Goal: Task Accomplishment & Management: Manage account settings

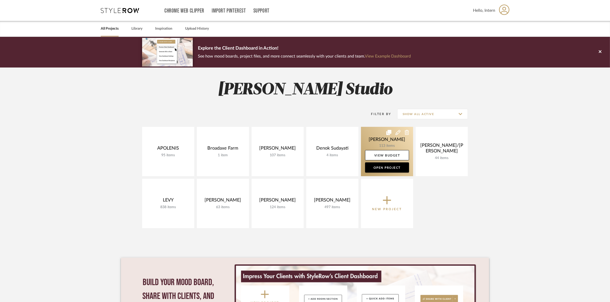
click at [368, 140] on link at bounding box center [387, 151] width 52 height 49
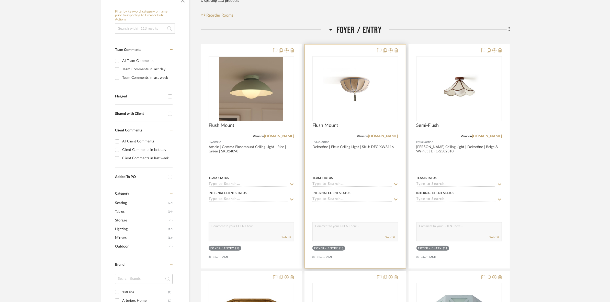
scroll to position [96, 0]
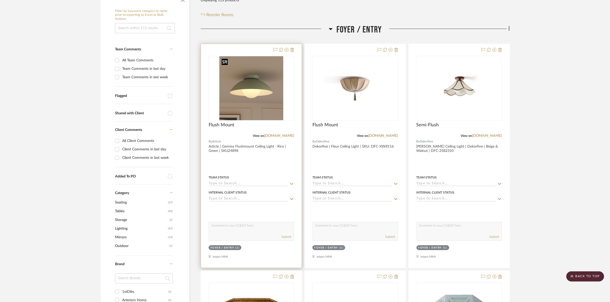
click at [268, 100] on img "0" at bounding box center [251, 88] width 64 height 64
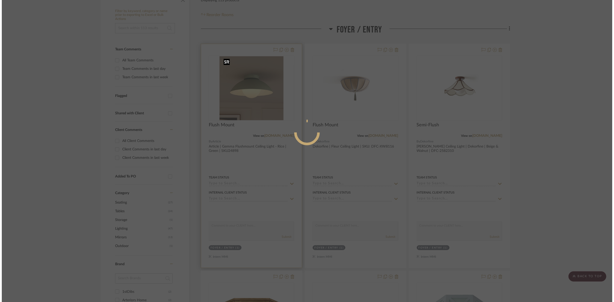
scroll to position [0, 0]
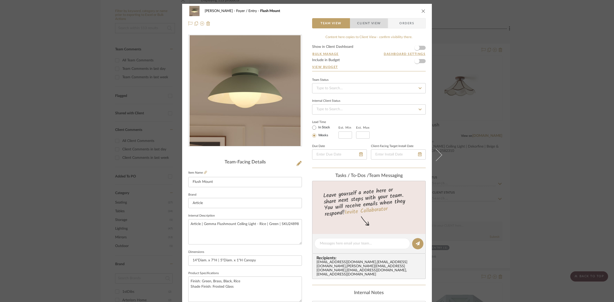
click at [368, 24] on span "Client View" at bounding box center [369, 23] width 24 height 10
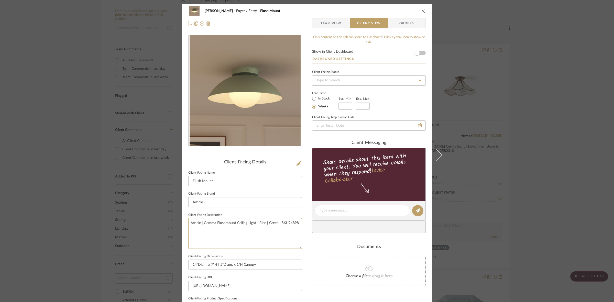
drag, startPoint x: 297, startPoint y: 223, endPoint x: 161, endPoint y: 225, distance: 135.6
click at [161, 225] on div "DOOLEY Foyer / Entry Flush Mount Team View Client View Orders Client-Facing Det…" at bounding box center [307, 151] width 614 height 302
click at [228, 200] on input "Article" at bounding box center [245, 202] width 114 height 10
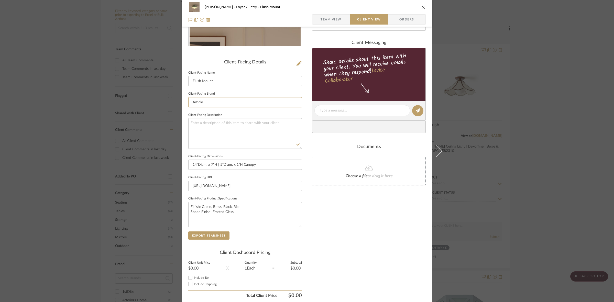
scroll to position [118, 0]
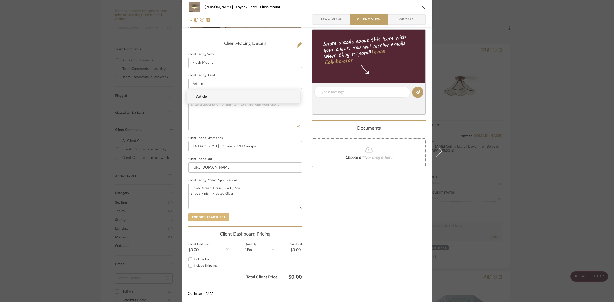
click at [215, 215] on button "Export Tearsheet" at bounding box center [208, 217] width 41 height 8
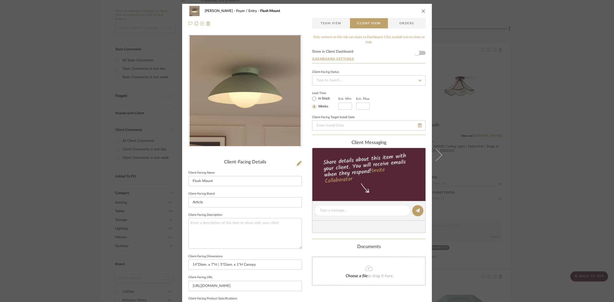
click at [564, 96] on div "DOOLEY Foyer / Entry Flush Mount Team View Client View Orders Client-Facing Det…" at bounding box center [307, 151] width 614 height 302
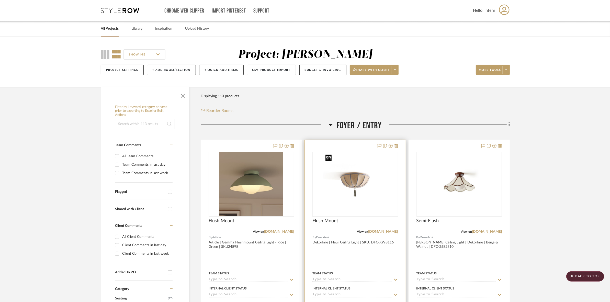
click at [349, 198] on img "0" at bounding box center [355, 184] width 64 height 64
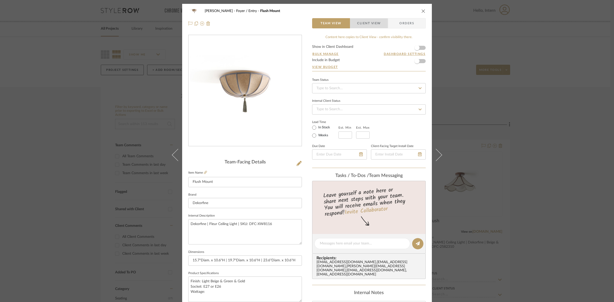
click at [375, 24] on span "Client View" at bounding box center [369, 23] width 24 height 10
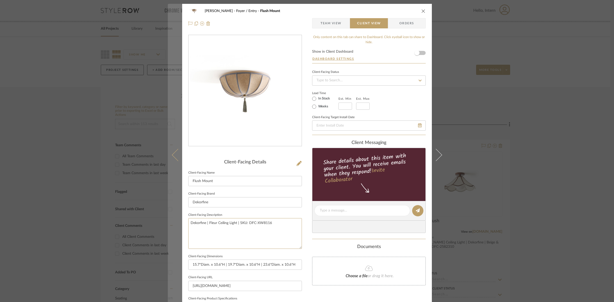
drag, startPoint x: 282, startPoint y: 225, endPoint x: 166, endPoint y: 226, distance: 115.1
click at [168, 226] on mat-dialog-content "DOOLEY Foyer / Entry Flush Mount Team View Client View Orders Client-Facing Det…" at bounding box center [307, 212] width 278 height 417
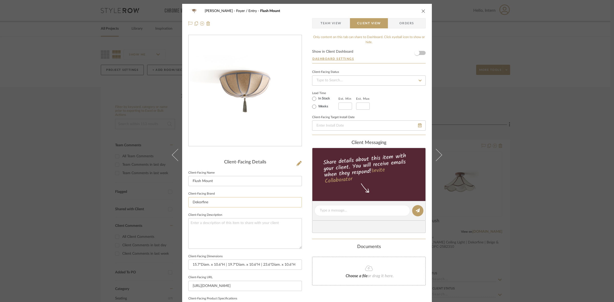
click at [214, 202] on input "Dekorfine" at bounding box center [245, 202] width 114 height 10
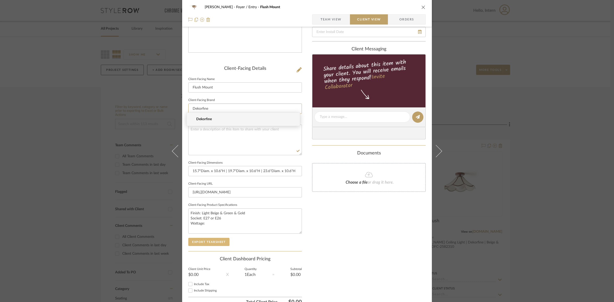
scroll to position [96, 0]
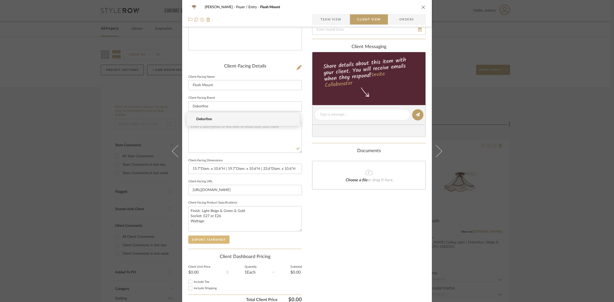
click at [216, 242] on button "Export Tearsheet" at bounding box center [208, 240] width 41 height 8
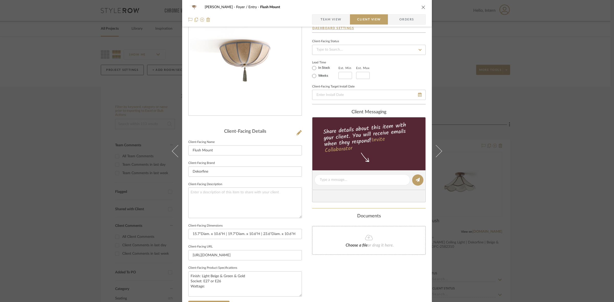
scroll to position [0, 0]
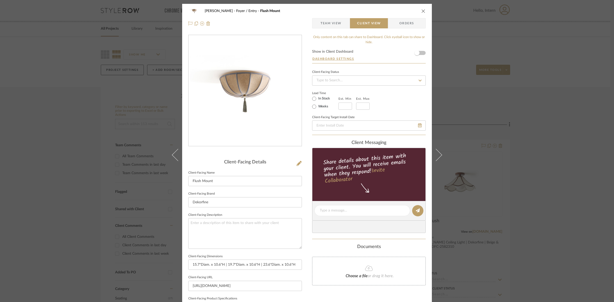
click at [515, 159] on div "DOOLEY Foyer / Entry Flush Mount Team View Client View Orders Client-Facing Det…" at bounding box center [307, 151] width 614 height 302
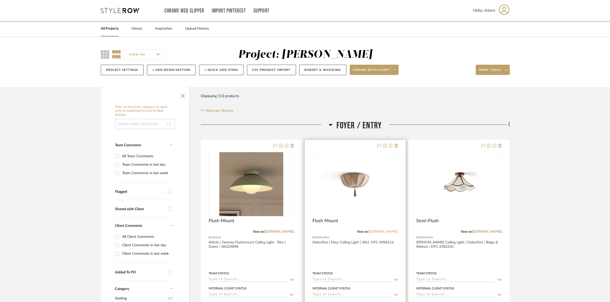
click at [376, 231] on link "dekorfine.com" at bounding box center [383, 232] width 30 height 4
click at [357, 206] on img "0" at bounding box center [355, 184] width 64 height 64
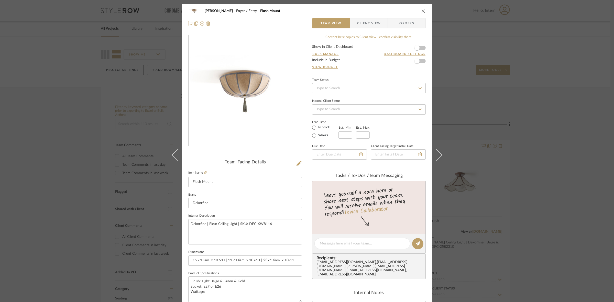
click at [363, 24] on span "Client View" at bounding box center [369, 23] width 24 height 10
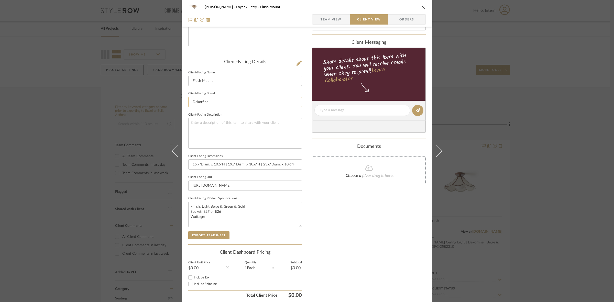
scroll to position [118, 0]
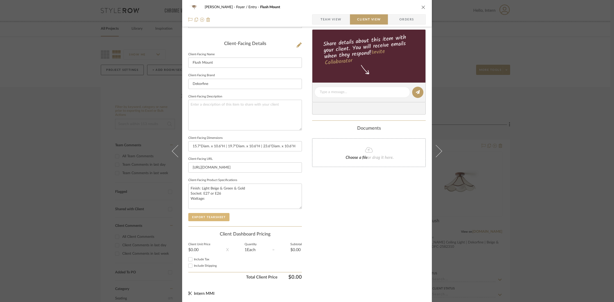
click at [216, 214] on button "Export Tearsheet" at bounding box center [208, 217] width 41 height 8
click at [57, 113] on div "DOOLEY Foyer / Entry Flush Mount Team View Client View Orders Client-Facing Det…" at bounding box center [307, 151] width 614 height 302
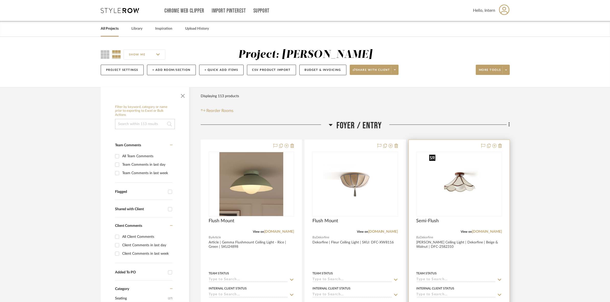
click at [458, 196] on img "0" at bounding box center [459, 184] width 64 height 64
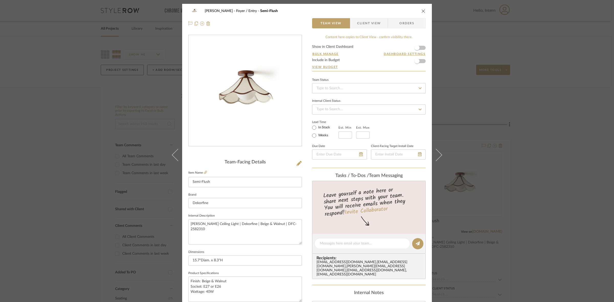
click at [368, 22] on span "Client View" at bounding box center [369, 23] width 24 height 10
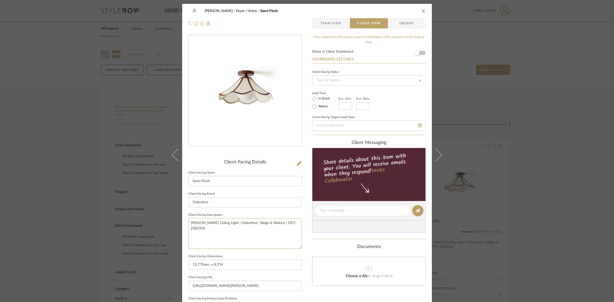
drag, startPoint x: 295, startPoint y: 226, endPoint x: 93, endPoint y: 218, distance: 202.5
click at [93, 218] on div "DOOLEY Foyer / Entry Semi-Flush Team View Client View Orders Client-Facing Deta…" at bounding box center [307, 151] width 614 height 302
click at [219, 203] on input "Dekorfine" at bounding box center [245, 202] width 114 height 10
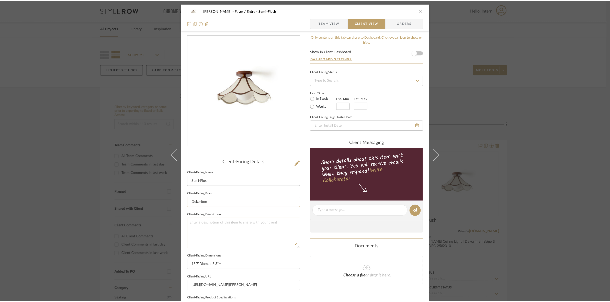
scroll to position [96, 0]
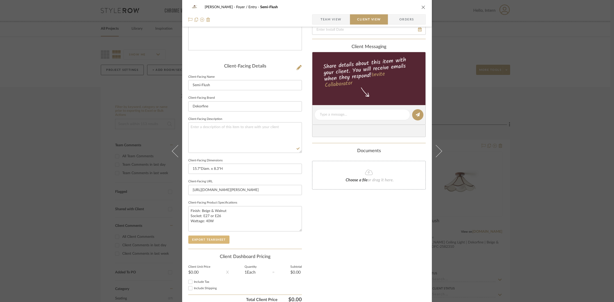
click at [213, 240] on button "Export Tearsheet" at bounding box center [208, 240] width 41 height 8
click at [58, 164] on div "DOOLEY Foyer / Entry Semi-Flush Team View Client View Orders Client-Facing Deta…" at bounding box center [307, 151] width 614 height 302
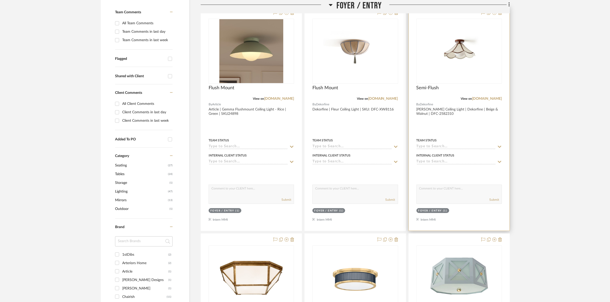
scroll to position [224, 0]
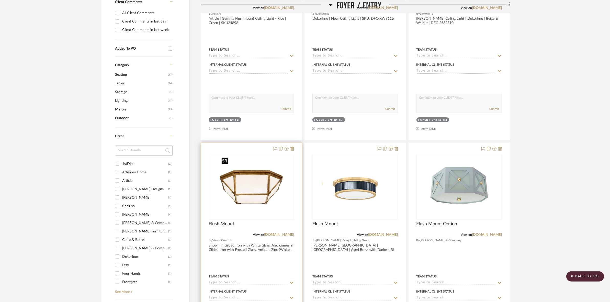
click at [233, 210] on img "0" at bounding box center [251, 187] width 64 height 64
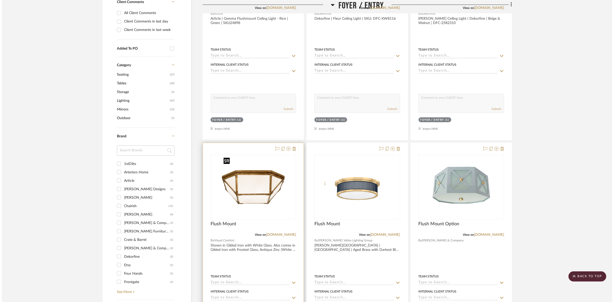
scroll to position [0, 0]
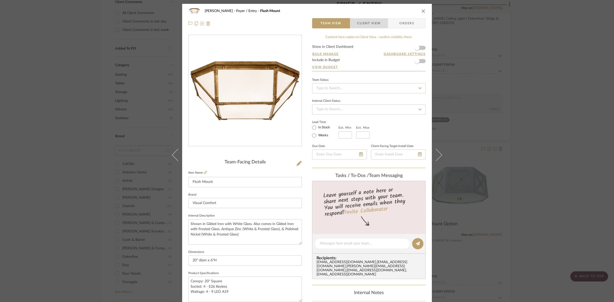
click at [360, 22] on span "Client View" at bounding box center [369, 23] width 24 height 10
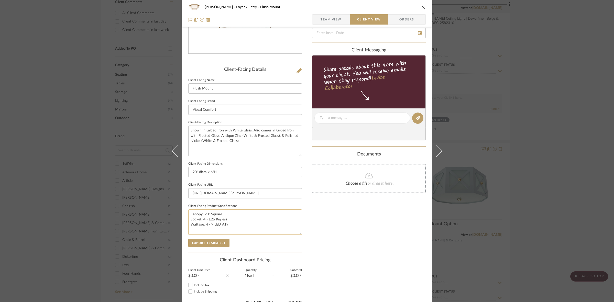
scroll to position [96, 0]
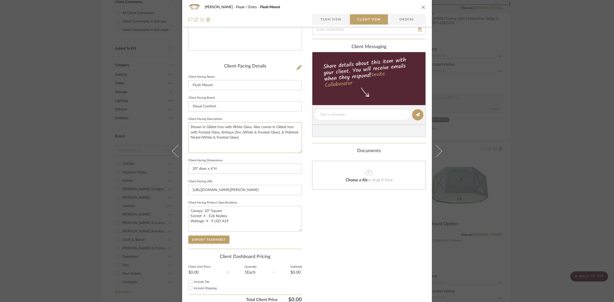
drag, startPoint x: 261, startPoint y: 137, endPoint x: 164, endPoint y: 127, distance: 97.3
click at [164, 127] on div "DOOLEY Foyer / Entry Flush Mount Team View Client View Orders Client-Facing Det…" at bounding box center [307, 151] width 614 height 302
click at [233, 101] on input "Visual Comfort" at bounding box center [245, 106] width 114 height 10
click at [221, 242] on button "Export Tearsheet" at bounding box center [208, 240] width 41 height 8
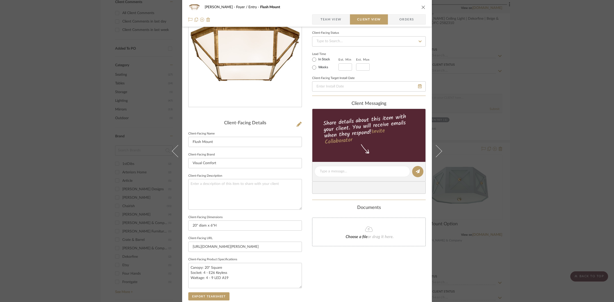
scroll to position [32, 0]
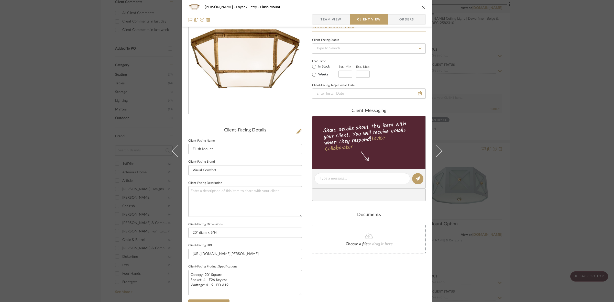
click at [324, 17] on span "Team View" at bounding box center [330, 19] width 21 height 10
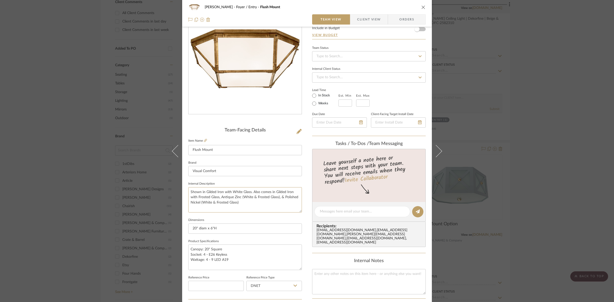
drag, startPoint x: 255, startPoint y: 206, endPoint x: 130, endPoint y: 188, distance: 126.4
click at [130, 188] on div "DOOLEY Foyer / Entry Flush Mount Team View Client View Orders Team-Facing Detai…" at bounding box center [307, 151] width 614 height 302
click at [361, 18] on span "Client View" at bounding box center [369, 19] width 24 height 10
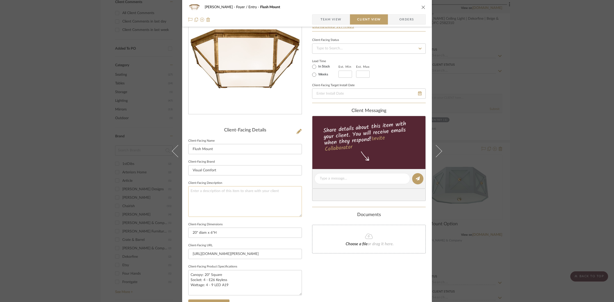
click at [238, 202] on textarea at bounding box center [245, 201] width 114 height 30
paste textarea "Shown in Gilded Iron with White Glass. Also comes in Gilded Iron with Frosted G…"
type textarea "Shown in Gilded Iron with White Glass. Also comes in Gilded Iron with Frosted G…"
click at [238, 171] on input "Visual Comfort" at bounding box center [245, 170] width 114 height 10
click at [215, 301] on button "Export Tearsheet" at bounding box center [208, 303] width 41 height 8
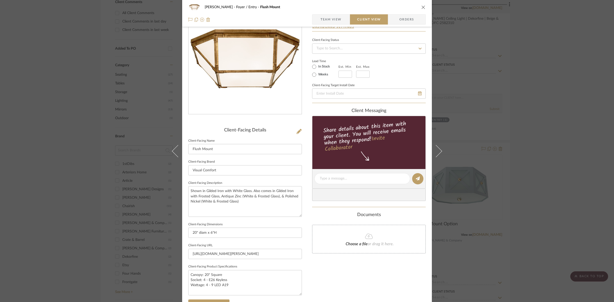
click at [69, 180] on div "DOOLEY Foyer / Entry Flush Mount Team View Client View Orders Client-Facing Det…" at bounding box center [307, 151] width 614 height 302
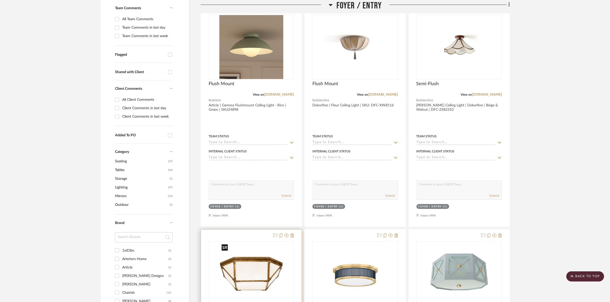
scroll to position [224, 0]
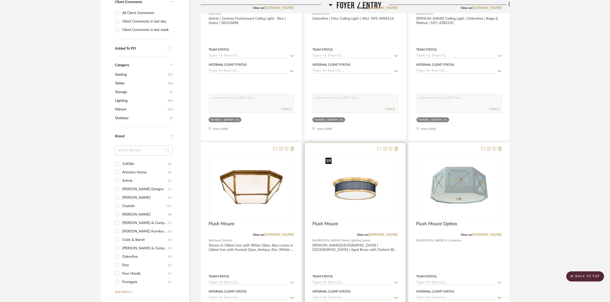
click at [334, 195] on img "0" at bounding box center [355, 187] width 64 height 64
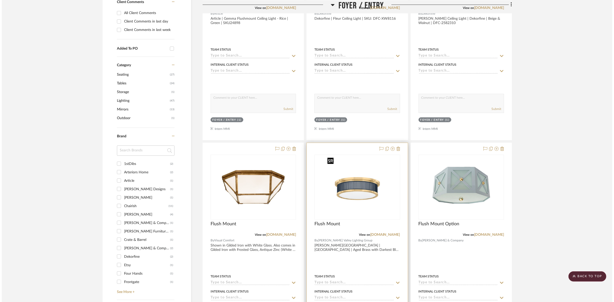
scroll to position [0, 0]
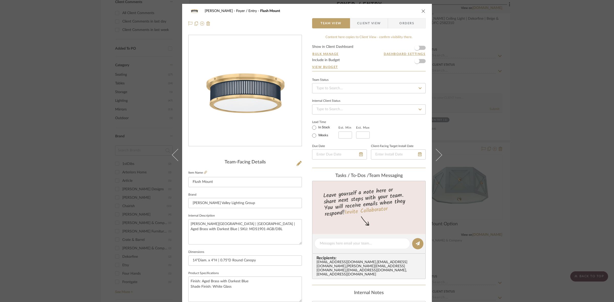
click at [360, 23] on span "Client View" at bounding box center [369, 23] width 24 height 10
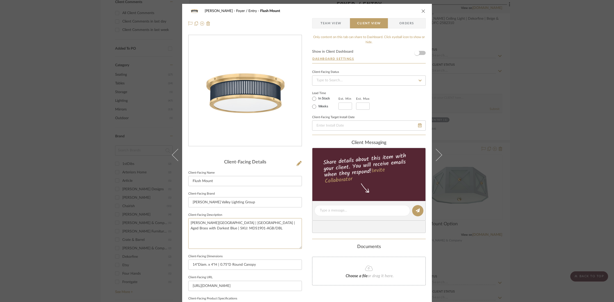
drag, startPoint x: 246, startPoint y: 231, endPoint x: 157, endPoint y: 212, distance: 90.7
click at [157, 212] on div "DOOLEY Foyer / Entry Flush Mount Team View Client View Orders Client-Facing Det…" at bounding box center [307, 151] width 614 height 302
click at [252, 203] on input "Hudson Valley Lighting Group" at bounding box center [245, 202] width 114 height 10
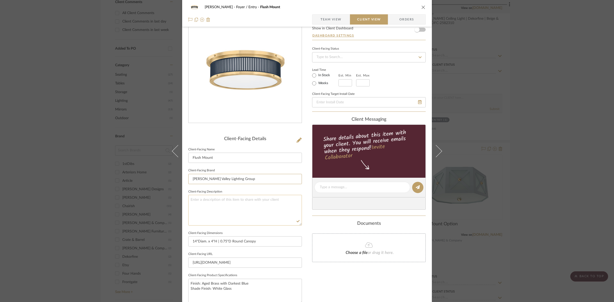
scroll to position [118, 0]
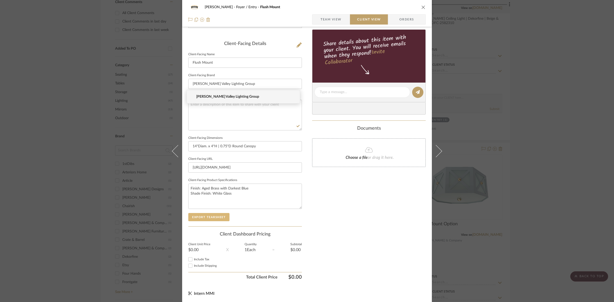
click at [214, 219] on button "Export Tearsheet" at bounding box center [208, 217] width 41 height 8
click at [51, 145] on div "DOOLEY Foyer / Entry Flush Mount Team View Client View Orders Client-Facing Det…" at bounding box center [307, 151] width 614 height 302
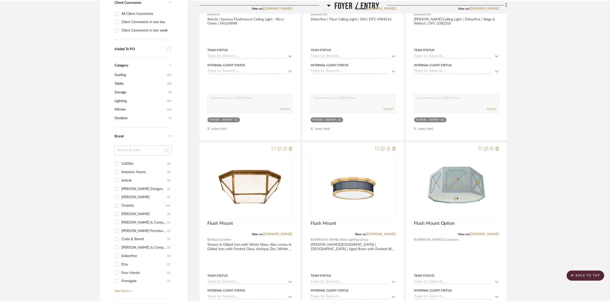
scroll to position [224, 0]
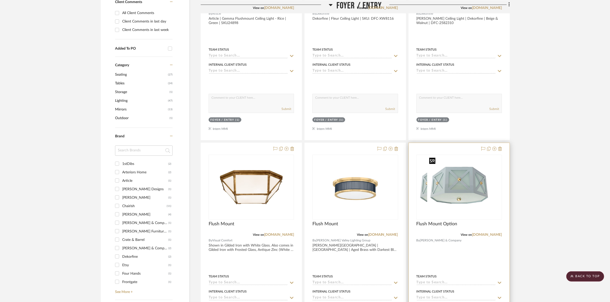
click at [463, 195] on div at bounding box center [459, 187] width 85 height 65
click at [478, 200] on img "0" at bounding box center [459, 187] width 64 height 64
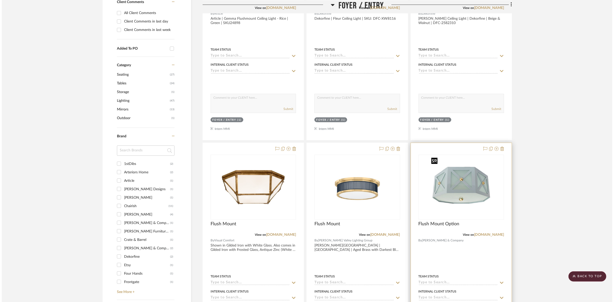
scroll to position [0, 0]
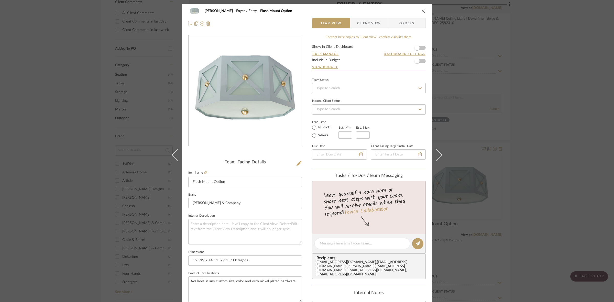
click at [368, 24] on span "Client View" at bounding box center [369, 23] width 24 height 10
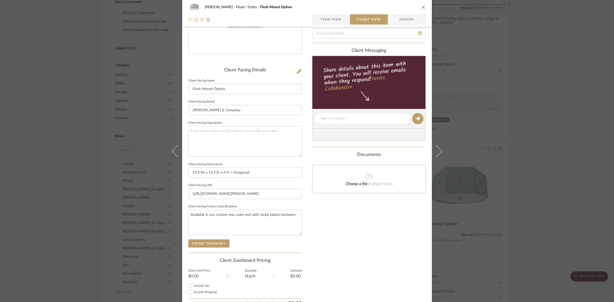
scroll to position [96, 0]
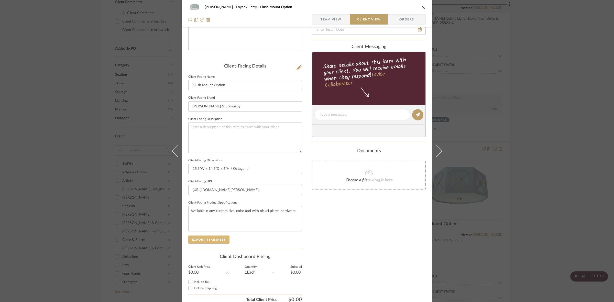
click at [219, 241] on button "Export Tearsheet" at bounding box center [208, 240] width 41 height 8
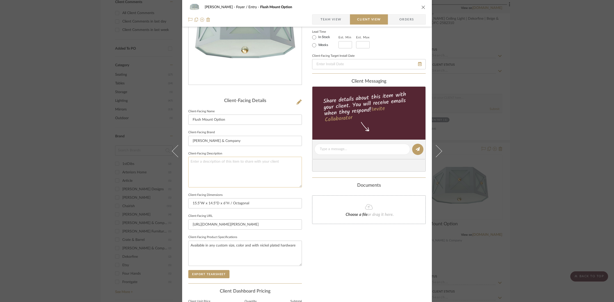
scroll to position [0, 0]
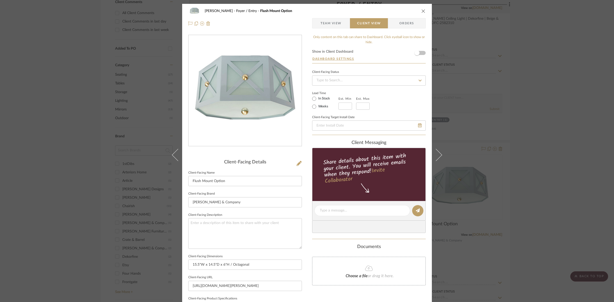
click at [100, 139] on div "DOOLEY Foyer / Entry Flush Mount Option Team View Client View Orders Client-Fac…" at bounding box center [307, 151] width 614 height 302
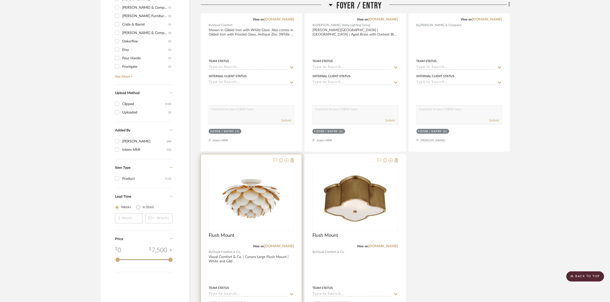
scroll to position [448, 0]
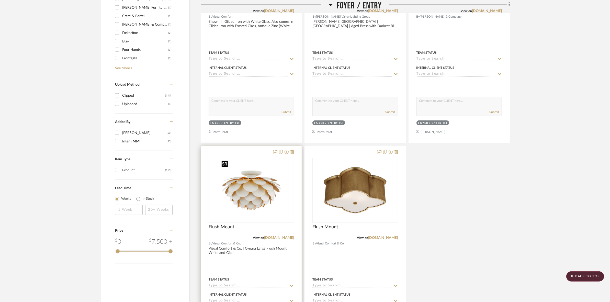
click at [253, 208] on img "0" at bounding box center [251, 190] width 64 height 64
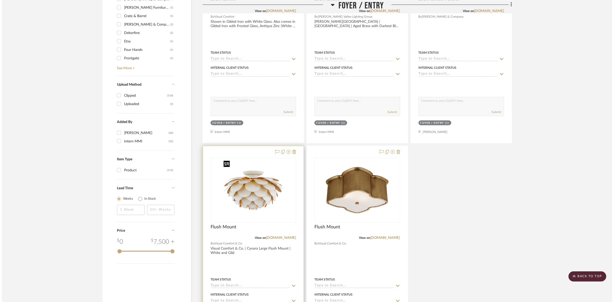
scroll to position [0, 0]
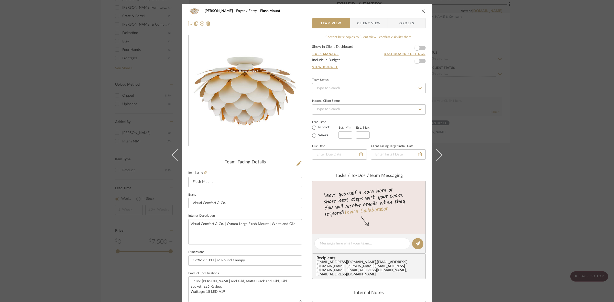
click at [357, 24] on span "Client View" at bounding box center [369, 23] width 24 height 10
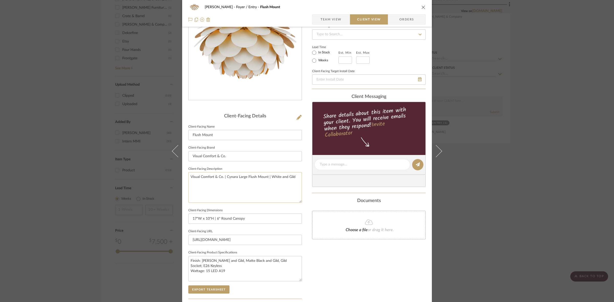
scroll to position [64, 0]
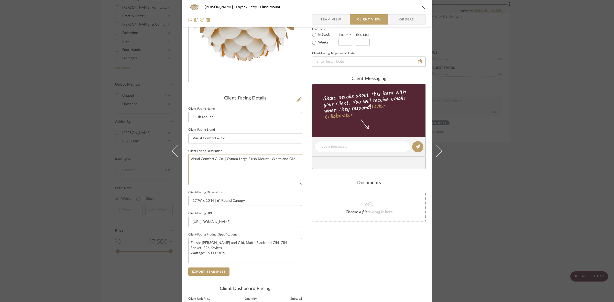
drag, startPoint x: 296, startPoint y: 161, endPoint x: 156, endPoint y: 172, distance: 140.0
click at [156, 172] on div "DOOLEY Foyer / Entry Flush Mount Team View Client View Orders Client-Facing Det…" at bounding box center [307, 151] width 614 height 302
click at [240, 138] on input "Visual Comfort & Co." at bounding box center [245, 138] width 114 height 10
click at [211, 269] on button "Export Tearsheet" at bounding box center [208, 272] width 41 height 8
click at [323, 19] on span "Team View" at bounding box center [330, 19] width 21 height 10
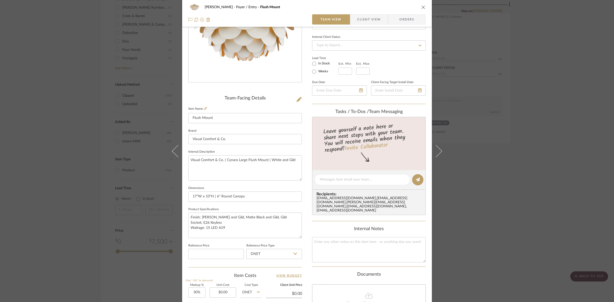
click at [72, 113] on div "DOOLEY Foyer / Entry Flush Mount Team View Client View Orders Team-Facing Detai…" at bounding box center [307, 151] width 614 height 302
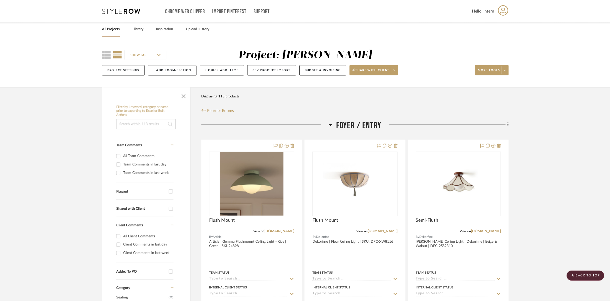
scroll to position [448, 0]
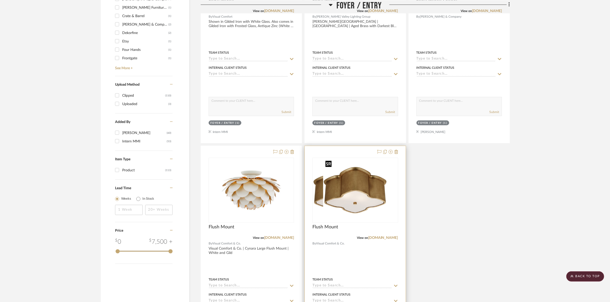
click at [344, 183] on div at bounding box center [355, 190] width 85 height 65
click at [344, 183] on img "0" at bounding box center [355, 190] width 64 height 64
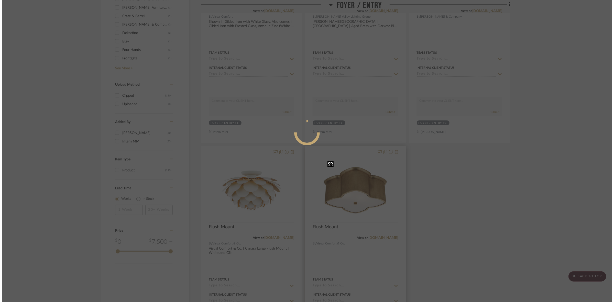
scroll to position [0, 0]
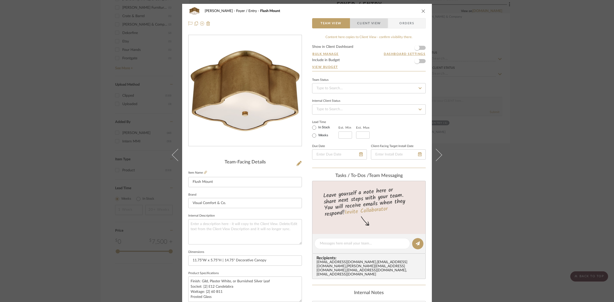
click at [359, 21] on span "Client View" at bounding box center [369, 23] width 24 height 10
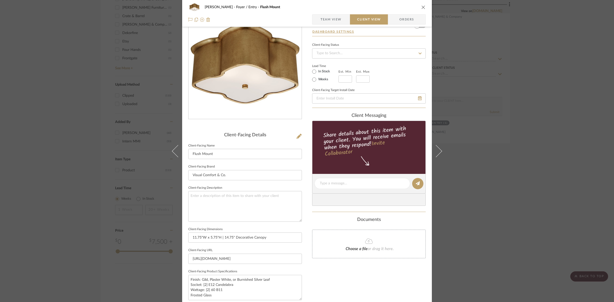
scroll to position [64, 0]
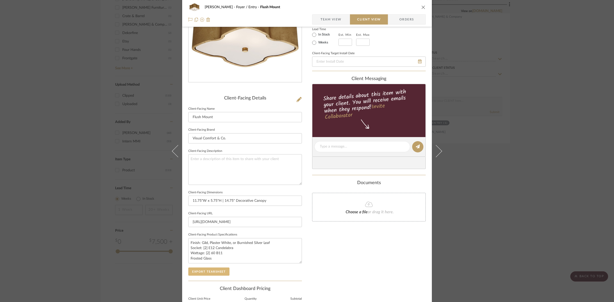
click at [221, 270] on button "Export Tearsheet" at bounding box center [208, 272] width 41 height 8
click at [41, 141] on div "DOOLEY Foyer / Entry Flush Mount Team View Client View Orders Client-Facing Det…" at bounding box center [307, 151] width 614 height 302
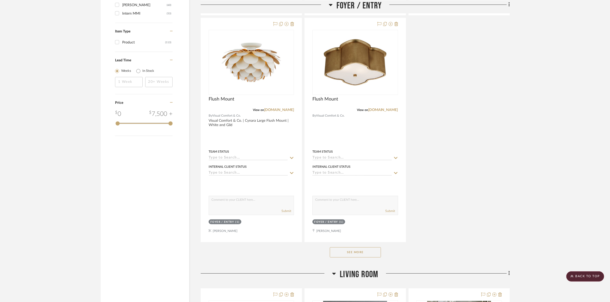
scroll to position [607, 0]
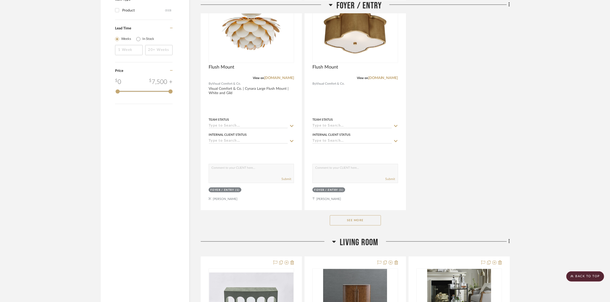
click at [366, 223] on button "See More" at bounding box center [355, 220] width 51 height 10
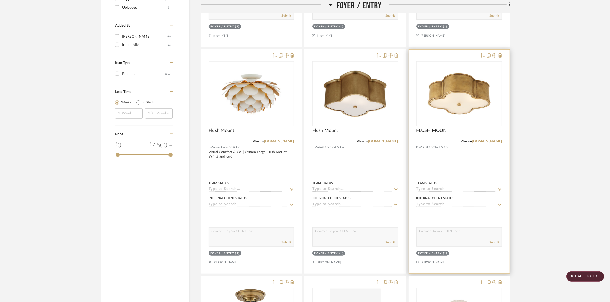
scroll to position [543, 0]
click at [450, 102] on img "0" at bounding box center [449, 94] width 64 height 64
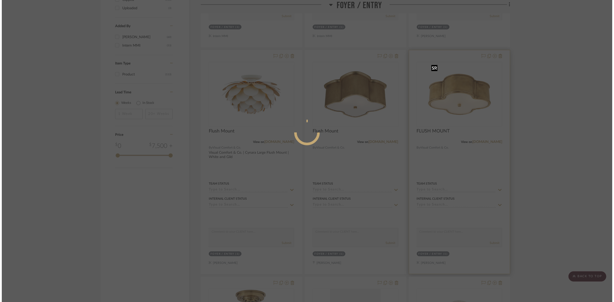
scroll to position [0, 0]
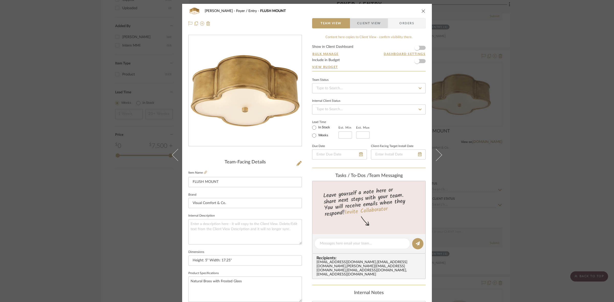
click at [360, 23] on span "Client View" at bounding box center [369, 23] width 24 height 10
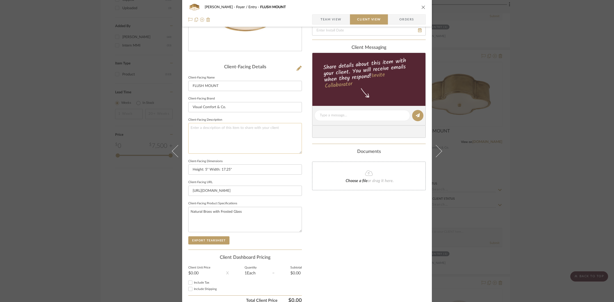
scroll to position [96, 0]
click at [211, 237] on button "Export Tearsheet" at bounding box center [208, 240] width 41 height 8
click at [48, 129] on div "DOOLEY Foyer / Entry FLUSH MOUNT Team View Client View Orders Client-Facing Det…" at bounding box center [307, 151] width 614 height 302
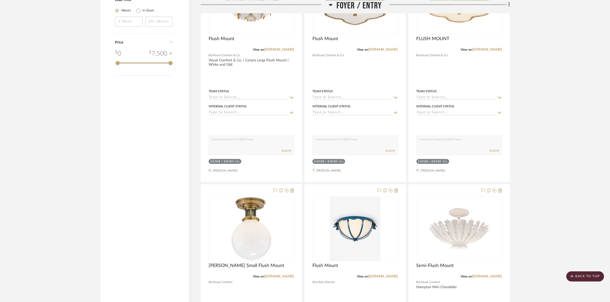
scroll to position [671, 0]
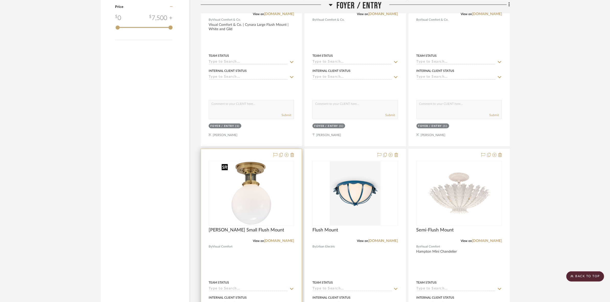
click at [252, 193] on img at bounding box center [251, 193] width 64 height 64
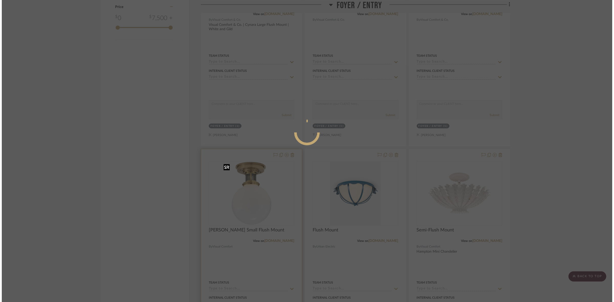
scroll to position [0, 0]
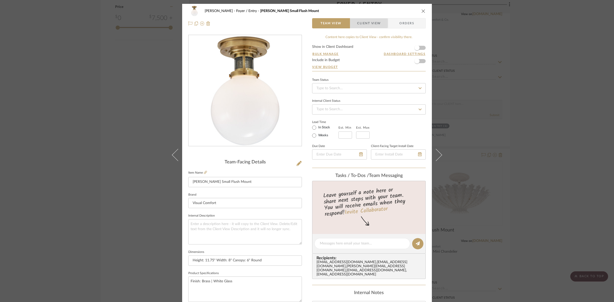
click at [357, 23] on span "Client View" at bounding box center [369, 23] width 24 height 10
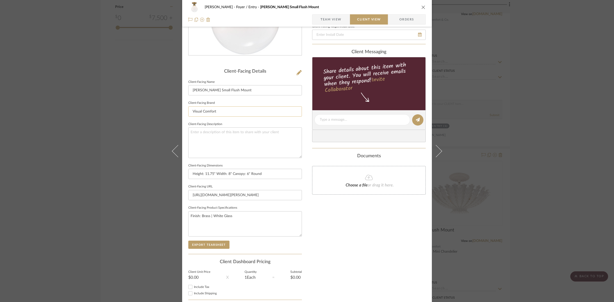
scroll to position [96, 0]
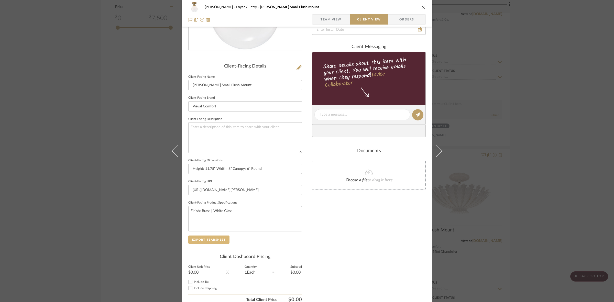
click at [215, 240] on button "Export Tearsheet" at bounding box center [208, 240] width 41 height 8
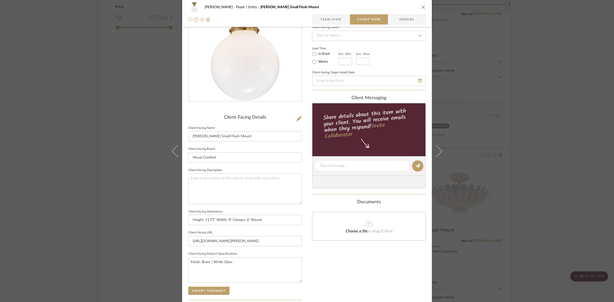
scroll to position [0, 0]
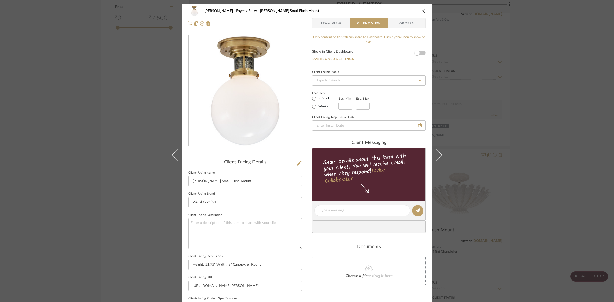
click at [124, 165] on div "DOOLEY Foyer / Entry McCarren Small Flush Mount Team View Client View Orders Cl…" at bounding box center [307, 151] width 614 height 302
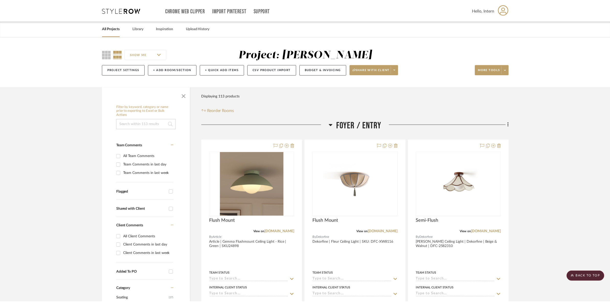
scroll to position [671, 0]
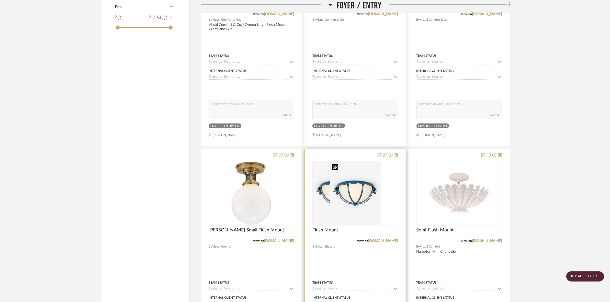
click at [353, 191] on img at bounding box center [355, 193] width 51 height 64
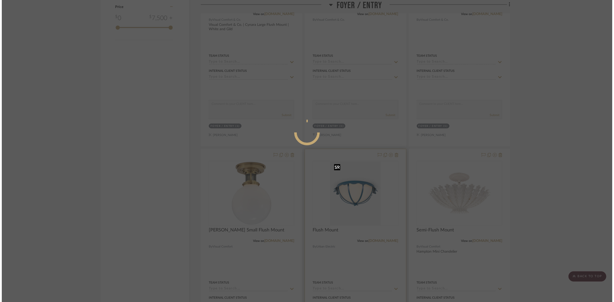
scroll to position [0, 0]
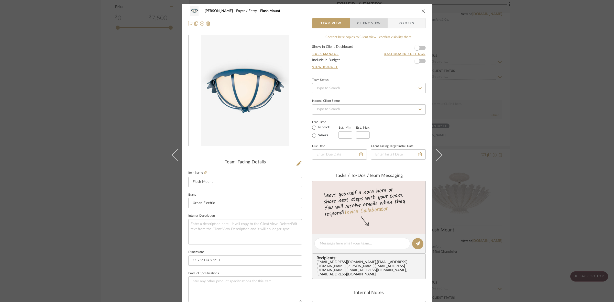
click at [367, 22] on span "Client View" at bounding box center [369, 23] width 24 height 10
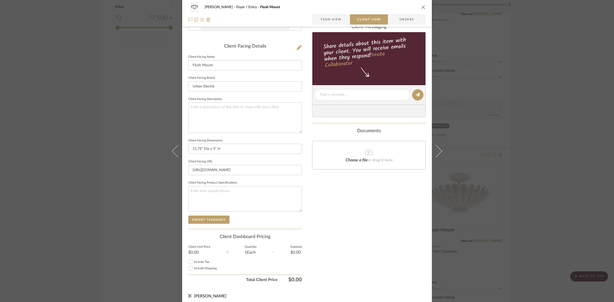
scroll to position [118, 0]
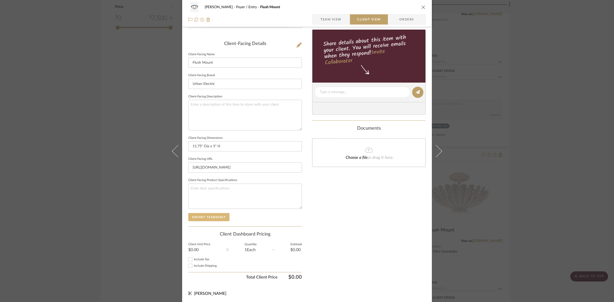
click at [219, 218] on button "Export Tearsheet" at bounding box center [208, 217] width 41 height 8
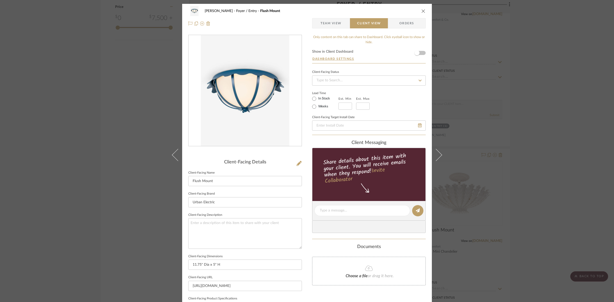
click at [106, 172] on div "DOOLEY Foyer / Entry Flush Mount Team View Client View Orders Client-Facing Det…" at bounding box center [307, 151] width 614 height 302
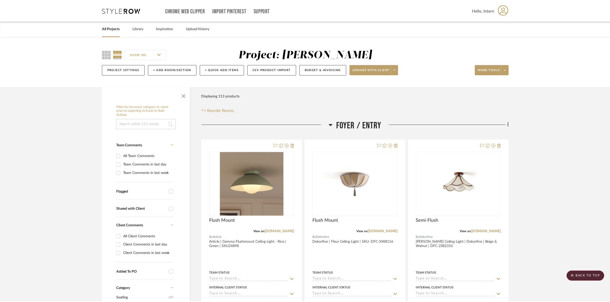
scroll to position [671, 0]
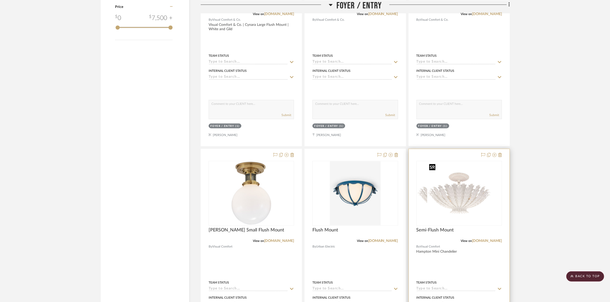
click at [490, 196] on div at bounding box center [459, 193] width 85 height 65
click at [468, 199] on img "0" at bounding box center [459, 193] width 64 height 64
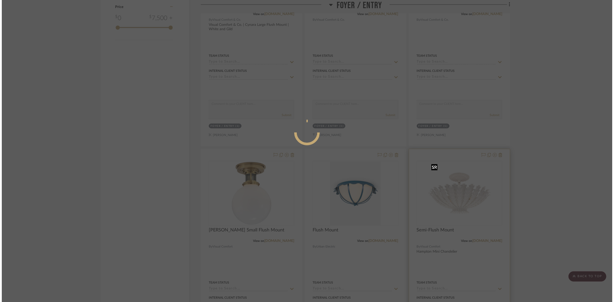
scroll to position [0, 0]
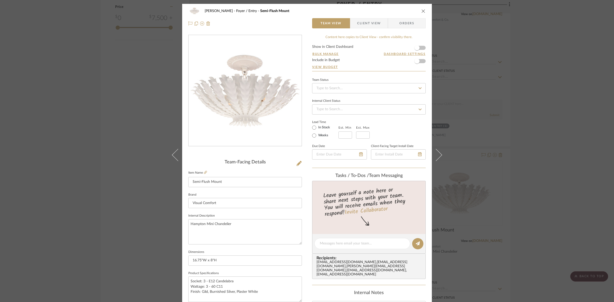
click at [362, 18] on span "Client View" at bounding box center [369, 23] width 24 height 10
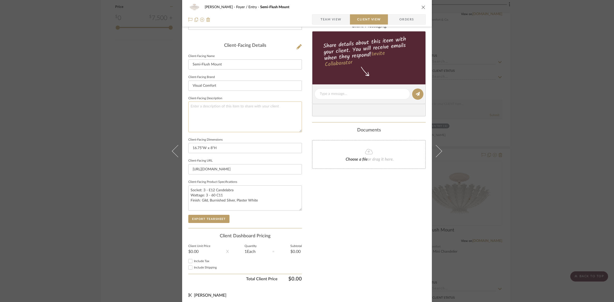
scroll to position [118, 0]
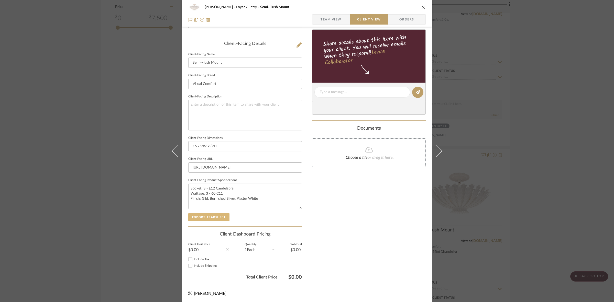
click at [213, 219] on button "Export Tearsheet" at bounding box center [208, 217] width 41 height 8
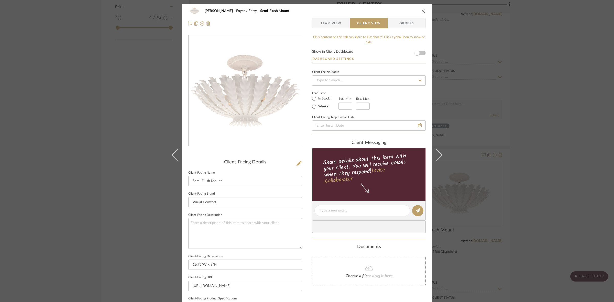
click at [122, 145] on div "DOOLEY Foyer / Entry Semi-Flush Mount Team View Client View Orders Client-Facin…" at bounding box center [307, 151] width 614 height 302
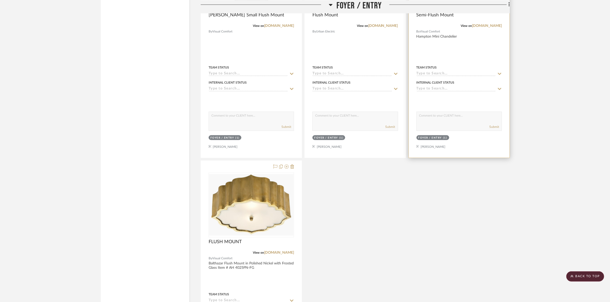
scroll to position [959, 0]
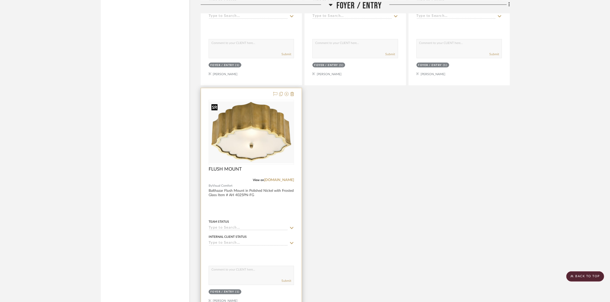
click at [273, 146] on img at bounding box center [251, 133] width 84 height 62
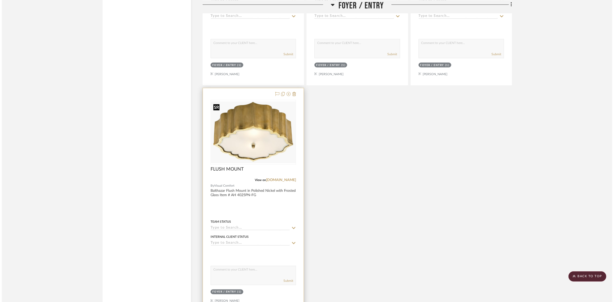
scroll to position [0, 0]
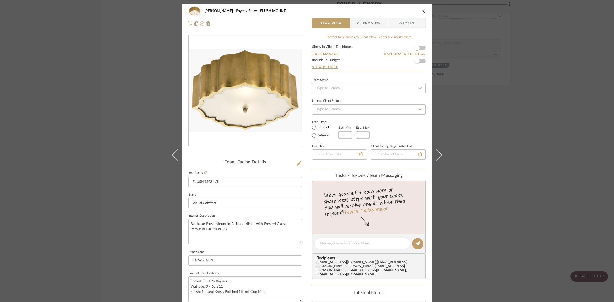
click at [364, 20] on span "Client View" at bounding box center [369, 23] width 24 height 10
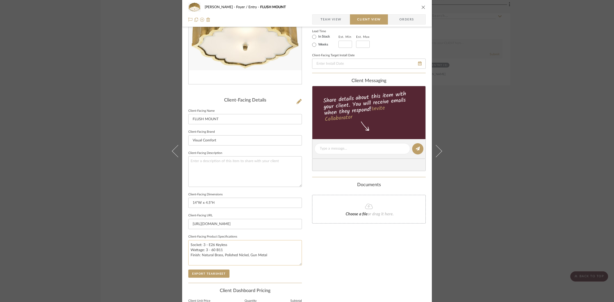
scroll to position [118, 0]
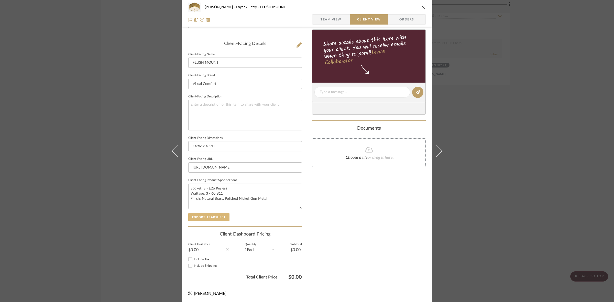
click at [214, 218] on button "Export Tearsheet" at bounding box center [208, 217] width 41 height 8
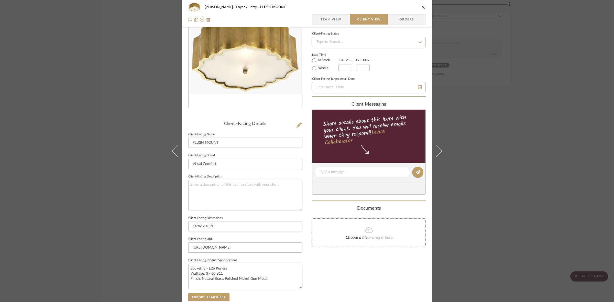
scroll to position [0, 0]
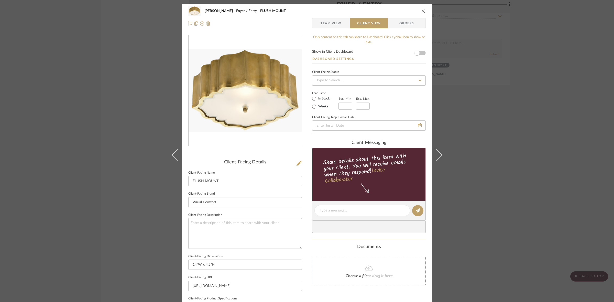
click at [113, 164] on div "DOOLEY Foyer / Entry FLUSH MOUNT Team View Client View Orders Client-Facing Det…" at bounding box center [307, 151] width 614 height 302
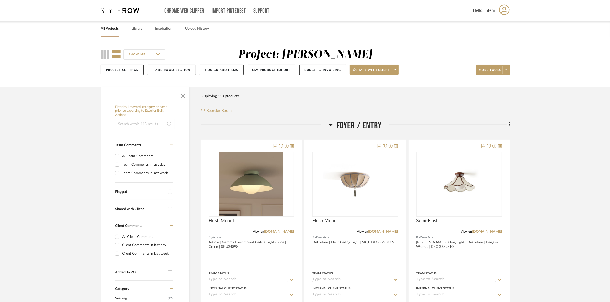
click at [423, 96] on div "Filter Products Displaying 113 products Reorder Rooms" at bounding box center [355, 102] width 309 height 23
click at [358, 124] on span "Foyer / Entry" at bounding box center [360, 125] width 46 height 11
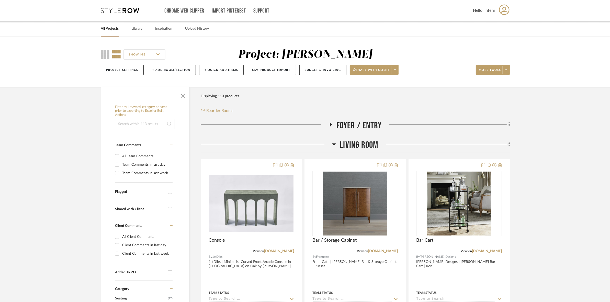
click at [543, 53] on div "SHOW ME Project: DOOLEY Project Settings + Add Room/Section + Quick Add Items C…" at bounding box center [305, 62] width 610 height 50
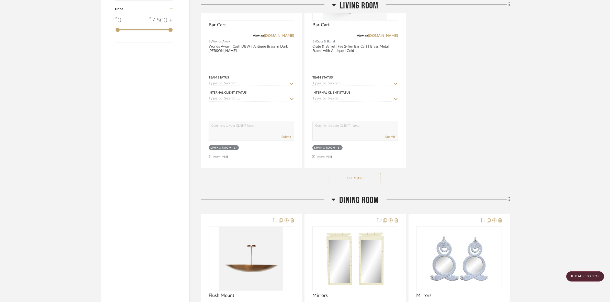
scroll to position [671, 0]
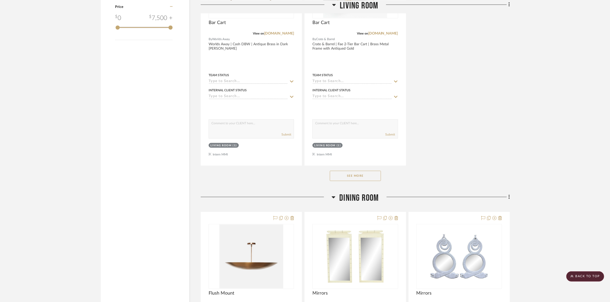
click at [347, 175] on button "See More" at bounding box center [355, 176] width 51 height 10
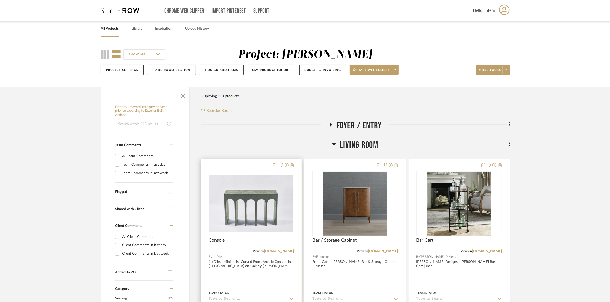
scroll to position [64, 0]
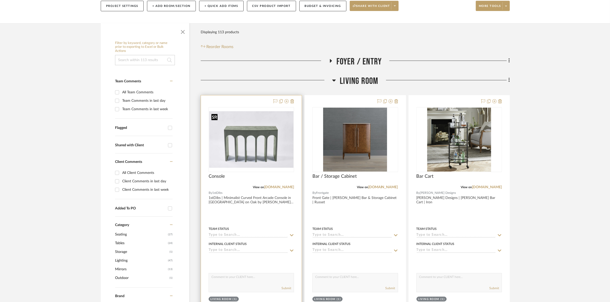
click at [263, 149] on img "0" at bounding box center [251, 139] width 84 height 57
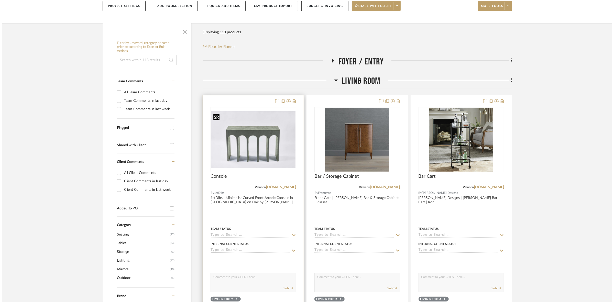
scroll to position [0, 0]
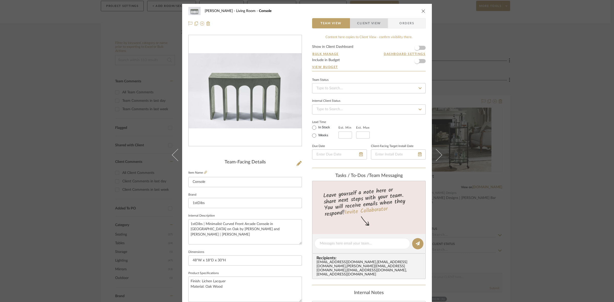
click at [362, 26] on span "Client View" at bounding box center [369, 23] width 24 height 10
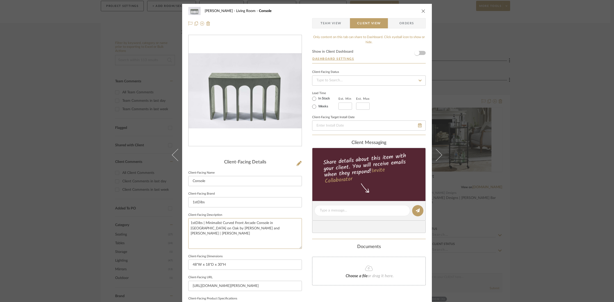
drag, startPoint x: 273, startPoint y: 226, endPoint x: 153, endPoint y: 228, distance: 119.7
click at [153, 228] on div "DOOLEY Living Room Console Team View Client View Orders Client-Facing Details C…" at bounding box center [307, 151] width 614 height 302
type textarea "1stDibs | Minimalist Curved Front Arcade Console in Lichen on Oak"
drag, startPoint x: 296, startPoint y: 224, endPoint x: 154, endPoint y: 224, distance: 141.4
click at [154, 224] on div "DOOLEY Living Room Console Team View Client View Orders Client-Facing Details C…" at bounding box center [307, 151] width 614 height 302
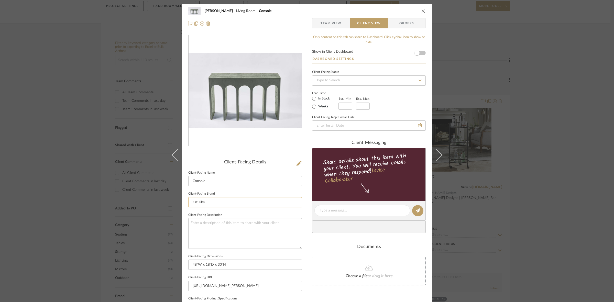
click at [229, 202] on input "1stDibs" at bounding box center [245, 202] width 114 height 10
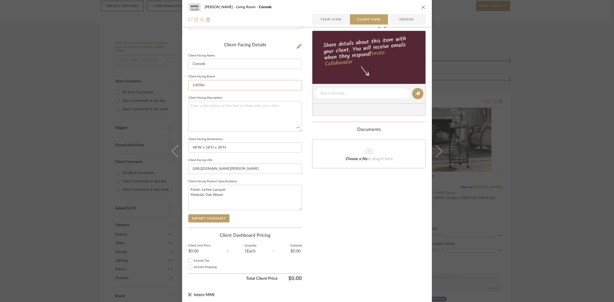
scroll to position [118, 0]
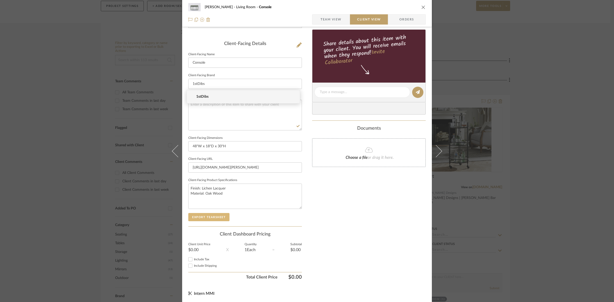
click at [214, 217] on button "Export Tearsheet" at bounding box center [208, 217] width 41 height 8
click at [103, 117] on div "DOOLEY Living Room Console Team View Client View Orders Client-Facing Details C…" at bounding box center [307, 151] width 614 height 302
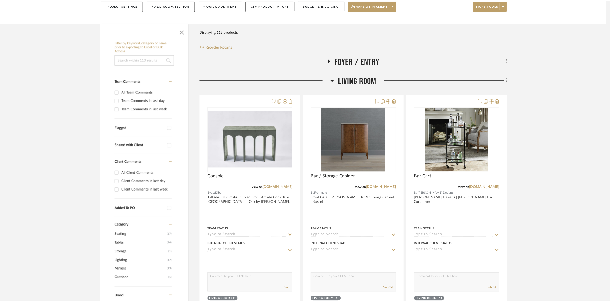
scroll to position [64, 0]
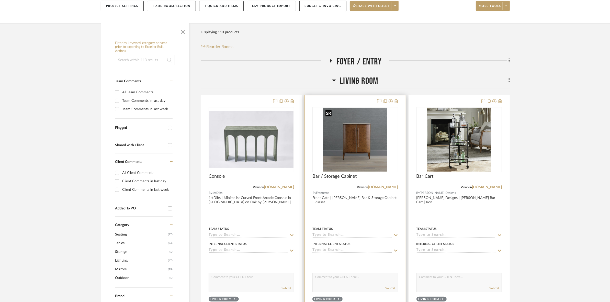
click at [348, 150] on img "0" at bounding box center [355, 140] width 64 height 64
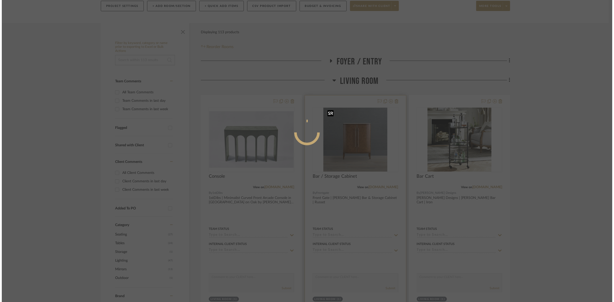
scroll to position [0, 0]
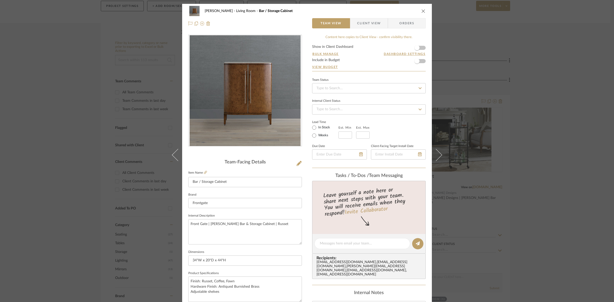
click at [362, 22] on span "Client View" at bounding box center [369, 23] width 24 height 10
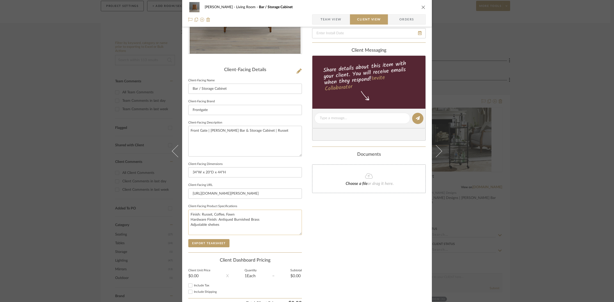
scroll to position [96, 0]
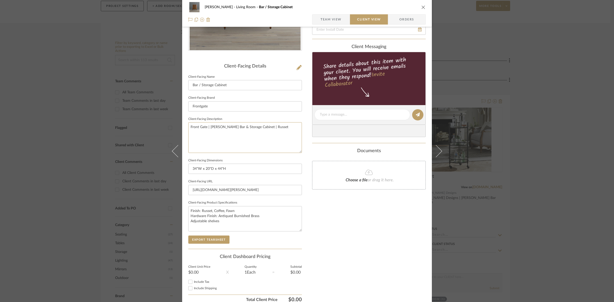
drag, startPoint x: 280, startPoint y: 130, endPoint x: 132, endPoint y: 132, distance: 148.3
click at [132, 132] on div "DOOLEY Living Room Bar / Storage Cabinet Team View Client View Orders Client-Fa…" at bounding box center [307, 151] width 614 height 302
click at [246, 103] on input "Frontgate" at bounding box center [245, 106] width 114 height 10
click at [211, 239] on button "Export Tearsheet" at bounding box center [208, 240] width 41 height 8
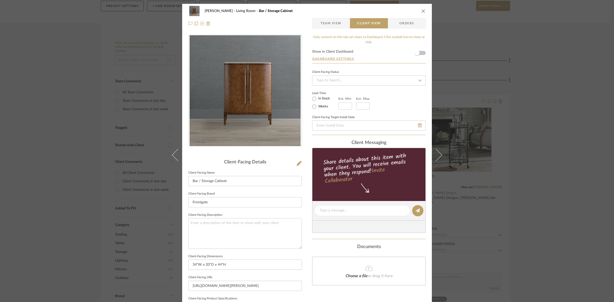
click at [508, 64] on div "DOOLEY Living Room Bar / Storage Cabinet Team View Client View Orders Client-Fa…" at bounding box center [307, 151] width 614 height 302
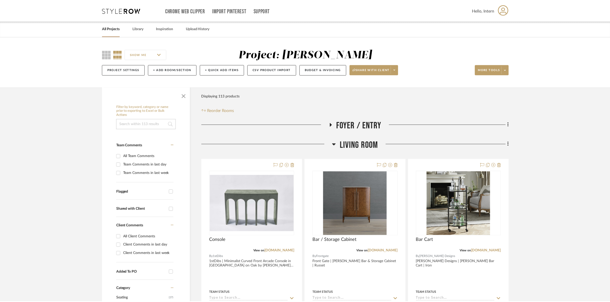
scroll to position [64, 0]
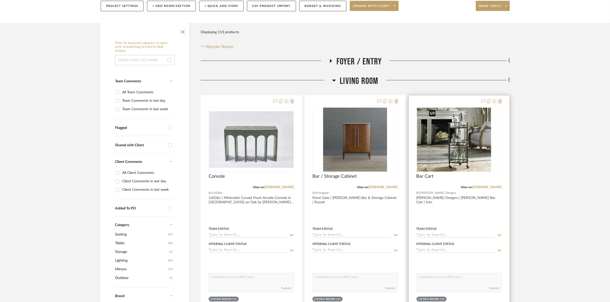
click at [457, 164] on div at bounding box center [459, 139] width 85 height 65
click at [456, 156] on img "0" at bounding box center [459, 140] width 64 height 64
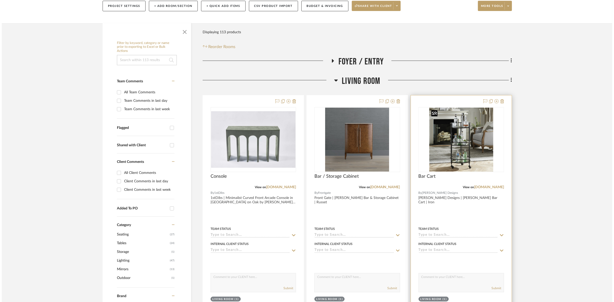
scroll to position [0, 0]
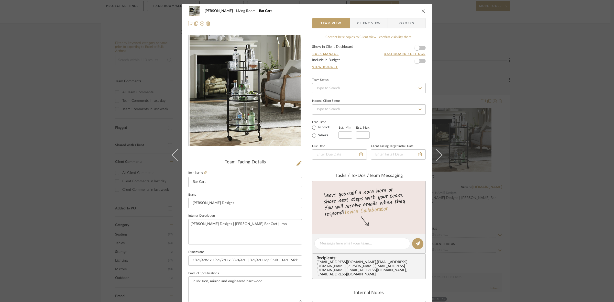
click at [372, 24] on span "Client View" at bounding box center [369, 23] width 24 height 10
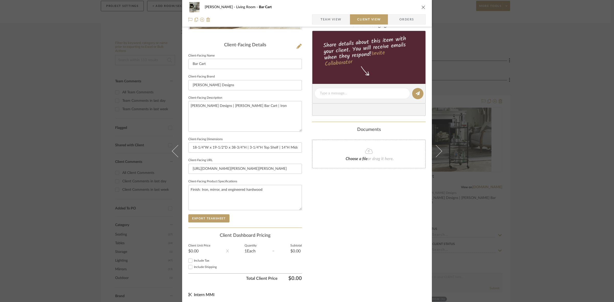
scroll to position [118, 0]
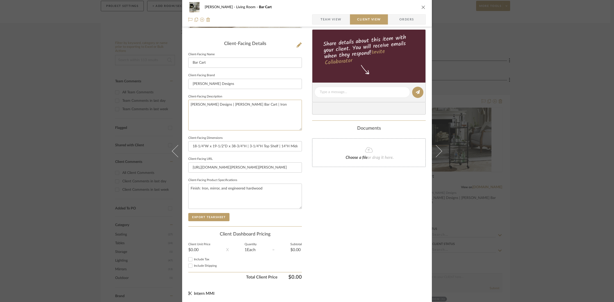
drag, startPoint x: 269, startPoint y: 111, endPoint x: 154, endPoint y: 100, distance: 115.7
click at [154, 100] on div "DOOLEY Living Room Bar Cart Team View Client View Orders Client-Facing Details …" at bounding box center [307, 151] width 614 height 302
click at [228, 81] on input "[PERSON_NAME] Designs" at bounding box center [245, 84] width 114 height 10
click at [216, 214] on button "Export Tearsheet" at bounding box center [208, 217] width 41 height 8
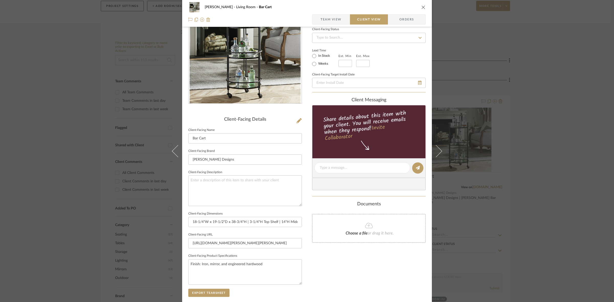
scroll to position [0, 0]
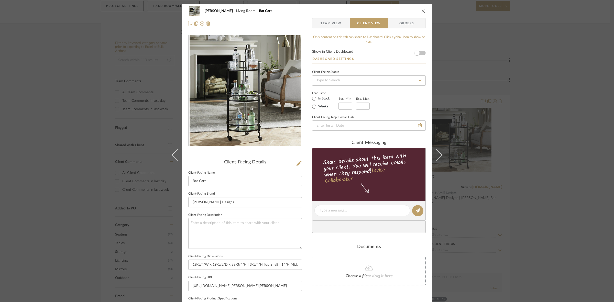
click at [551, 127] on div "DOOLEY Living Room Bar Cart Team View Client View Orders Client-Facing Details …" at bounding box center [307, 151] width 614 height 302
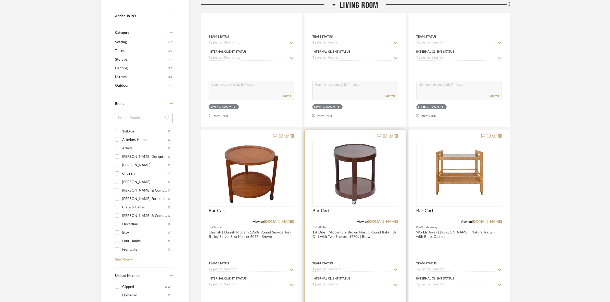
scroll to position [288, 0]
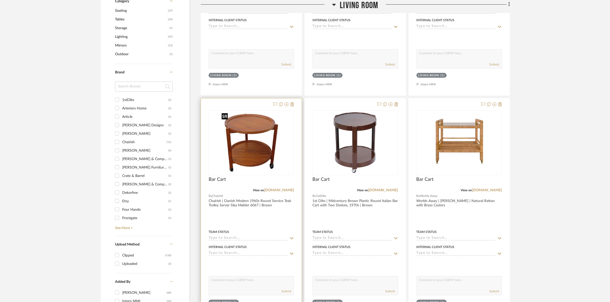
click at [265, 162] on img "0" at bounding box center [251, 143] width 64 height 64
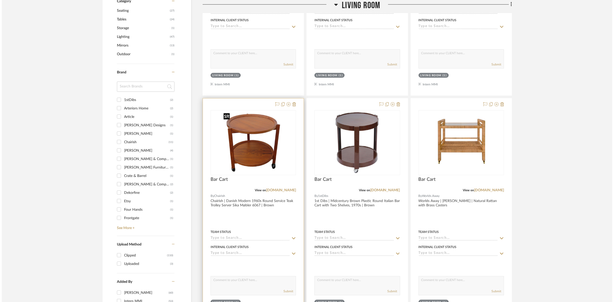
scroll to position [0, 0]
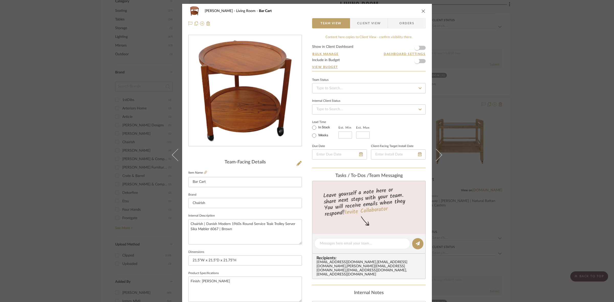
click at [376, 20] on span "Client View" at bounding box center [369, 23] width 24 height 10
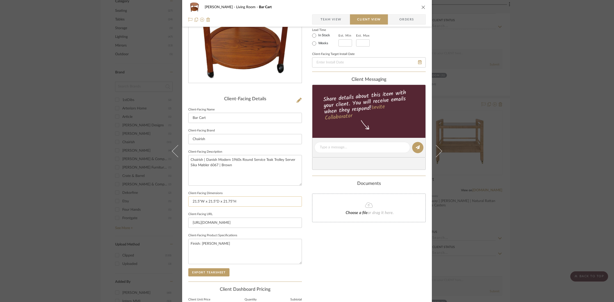
scroll to position [64, 0]
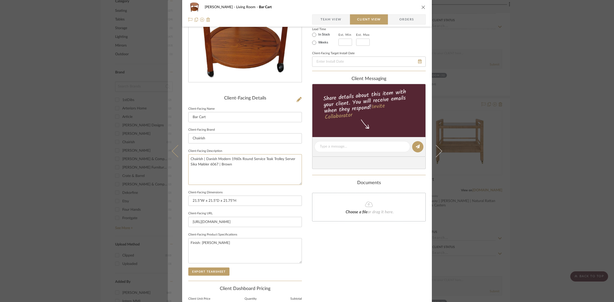
drag, startPoint x: 250, startPoint y: 167, endPoint x: 175, endPoint y: 154, distance: 75.6
click at [175, 154] on mat-dialog-content "DOOLEY Living Room Bar Cart Team View Client View Orders Client-Facing Details …" at bounding box center [307, 148] width 278 height 417
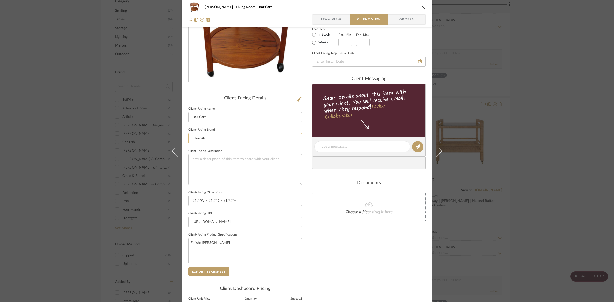
click at [228, 138] on input "Chairish" at bounding box center [245, 138] width 114 height 10
click at [217, 274] on button "Export Tearsheet" at bounding box center [208, 272] width 41 height 8
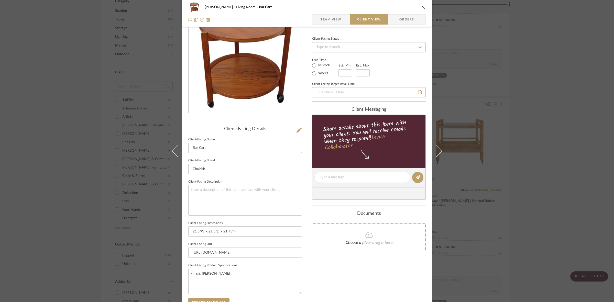
scroll to position [0, 0]
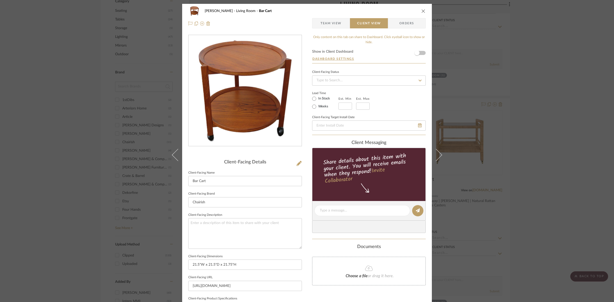
click at [509, 74] on div "DOOLEY Living Room Bar Cart Team View Client View Orders Client-Facing Details …" at bounding box center [307, 151] width 614 height 302
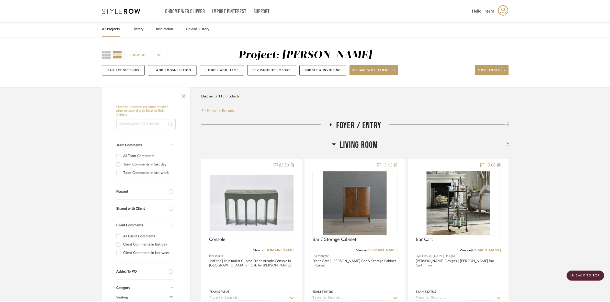
scroll to position [288, 0]
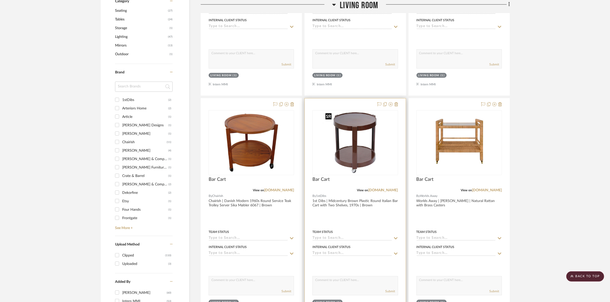
click at [343, 144] on img at bounding box center [355, 143] width 64 height 64
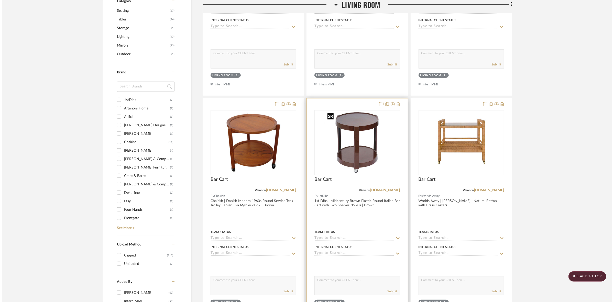
scroll to position [0, 0]
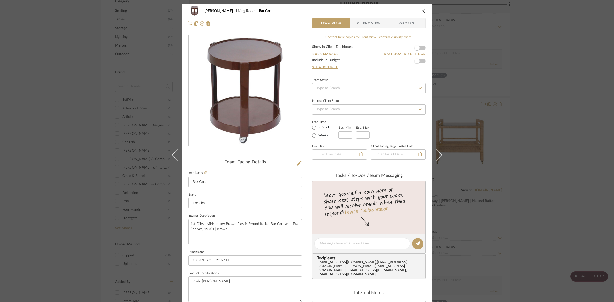
click at [364, 26] on span "Client View" at bounding box center [369, 23] width 24 height 10
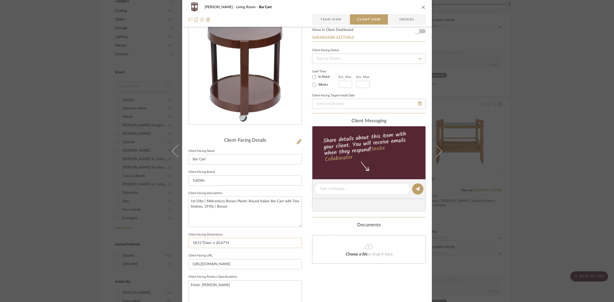
scroll to position [64, 0]
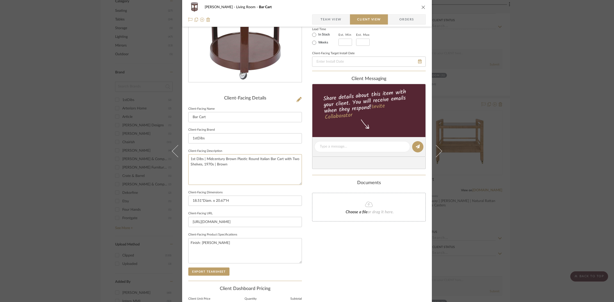
drag, startPoint x: 229, startPoint y: 162, endPoint x: 131, endPoint y: 136, distance: 101.9
click at [131, 136] on div "DOOLEY Living Room Bar Cart Team View Client View Orders Client-Facing Details …" at bounding box center [307, 151] width 614 height 302
click at [232, 137] on input "1stDibs" at bounding box center [245, 138] width 114 height 10
click at [219, 273] on button "Export Tearsheet" at bounding box center [208, 272] width 41 height 8
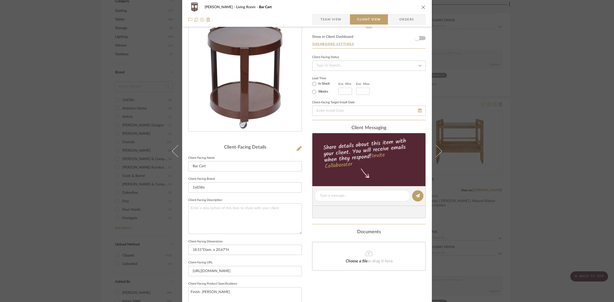
scroll to position [0, 0]
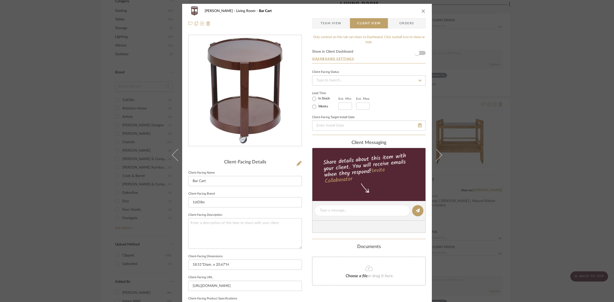
click at [501, 92] on div "DOOLEY Living Room Bar Cart Team View Client View Orders Client-Facing Details …" at bounding box center [307, 151] width 614 height 302
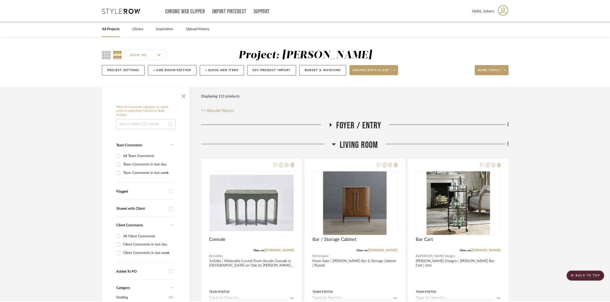
scroll to position [288, 0]
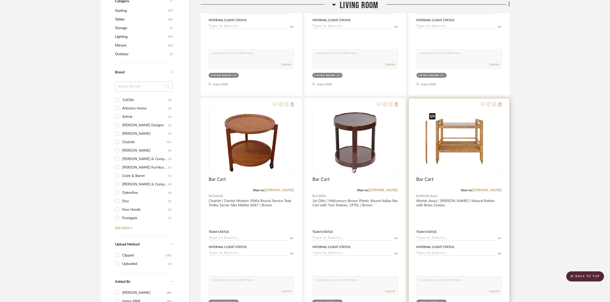
click at [452, 152] on img at bounding box center [459, 143] width 64 height 64
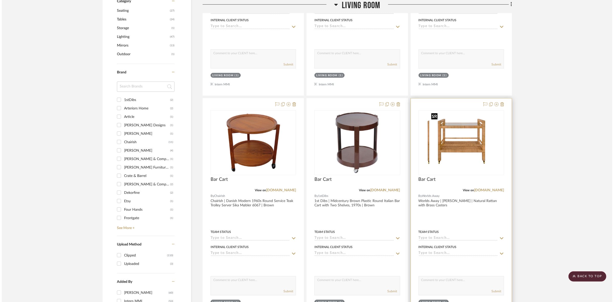
scroll to position [0, 0]
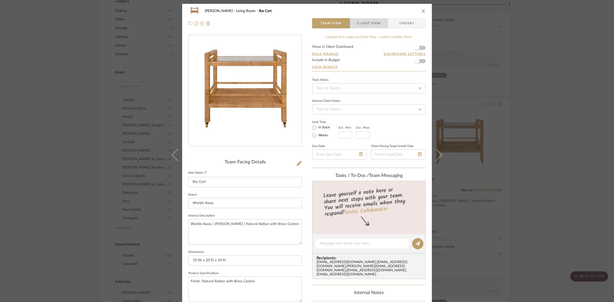
click at [370, 21] on span "Client View" at bounding box center [369, 23] width 24 height 10
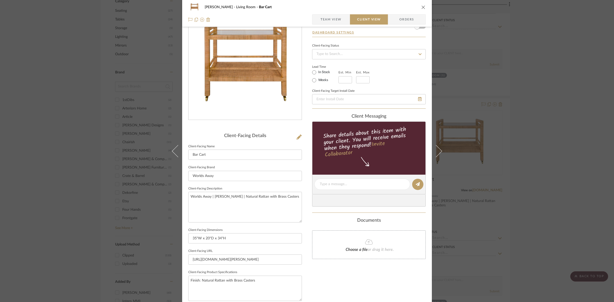
scroll to position [64, 0]
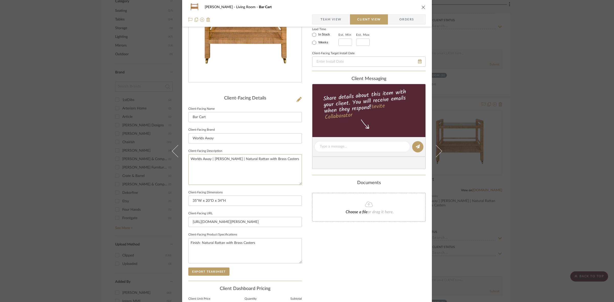
drag, startPoint x: 286, startPoint y: 162, endPoint x: 109, endPoint y: 160, distance: 176.2
click at [109, 160] on div "DOOLEY Living Room Bar Cart Team View Client View Orders Client-Facing Details …" at bounding box center [307, 151] width 614 height 302
click at [246, 136] on input "Worlds Away" at bounding box center [245, 138] width 114 height 10
click at [205, 270] on button "Export Tearsheet" at bounding box center [208, 272] width 41 height 8
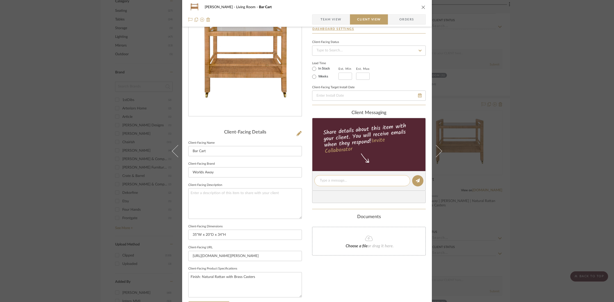
scroll to position [0, 0]
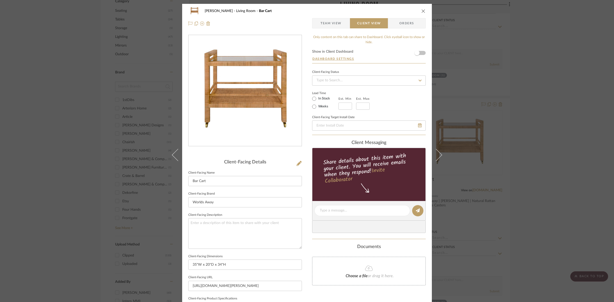
click at [551, 129] on div "DOOLEY Living Room Bar Cart Team View Client View Orders Client-Facing Details …" at bounding box center [307, 151] width 614 height 302
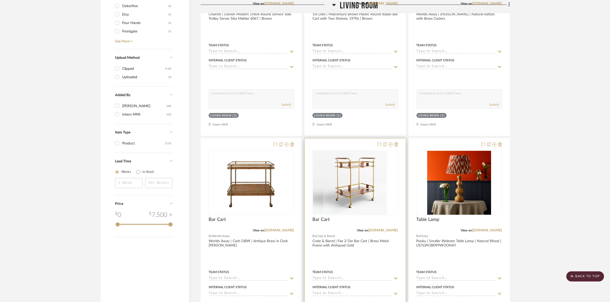
scroll to position [512, 0]
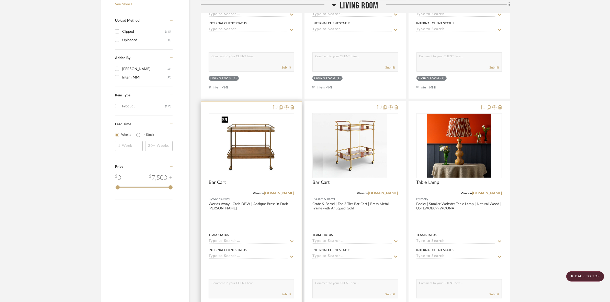
click at [251, 145] on img "0" at bounding box center [251, 146] width 64 height 64
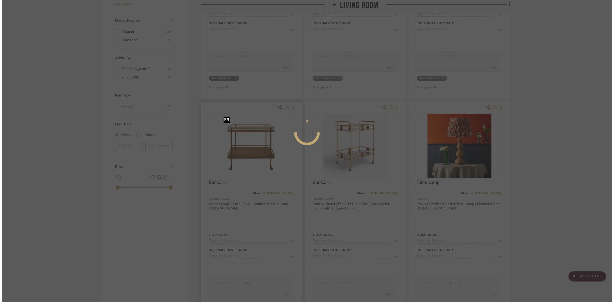
scroll to position [0, 0]
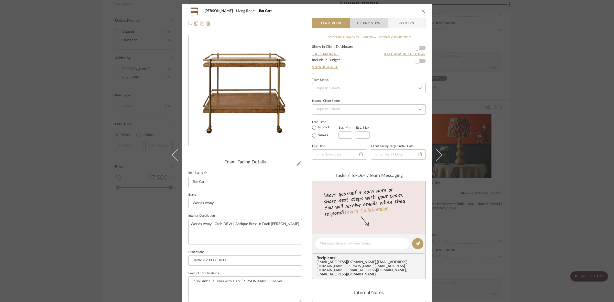
click at [363, 22] on span "Client View" at bounding box center [369, 23] width 24 height 10
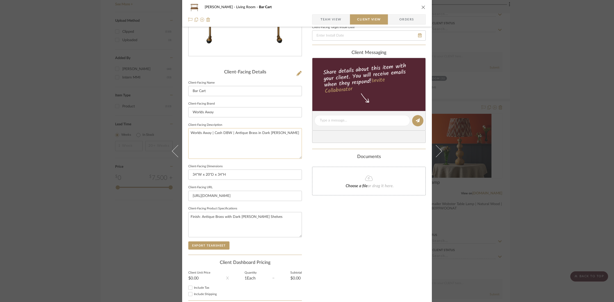
scroll to position [118, 0]
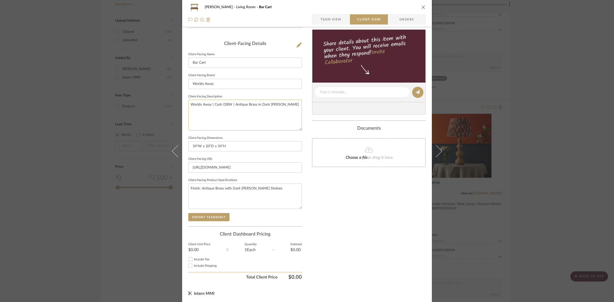
drag, startPoint x: 290, startPoint y: 105, endPoint x: 156, endPoint y: 110, distance: 133.6
click at [156, 110] on div "DOOLEY Living Room Bar Cart Team View Client View Orders Client-Facing Details …" at bounding box center [307, 151] width 614 height 302
click at [223, 82] on input "Worlds Away" at bounding box center [245, 84] width 114 height 10
click at [214, 220] on button "Export Tearsheet" at bounding box center [208, 217] width 41 height 8
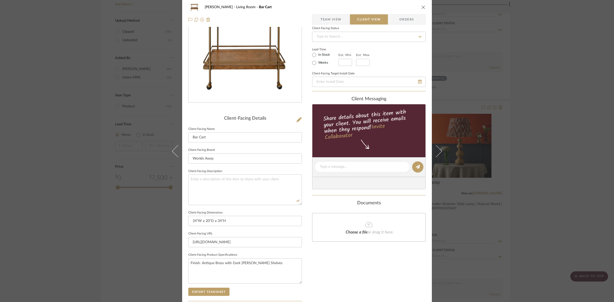
scroll to position [0, 0]
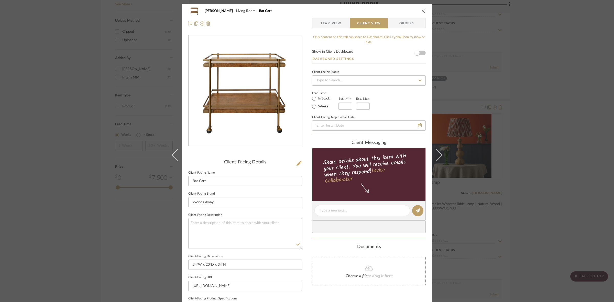
click at [516, 104] on div "DOOLEY Living Room Bar Cart Team View Client View Orders Client-Facing Details …" at bounding box center [307, 151] width 614 height 302
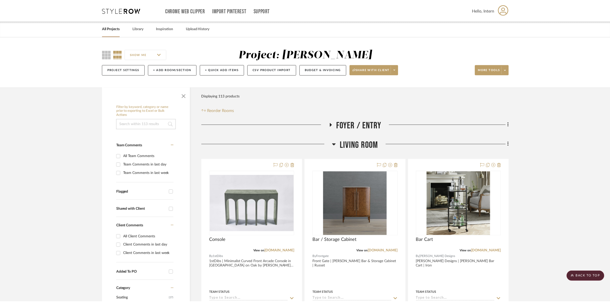
scroll to position [512, 0]
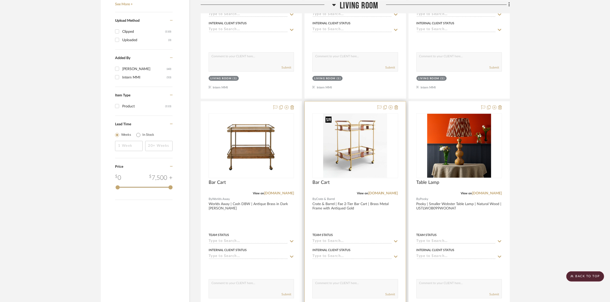
click at [356, 148] on img "0" at bounding box center [355, 146] width 64 height 64
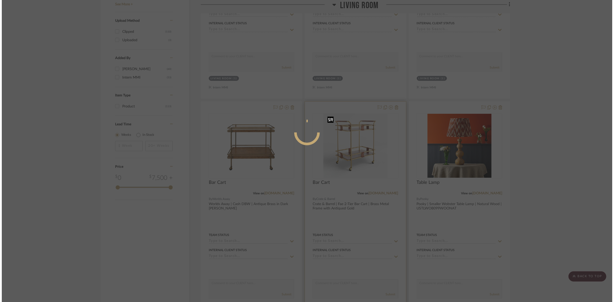
scroll to position [0, 0]
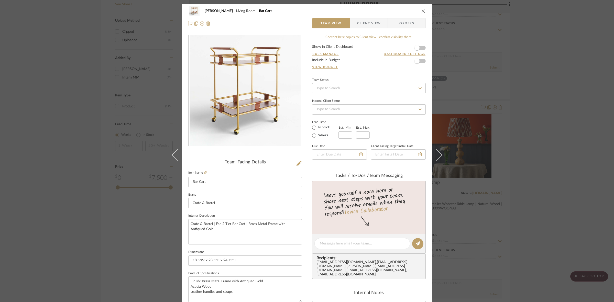
click at [363, 22] on span "Client View" at bounding box center [369, 23] width 24 height 10
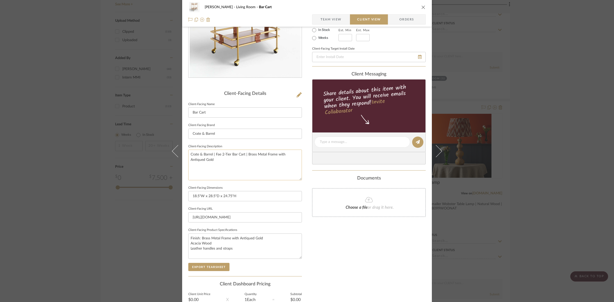
scroll to position [96, 0]
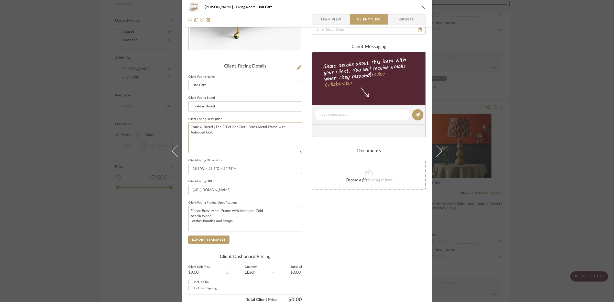
drag, startPoint x: 225, startPoint y: 141, endPoint x: 145, endPoint y: 105, distance: 87.5
click at [145, 105] on div "DOOLEY Living Room Bar Cart Team View Client View Orders Client-Facing Details …" at bounding box center [307, 151] width 614 height 302
click at [232, 111] on div "DOOLEY Living Room Bar Cart Team View Client View Orders Client-Facing Details …" at bounding box center [307, 151] width 614 height 302
click at [206, 238] on button "Export Tearsheet" at bounding box center [208, 240] width 41 height 8
click at [491, 107] on div "DOOLEY Living Room Bar Cart Team View Client View Orders Client-Facing Details …" at bounding box center [307, 151] width 614 height 302
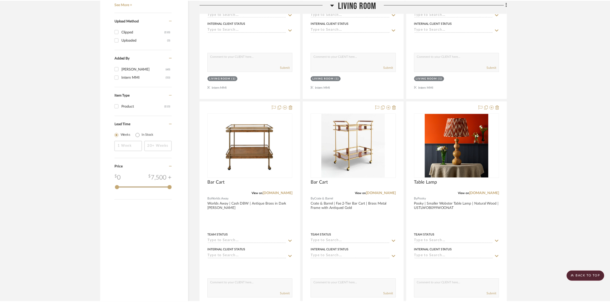
scroll to position [512, 0]
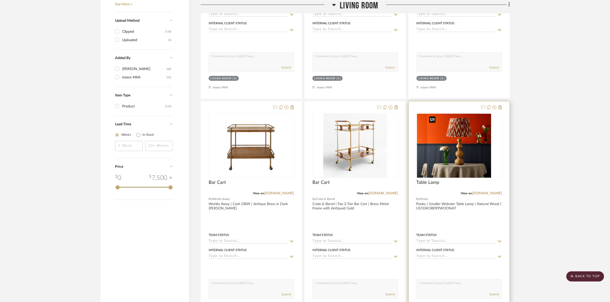
click at [448, 156] on img at bounding box center [459, 146] width 64 height 64
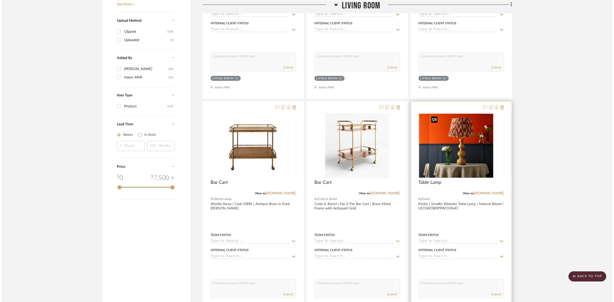
scroll to position [0, 0]
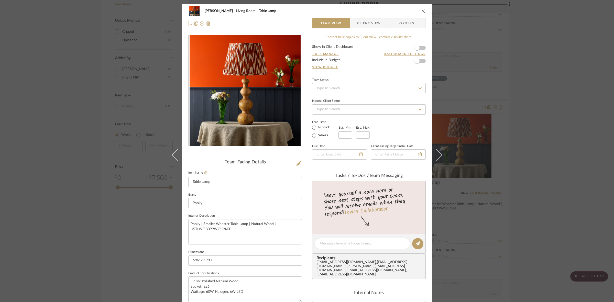
click at [366, 17] on div "DOOLEY Living Room Table Lamp Team View Client View Orders" at bounding box center [307, 17] width 250 height 27
click at [361, 24] on span "Client View" at bounding box center [369, 23] width 24 height 10
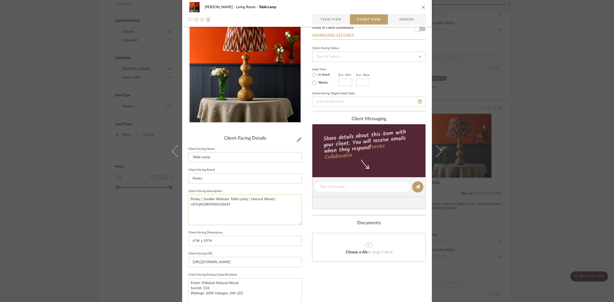
scroll to position [118, 0]
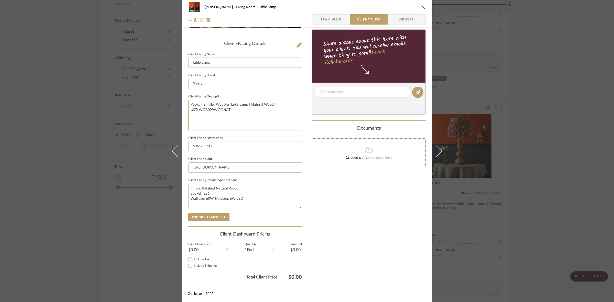
drag, startPoint x: 254, startPoint y: 106, endPoint x: 136, endPoint y: 110, distance: 118.0
click at [136, 110] on div "DOOLEY Living Room Table Lamp Team View Client View Orders Client-Facing Detail…" at bounding box center [307, 151] width 614 height 302
click at [243, 115] on textarea "Pooky | Smaller Wobster Table Lamp | Natural Wood | USTLWOB099WOONAT" at bounding box center [245, 115] width 114 height 30
drag, startPoint x: 243, startPoint y: 111, endPoint x: 157, endPoint y: 106, distance: 86.1
click at [157, 106] on div "DOOLEY Living Room Table Lamp Team View Client View Orders Client-Facing Detail…" at bounding box center [307, 151] width 614 height 302
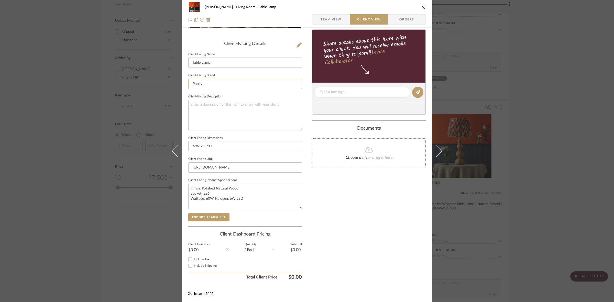
click at [221, 88] on input "Pooky" at bounding box center [245, 84] width 114 height 10
click at [220, 219] on button "Export Tearsheet" at bounding box center [208, 217] width 41 height 8
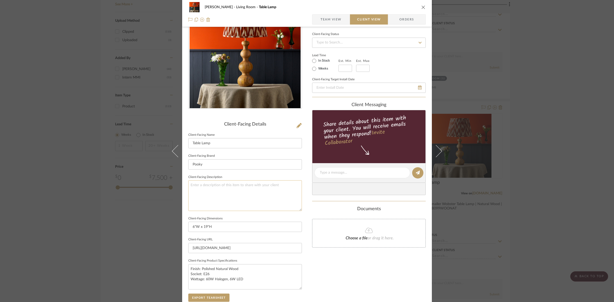
scroll to position [0, 0]
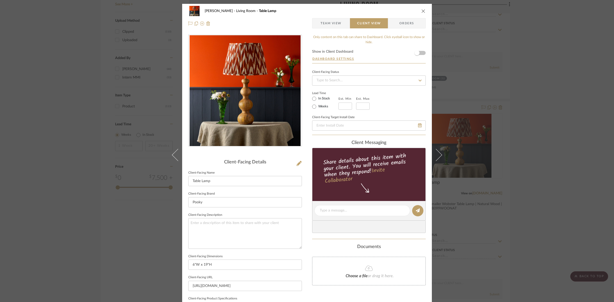
click at [519, 77] on div "DOOLEY Living Room Table Lamp Team View Client View Orders Client-Facing Detail…" at bounding box center [307, 151] width 614 height 302
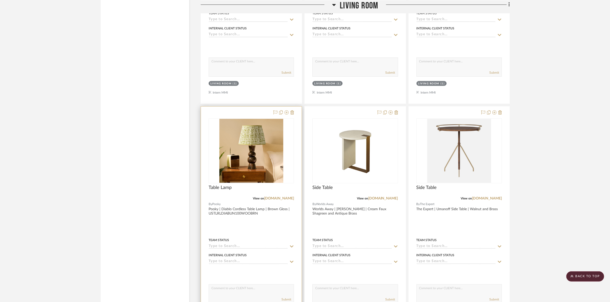
scroll to position [735, 0]
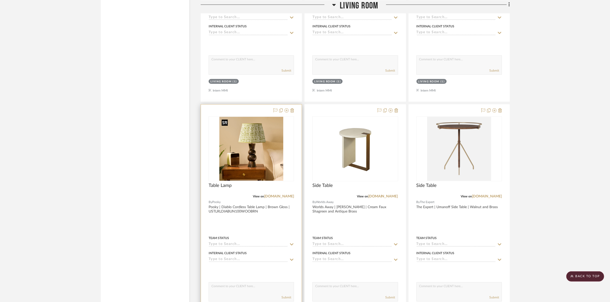
click at [265, 163] on img "0" at bounding box center [251, 149] width 64 height 64
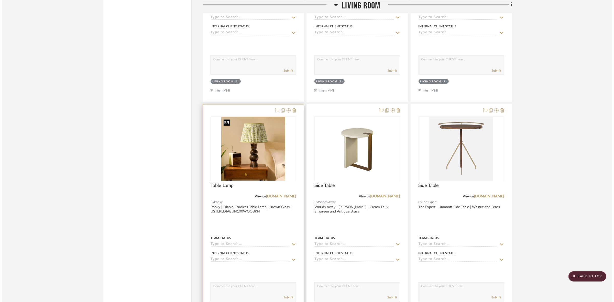
scroll to position [0, 0]
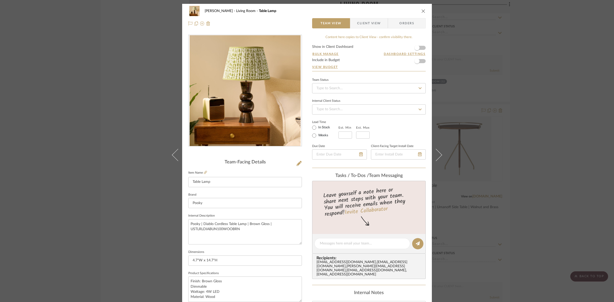
click at [366, 23] on span "Client View" at bounding box center [369, 23] width 24 height 10
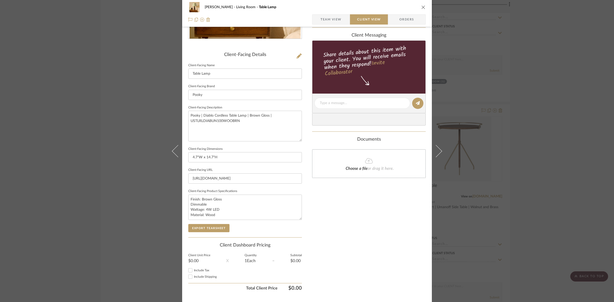
scroll to position [118, 0]
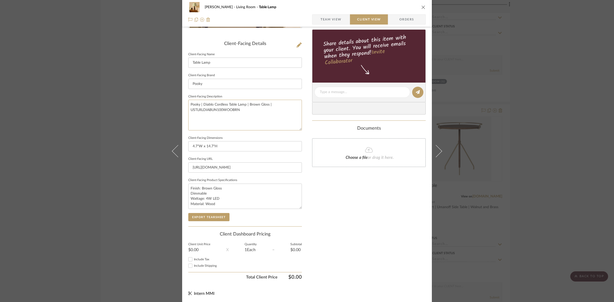
drag, startPoint x: 250, startPoint y: 110, endPoint x: 164, endPoint y: 103, distance: 86.0
click at [164, 103] on div "DOOLEY Living Room Table Lamp Team View Client View Orders Client-Facing Detail…" at bounding box center [307, 151] width 614 height 302
click at [219, 84] on input "Pooky" at bounding box center [245, 84] width 114 height 10
click at [219, 215] on button "Export Tearsheet" at bounding box center [208, 217] width 41 height 8
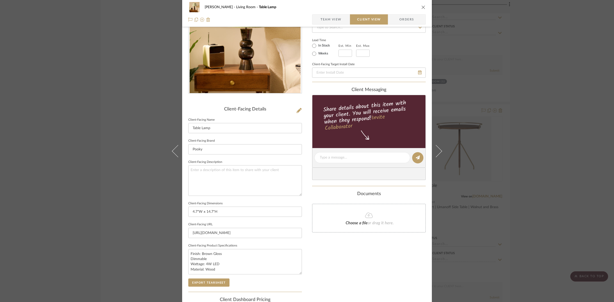
scroll to position [0, 0]
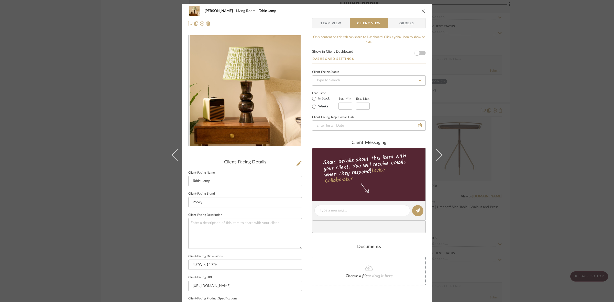
click at [511, 87] on div "DOOLEY Living Room Table Lamp Team View Client View Orders Client-Facing Detail…" at bounding box center [307, 151] width 614 height 302
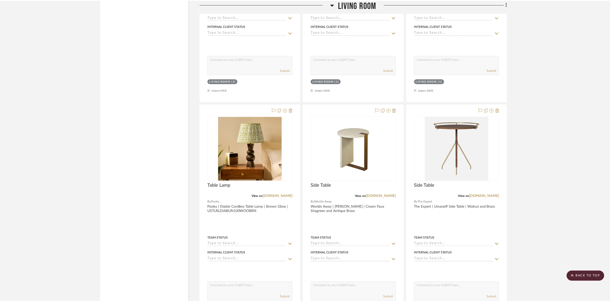
scroll to position [735, 0]
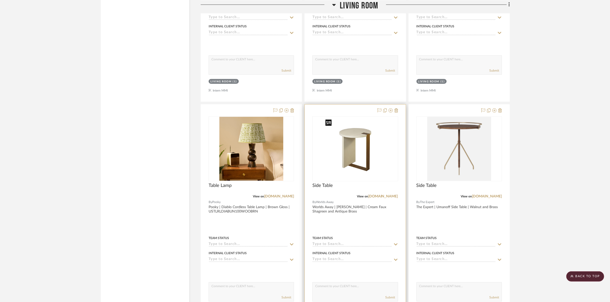
click at [355, 157] on div at bounding box center [355, 148] width 85 height 65
click at [355, 157] on img "0" at bounding box center [355, 149] width 64 height 64
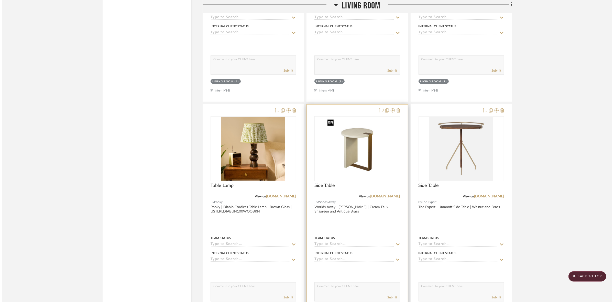
scroll to position [0, 0]
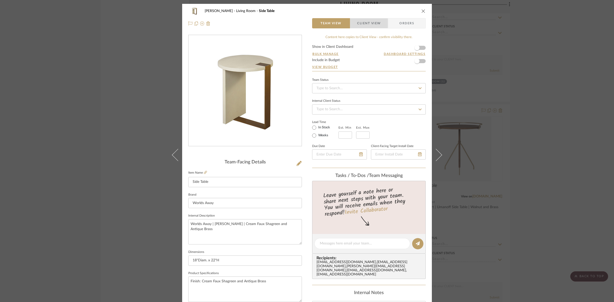
click at [357, 23] on span "Client View" at bounding box center [369, 23] width 24 height 10
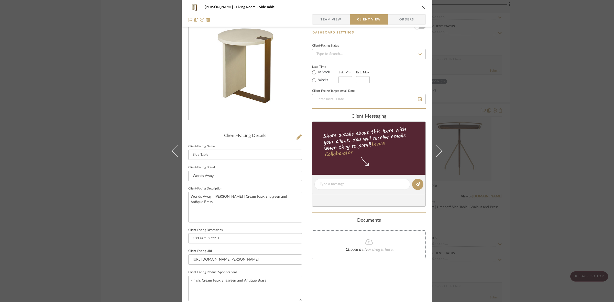
scroll to position [96, 0]
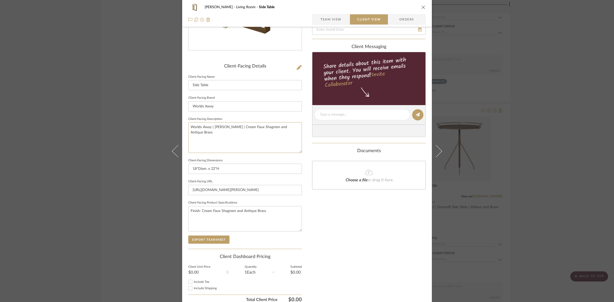
drag, startPoint x: 246, startPoint y: 132, endPoint x: 162, endPoint y: 117, distance: 85.5
click at [162, 117] on div "DOOLEY Living Room Side Table Team View Client View Orders Client-Facing Detail…" at bounding box center [307, 151] width 614 height 302
click at [248, 104] on input "Worlds Away" at bounding box center [245, 106] width 114 height 10
click at [218, 240] on button "Export Tearsheet" at bounding box center [208, 240] width 41 height 8
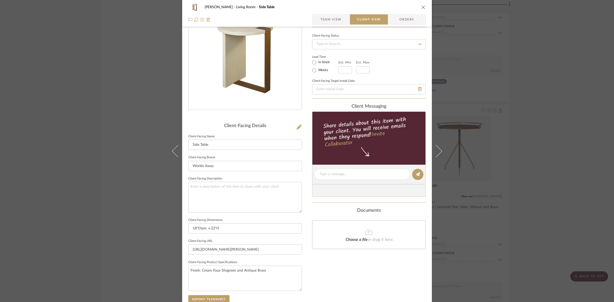
scroll to position [0, 0]
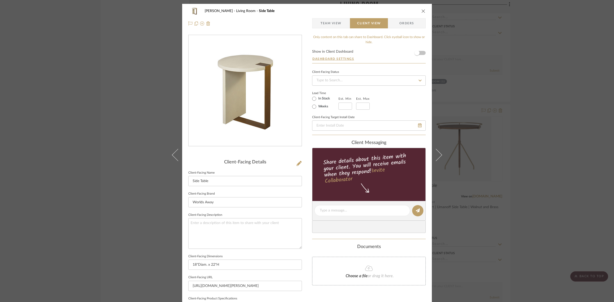
click at [506, 107] on div "DOOLEY Living Room Side Table Team View Client View Orders Client-Facing Detail…" at bounding box center [307, 151] width 614 height 302
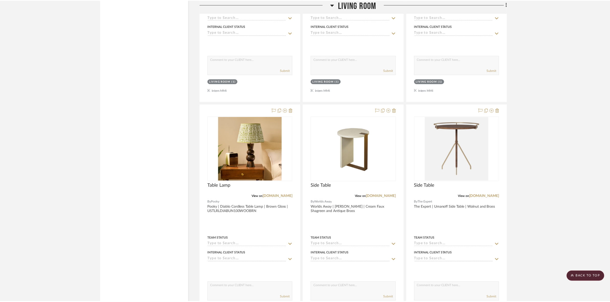
scroll to position [735, 0]
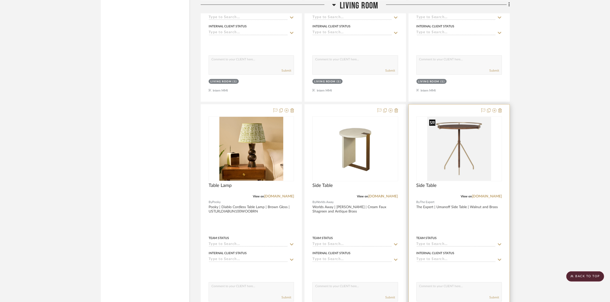
click at [432, 154] on img "0" at bounding box center [459, 149] width 64 height 64
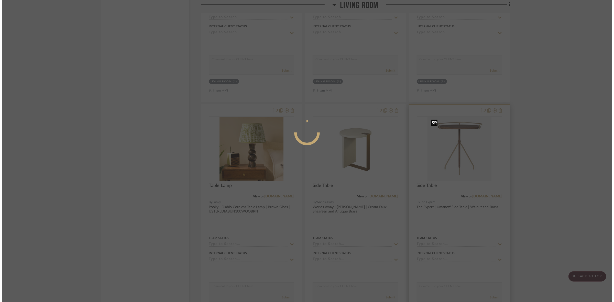
scroll to position [0, 0]
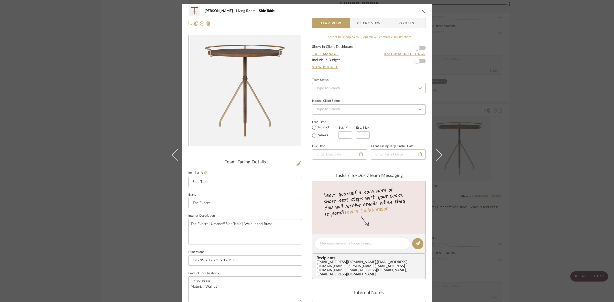
click at [364, 22] on span "Client View" at bounding box center [369, 23] width 24 height 10
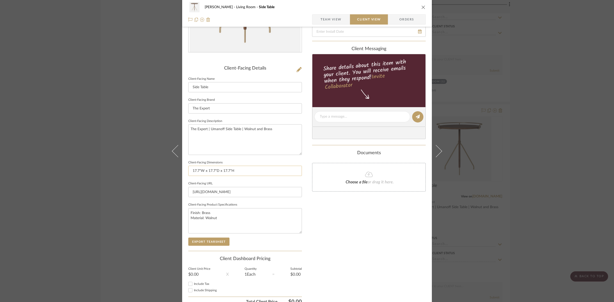
scroll to position [96, 0]
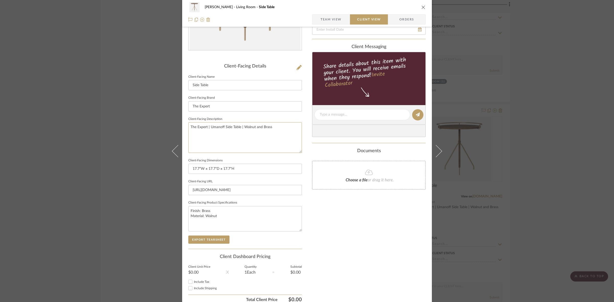
drag, startPoint x: 278, startPoint y: 125, endPoint x: 136, endPoint y: 123, distance: 142.2
click at [136, 123] on div "DOOLEY Living Room Side Table Team View Client View Orders Client-Facing Detail…" at bounding box center [307, 151] width 614 height 302
click at [249, 106] on input "The Expert" at bounding box center [245, 106] width 114 height 10
click at [219, 239] on button "Export Tearsheet" at bounding box center [208, 240] width 41 height 8
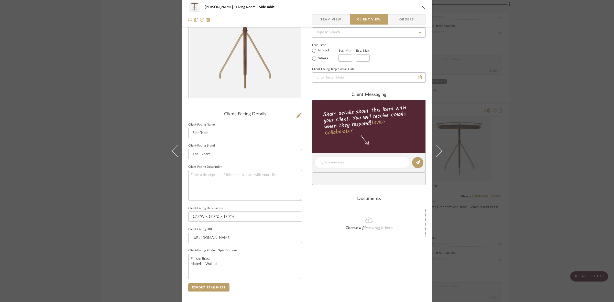
scroll to position [0, 0]
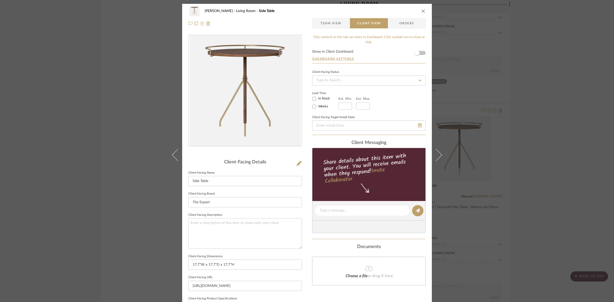
click at [129, 133] on div "DOOLEY Living Room Side Table Team View Client View Orders Client-Facing Detail…" at bounding box center [307, 151] width 614 height 302
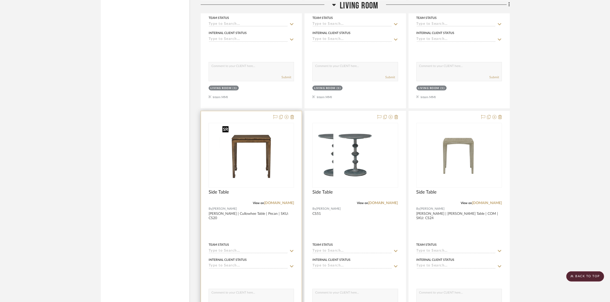
scroll to position [959, 0]
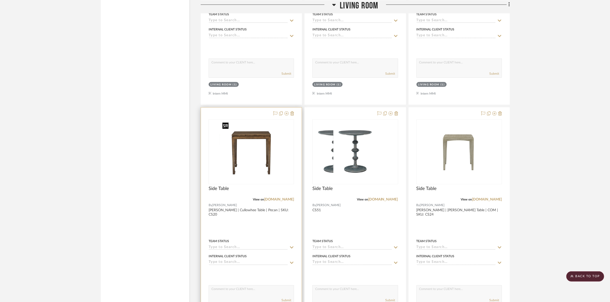
click at [265, 172] on img at bounding box center [251, 152] width 62 height 64
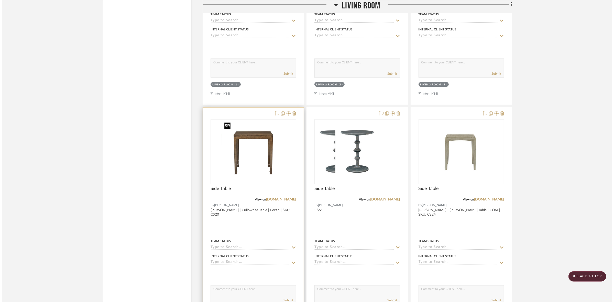
scroll to position [0, 0]
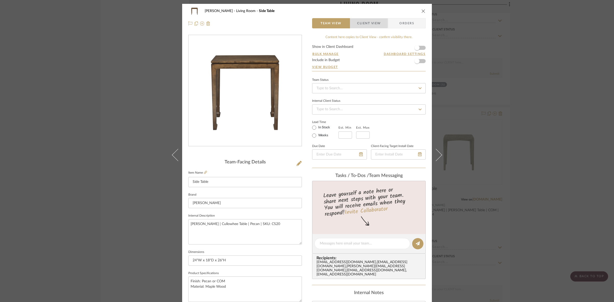
click at [367, 22] on span "Client View" at bounding box center [369, 23] width 24 height 10
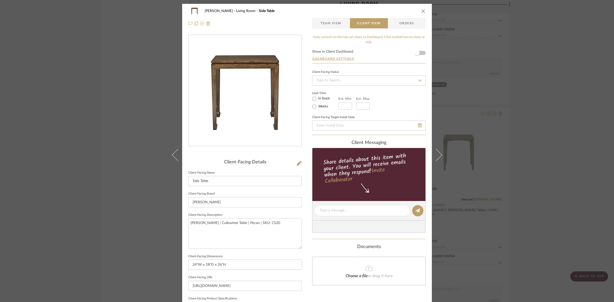
click at [122, 100] on div "DOOLEY Living Room Side Table Team View Client View Orders Client-Facing Detail…" at bounding box center [307, 151] width 614 height 302
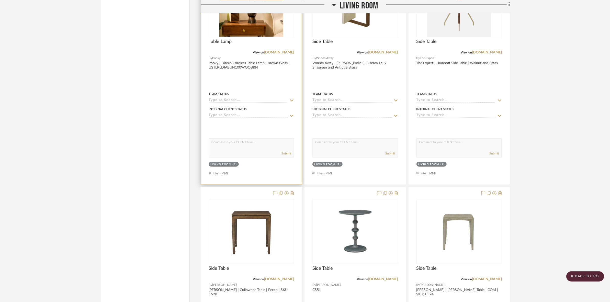
scroll to position [927, 0]
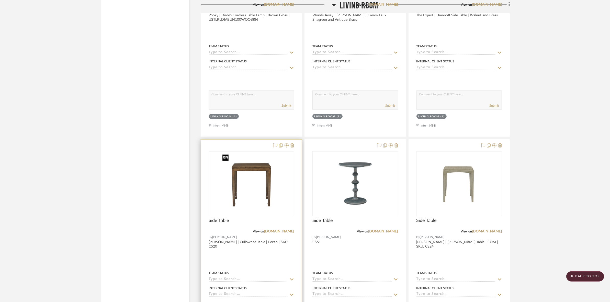
click at [241, 186] on img "0" at bounding box center [251, 184] width 62 height 64
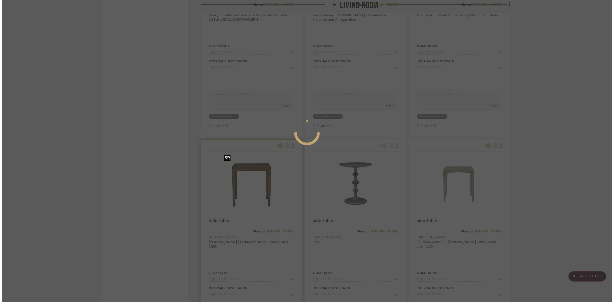
scroll to position [0, 0]
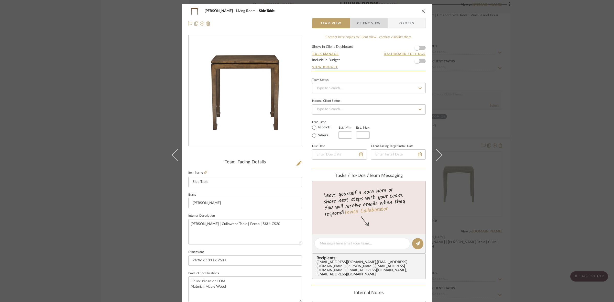
click at [368, 23] on span "Client View" at bounding box center [369, 23] width 24 height 10
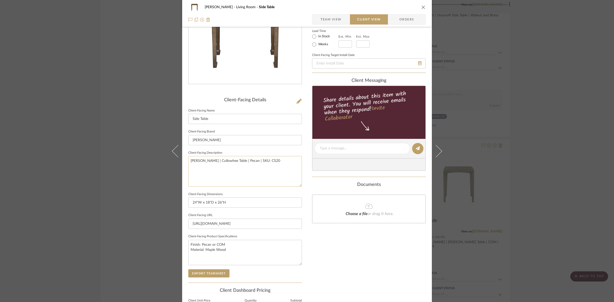
scroll to position [64, 0]
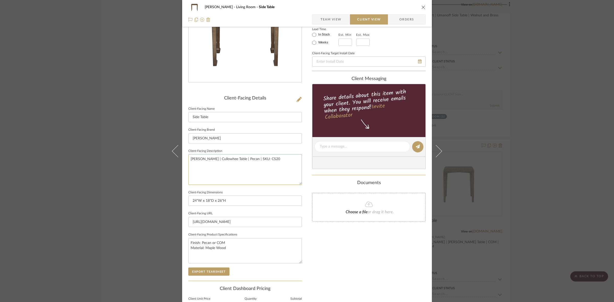
drag, startPoint x: 285, startPoint y: 161, endPoint x: 125, endPoint y: 170, distance: 160.4
click at [125, 170] on div "DOOLEY Living Room Side Table Team View Client View Orders Client-Facing Detail…" at bounding box center [307, 151] width 614 height 302
click at [226, 138] on input "[PERSON_NAME]" at bounding box center [245, 138] width 114 height 10
click at [208, 268] on button "Export Tearsheet" at bounding box center [208, 272] width 41 height 8
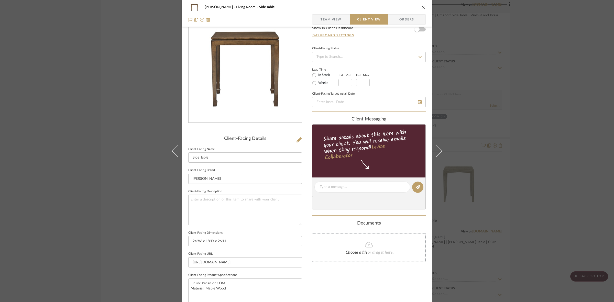
scroll to position [0, 0]
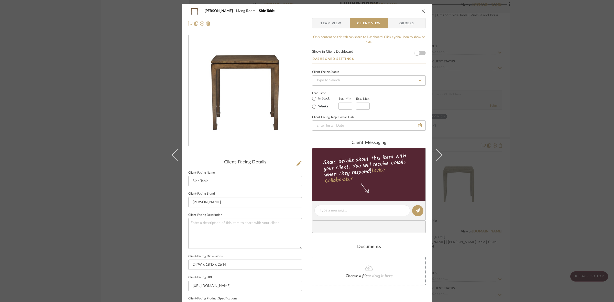
click at [156, 113] on div "DOOLEY Living Room Side Table Team View Client View Orders Client-Facing Detail…" at bounding box center [307, 151] width 614 height 302
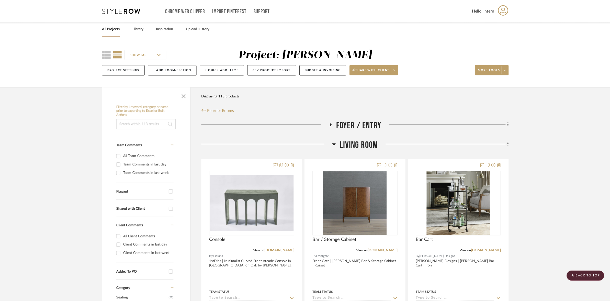
scroll to position [927, 0]
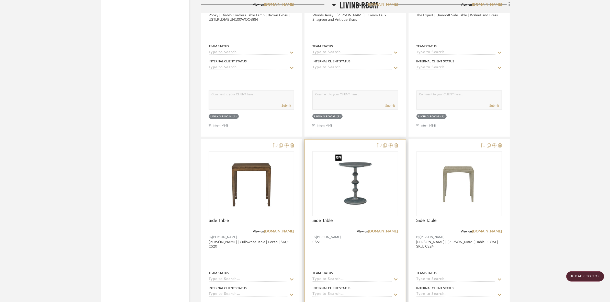
click at [343, 192] on img "0" at bounding box center [356, 184] width 44 height 64
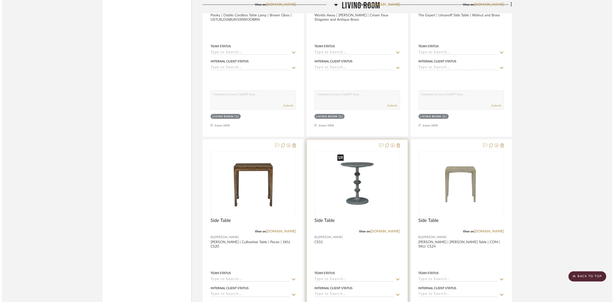
scroll to position [0, 0]
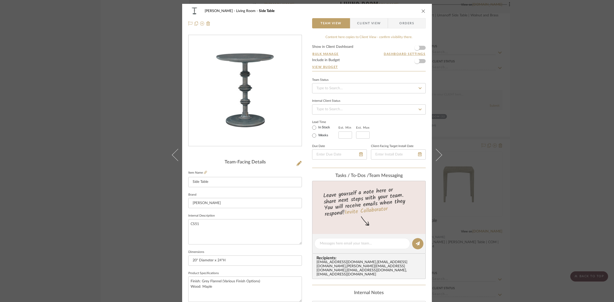
click at [364, 21] on span "Client View" at bounding box center [369, 23] width 24 height 10
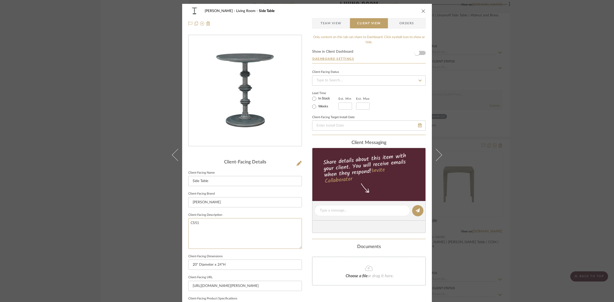
drag, startPoint x: 217, startPoint y: 224, endPoint x: 162, endPoint y: 217, distance: 55.4
click at [162, 217] on div "DOOLEY Living Room Side Table Team View Client View Orders Client-Facing Detail…" at bounding box center [307, 151] width 614 height 302
click at [223, 203] on input "[PERSON_NAME]" at bounding box center [245, 202] width 114 height 10
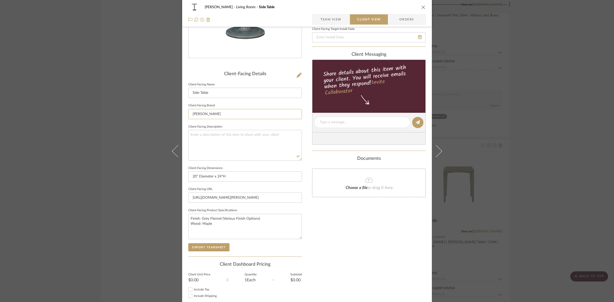
scroll to position [96, 0]
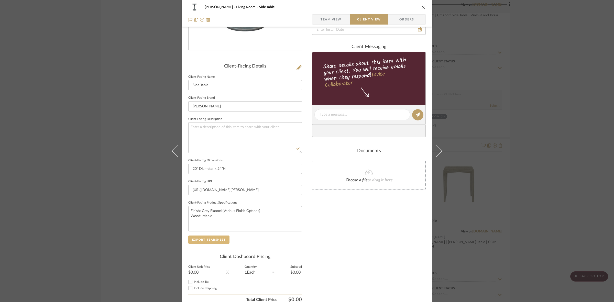
click at [210, 236] on button "Export Tearsheet" at bounding box center [208, 240] width 41 height 8
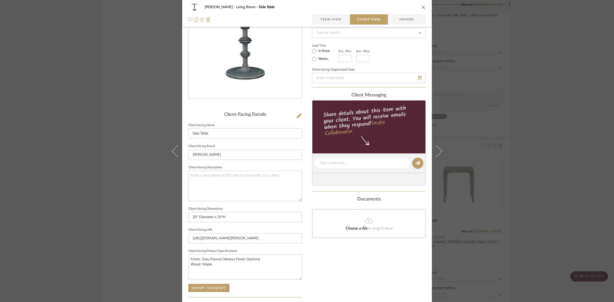
scroll to position [0, 0]
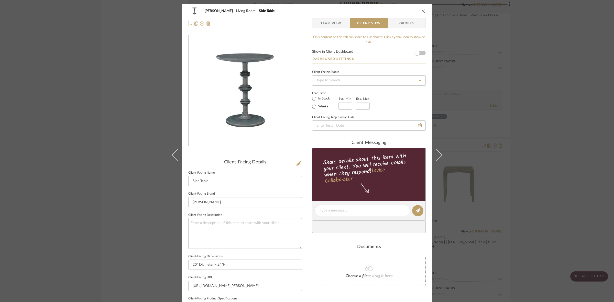
click at [114, 106] on div "DOOLEY Living Room Side Table Team View Client View Orders Client-Facing Detail…" at bounding box center [307, 151] width 614 height 302
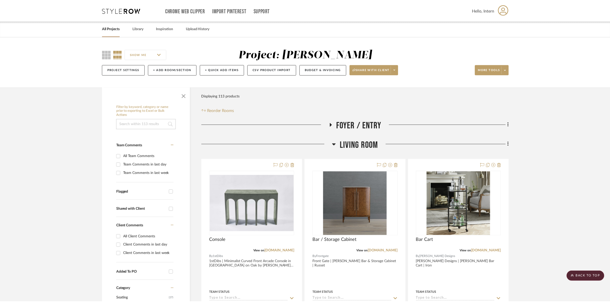
scroll to position [927, 0]
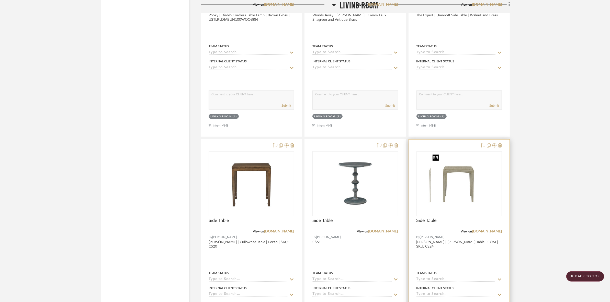
click at [462, 173] on img at bounding box center [459, 184] width 57 height 64
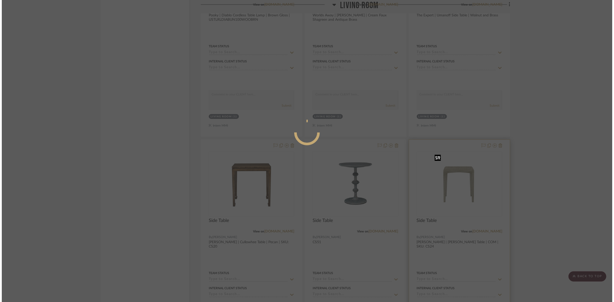
scroll to position [0, 0]
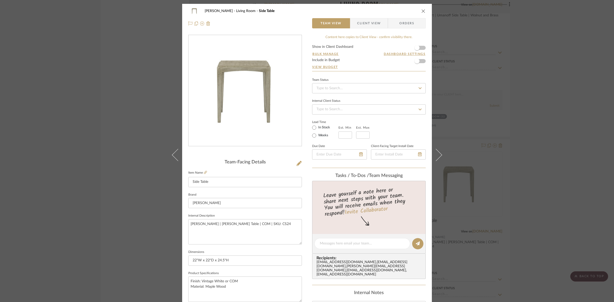
click at [368, 22] on span "Client View" at bounding box center [369, 23] width 24 height 10
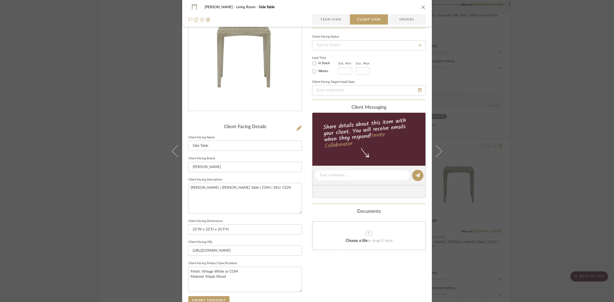
scroll to position [96, 0]
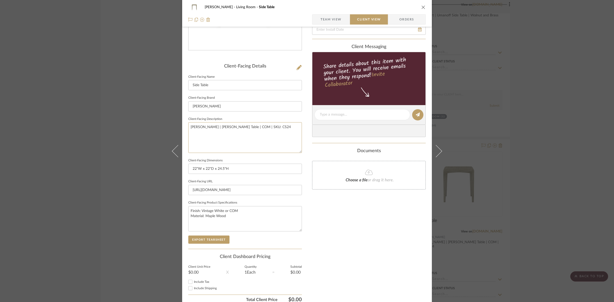
drag, startPoint x: 280, startPoint y: 130, endPoint x: 141, endPoint y: 130, distance: 138.9
click at [141, 130] on div "DOOLEY Living Room Side Table Team View Client View Orders Client-Facing Detail…" at bounding box center [307, 151] width 614 height 302
click at [224, 106] on input "[PERSON_NAME]" at bounding box center [245, 106] width 114 height 10
click at [218, 240] on button "Export Tearsheet" at bounding box center [208, 240] width 41 height 8
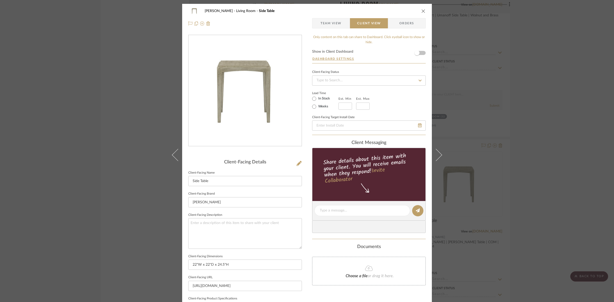
click at [110, 147] on div "DOOLEY Living Room Side Table Team View Client View Orders Client-Facing Detail…" at bounding box center [307, 151] width 614 height 302
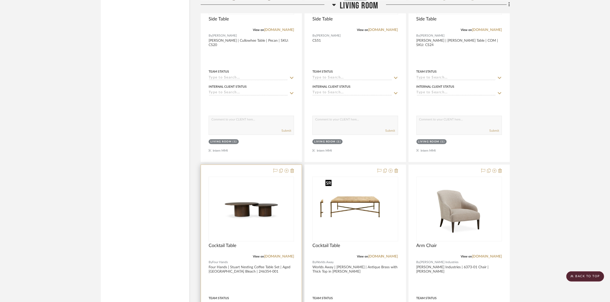
scroll to position [1151, 0]
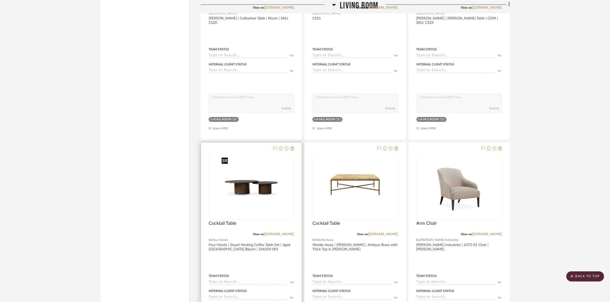
click at [250, 193] on img "0" at bounding box center [251, 187] width 64 height 64
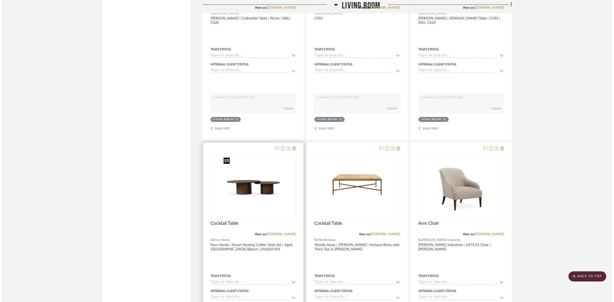
scroll to position [0, 0]
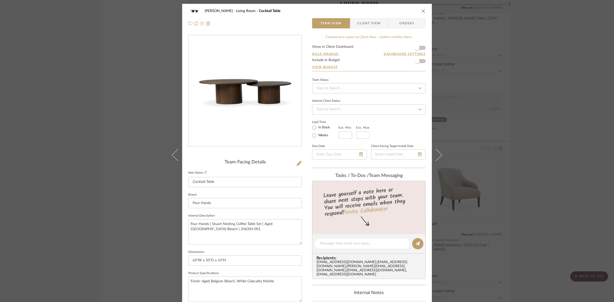
drag, startPoint x: 371, startPoint y: 19, endPoint x: 367, endPoint y: 24, distance: 6.4
click at [371, 19] on span "Client View" at bounding box center [369, 23] width 24 height 10
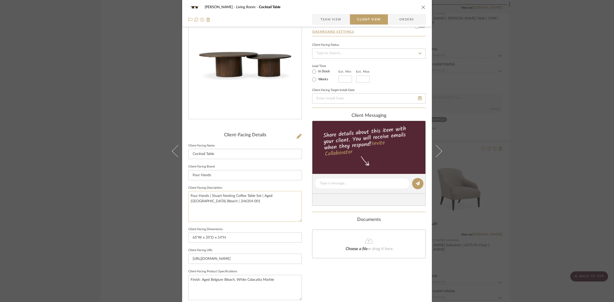
scroll to position [96, 0]
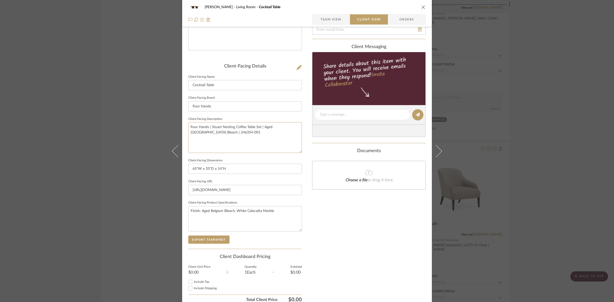
drag, startPoint x: 238, startPoint y: 132, endPoint x: 165, endPoint y: 122, distance: 73.6
click at [165, 122] on div "DOOLEY Living Room Cocktail Table Team View Client View Orders Client-Facing De…" at bounding box center [307, 151] width 614 height 302
click at [213, 105] on input "Four Hands" at bounding box center [245, 106] width 114 height 10
click at [216, 239] on button "Export Tearsheet" at bounding box center [208, 240] width 41 height 8
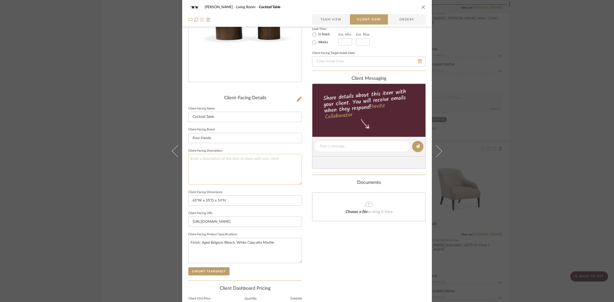
scroll to position [0, 0]
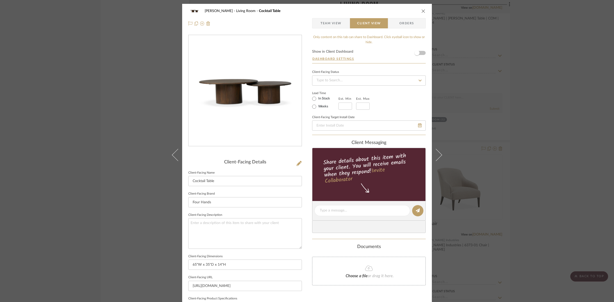
click at [154, 127] on div "DOOLEY Living Room Cocktail Table Team View Client View Orders Client-Facing De…" at bounding box center [307, 151] width 614 height 302
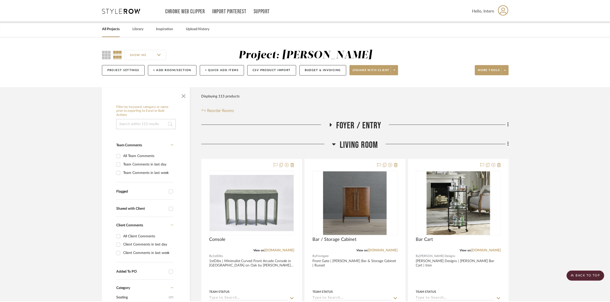
scroll to position [1151, 0]
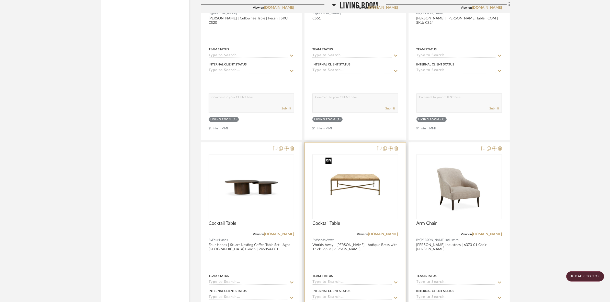
click at [374, 190] on img "0" at bounding box center [355, 187] width 64 height 64
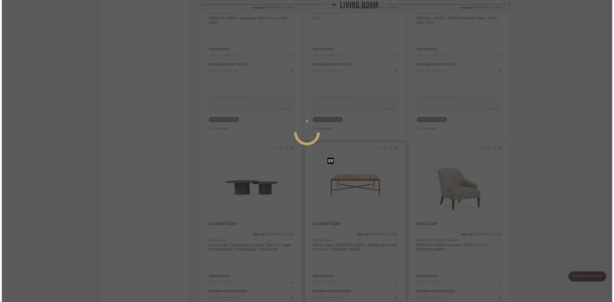
scroll to position [0, 0]
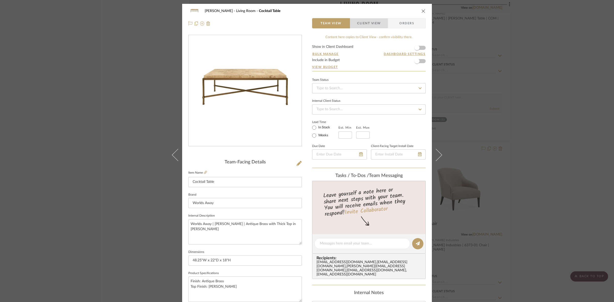
click at [364, 21] on span "Client View" at bounding box center [369, 23] width 24 height 10
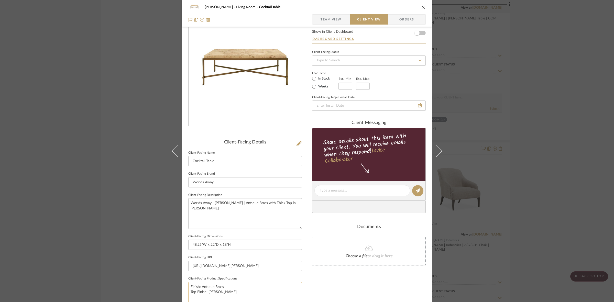
scroll to position [96, 0]
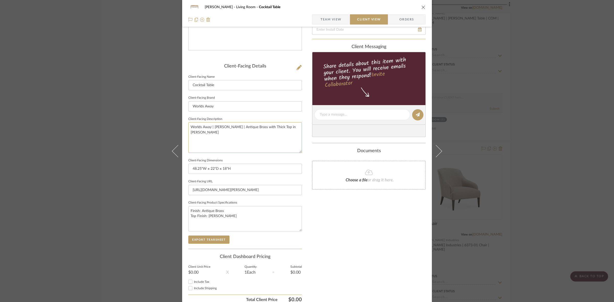
drag, startPoint x: 233, startPoint y: 136, endPoint x: 155, endPoint y: 126, distance: 78.7
click at [155, 126] on div "DOOLEY Living Room Cocktail Table Team View Client View Orders Client-Facing De…" at bounding box center [307, 151] width 614 height 302
click at [237, 105] on input "Worlds Away" at bounding box center [245, 106] width 114 height 10
click at [209, 237] on button "Export Tearsheet" at bounding box center [208, 240] width 41 height 8
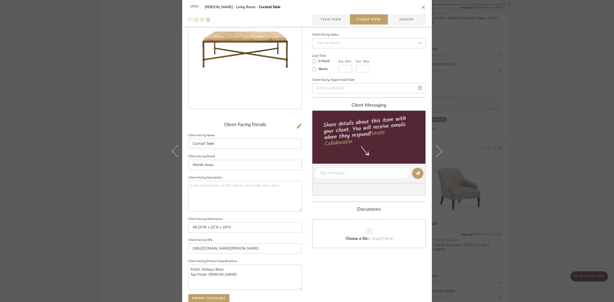
scroll to position [0, 0]
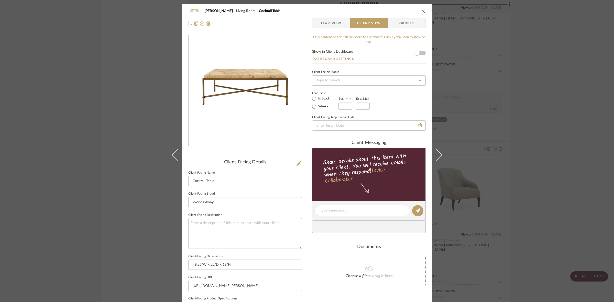
click at [140, 135] on div "DOOLEY Living Room Cocktail Table Team View Client View Orders Client-Facing De…" at bounding box center [307, 151] width 614 height 302
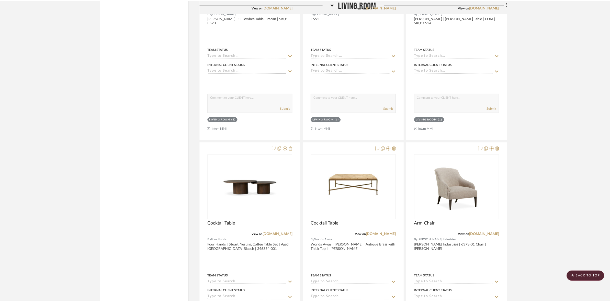
scroll to position [1151, 0]
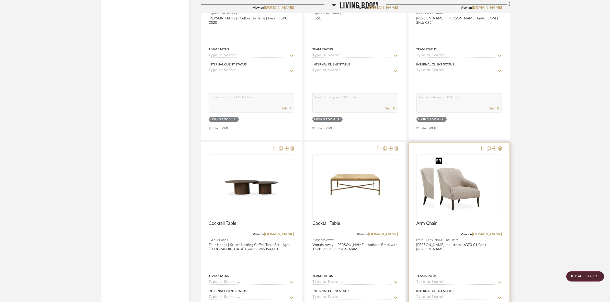
click at [481, 183] on img at bounding box center [459, 187] width 51 height 64
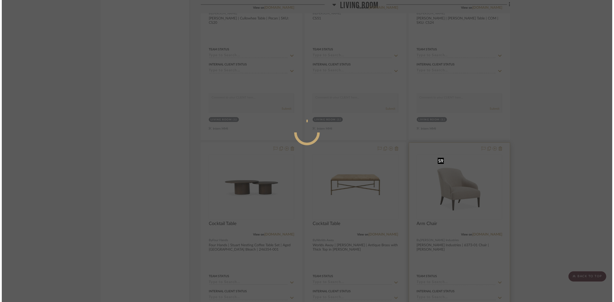
scroll to position [0, 0]
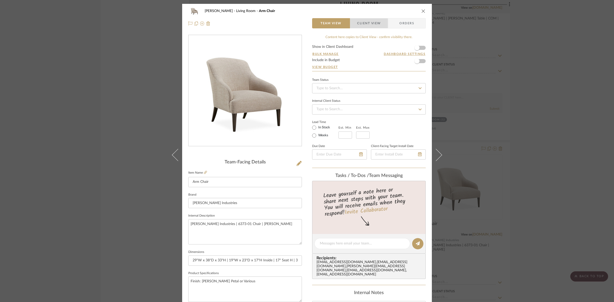
click at [370, 23] on span "Client View" at bounding box center [369, 23] width 24 height 10
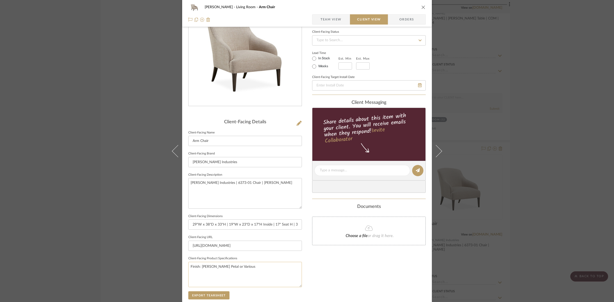
scroll to position [118, 0]
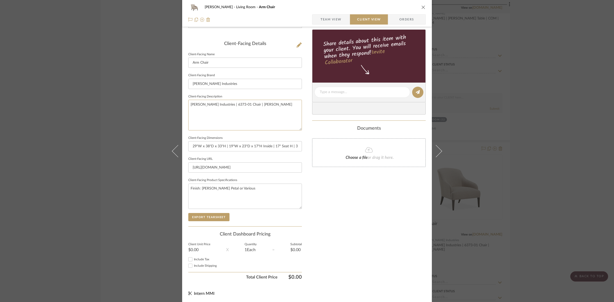
drag, startPoint x: 272, startPoint y: 109, endPoint x: 152, endPoint y: 109, distance: 119.2
click at [152, 109] on div "DOOLEY Living Room Arm Chair Team View Client View Orders Client-Facing Details…" at bounding box center [307, 151] width 614 height 302
click at [229, 81] on input "[PERSON_NAME] Industries" at bounding box center [245, 84] width 114 height 10
click at [212, 212] on sr-form-field "Client-Facing Product Specifications Finish: Nolan Rose Petal or Various" at bounding box center [245, 195] width 114 height 36
click at [212, 216] on button "Export Tearsheet" at bounding box center [208, 217] width 41 height 8
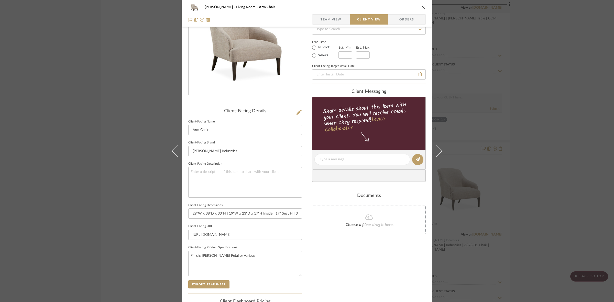
scroll to position [0, 0]
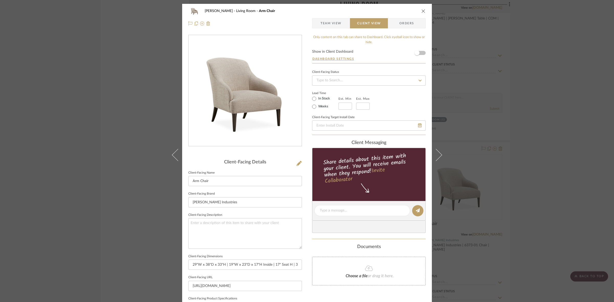
click at [109, 145] on div "DOOLEY Living Room Arm Chair Team View Client View Orders Client-Facing Details…" at bounding box center [307, 151] width 614 height 302
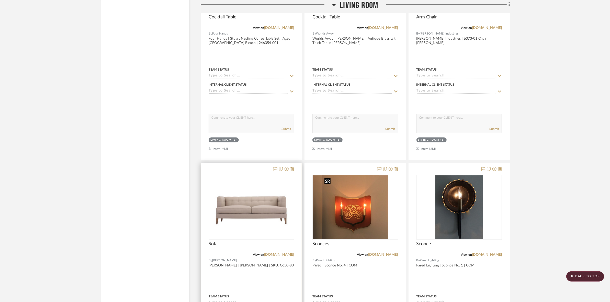
scroll to position [1407, 0]
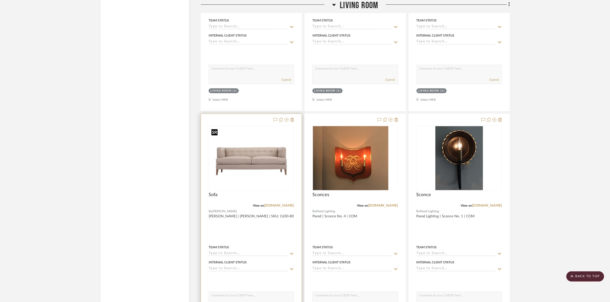
click at [260, 152] on img "0" at bounding box center [251, 158] width 84 height 64
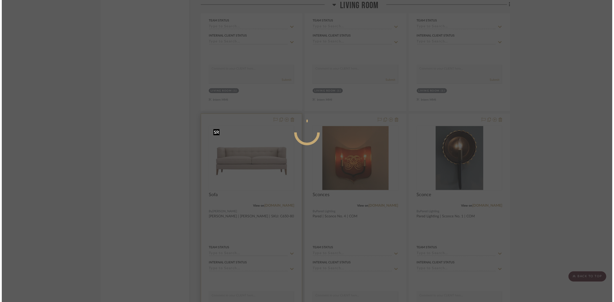
scroll to position [0, 0]
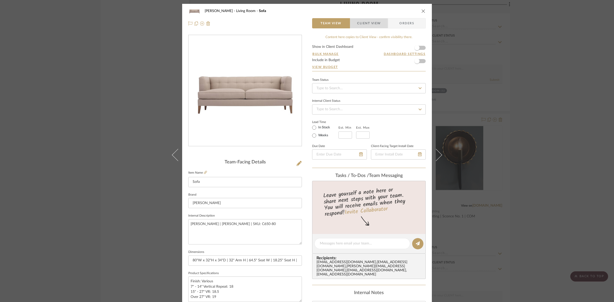
click at [369, 26] on span "Client View" at bounding box center [369, 23] width 24 height 10
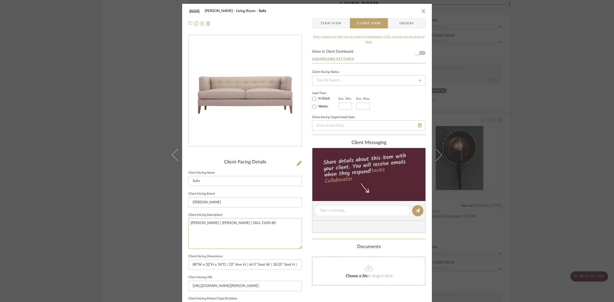
drag, startPoint x: 236, startPoint y: 221, endPoint x: 133, endPoint y: 219, distance: 102.3
click at [133, 219] on div "DOOLEY Living Room Sofa Team View Client View Orders Client-Facing Details Clie…" at bounding box center [307, 151] width 614 height 302
click at [236, 200] on input "[PERSON_NAME]" at bounding box center [245, 202] width 114 height 10
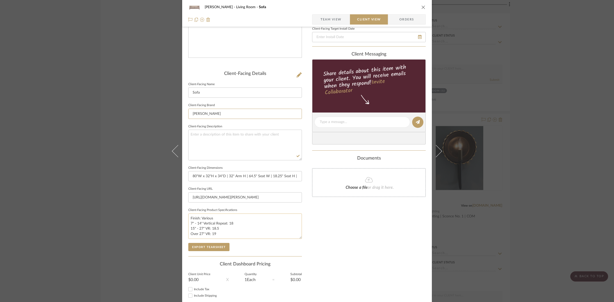
scroll to position [96, 0]
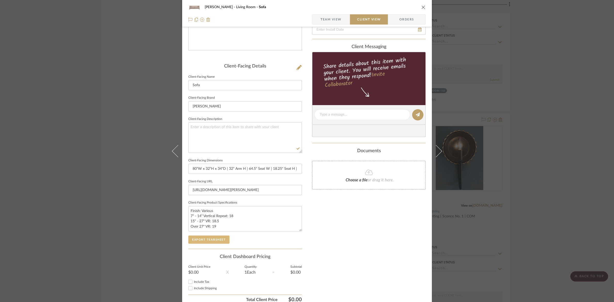
click at [219, 238] on button "Export Tearsheet" at bounding box center [208, 240] width 41 height 8
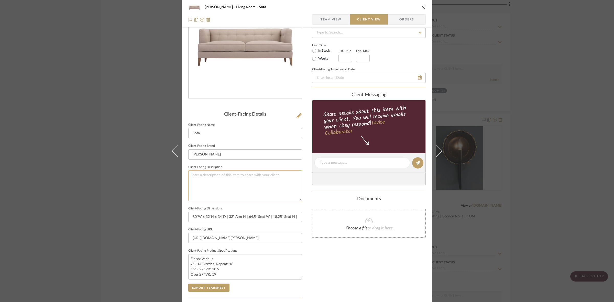
scroll to position [0, 0]
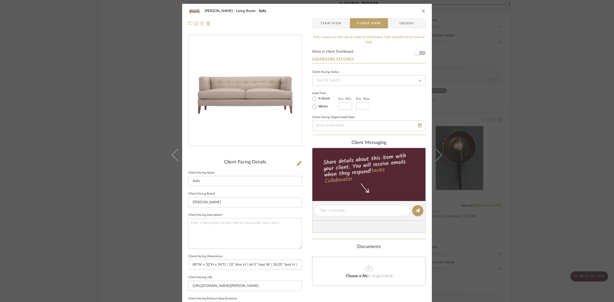
click at [128, 147] on div "DOOLEY Living Room Sofa Team View Client View Orders Client-Facing Details Clie…" at bounding box center [307, 151] width 614 height 302
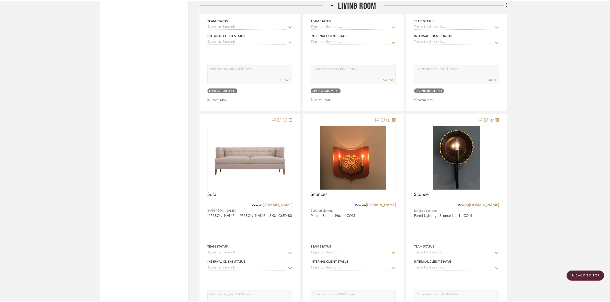
scroll to position [1407, 0]
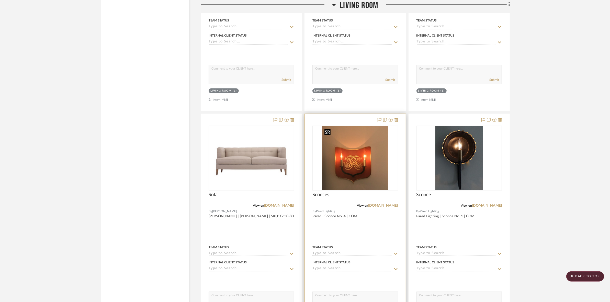
click at [369, 175] on img "0" at bounding box center [355, 158] width 66 height 64
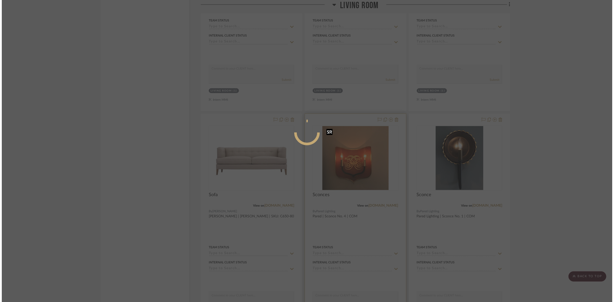
scroll to position [0, 0]
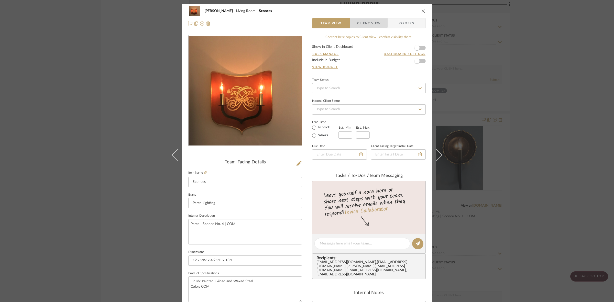
click at [365, 23] on span "Client View" at bounding box center [369, 23] width 24 height 10
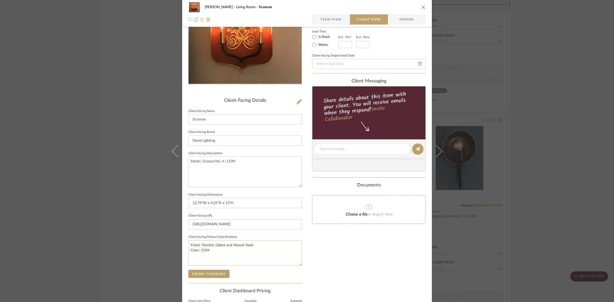
scroll to position [64, 0]
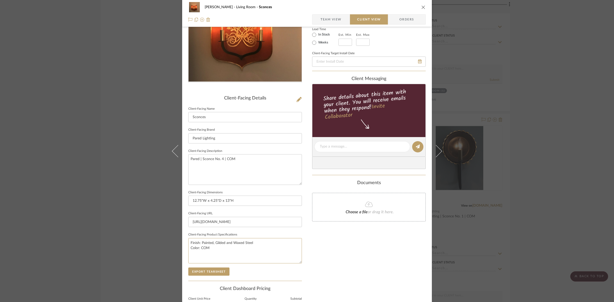
drag, startPoint x: 233, startPoint y: 251, endPoint x: 156, endPoint y: 245, distance: 77.2
click at [156, 245] on div "DOOLEY Living Room Sconces Team View Client View Orders Client-Facing Details C…" at bounding box center [307, 151] width 614 height 302
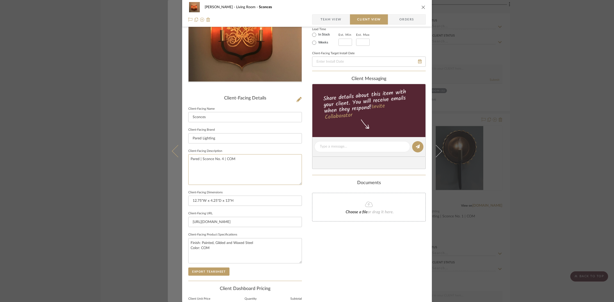
drag, startPoint x: 253, startPoint y: 164, endPoint x: 167, endPoint y: 151, distance: 86.7
click at [168, 151] on mat-dialog-content "DOOLEY Living Room Sconces Team View Client View Orders Client-Facing Details C…" at bounding box center [307, 148] width 278 height 417
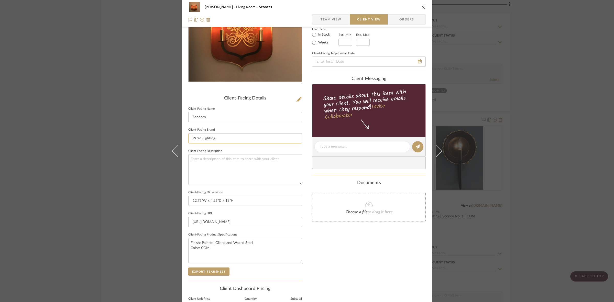
click at [225, 138] on input "Pared Lighting" at bounding box center [245, 138] width 114 height 10
click at [213, 272] on button "Export Tearsheet" at bounding box center [208, 272] width 41 height 8
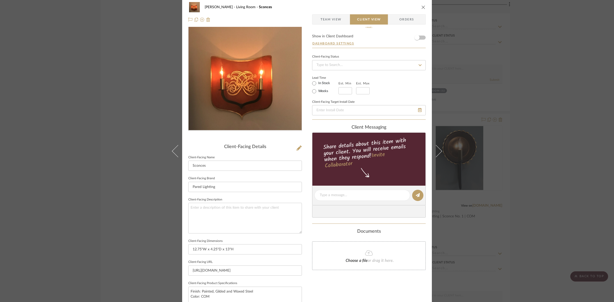
scroll to position [0, 0]
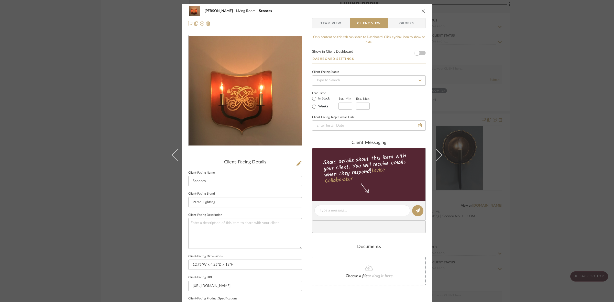
click at [143, 132] on div "DOOLEY Living Room Sconces Team View Client View Orders Client-Facing Details C…" at bounding box center [307, 151] width 614 height 302
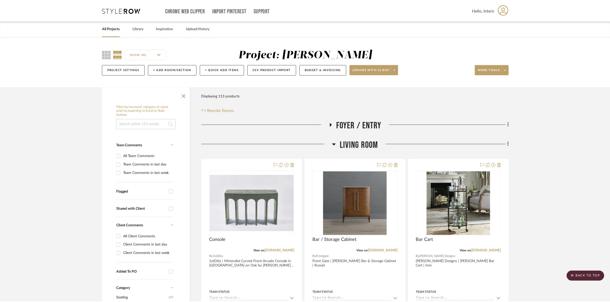
scroll to position [1407, 0]
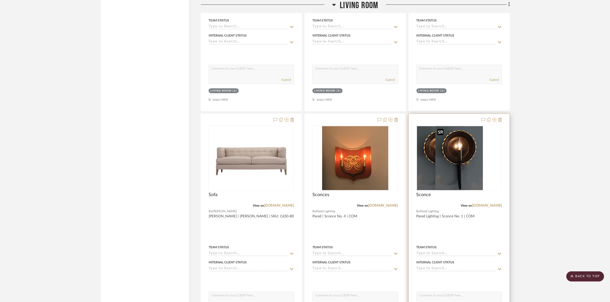
click at [454, 158] on img at bounding box center [460, 158] width 48 height 64
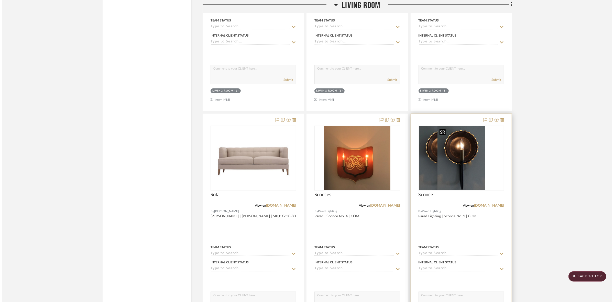
scroll to position [0, 0]
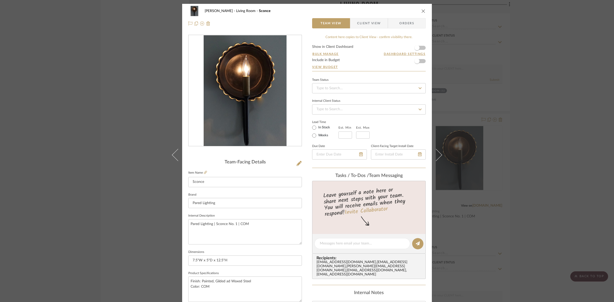
click at [369, 20] on span "Client View" at bounding box center [369, 23] width 24 height 10
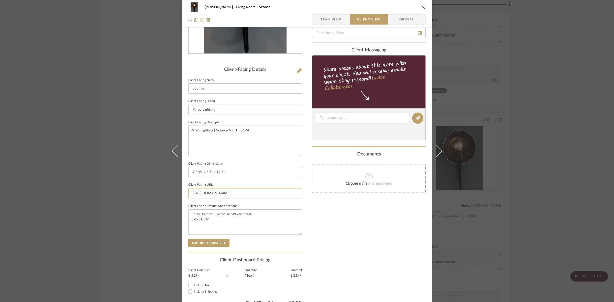
scroll to position [96, 0]
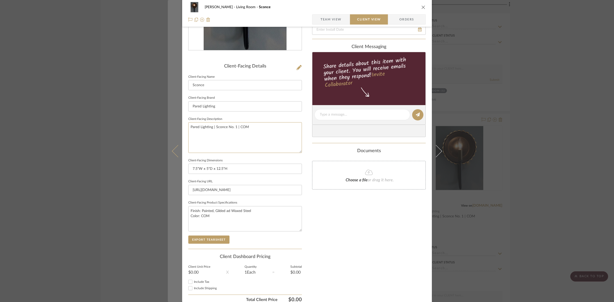
drag, startPoint x: 254, startPoint y: 141, endPoint x: 173, endPoint y: 120, distance: 83.2
click at [173, 120] on mat-dialog-content "DOOLEY Living Room Sconce Team View Client View Orders Client-Facing Details Cl…" at bounding box center [307, 116] width 278 height 417
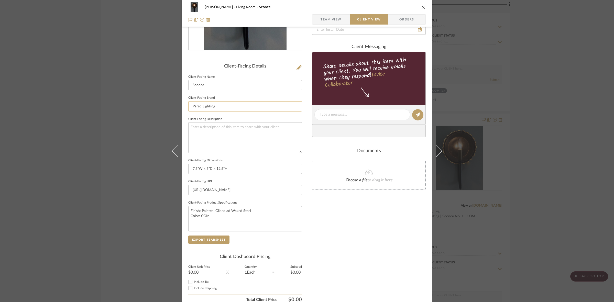
click at [238, 101] on input "Pared Lighting" at bounding box center [245, 106] width 114 height 10
click at [206, 241] on button "Export Tearsheet" at bounding box center [208, 240] width 41 height 8
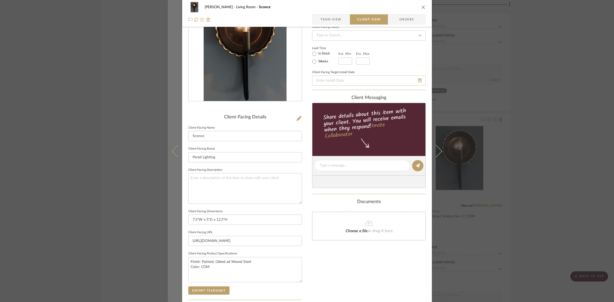
scroll to position [0, 0]
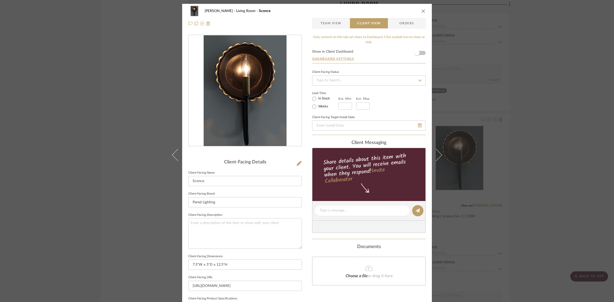
click at [134, 125] on div "DOOLEY Living Room Sconce Team View Client View Orders Client-Facing Details Cl…" at bounding box center [307, 151] width 614 height 302
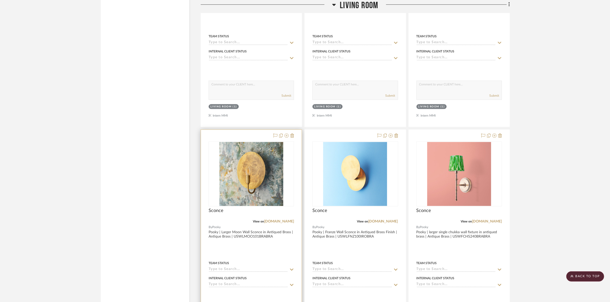
scroll to position [1630, 0]
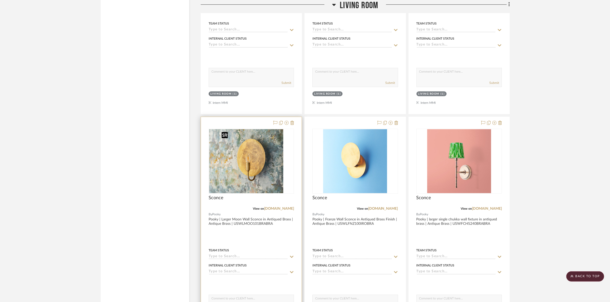
click at [264, 169] on img at bounding box center [251, 161] width 64 height 64
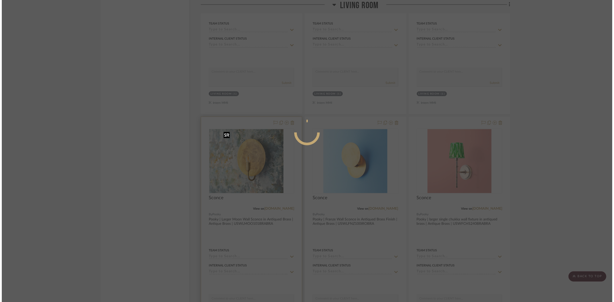
scroll to position [0, 0]
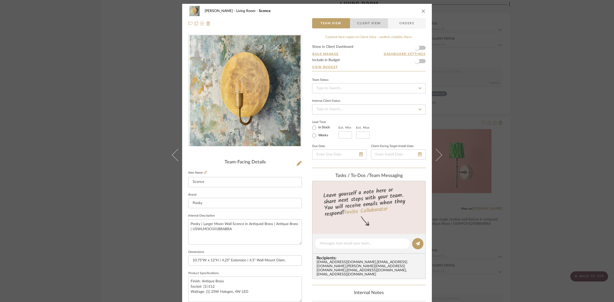
click at [367, 21] on span "Client View" at bounding box center [369, 23] width 24 height 10
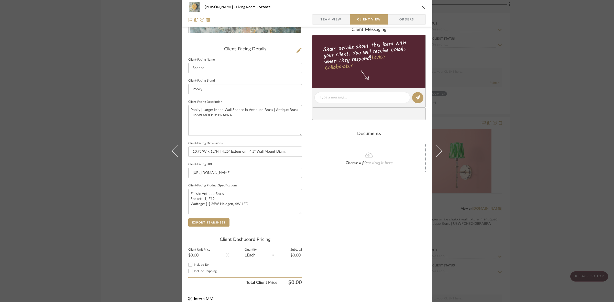
scroll to position [118, 0]
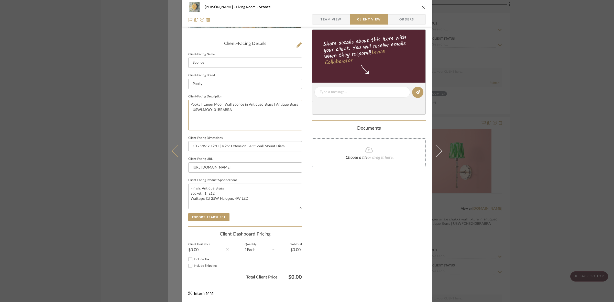
drag, startPoint x: 231, startPoint y: 109, endPoint x: 172, endPoint y: 100, distance: 59.7
click at [172, 100] on mat-dialog-content "DOOLEY Living Room Sconce Team View Client View Orders Client-Facing Details Cl…" at bounding box center [307, 93] width 278 height 417
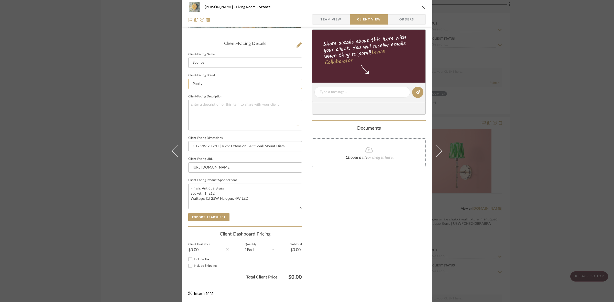
click at [254, 84] on input "Pooky" at bounding box center [245, 84] width 114 height 10
click at [218, 217] on button "Export Tearsheet" at bounding box center [208, 217] width 41 height 8
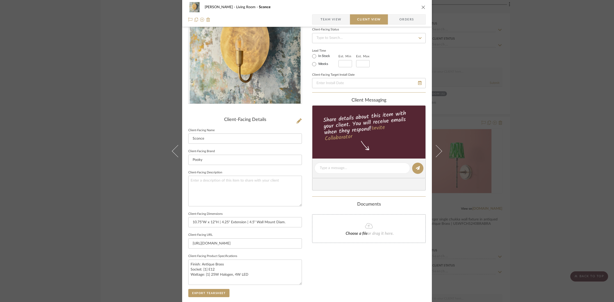
scroll to position [0, 0]
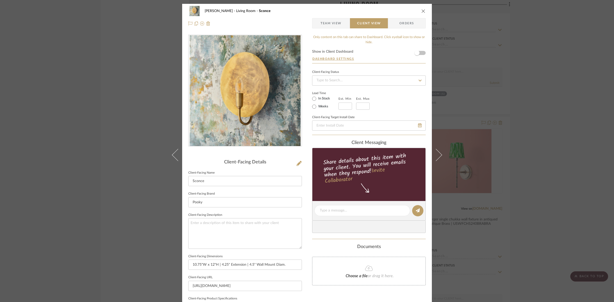
click at [127, 124] on div "DOOLEY Living Room Sconce Team View Client View Orders Client-Facing Details Cl…" at bounding box center [307, 151] width 614 height 302
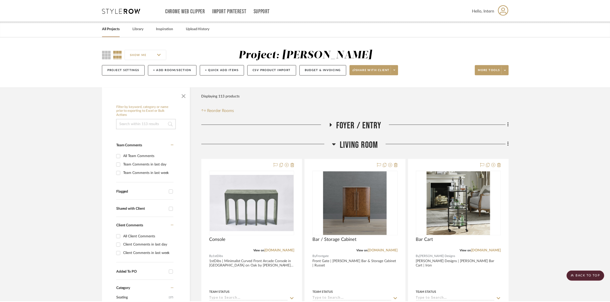
scroll to position [1630, 0]
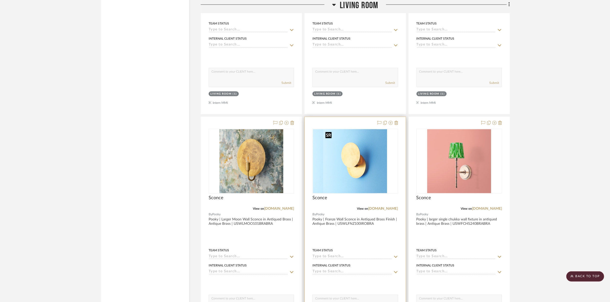
click at [353, 152] on img at bounding box center [355, 161] width 64 height 64
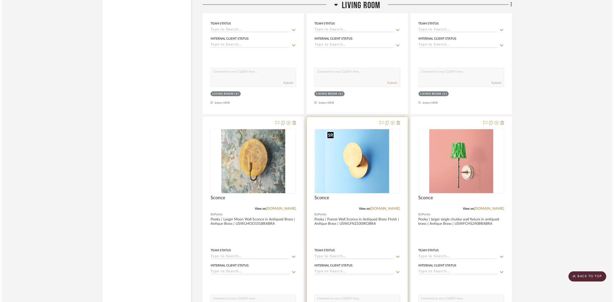
scroll to position [0, 0]
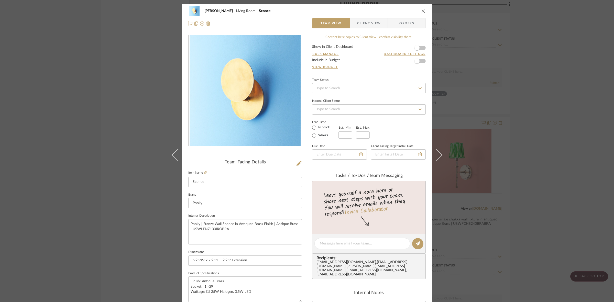
drag, startPoint x: 368, startPoint y: 20, endPoint x: 343, endPoint y: 36, distance: 29.9
click at [368, 20] on span "Client View" at bounding box center [369, 23] width 24 height 10
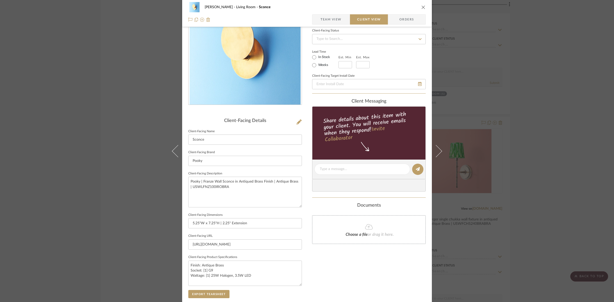
scroll to position [96, 0]
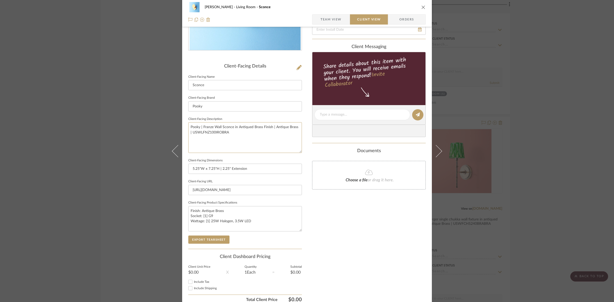
drag, startPoint x: 245, startPoint y: 137, endPoint x: 163, endPoint y: 125, distance: 82.5
click at [163, 125] on div "DOOLEY Living Room Sconce Team View Client View Orders Client-Facing Details Cl…" at bounding box center [307, 151] width 614 height 302
click at [233, 116] on fieldset "Client-Facing Description" at bounding box center [245, 134] width 114 height 37
click at [207, 239] on button "Export Tearsheet" at bounding box center [208, 240] width 41 height 8
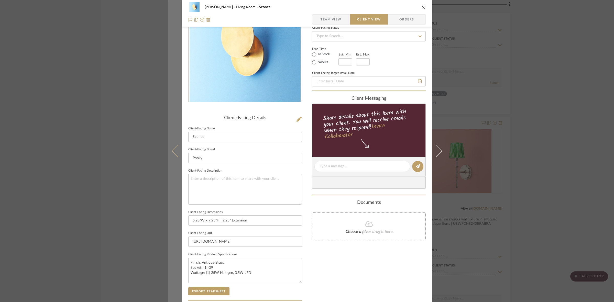
scroll to position [0, 0]
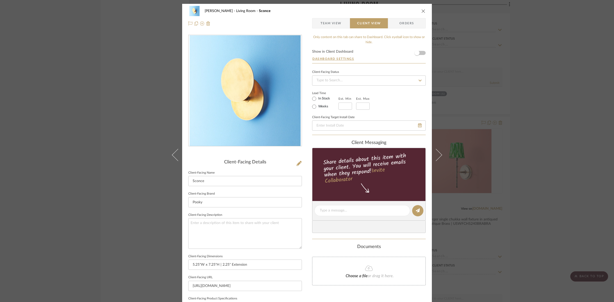
click at [137, 110] on div "DOOLEY Living Room Sconce Team View Client View Orders Client-Facing Details Cl…" at bounding box center [307, 151] width 614 height 302
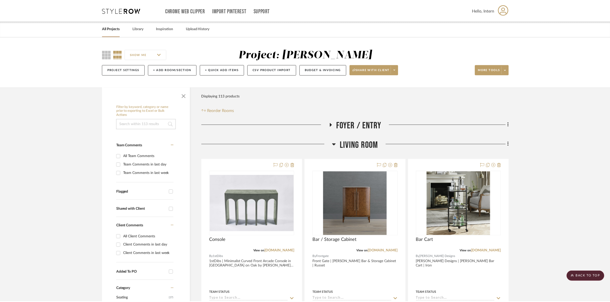
scroll to position [1630, 0]
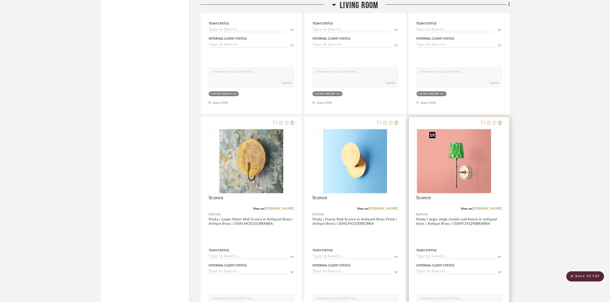
click at [453, 150] on img at bounding box center [459, 161] width 64 height 64
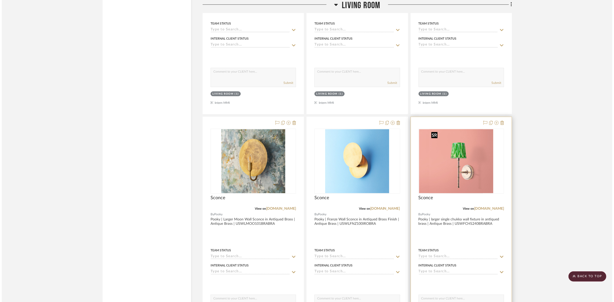
scroll to position [0, 0]
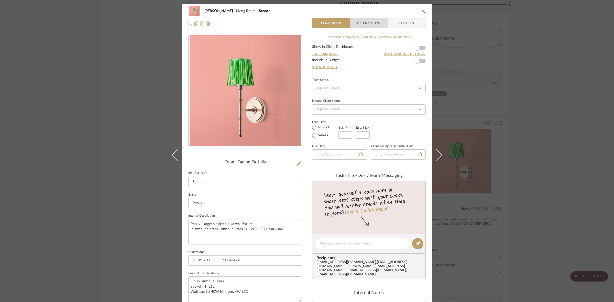
drag, startPoint x: 362, startPoint y: 23, endPoint x: 344, endPoint y: 36, distance: 22.2
click at [362, 23] on span "Client View" at bounding box center [369, 23] width 24 height 10
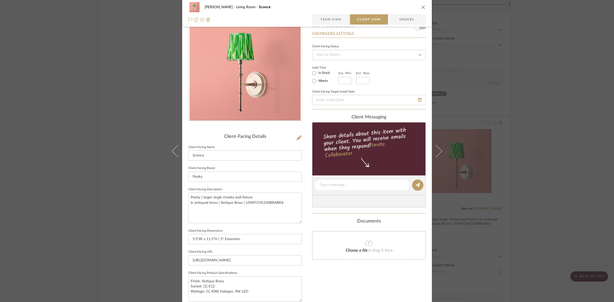
scroll to position [64, 0]
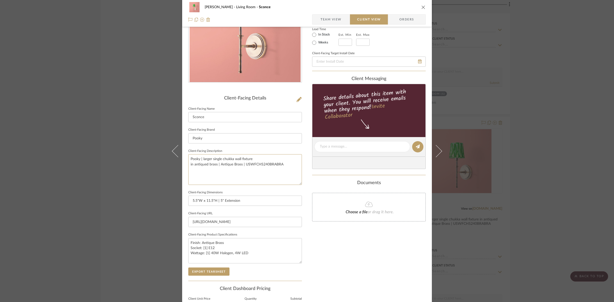
drag, startPoint x: 287, startPoint y: 164, endPoint x: 131, endPoint y: 157, distance: 156.2
click at [131, 157] on div "DOOLEY Living Room Sconce Team View Client View Orders Client-Facing Details Cl…" at bounding box center [307, 151] width 614 height 302
click at [220, 140] on input "Pooky" at bounding box center [245, 138] width 114 height 10
click at [208, 271] on button "Export Tearsheet" at bounding box center [208, 272] width 41 height 8
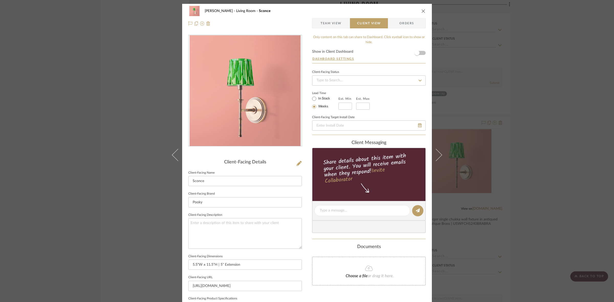
click at [130, 123] on div "DOOLEY Living Room Sconce Team View Client View Orders Client-Facing Details Cl…" at bounding box center [307, 151] width 614 height 302
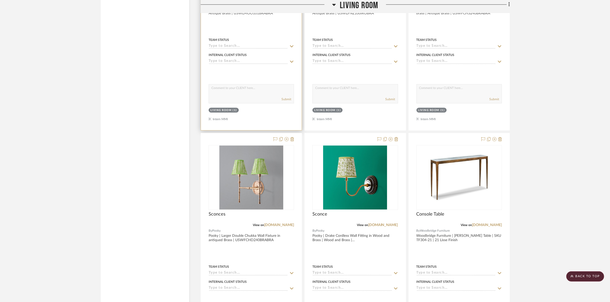
scroll to position [1886, 0]
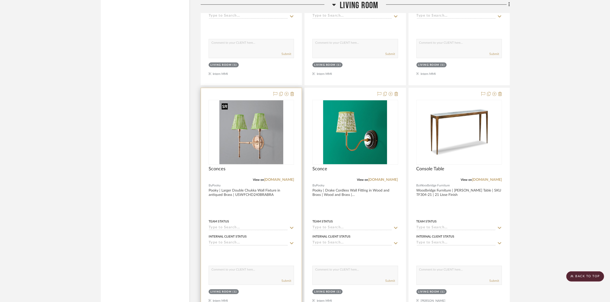
click at [0, 0] on img at bounding box center [0, 0] width 0 height 0
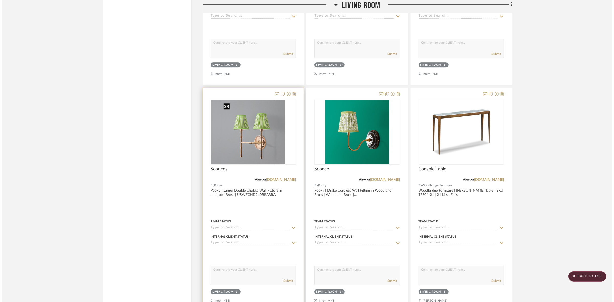
scroll to position [0, 0]
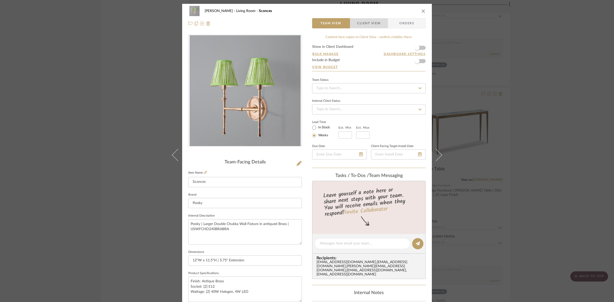
click at [365, 22] on span "Client View" at bounding box center [369, 23] width 24 height 10
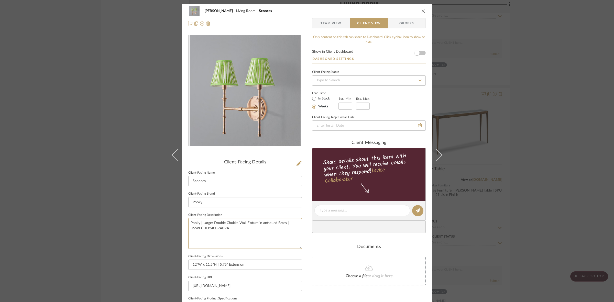
drag, startPoint x: 246, startPoint y: 232, endPoint x: 165, endPoint y: 219, distance: 81.7
click at [165, 219] on div "DOOLEY Living Room Sconces Team View Client View Orders Client-Facing Details C…" at bounding box center [307, 151] width 614 height 302
click at [226, 198] on input "Pooky" at bounding box center [245, 202] width 114 height 10
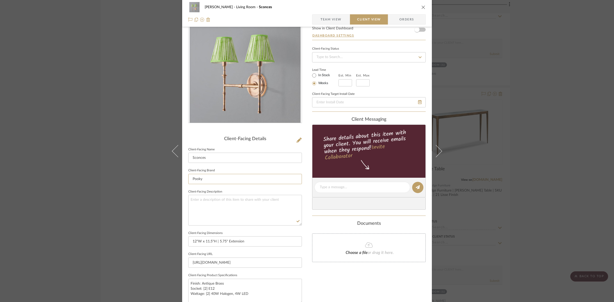
scroll to position [96, 0]
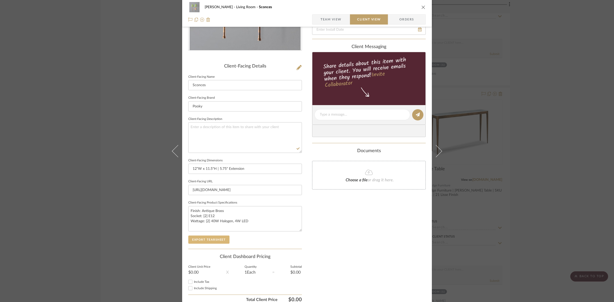
click at [210, 240] on button "Export Tearsheet" at bounding box center [208, 240] width 41 height 8
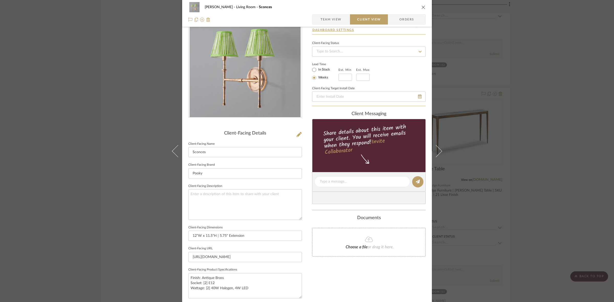
scroll to position [0, 0]
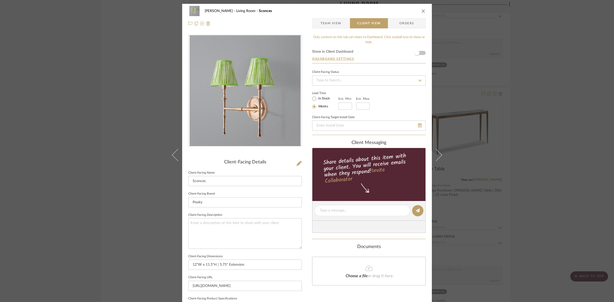
click at [137, 154] on div "DOOLEY Living Room Sconces Team View Client View Orders Client-Facing Details C…" at bounding box center [307, 151] width 614 height 302
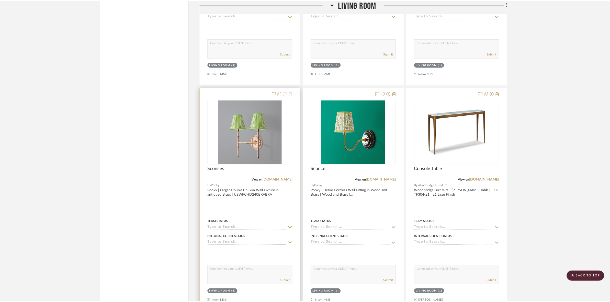
scroll to position [1886, 0]
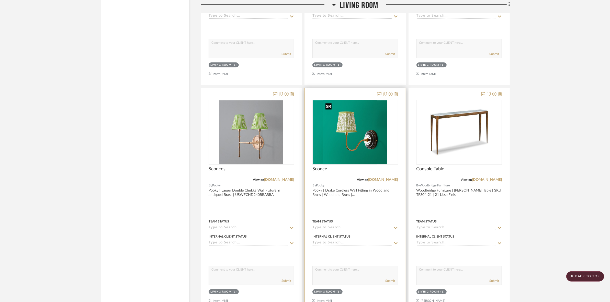
click at [356, 136] on img at bounding box center [355, 132] width 64 height 64
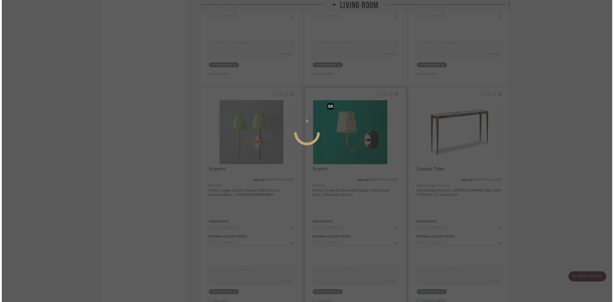
scroll to position [0, 0]
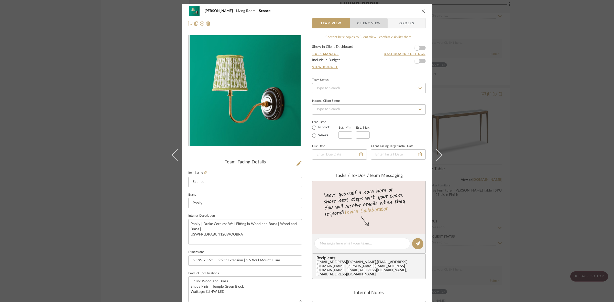
click at [362, 24] on span "Client View" at bounding box center [369, 23] width 24 height 10
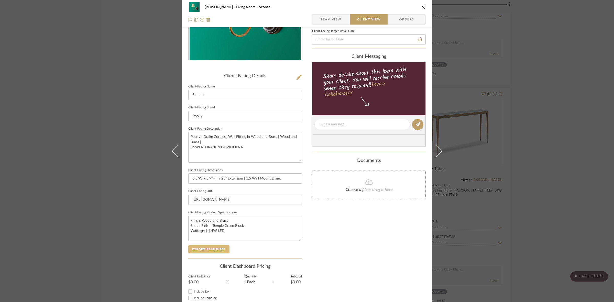
scroll to position [96, 0]
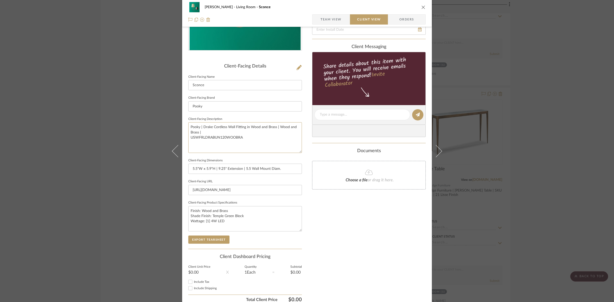
drag, startPoint x: 242, startPoint y: 134, endPoint x: 163, endPoint y: 119, distance: 81.0
click at [163, 119] on div "DOOLEY Living Room Sconce Team View Client View Orders Client-Facing Details Cl…" at bounding box center [307, 151] width 614 height 302
click at [245, 105] on input "Pooky" at bounding box center [245, 106] width 114 height 10
click at [217, 239] on button "Export Tearsheet" at bounding box center [208, 240] width 41 height 8
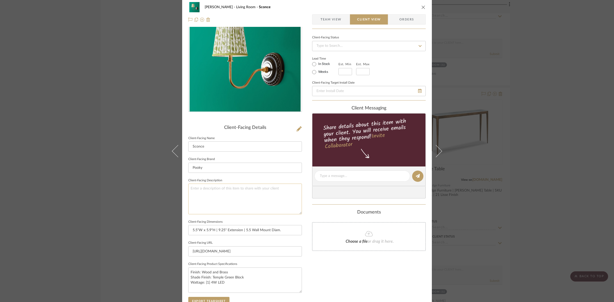
scroll to position [0, 0]
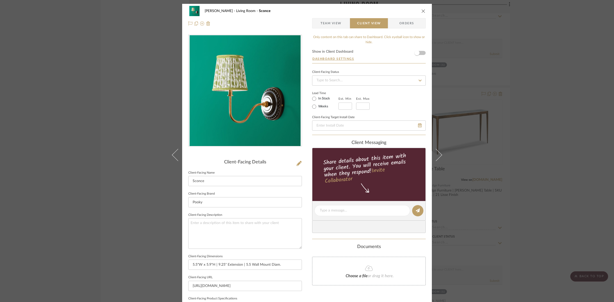
click at [141, 129] on div "DOOLEY Living Room Sconce Team View Client View Orders Client-Facing Details Cl…" at bounding box center [307, 151] width 614 height 302
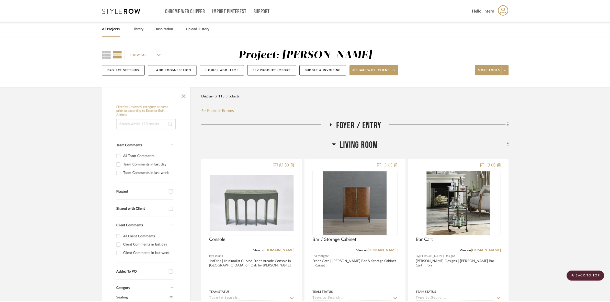
scroll to position [1886, 0]
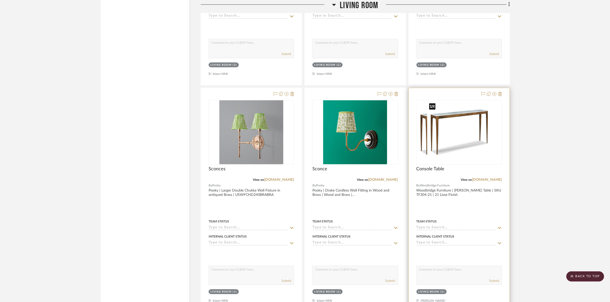
click at [471, 134] on img at bounding box center [459, 132] width 64 height 64
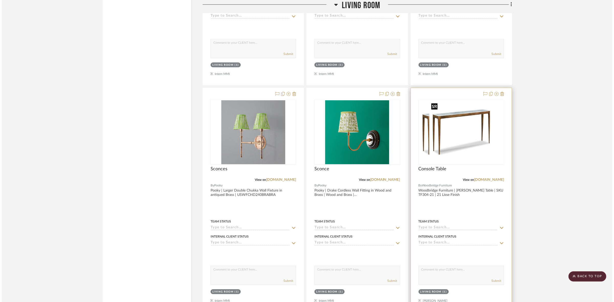
scroll to position [0, 0]
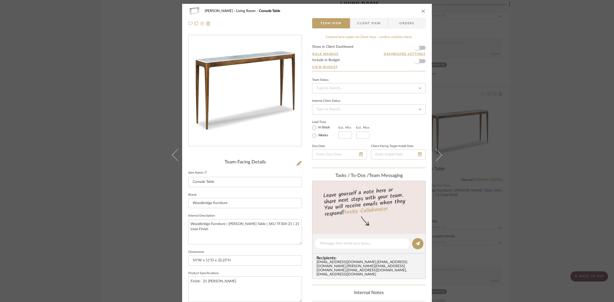
click at [375, 21] on span "Client View" at bounding box center [369, 23] width 24 height 10
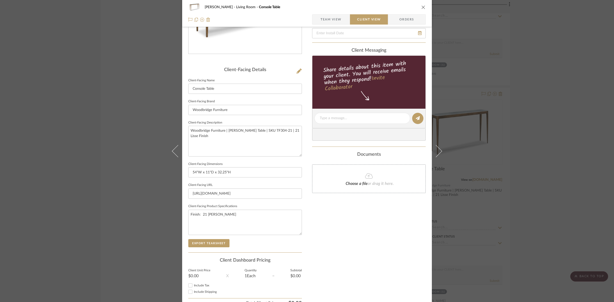
scroll to position [96, 0]
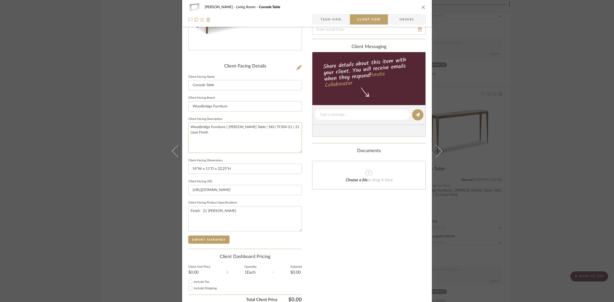
drag, startPoint x: 215, startPoint y: 131, endPoint x: 136, endPoint y: 112, distance: 81.4
click at [136, 112] on div "DOOLEY Living Room Console Table Team View Client View Orders Client-Facing Det…" at bounding box center [307, 151] width 614 height 302
click at [239, 104] on input "Woodbridge Furniture" at bounding box center [245, 106] width 114 height 10
click at [204, 238] on button "Export Tearsheet" at bounding box center [208, 240] width 41 height 8
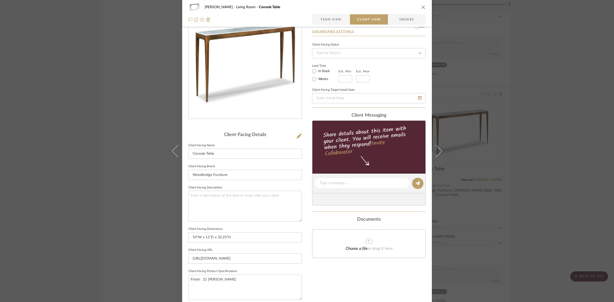
scroll to position [0, 0]
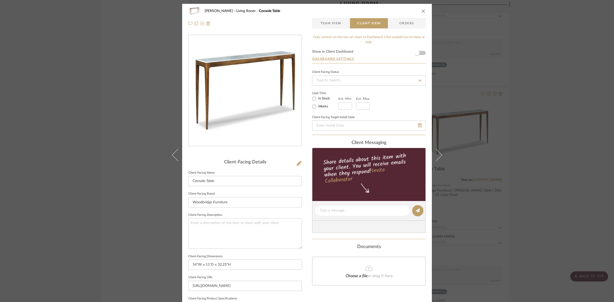
click at [109, 119] on div "DOOLEY Living Room Console Table Team View Client View Orders Client-Facing Det…" at bounding box center [307, 151] width 614 height 302
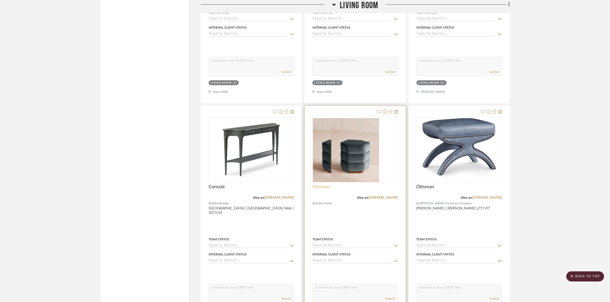
scroll to position [2110, 0]
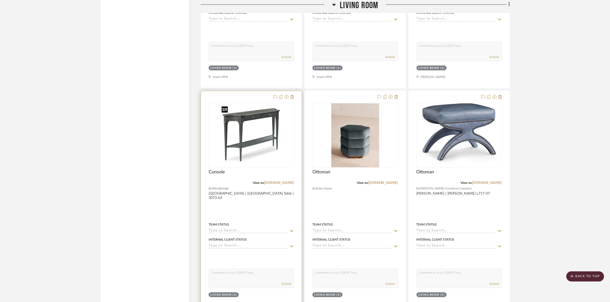
click at [269, 157] on img "0" at bounding box center [251, 135] width 64 height 64
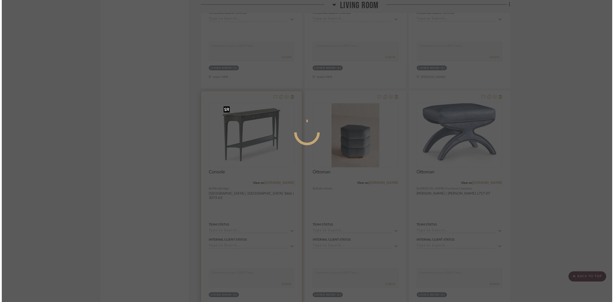
scroll to position [0, 0]
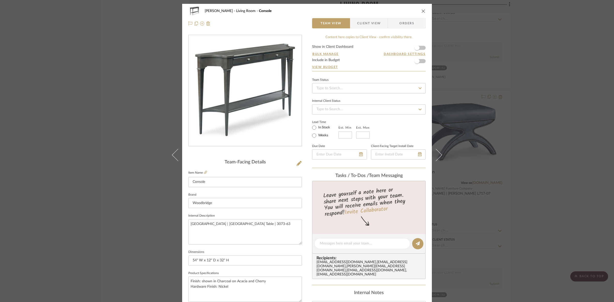
click at [357, 24] on span "Client View" at bounding box center [369, 23] width 24 height 10
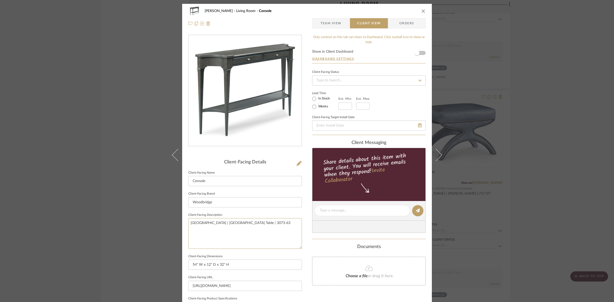
drag, startPoint x: 275, startPoint y: 224, endPoint x: 115, endPoint y: 219, distance: 159.7
click at [115, 219] on div "DOOLEY Living Room Console Team View Client View Orders Client-Facing Details C…" at bounding box center [307, 151] width 614 height 302
click at [226, 203] on input "Woodbridge" at bounding box center [245, 202] width 114 height 10
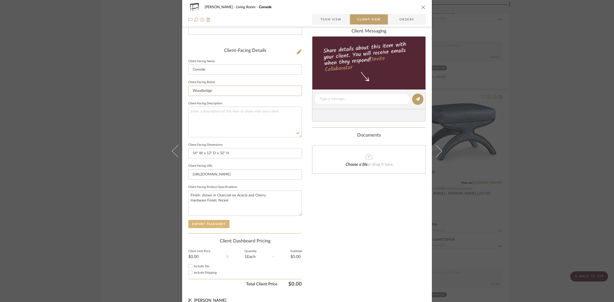
scroll to position [118, 0]
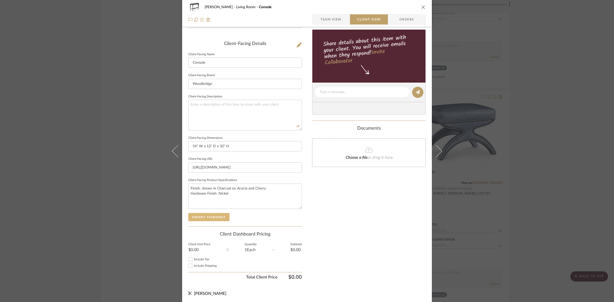
click at [208, 220] on button "Export Tearsheet" at bounding box center [208, 217] width 41 height 8
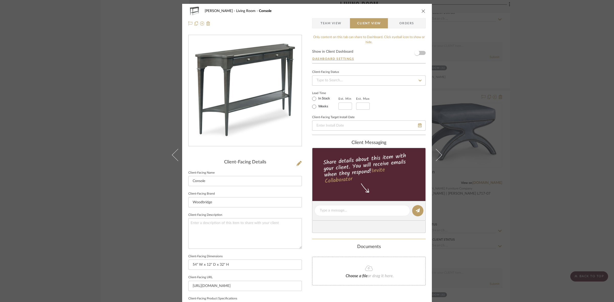
click at [144, 151] on div "DOOLEY Living Room Console Team View Client View Orders Client-Facing Details C…" at bounding box center [307, 151] width 614 height 302
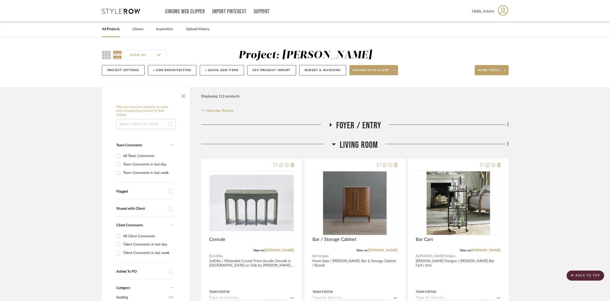
scroll to position [2110, 0]
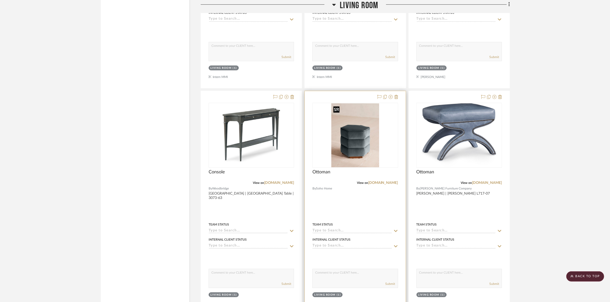
click at [368, 148] on img "0" at bounding box center [355, 135] width 48 height 64
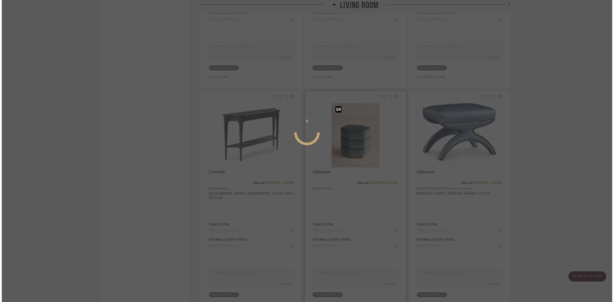
scroll to position [0, 0]
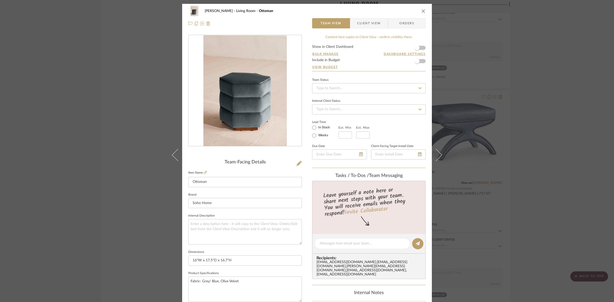
click at [375, 22] on span "Client View" at bounding box center [369, 23] width 24 height 10
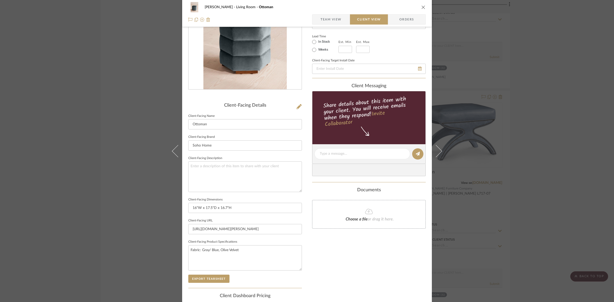
scroll to position [64, 0]
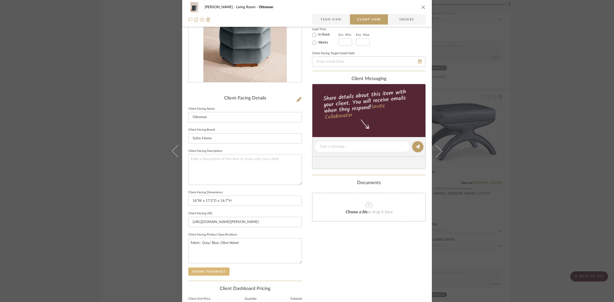
click at [219, 270] on button "Export Tearsheet" at bounding box center [208, 272] width 41 height 8
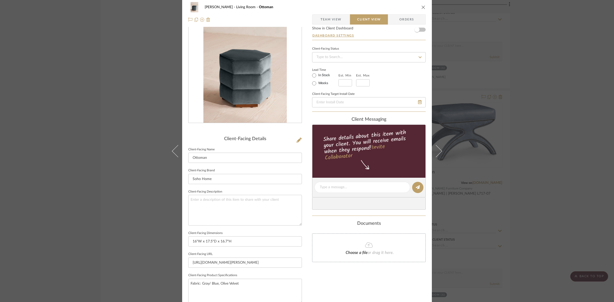
scroll to position [0, 0]
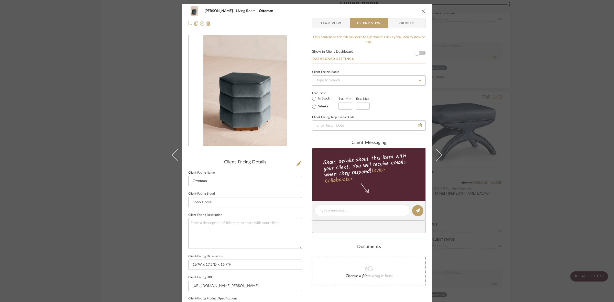
click at [124, 115] on div "DOOLEY Living Room Ottoman Team View Client View Orders Client-Facing Details C…" at bounding box center [307, 151] width 614 height 302
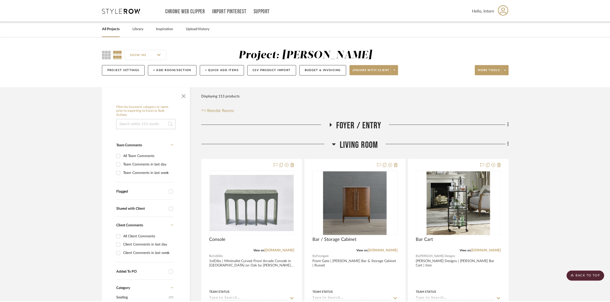
scroll to position [2110, 0]
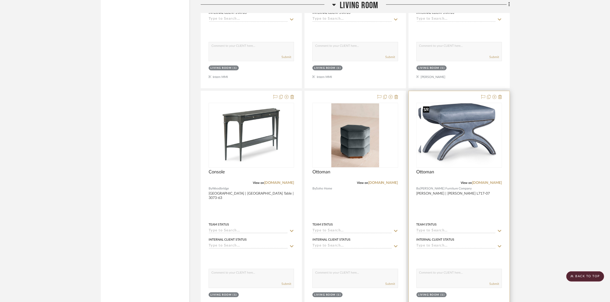
click at [478, 137] on img at bounding box center [459, 135] width 76 height 64
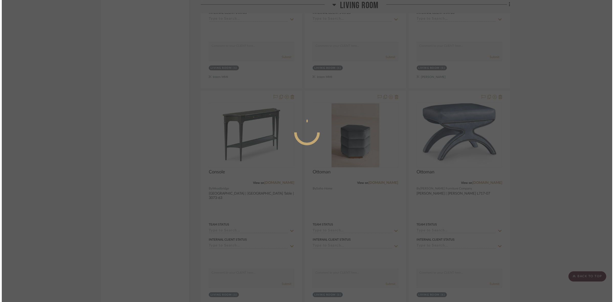
scroll to position [0, 0]
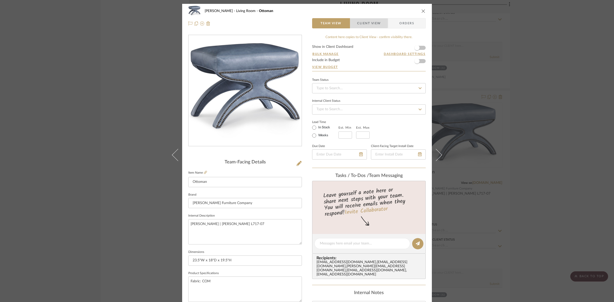
click at [357, 22] on span "Client View" at bounding box center [369, 23] width 24 height 10
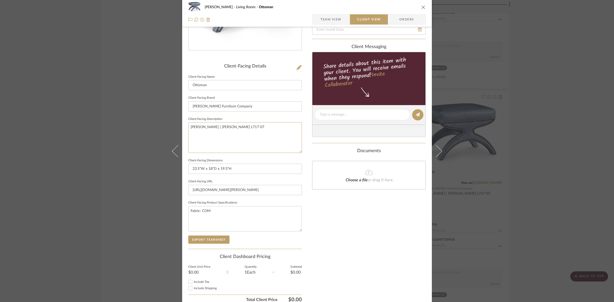
drag, startPoint x: 250, startPoint y: 127, endPoint x: 138, endPoint y: 127, distance: 111.5
click at [138, 127] on div "DOOLEY Living Room Ottoman Team View Client View Orders Client-Facing Details C…" at bounding box center [307, 151] width 614 height 302
click at [234, 103] on input "[PERSON_NAME] Furniture Company" at bounding box center [245, 106] width 114 height 10
click at [203, 240] on button "Export Tearsheet" at bounding box center [208, 240] width 41 height 8
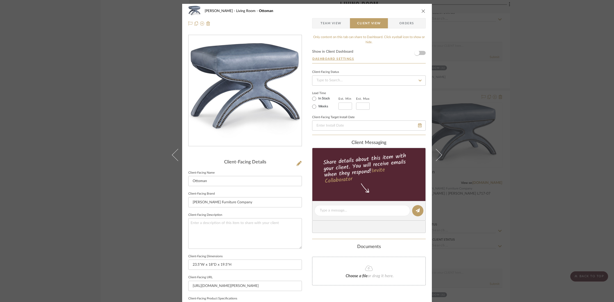
click at [105, 115] on div "DOOLEY Living Room Ottoman Team View Client View Orders Client-Facing Details C…" at bounding box center [307, 151] width 614 height 302
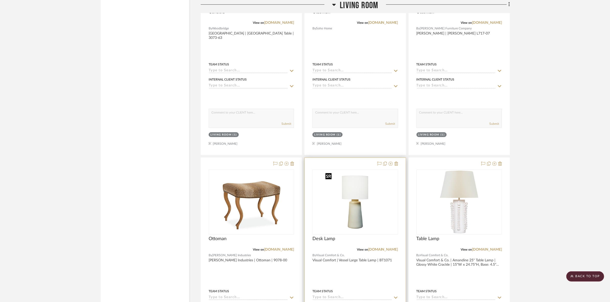
scroll to position [2334, 0]
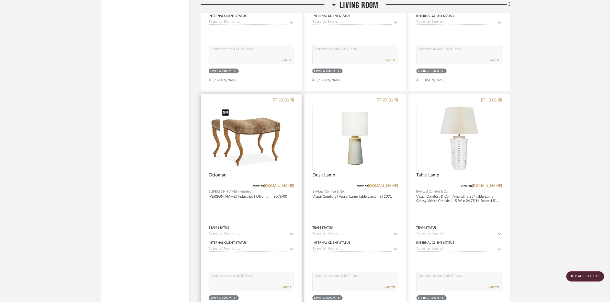
click at [265, 139] on img at bounding box center [251, 138] width 62 height 64
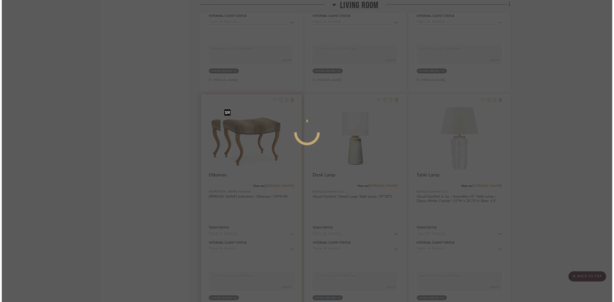
scroll to position [0, 0]
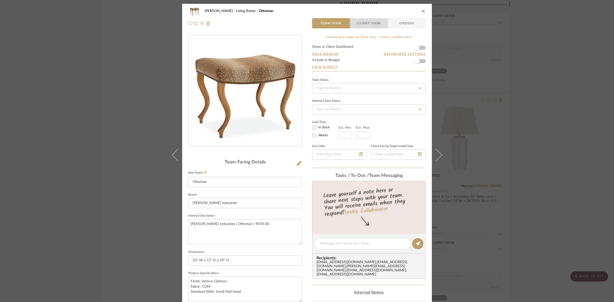
click at [365, 26] on span "Client View" at bounding box center [369, 23] width 24 height 10
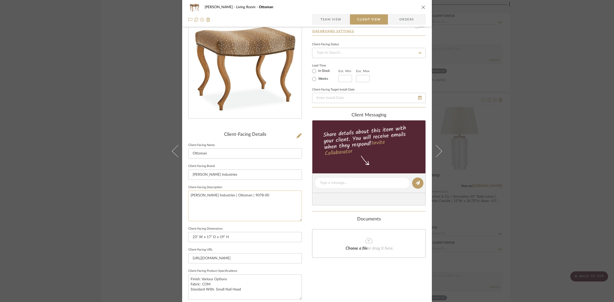
scroll to position [64, 0]
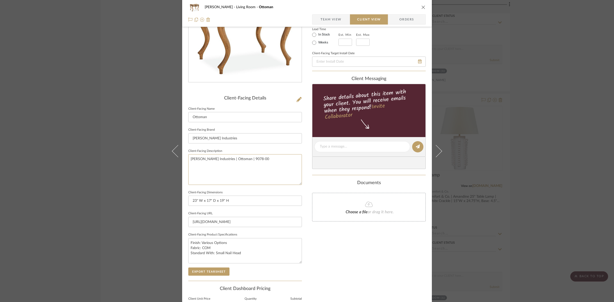
drag, startPoint x: 257, startPoint y: 160, endPoint x: 141, endPoint y: 161, distance: 115.9
click at [141, 161] on div "DOOLEY Living Room Ottoman Team View Client View Orders Client-Facing Details C…" at bounding box center [307, 151] width 614 height 302
click at [230, 138] on input "[PERSON_NAME] Industries" at bounding box center [245, 138] width 114 height 10
click at [217, 273] on button "Export Tearsheet" at bounding box center [208, 272] width 41 height 8
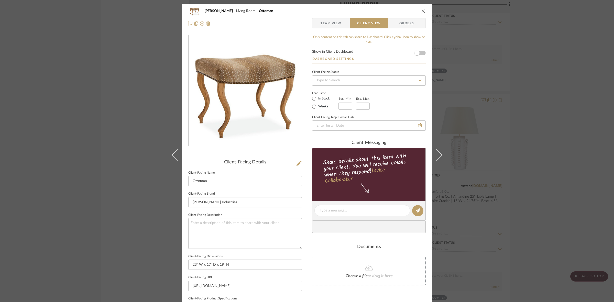
click at [152, 150] on div "DOOLEY Living Room Ottoman Team View Client View Orders Client-Facing Details C…" at bounding box center [307, 151] width 614 height 302
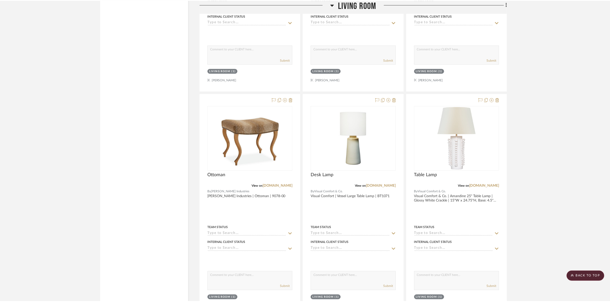
scroll to position [2334, 0]
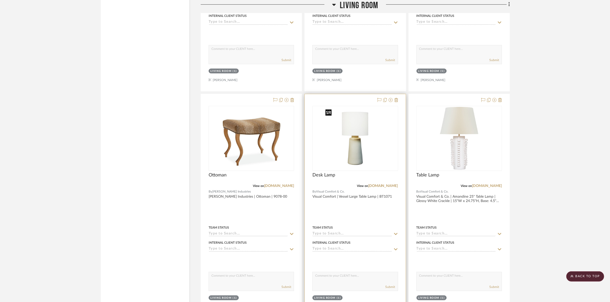
click at [382, 156] on img "0" at bounding box center [355, 138] width 64 height 64
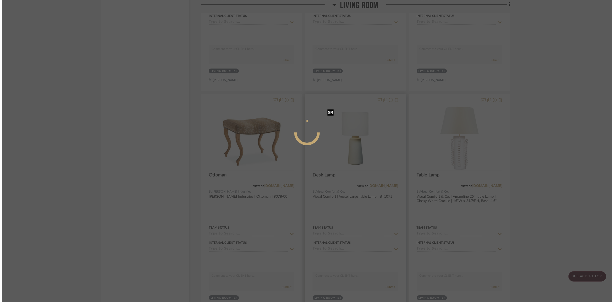
scroll to position [0, 0]
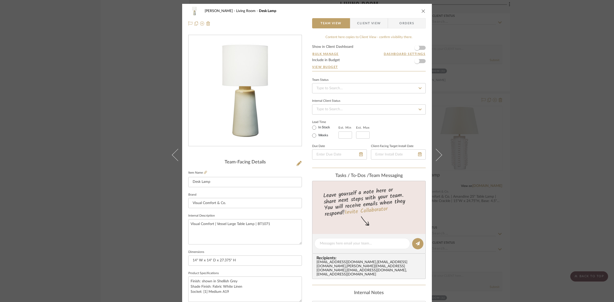
click at [366, 21] on span "Client View" at bounding box center [369, 23] width 24 height 10
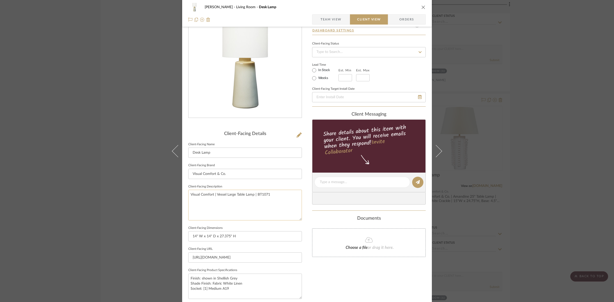
scroll to position [96, 0]
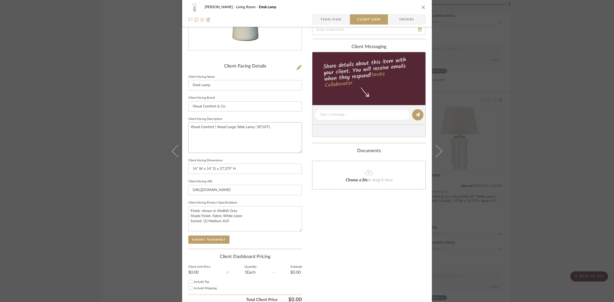
drag, startPoint x: 270, startPoint y: 128, endPoint x: 146, endPoint y: 125, distance: 123.6
click at [146, 125] on div "DOOLEY Living Room Desk Lamp Team View Client View Orders Client-Facing Details…" at bounding box center [307, 151] width 614 height 302
click at [243, 108] on input "Visual Comfort & Co." at bounding box center [245, 106] width 114 height 10
click at [208, 239] on button "Export Tearsheet" at bounding box center [208, 240] width 41 height 8
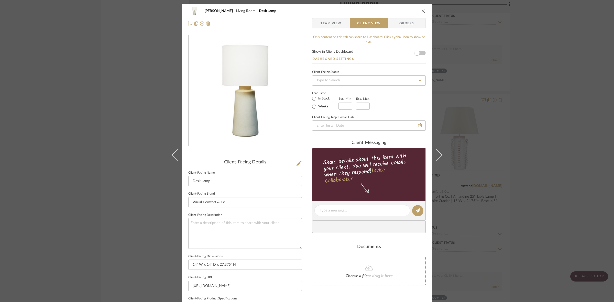
click at [134, 189] on div "DOOLEY Living Room Desk Lamp Team View Client View Orders Client-Facing Details…" at bounding box center [307, 151] width 614 height 302
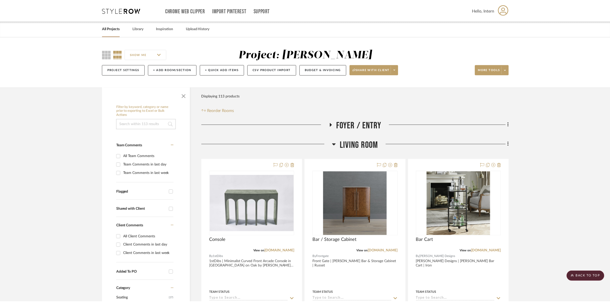
scroll to position [2334, 0]
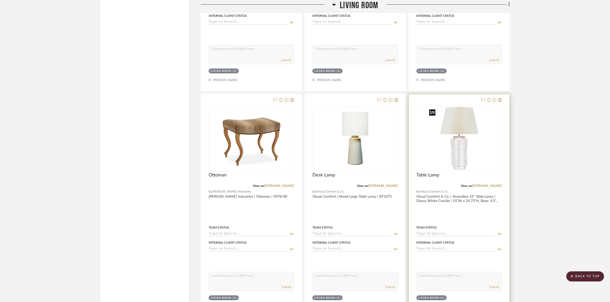
click at [460, 155] on img at bounding box center [459, 138] width 64 height 64
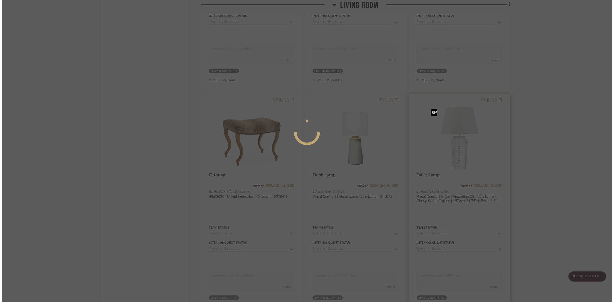
scroll to position [0, 0]
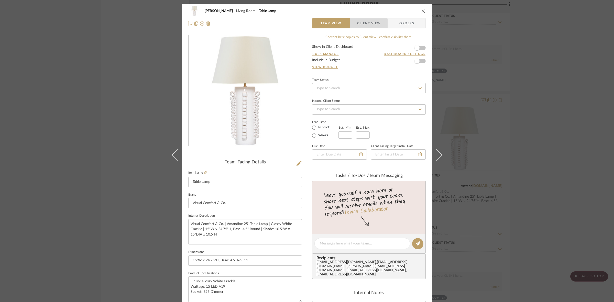
click at [357, 26] on span "Client View" at bounding box center [369, 23] width 24 height 10
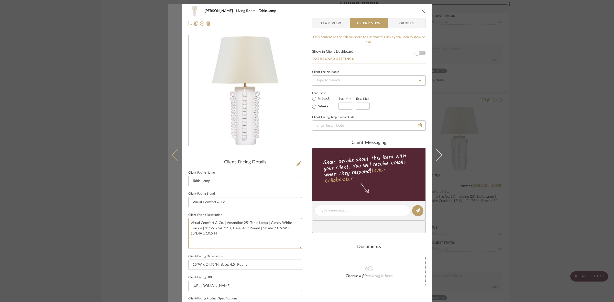
drag, startPoint x: 213, startPoint y: 224, endPoint x: 170, endPoint y: 209, distance: 45.6
click at [170, 209] on mat-dialog-content "DOOLEY Living Room Table Lamp Team View Client View Orders Client-Facing Detail…" at bounding box center [307, 212] width 278 height 417
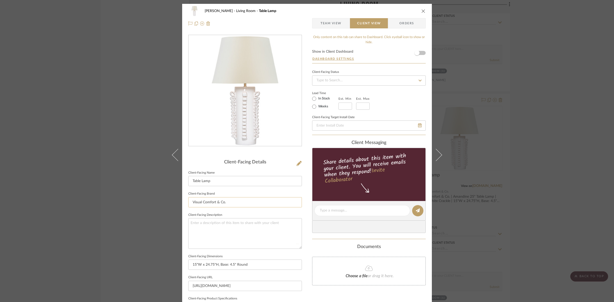
click at [235, 200] on input "Visual Comfort & Co." at bounding box center [245, 202] width 114 height 10
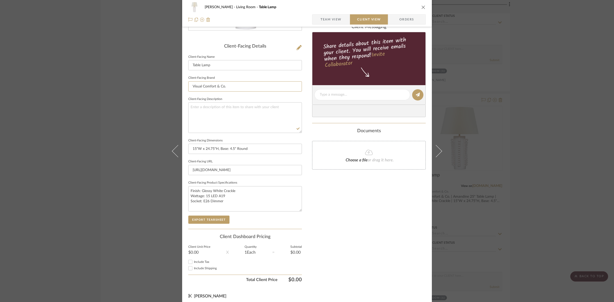
scroll to position [118, 0]
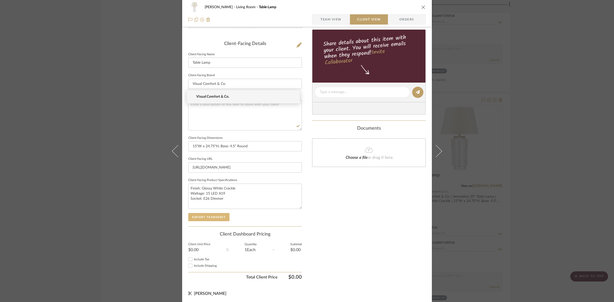
click at [207, 216] on button "Export Tearsheet" at bounding box center [208, 217] width 41 height 8
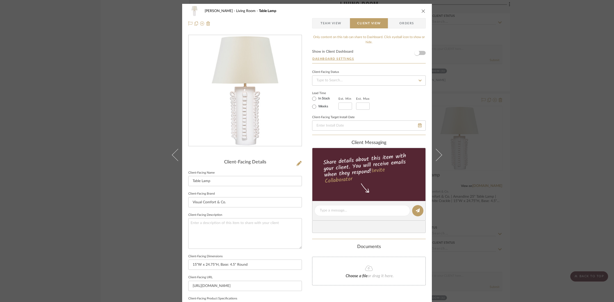
click at [475, 66] on div "DOOLEY Living Room Table Lamp Team View Client View Orders Client-Facing Detail…" at bounding box center [307, 151] width 614 height 302
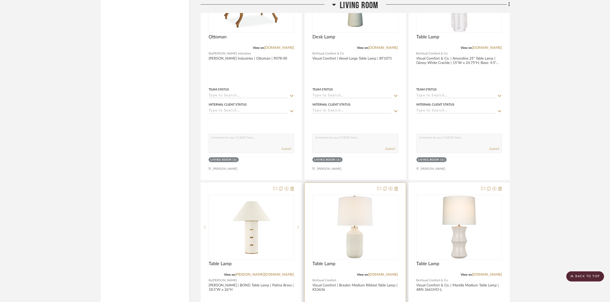
scroll to position [2526, 0]
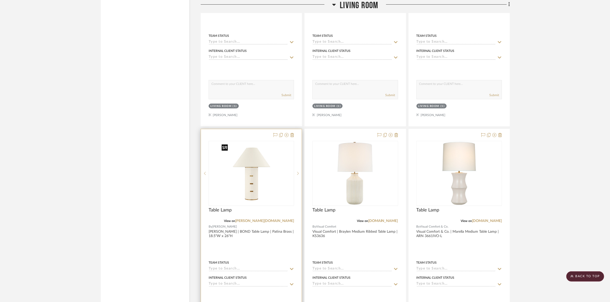
click at [272, 181] on img at bounding box center [251, 173] width 64 height 64
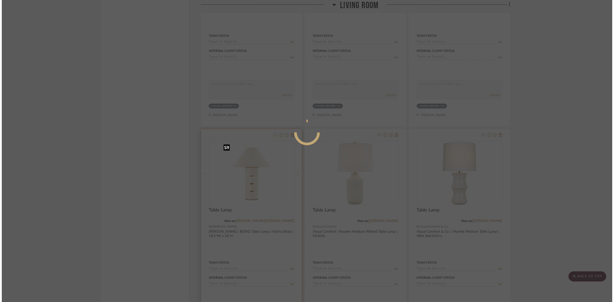
scroll to position [0, 0]
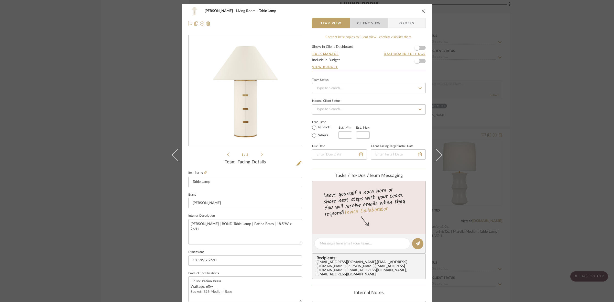
click at [359, 21] on span "Client View" at bounding box center [369, 23] width 24 height 10
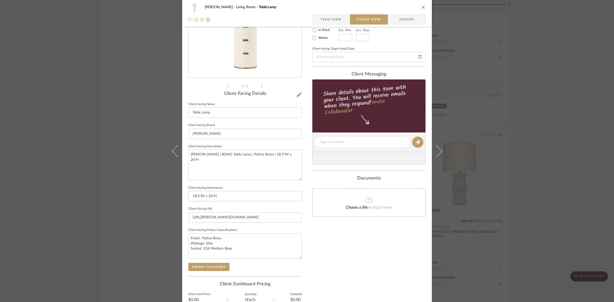
scroll to position [96, 0]
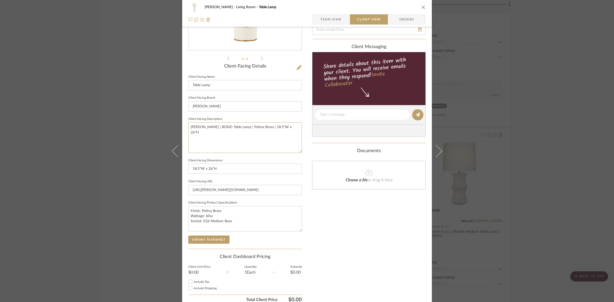
drag, startPoint x: 286, startPoint y: 127, endPoint x: 150, endPoint y: 127, distance: 136.1
click at [150, 127] on div "DOOLEY Living Room Table Lamp Team View Client View Orders 1 / 2 Client-Facing …" at bounding box center [307, 151] width 614 height 302
click at [217, 106] on input "[PERSON_NAME]" at bounding box center [245, 106] width 114 height 10
click at [214, 240] on button "Export Tearsheet" at bounding box center [208, 240] width 41 height 8
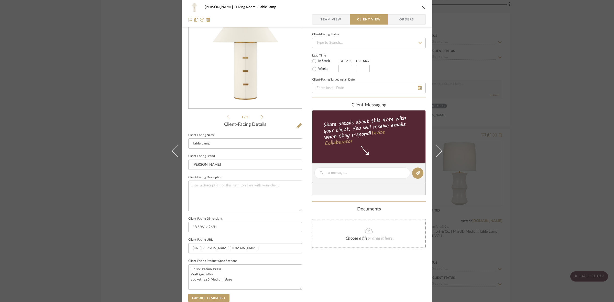
scroll to position [0, 0]
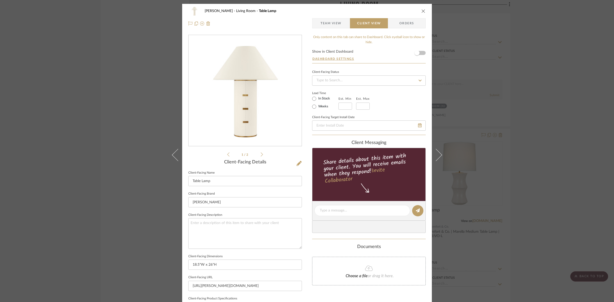
click at [129, 127] on div "DOOLEY Living Room Table Lamp Team View Client View Orders 1 / 2 Client-Facing …" at bounding box center [307, 151] width 614 height 302
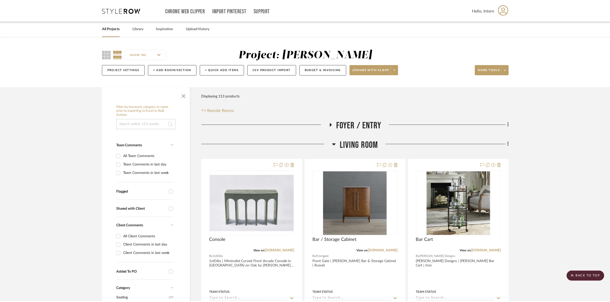
scroll to position [2526, 0]
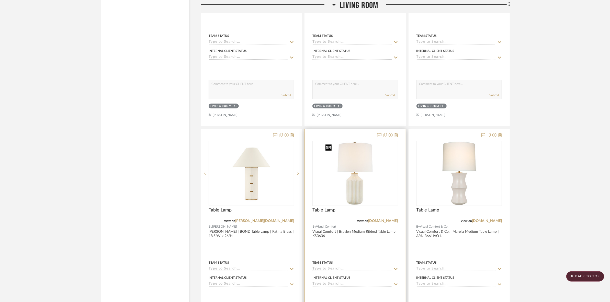
click at [386, 183] on img "0" at bounding box center [355, 173] width 64 height 64
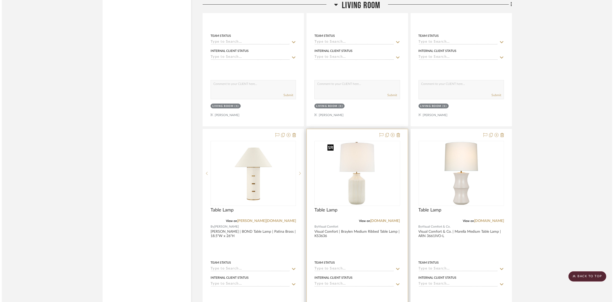
scroll to position [0, 0]
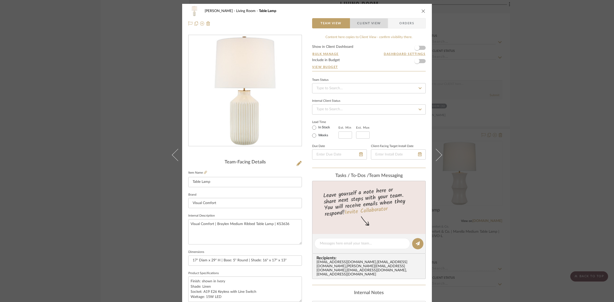
click at [370, 26] on span "Client View" at bounding box center [369, 23] width 24 height 10
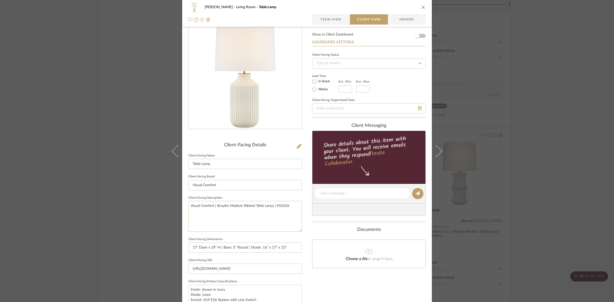
scroll to position [32, 0]
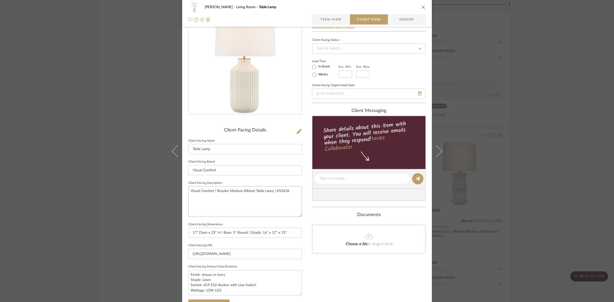
drag, startPoint x: 290, startPoint y: 195, endPoint x: 145, endPoint y: 187, distance: 145.2
click at [138, 187] on div "DOOLEY Living Room Table Lamp Team View Client View Orders Client-Facing Detail…" at bounding box center [307, 151] width 614 height 302
click at [232, 168] on input "Visual Comfort" at bounding box center [245, 170] width 114 height 10
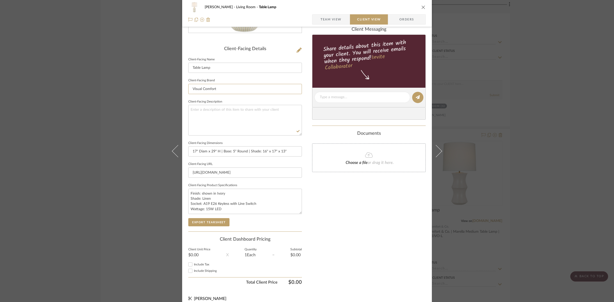
scroll to position [118, 0]
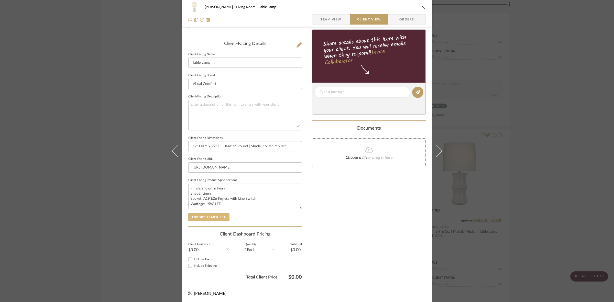
click at [213, 215] on button "Export Tearsheet" at bounding box center [208, 217] width 41 height 8
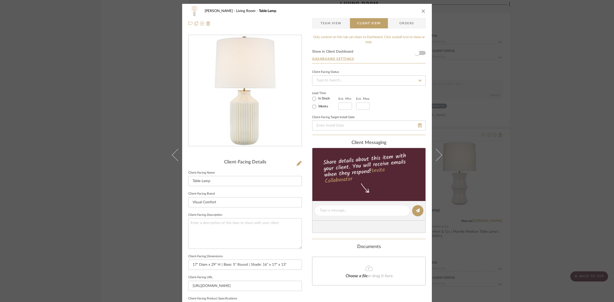
click at [124, 127] on div "DOOLEY Living Room Table Lamp Team View Client View Orders Client-Facing Detail…" at bounding box center [307, 151] width 614 height 302
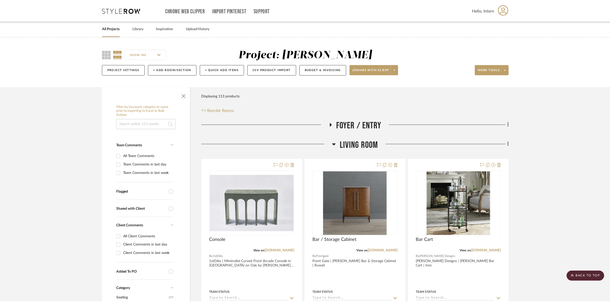
scroll to position [2526, 0]
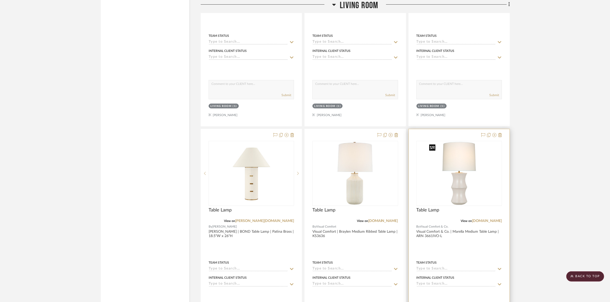
click at [452, 179] on img at bounding box center [459, 173] width 64 height 64
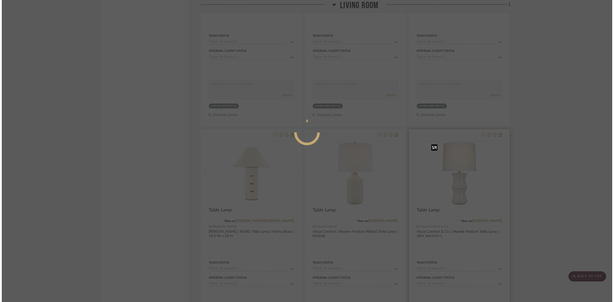
scroll to position [0, 0]
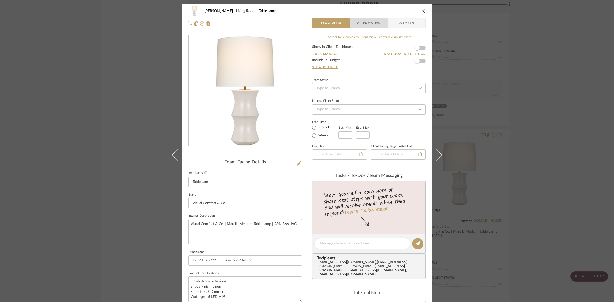
click at [361, 24] on span "Client View" at bounding box center [369, 23] width 24 height 10
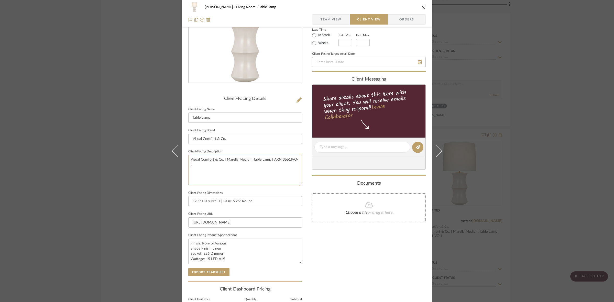
scroll to position [64, 0]
drag, startPoint x: 298, startPoint y: 160, endPoint x: 131, endPoint y: 160, distance: 167.3
click at [131, 160] on div "DOOLEY Living Room Table Lamp Team View Client View Orders Client-Facing Detail…" at bounding box center [307, 151] width 614 height 302
click at [232, 138] on input "Visual Comfort & Co." at bounding box center [245, 138] width 114 height 10
click at [214, 269] on button "Export Tearsheet" at bounding box center [208, 272] width 41 height 8
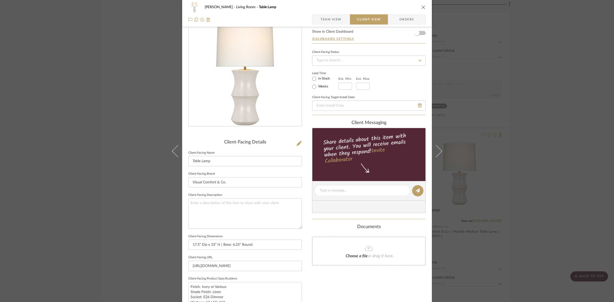
scroll to position [0, 0]
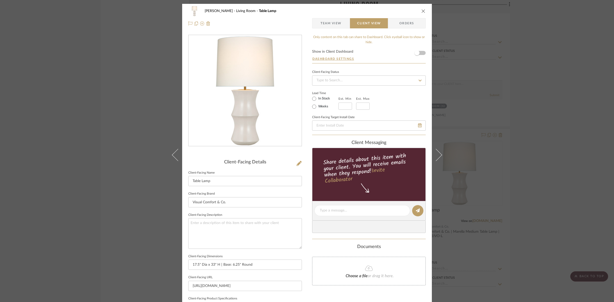
click at [137, 117] on div "DOOLEY Living Room Table Lamp Team View Client View Orders Client-Facing Detail…" at bounding box center [307, 151] width 614 height 302
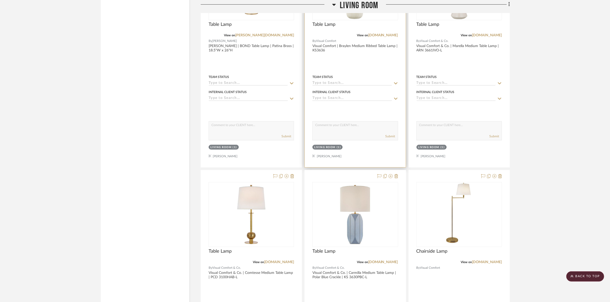
scroll to position [2717, 0]
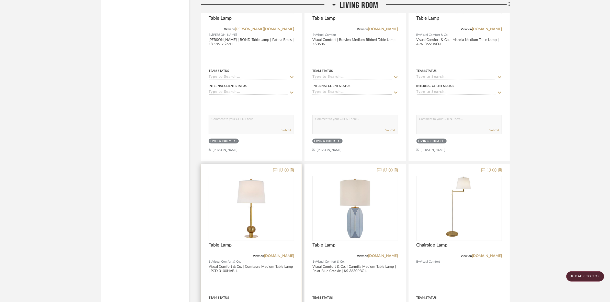
click at [284, 207] on div at bounding box center [251, 208] width 85 height 64
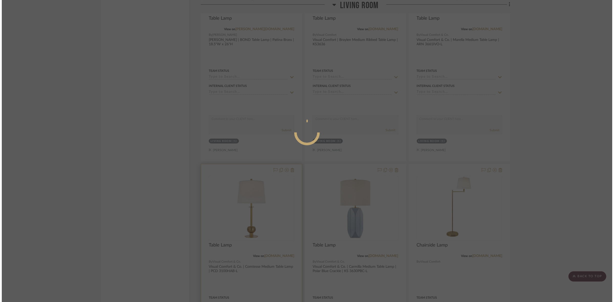
scroll to position [0, 0]
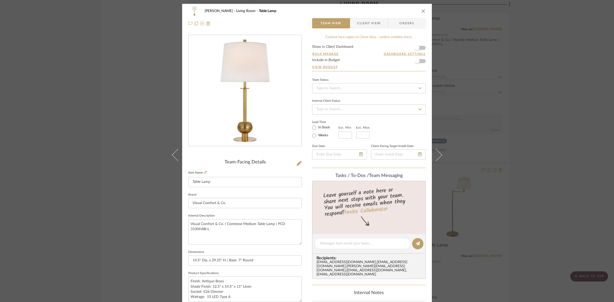
click at [364, 22] on span "Client View" at bounding box center [369, 23] width 24 height 10
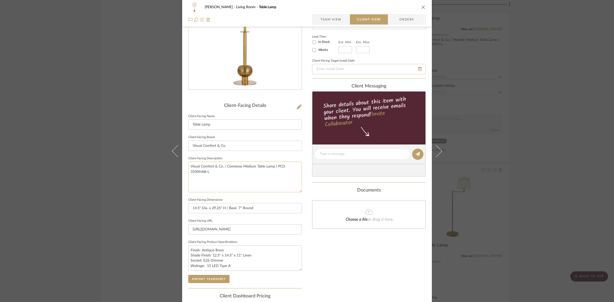
scroll to position [64, 0]
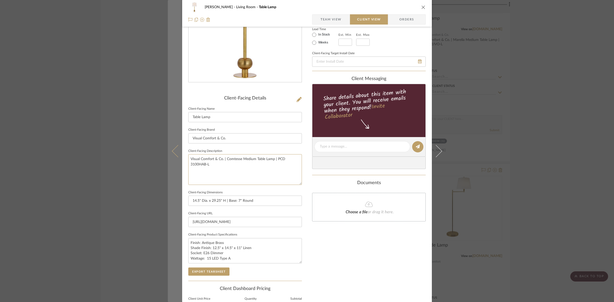
drag, startPoint x: 220, startPoint y: 167, endPoint x: 178, endPoint y: 150, distance: 45.7
click at [178, 150] on mat-dialog-content "DOOLEY Living Room Table Lamp Team View Client View Orders Client-Facing Detail…" at bounding box center [307, 148] width 278 height 417
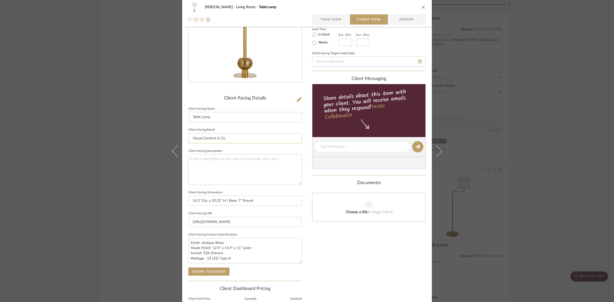
click at [233, 135] on input "Visual Comfort & Co." at bounding box center [245, 138] width 114 height 10
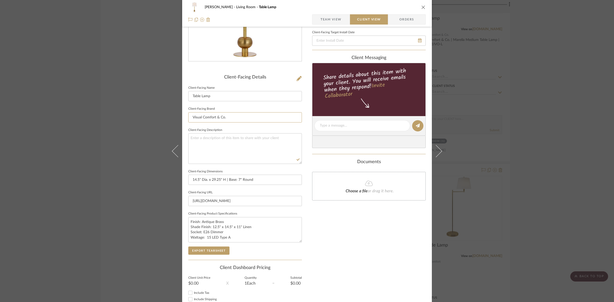
scroll to position [118, 0]
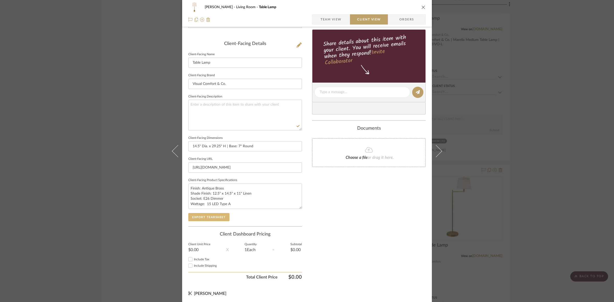
click at [217, 215] on button "Export Tearsheet" at bounding box center [208, 217] width 41 height 8
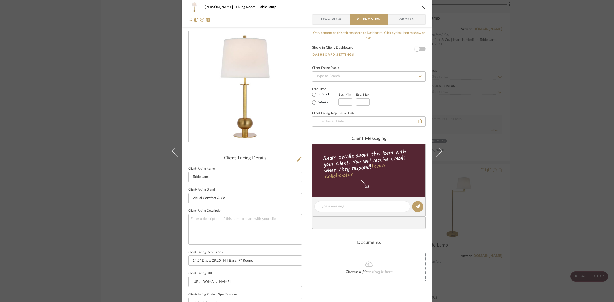
scroll to position [0, 0]
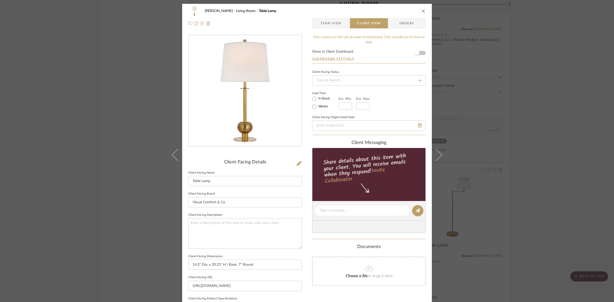
click at [88, 123] on div "DOOLEY Living Room Table Lamp Team View Client View Orders Client-Facing Detail…" at bounding box center [307, 151] width 614 height 302
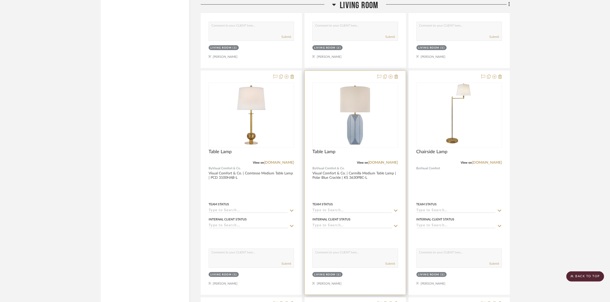
scroll to position [2813, 0]
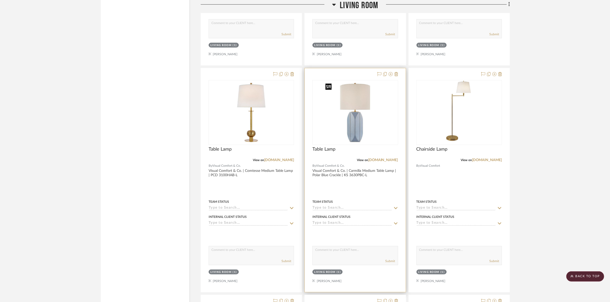
click at [359, 117] on img "0" at bounding box center [355, 113] width 64 height 64
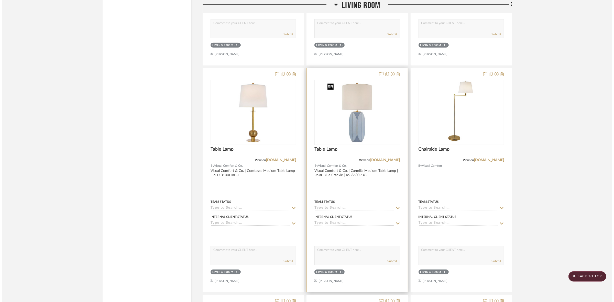
scroll to position [0, 0]
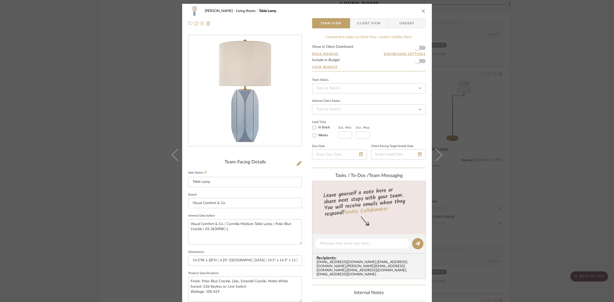
click at [373, 24] on span "Client View" at bounding box center [369, 23] width 24 height 10
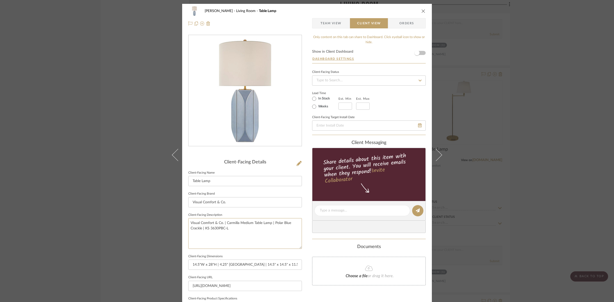
drag, startPoint x: 247, startPoint y: 231, endPoint x: 145, endPoint y: 223, distance: 102.1
click at [145, 223] on div "DOOLEY Living Room Table Lamp Team View Client View Orders Client-Facing Detail…" at bounding box center [307, 151] width 614 height 302
click at [235, 201] on input "Visual Comfort & Co." at bounding box center [245, 202] width 114 height 10
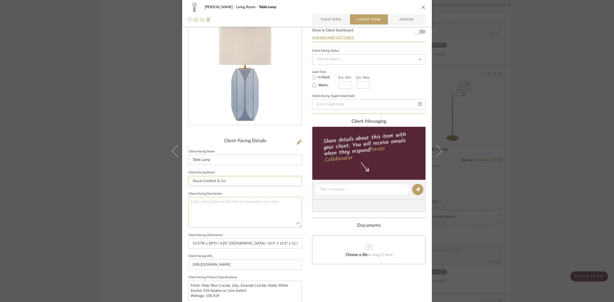
scroll to position [96, 0]
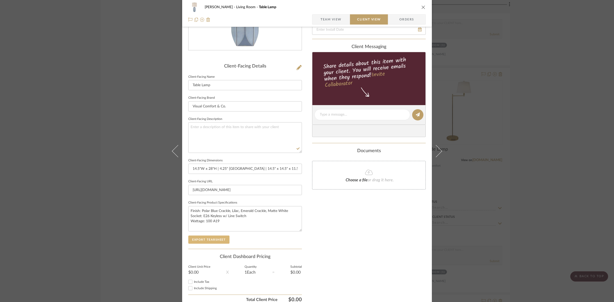
click at [219, 240] on button "Export Tearsheet" at bounding box center [208, 240] width 41 height 8
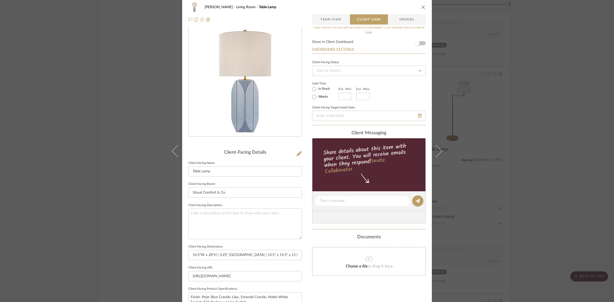
scroll to position [0, 0]
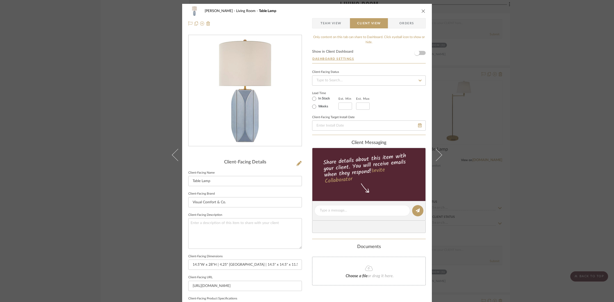
click at [140, 121] on div "DOOLEY Living Room Table Lamp Team View Client View Orders Client-Facing Detail…" at bounding box center [307, 151] width 614 height 302
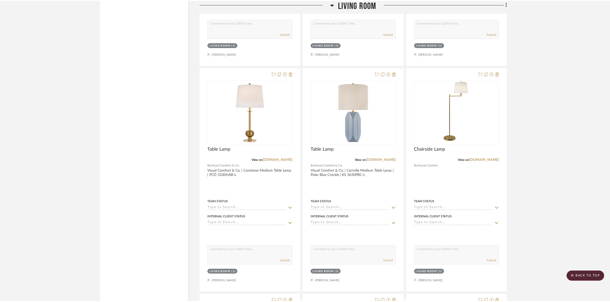
scroll to position [2813, 0]
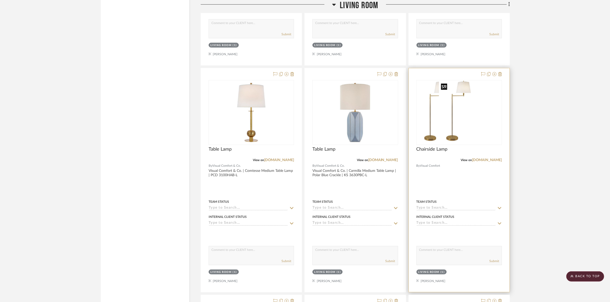
click at [473, 122] on img at bounding box center [459, 113] width 40 height 64
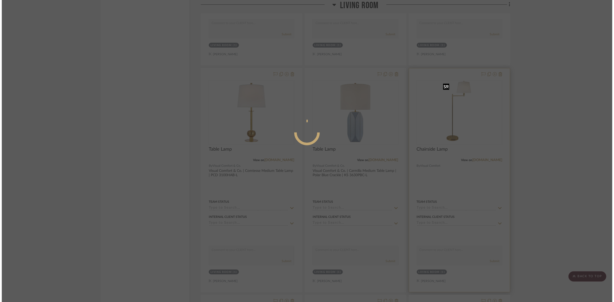
scroll to position [0, 0]
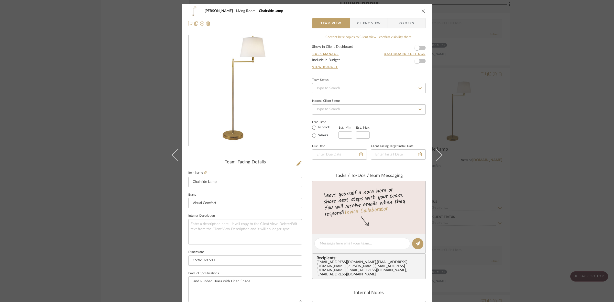
drag, startPoint x: 359, startPoint y: 26, endPoint x: 354, endPoint y: 31, distance: 7.1
click at [359, 26] on span "Client View" at bounding box center [369, 23] width 24 height 10
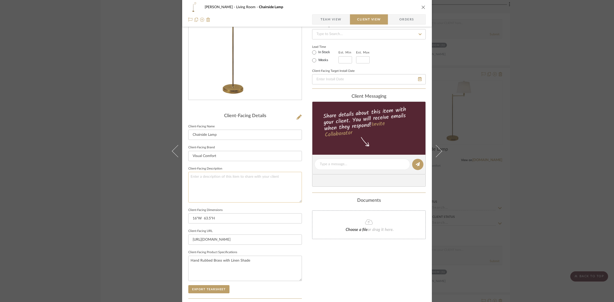
scroll to position [118, 0]
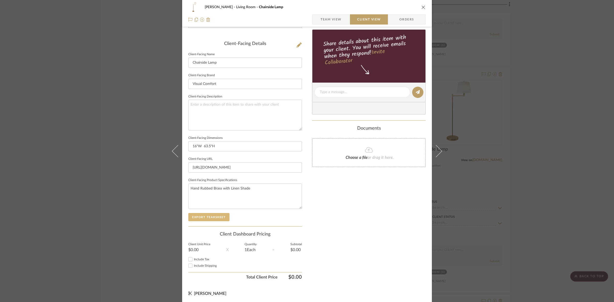
click at [221, 219] on button "Export Tearsheet" at bounding box center [208, 217] width 41 height 8
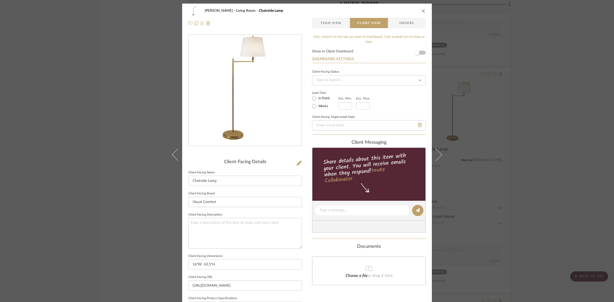
scroll to position [0, 0]
click at [140, 117] on div "DOOLEY Living Room Chairside Lamp Team View Client View Orders Client-Facing De…" at bounding box center [307, 151] width 614 height 302
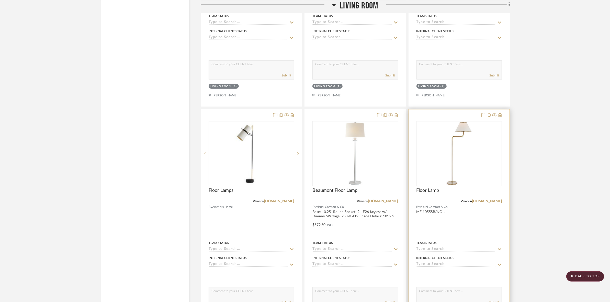
scroll to position [3005, 0]
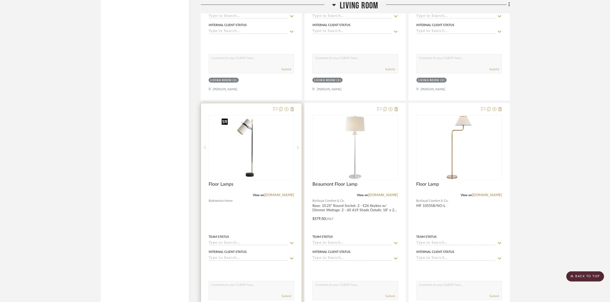
click at [261, 162] on img "0" at bounding box center [251, 148] width 64 height 64
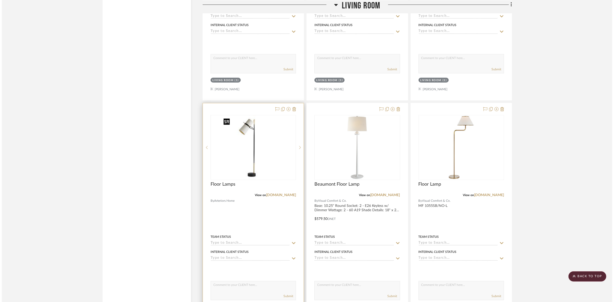
scroll to position [0, 0]
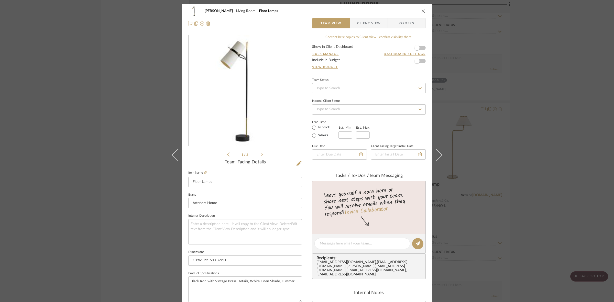
click at [366, 19] on span "Client View" at bounding box center [369, 23] width 24 height 10
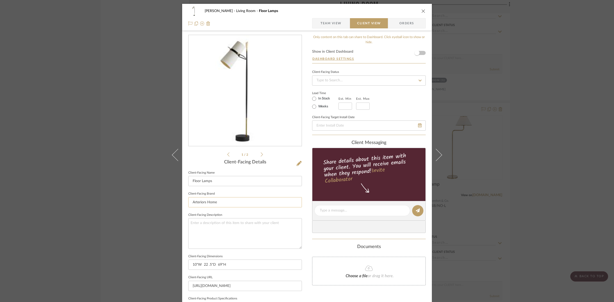
scroll to position [118, 0]
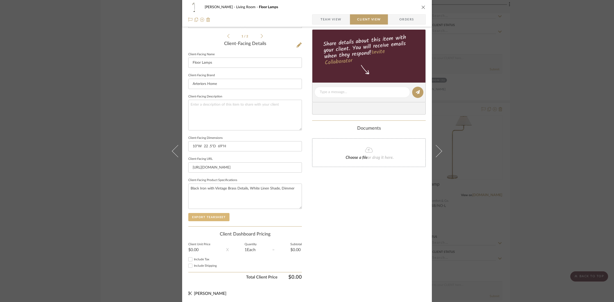
click at [224, 216] on button "Export Tearsheet" at bounding box center [208, 217] width 41 height 8
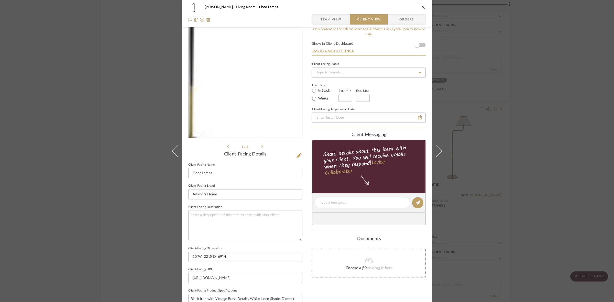
scroll to position [0, 0]
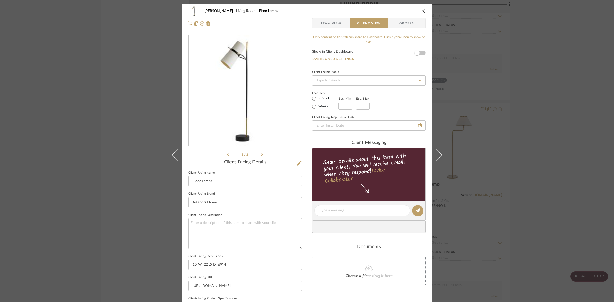
click at [91, 141] on div "DOOLEY Living Room Floor Lamps Team View Client View Orders 1 / 2 Client-Facing…" at bounding box center [307, 151] width 614 height 302
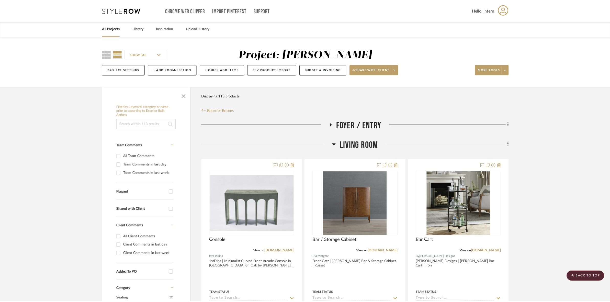
scroll to position [3005, 0]
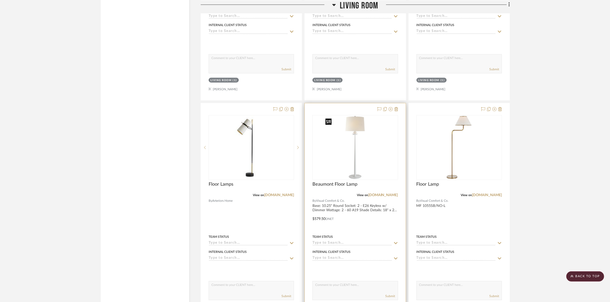
click at [352, 141] on img "0" at bounding box center [355, 148] width 64 height 64
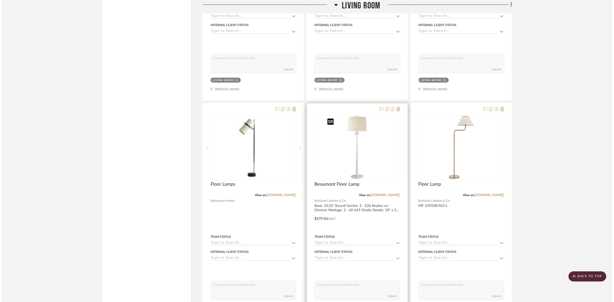
scroll to position [0, 0]
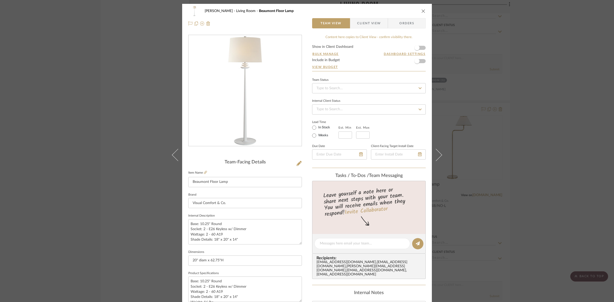
click at [370, 24] on span "Client View" at bounding box center [369, 23] width 24 height 10
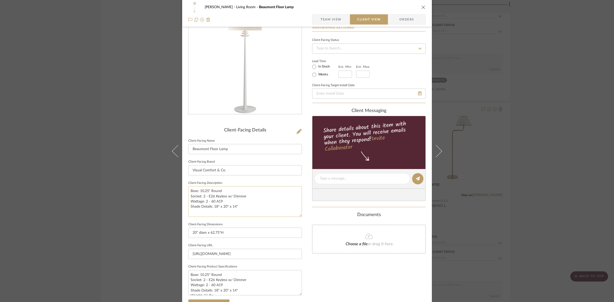
scroll to position [64, 0]
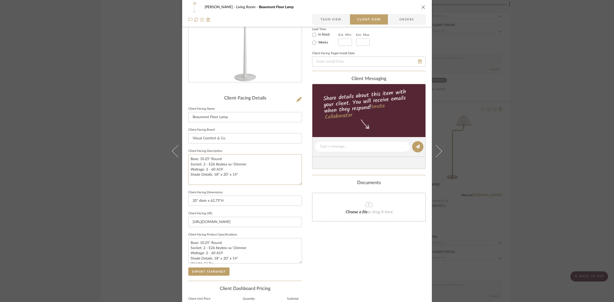
drag, startPoint x: 249, startPoint y: 177, endPoint x: 158, endPoint y: 154, distance: 94.1
click at [158, 154] on div "DOOLEY Living Room Beaumont Floor Lamp Team View Client View Orders Client-Faci…" at bounding box center [307, 151] width 614 height 302
click at [239, 134] on input "Visual Comfort & Co." at bounding box center [245, 138] width 114 height 10
click at [200, 269] on button "Export Tearsheet" at bounding box center [208, 272] width 41 height 8
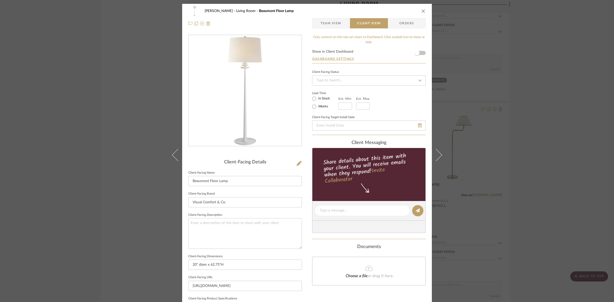
click at [130, 113] on div "DOOLEY Living Room Beaumont Floor Lamp Team View Client View Orders Client-Faci…" at bounding box center [307, 151] width 614 height 302
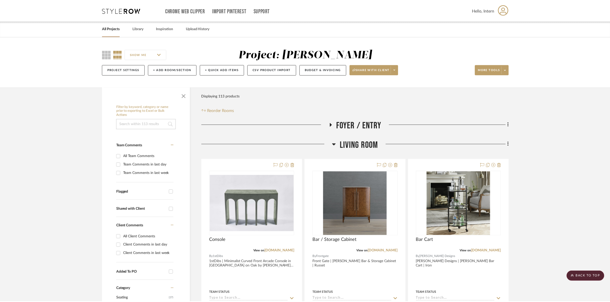
scroll to position [3005, 0]
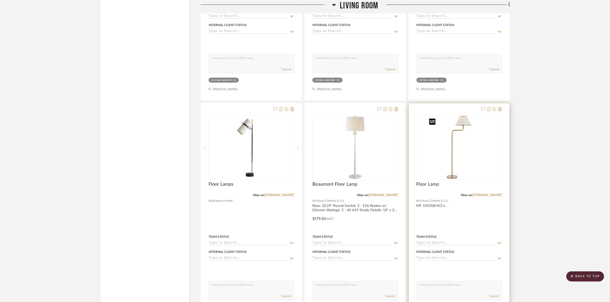
click at [454, 149] on img "0" at bounding box center [459, 148] width 64 height 64
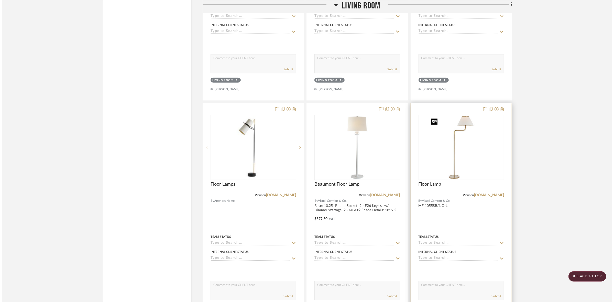
scroll to position [0, 0]
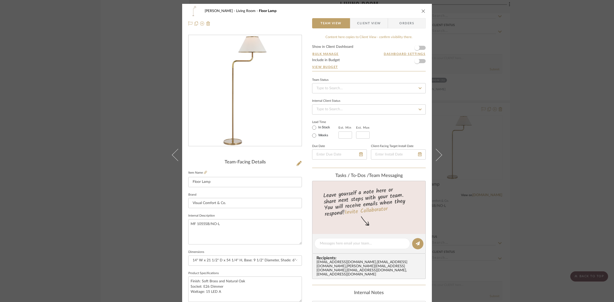
click at [375, 21] on span "Client View" at bounding box center [369, 23] width 24 height 10
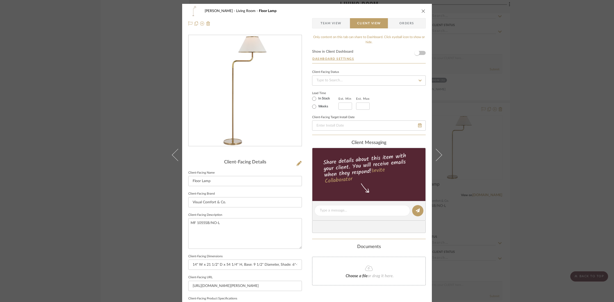
click at [84, 141] on div "DOOLEY Living Room Floor Lamp Team View Client View Orders Client-Facing Detail…" at bounding box center [307, 151] width 614 height 302
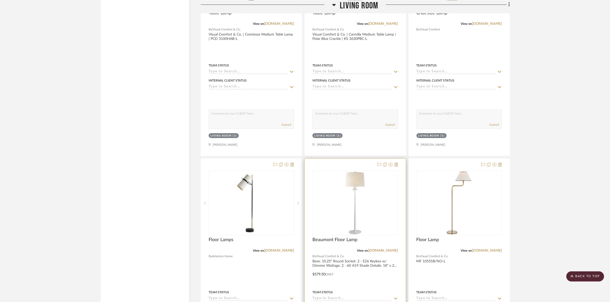
scroll to position [3005, 0]
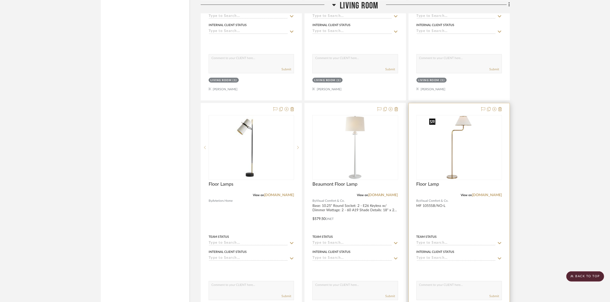
click at [466, 148] on img "0" at bounding box center [459, 148] width 64 height 64
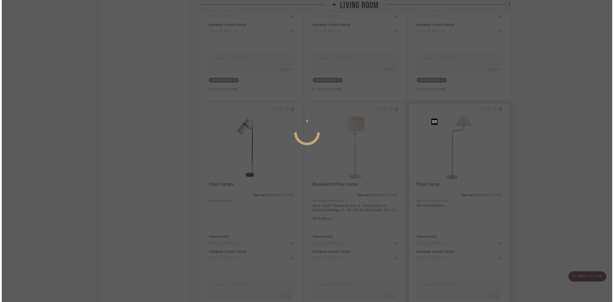
scroll to position [0, 0]
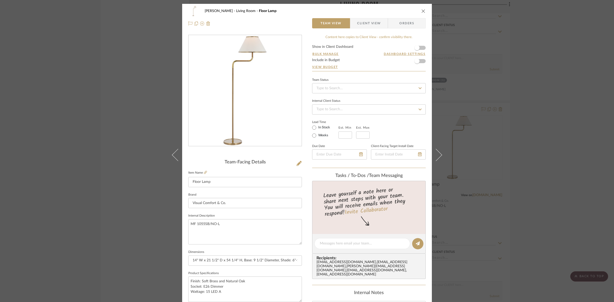
click at [370, 25] on span "Client View" at bounding box center [369, 23] width 24 height 10
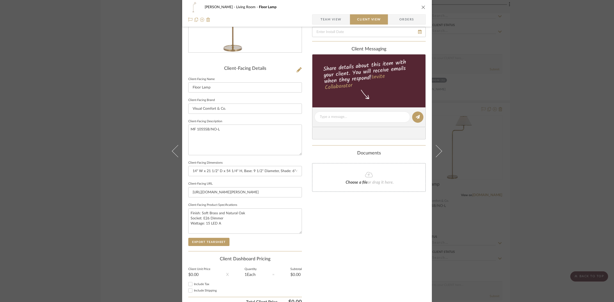
scroll to position [96, 0]
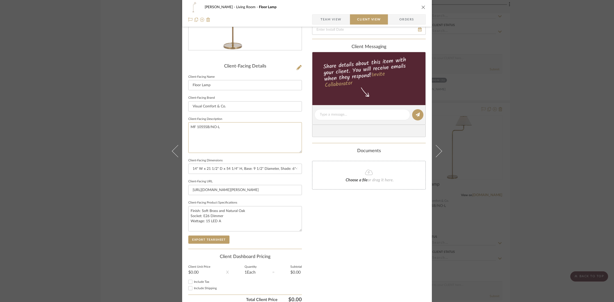
drag, startPoint x: 253, startPoint y: 130, endPoint x: 147, endPoint y: 125, distance: 106.3
click at [147, 125] on div "DOOLEY Living Room Floor Lamp Team View Client View Orders Client-Facing Detail…" at bounding box center [307, 151] width 614 height 302
click at [238, 108] on input "Visual Comfort & Co." at bounding box center [245, 106] width 114 height 10
click at [206, 237] on button "Export Tearsheet" at bounding box center [208, 240] width 41 height 8
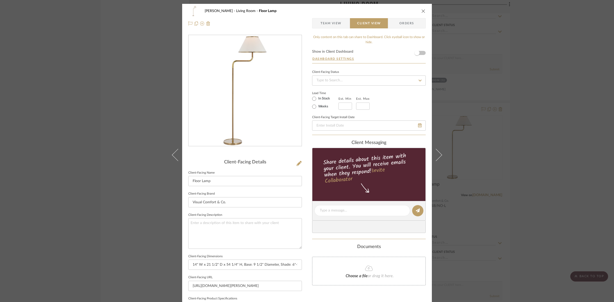
click at [149, 157] on div "DOOLEY Living Room Floor Lamp Team View Client View Orders Client-Facing Detail…" at bounding box center [307, 151] width 614 height 302
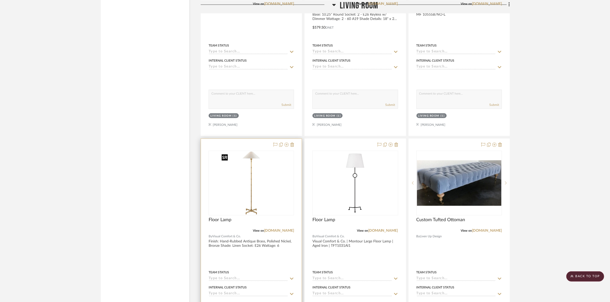
scroll to position [3197, 0]
click at [265, 181] on img "0" at bounding box center [251, 183] width 64 height 64
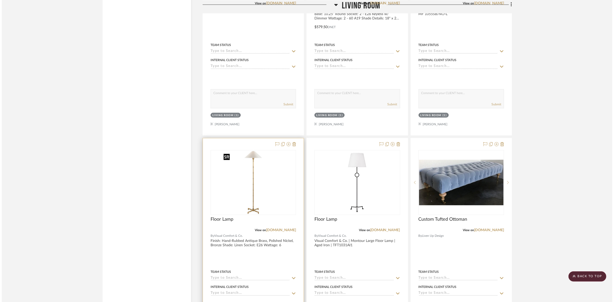
scroll to position [0, 0]
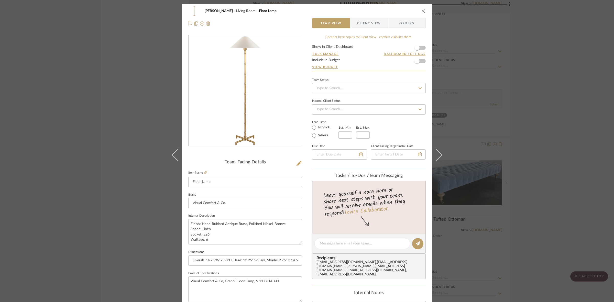
click at [363, 27] on span "Client View" at bounding box center [369, 23] width 24 height 10
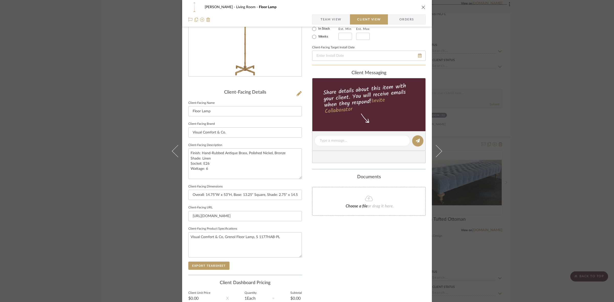
scroll to position [96, 0]
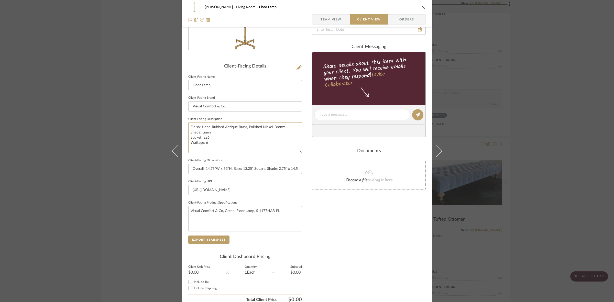
drag, startPoint x: 218, startPoint y: 145, endPoint x: 161, endPoint y: 119, distance: 63.2
click at [161, 119] on div "DOOLEY Living Room Floor Lamp Team View Client View Orders Client-Facing Detail…" at bounding box center [307, 151] width 614 height 302
click at [324, 16] on span "Team View" at bounding box center [330, 19] width 21 height 10
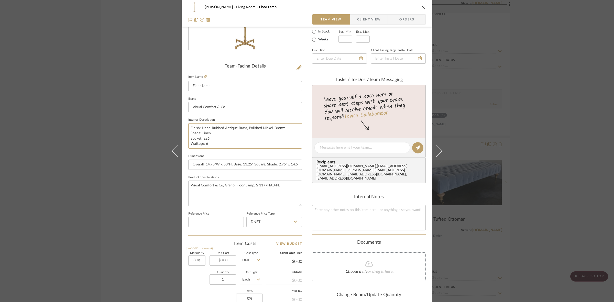
drag, startPoint x: 224, startPoint y: 145, endPoint x: 155, endPoint y: 116, distance: 74.8
click at [155, 116] on div "DOOLEY Living Room Floor Lamp Team View Client View Orders Team-Facing Details …" at bounding box center [307, 151] width 614 height 302
click at [295, 182] on textarea "Visual Comfort & Co, Grenol Floor Lamp, S 1177HAB-PL" at bounding box center [245, 193] width 114 height 25
paste textarea "Finish: Hand-Rubbed Antique Brass, Polished Nickel, Bronze Shade: Linen Socket:…"
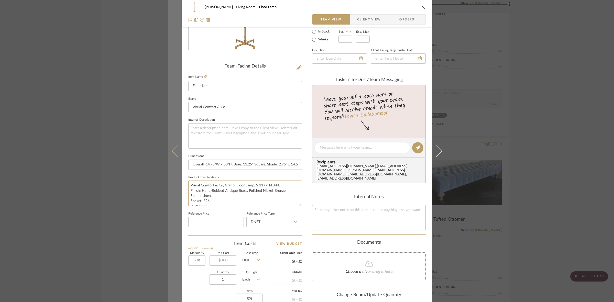
drag, startPoint x: 188, startPoint y: 188, endPoint x: 178, endPoint y: 178, distance: 14.5
click at [178, 178] on mat-dialog-content "DOOLEY Living Room Floor Lamp Team View Client View Orders Team-Facing Details …" at bounding box center [307, 144] width 278 height 472
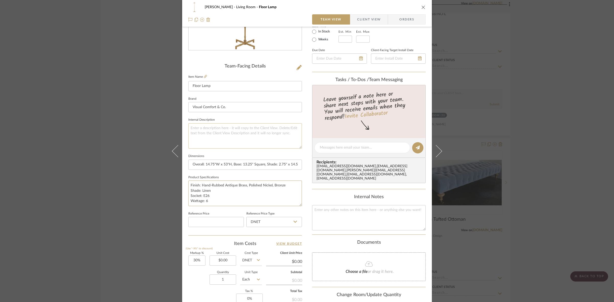
type textarea "Finish: Hand-Rubbed Antique Brass, Polished Nickel, Bronze Shade: Linen Socket:…"
click at [221, 131] on textarea at bounding box center [245, 135] width 114 height 25
paste textarea "Visual Comfort & Co, Grenol Floor Lamp, S 1177HAB-PL"
type textarea "Visual Comfort & Co, Grenol Floor Lamp, S 1177HAB-PL"
click at [225, 166] on input "Overall: 14.75"W x 53"H, Base: 13.25" Square, Shade: 2.75" x 14.5" x 8"" at bounding box center [245, 165] width 114 height 10
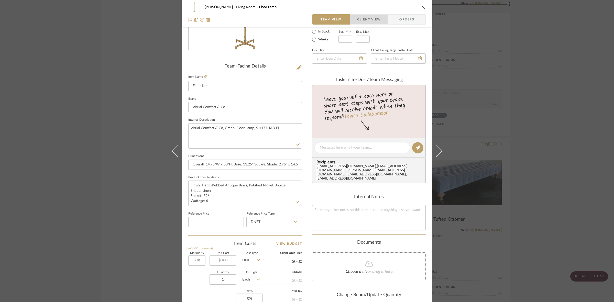
click at [372, 18] on span "Client View" at bounding box center [369, 19] width 24 height 10
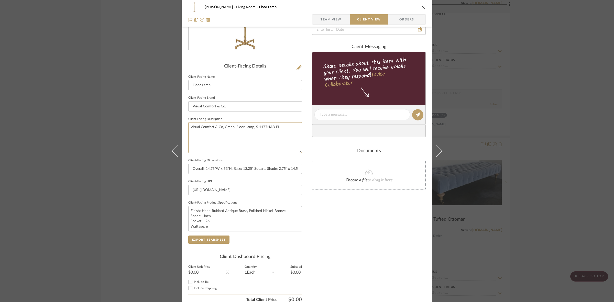
drag, startPoint x: 205, startPoint y: 128, endPoint x: 111, endPoint y: 128, distance: 93.4
click at [111, 128] on div "DOOLEY Living Room Floor Lamp Team View Client View Orders Client-Facing Detail…" at bounding box center [307, 151] width 614 height 302
click at [263, 104] on input "Visual Comfort & Co." at bounding box center [245, 106] width 114 height 10
click at [223, 238] on button "Export Tearsheet" at bounding box center [208, 240] width 41 height 8
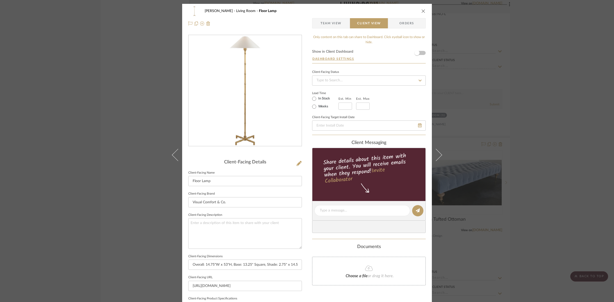
click at [472, 70] on div "DOOLEY Living Room Floor Lamp Team View Client View Orders Client-Facing Detail…" at bounding box center [307, 151] width 614 height 302
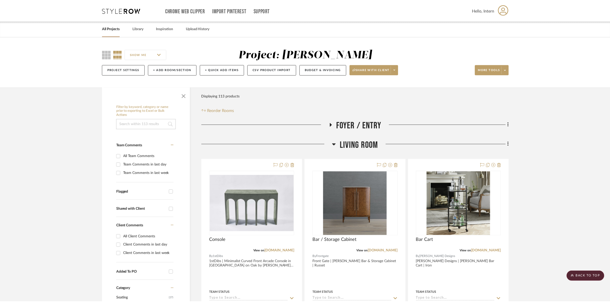
scroll to position [3197, 0]
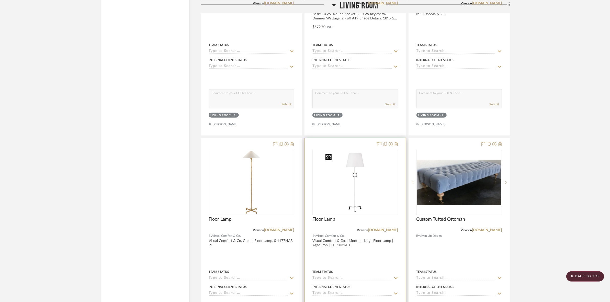
click at [370, 193] on div at bounding box center [355, 182] width 85 height 65
click at [370, 193] on img "0" at bounding box center [355, 183] width 64 height 64
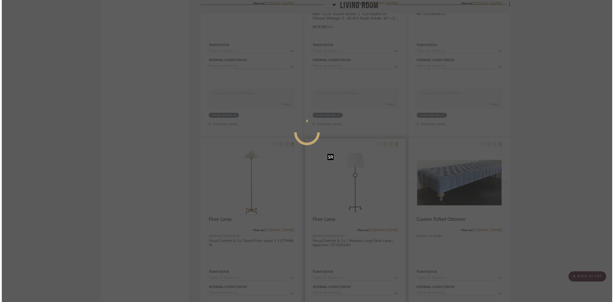
scroll to position [0, 0]
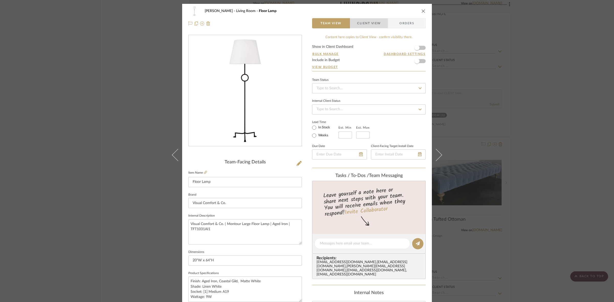
click at [369, 23] on span "Client View" at bounding box center [369, 23] width 24 height 10
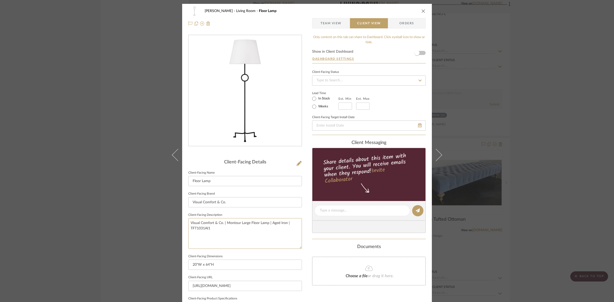
drag, startPoint x: 237, startPoint y: 229, endPoint x: 139, endPoint y: 219, distance: 98.5
click at [139, 219] on div "DOOLEY Living Room Floor Lamp Team View Client View Orders Client-Facing Detail…" at bounding box center [307, 151] width 614 height 302
click at [252, 198] on input "Visual Comfort & Co." at bounding box center [245, 202] width 114 height 10
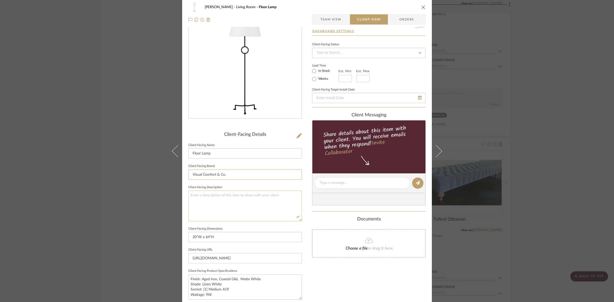
scroll to position [64, 0]
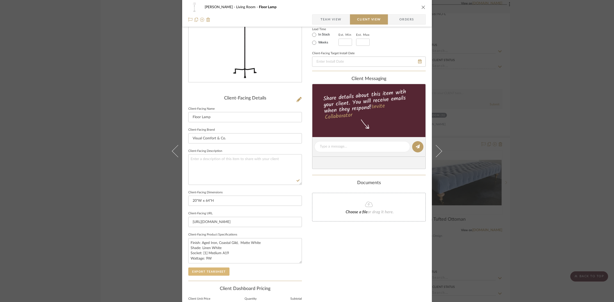
click at [205, 271] on button "Export Tearsheet" at bounding box center [208, 272] width 41 height 8
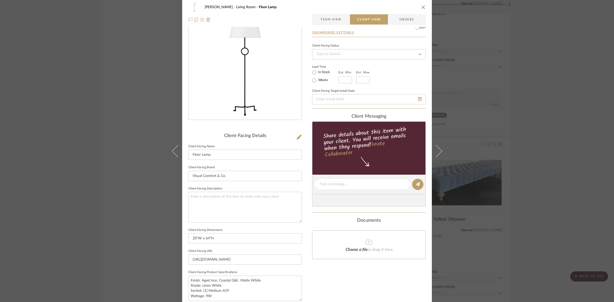
scroll to position [0, 0]
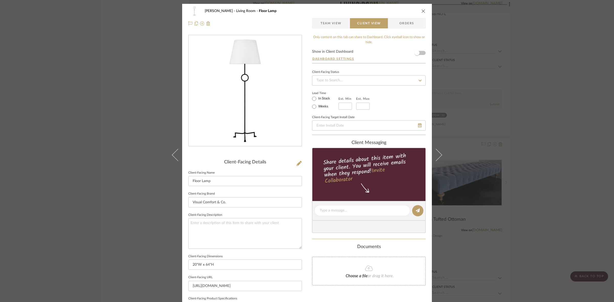
click at [117, 109] on div "DOOLEY Living Room Floor Lamp Team View Client View Orders Client-Facing Detail…" at bounding box center [307, 151] width 614 height 302
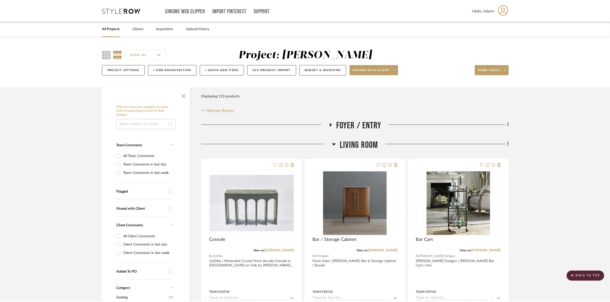
scroll to position [3197, 0]
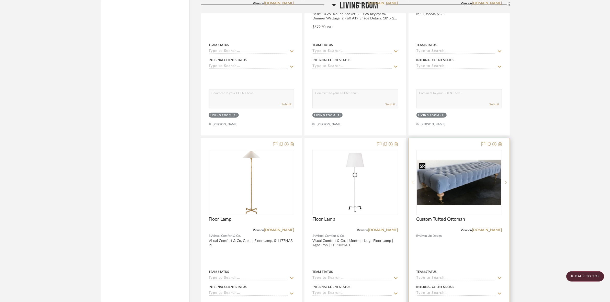
click at [476, 187] on img "0" at bounding box center [459, 182] width 84 height 45
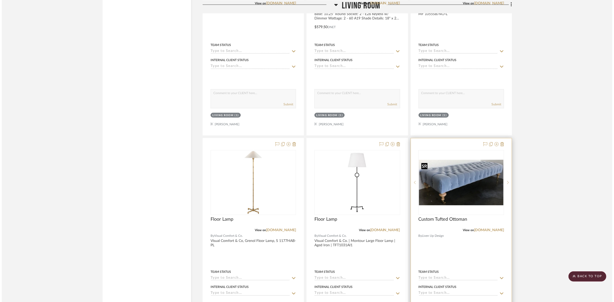
scroll to position [0, 0]
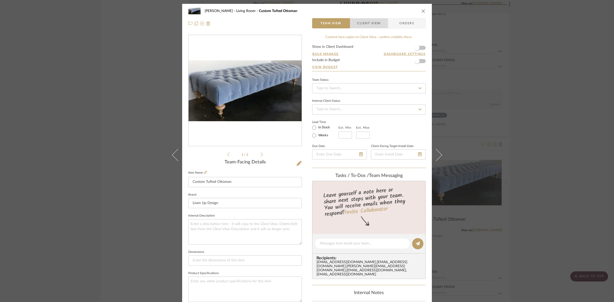
click at [367, 23] on span "Client View" at bounding box center [369, 23] width 24 height 10
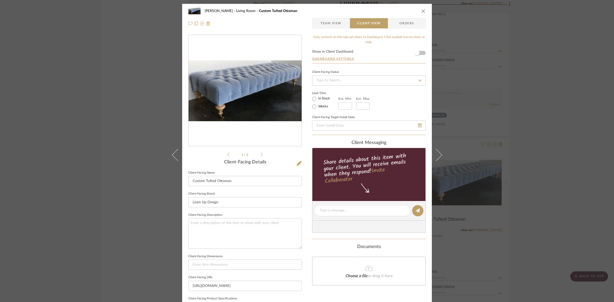
scroll to position [64, 0]
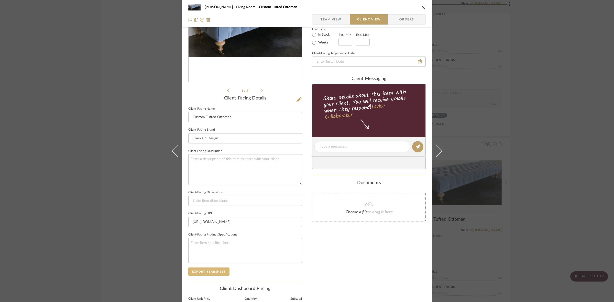
click at [208, 271] on button "Export Tearsheet" at bounding box center [208, 272] width 41 height 8
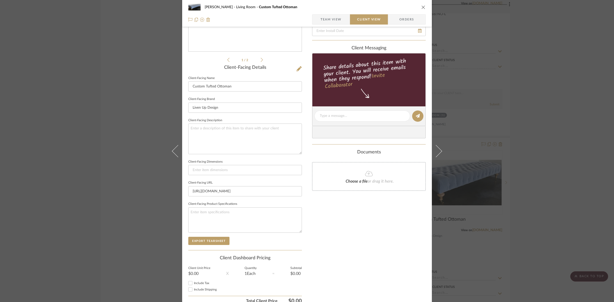
scroll to position [0, 0]
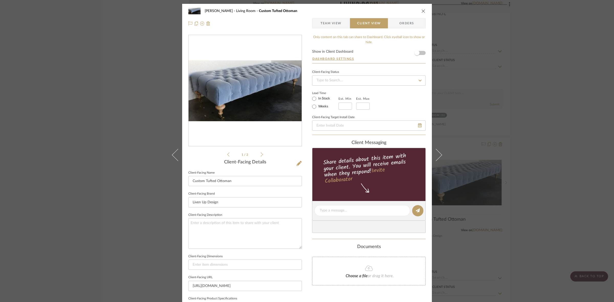
click at [143, 115] on div "DOOLEY Living Room Custom Tufted Ottoman Team View Client View Orders 1 / 2 Cli…" at bounding box center [307, 151] width 614 height 302
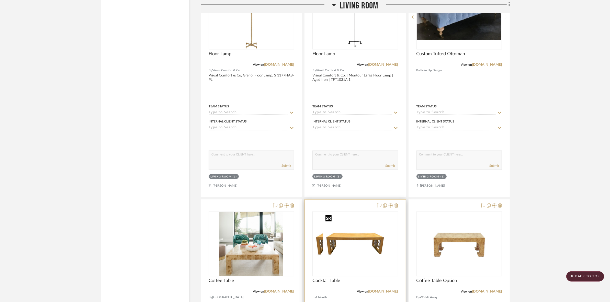
scroll to position [3421, 0]
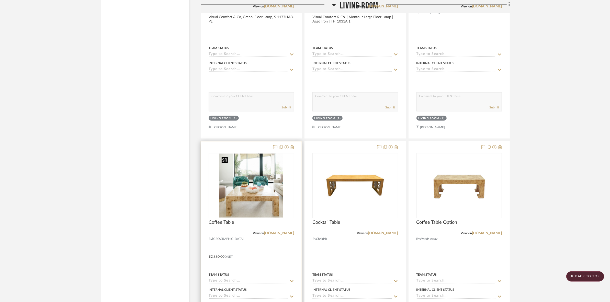
click at [246, 198] on img "0" at bounding box center [251, 186] width 64 height 64
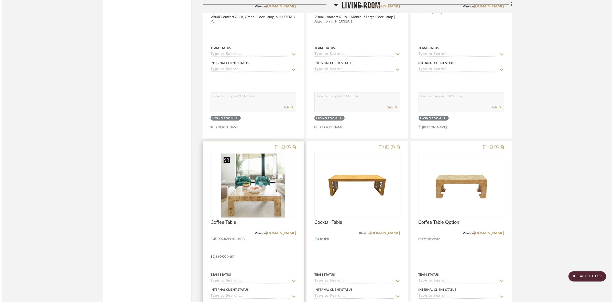
scroll to position [0, 0]
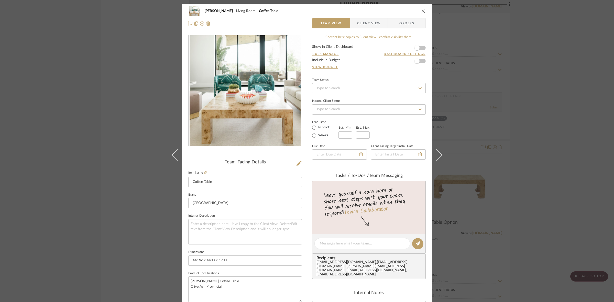
click at [365, 18] on span "Client View" at bounding box center [369, 23] width 24 height 10
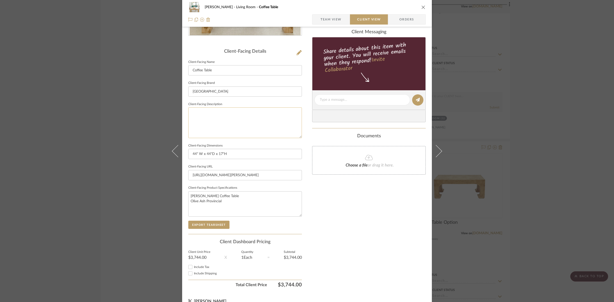
scroll to position [118, 0]
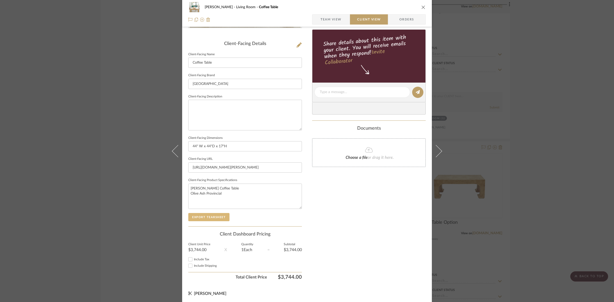
click at [212, 215] on button "Export Tearsheet" at bounding box center [208, 217] width 41 height 8
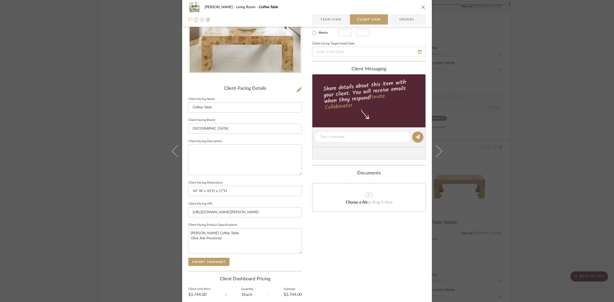
scroll to position [0, 0]
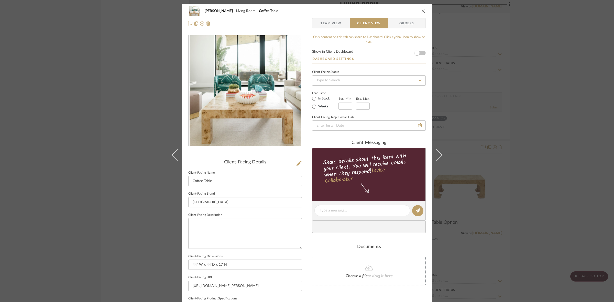
click at [136, 128] on div "DOOLEY Living Room Coffee Table Team View Client View Orders Client-Facing Deta…" at bounding box center [307, 151] width 614 height 302
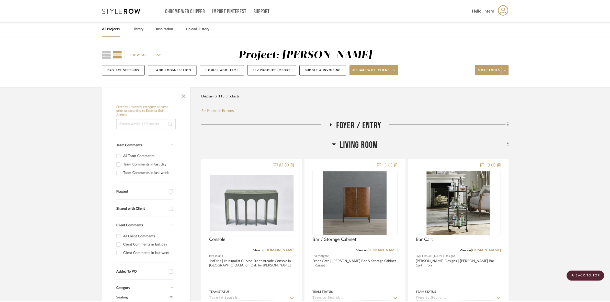
scroll to position [3421, 0]
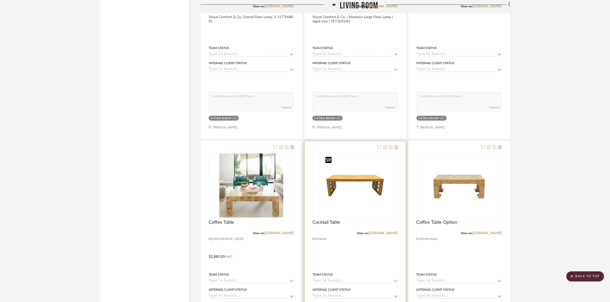
click at [373, 188] on img "0" at bounding box center [355, 186] width 64 height 64
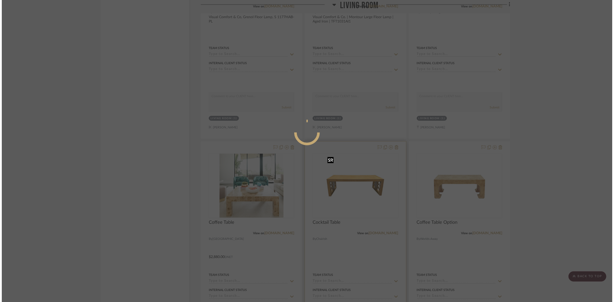
scroll to position [0, 0]
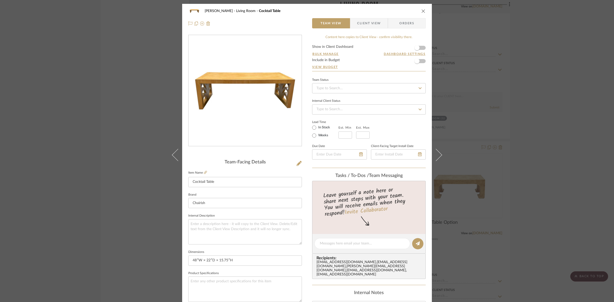
click at [367, 24] on span "Client View" at bounding box center [369, 23] width 24 height 10
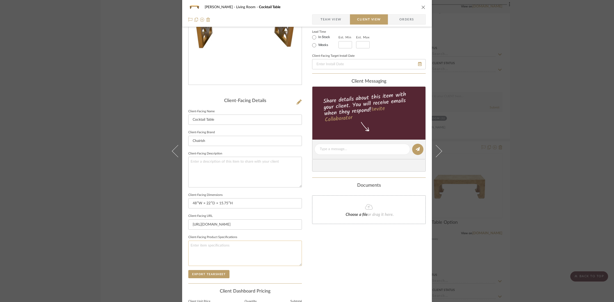
scroll to position [64, 0]
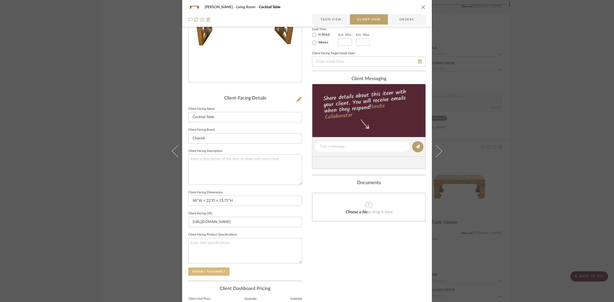
click at [217, 269] on button "Export Tearsheet" at bounding box center [208, 272] width 41 height 8
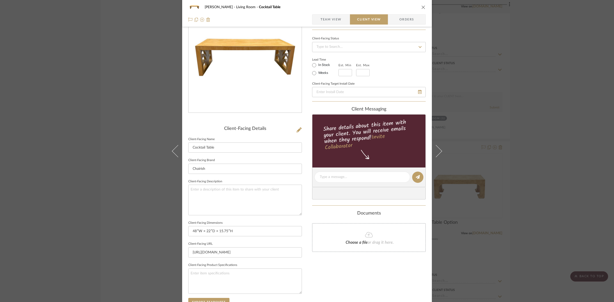
scroll to position [0, 0]
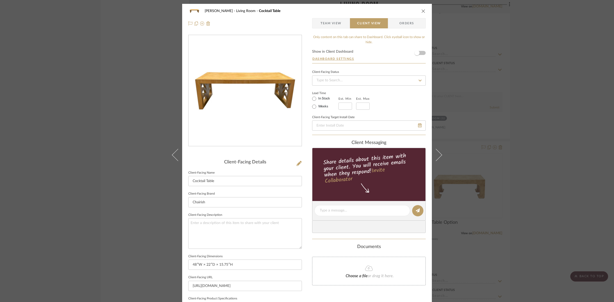
click at [119, 153] on div "DOOLEY Living Room Cocktail Table Team View Client View Orders Client-Facing De…" at bounding box center [307, 151] width 614 height 302
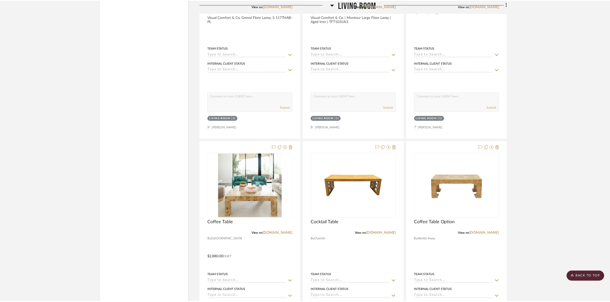
scroll to position [3421, 0]
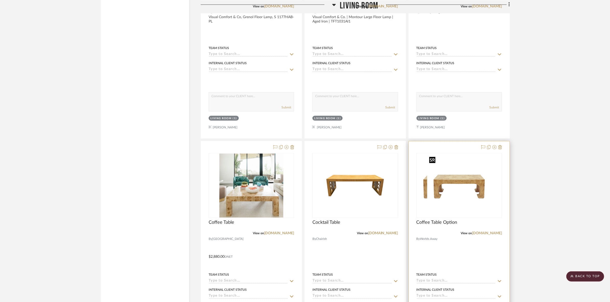
click at [481, 187] on img at bounding box center [459, 186] width 64 height 64
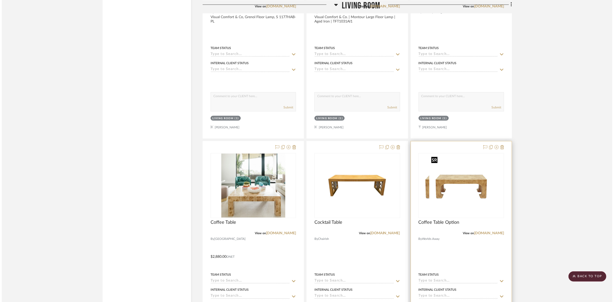
scroll to position [0, 0]
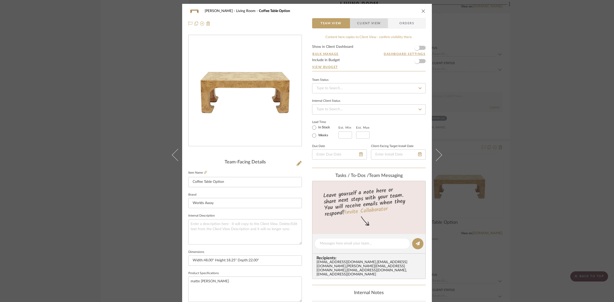
click at [369, 21] on span "Client View" at bounding box center [369, 23] width 24 height 10
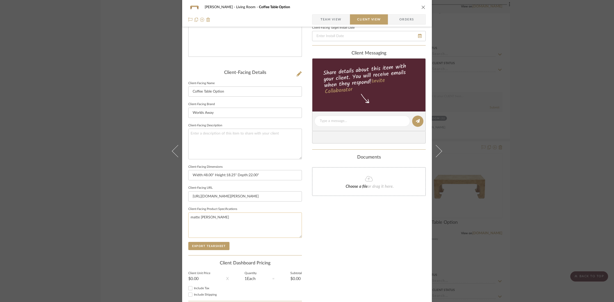
scroll to position [96, 0]
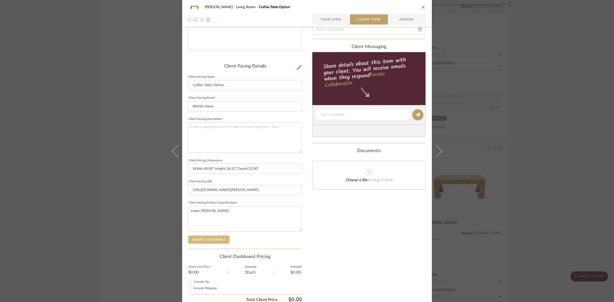
click at [216, 236] on button "Export Tearsheet" at bounding box center [208, 240] width 41 height 8
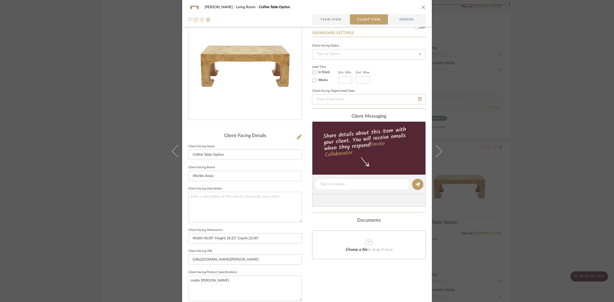
scroll to position [0, 0]
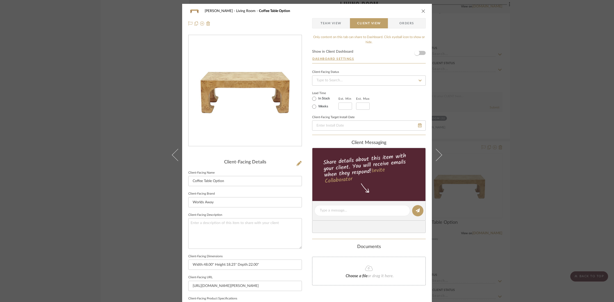
click at [131, 133] on div "DOOLEY Living Room Coffee Table Option Team View Client View Orders Client-Faci…" at bounding box center [307, 151] width 614 height 302
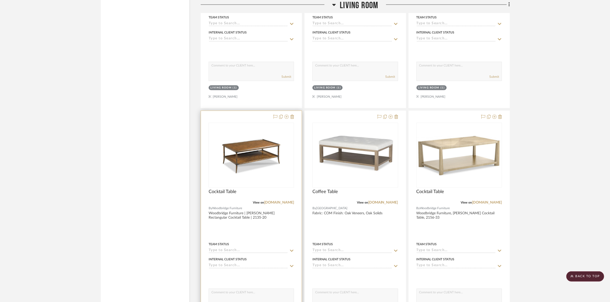
scroll to position [3709, 0]
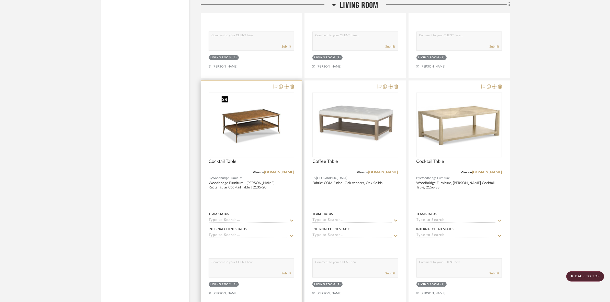
click at [246, 137] on img "0" at bounding box center [251, 125] width 64 height 64
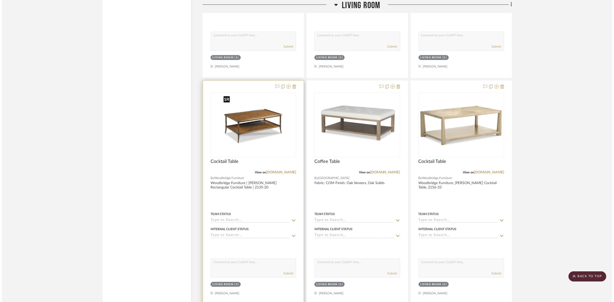
scroll to position [0, 0]
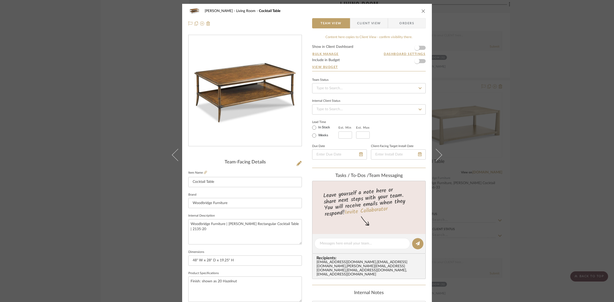
click at [369, 23] on span "Client View" at bounding box center [369, 23] width 24 height 10
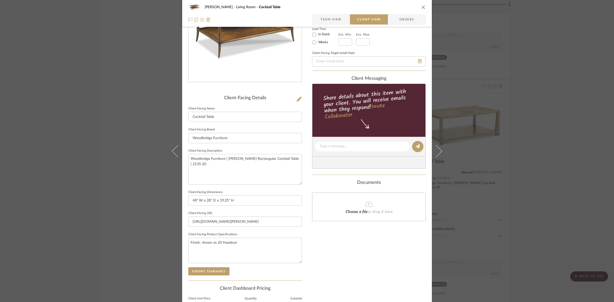
scroll to position [96, 0]
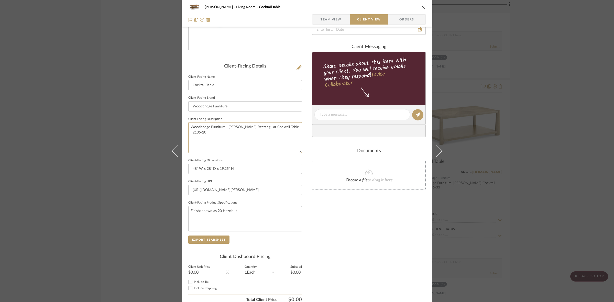
drag, startPoint x: 220, startPoint y: 139, endPoint x: 141, endPoint y: 114, distance: 83.1
click at [141, 114] on div "DOOLEY Living Room Cocktail Table Team View Client View Orders Client-Facing De…" at bounding box center [307, 151] width 614 height 302
click at [227, 106] on input "Woodbridge Furniture" at bounding box center [245, 106] width 114 height 10
click at [203, 240] on button "Export Tearsheet" at bounding box center [208, 240] width 41 height 8
click at [334, 20] on span "Team View" at bounding box center [330, 19] width 21 height 10
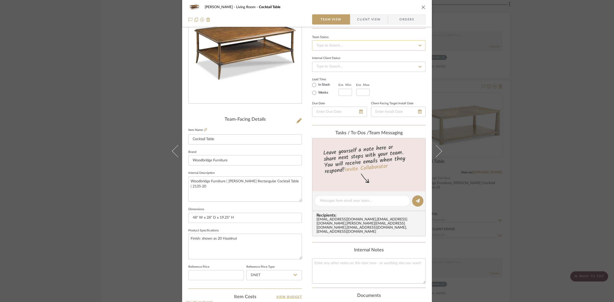
scroll to position [0, 0]
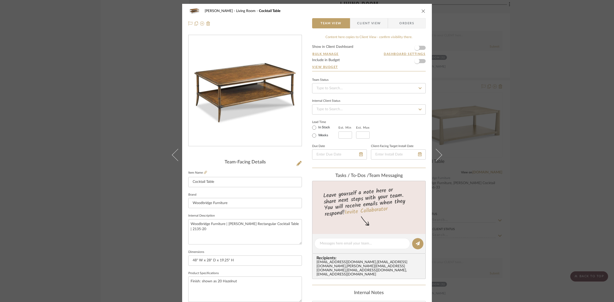
click at [131, 130] on div "DOOLEY Living Room Cocktail Table Team View Client View Orders Team-Facing Deta…" at bounding box center [307, 151] width 614 height 302
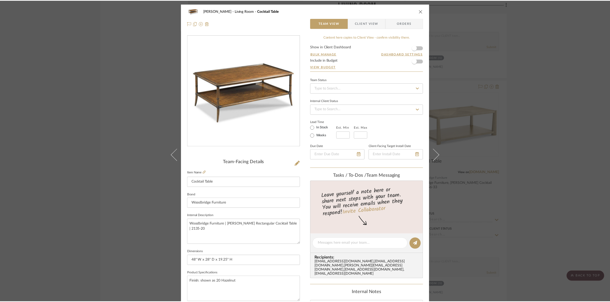
scroll to position [3709, 0]
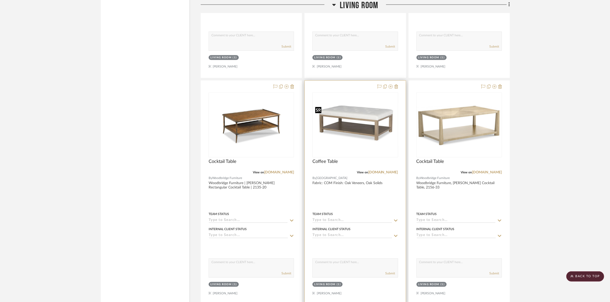
click at [373, 124] on img at bounding box center [355, 125] width 84 height 42
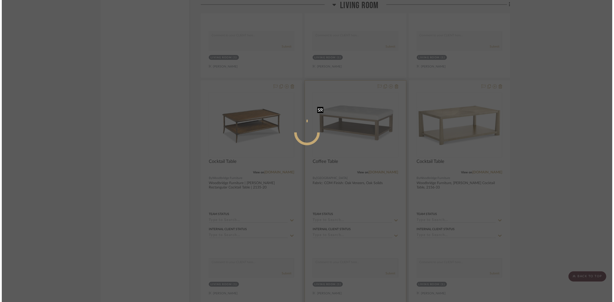
scroll to position [0, 0]
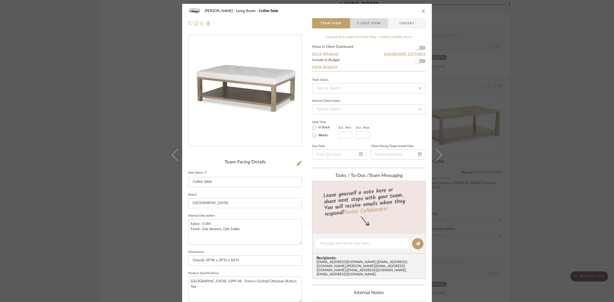
click at [366, 21] on span "Client View" at bounding box center [369, 23] width 24 height 10
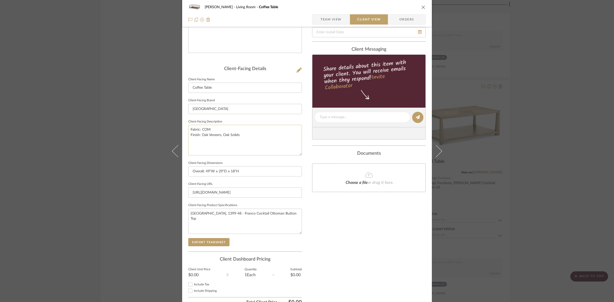
scroll to position [96, 0]
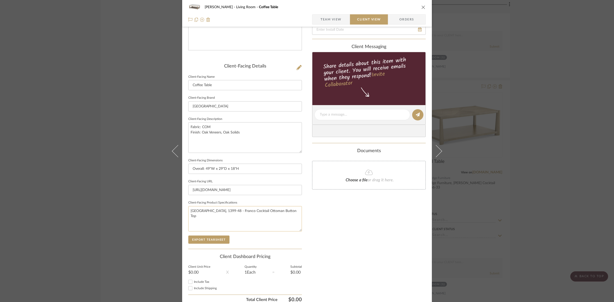
click at [223, 213] on textarea "[GEOGRAPHIC_DATA], 1399-48 - Franco Cocktail Ottoman Button Top" at bounding box center [245, 218] width 114 height 25
drag, startPoint x: 293, startPoint y: 211, endPoint x: 141, endPoint y: 208, distance: 152.7
click at [141, 208] on div "DOOLEY Living Room Coffee Table Team View Client View Orders Client-Facing Deta…" at bounding box center [307, 151] width 614 height 302
click at [188, 126] on textarea "Fabric: COM Finish: Oak Veneers, Oak Solids" at bounding box center [245, 137] width 114 height 30
type textarea "[GEOGRAPHIC_DATA], 1399-48 - Franco Cocktail Ottoman Button Top"
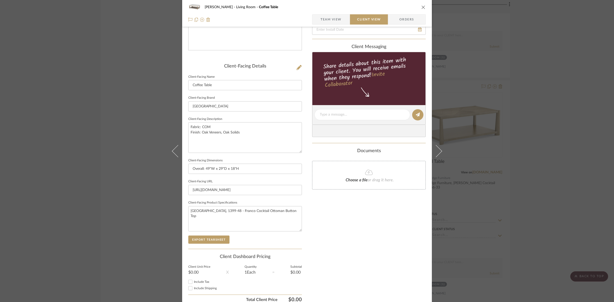
click at [254, 174] on sr-form-field "Client-Facing Dimensions Overall: 49"W x 29"D x 18"H" at bounding box center [245, 167] width 114 height 21
click at [331, 17] on span "Team View" at bounding box center [330, 19] width 21 height 10
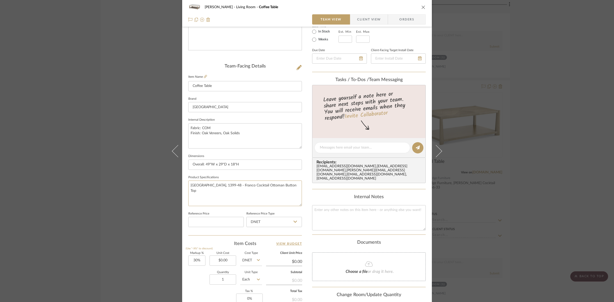
drag, startPoint x: 293, startPoint y: 187, endPoint x: 108, endPoint y: 182, distance: 185.8
click at [108, 182] on div "DOOLEY Living Room Coffee Table Team View Client View Orders Team-Facing Detail…" at bounding box center [307, 151] width 614 height 302
click at [188, 126] on textarea "Fabric: COM Finish: Oak Veneers, Oak Solids" at bounding box center [245, 135] width 114 height 25
click at [188, 128] on textarea "Fabric: COM Finish: Oak Veneers, Oak Solids" at bounding box center [245, 135] width 114 height 25
paste textarea "[GEOGRAPHIC_DATA], 1399-48 - Franco Cocktail Ottoman Button Top"
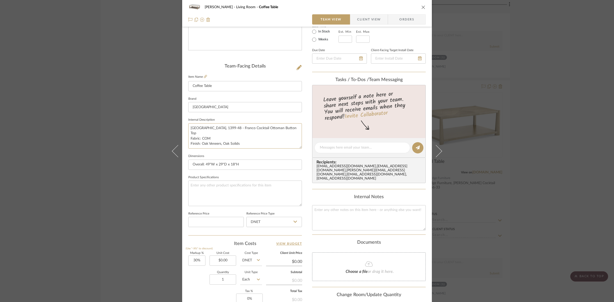
drag, startPoint x: 246, startPoint y: 138, endPoint x: 154, endPoint y: 134, distance: 92.7
click at [154, 134] on div "DOOLEY Living Room Coffee Table Team View Client View Orders Team-Facing Detail…" at bounding box center [307, 151] width 614 height 302
type textarea "[GEOGRAPHIC_DATA], 1399-48 - Franco Cocktail Ottoman Button Top"
click at [209, 192] on textarea at bounding box center [245, 193] width 114 height 25
paste textarea "Fabric: COM Finish: Oak Veneers, Oak Solids"
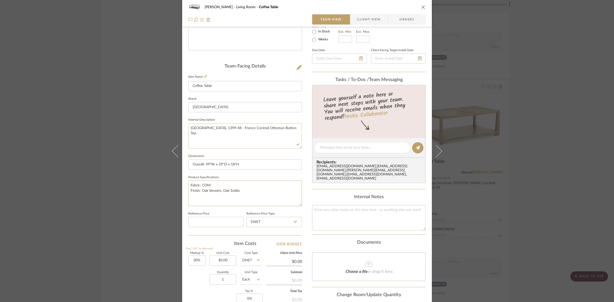
type textarea "Fabric: COM Finish: Oak Veneers, Oak Solids"
click at [226, 127] on textarea "[GEOGRAPHIC_DATA], 1399-48 - Franco Cocktail Ottoman Button Top" at bounding box center [245, 135] width 114 height 25
click at [364, 23] on span "Client View" at bounding box center [369, 19] width 24 height 10
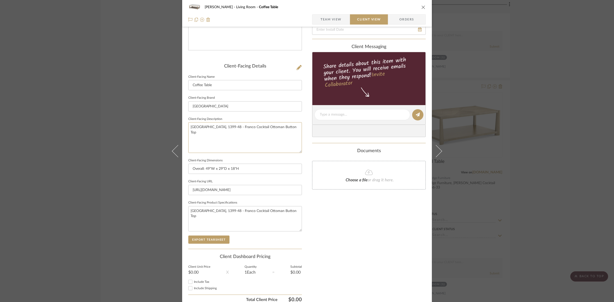
drag, startPoint x: 292, startPoint y: 127, endPoint x: 94, endPoint y: 125, distance: 197.7
click at [94, 125] on div "DOOLEY Living Room Coffee Table Team View Client View Orders Client-Facing Deta…" at bounding box center [307, 151] width 614 height 302
click at [246, 95] on fieldset "Client-Facing Brand Highland House" at bounding box center [245, 102] width 114 height 17
click at [212, 238] on button "Export Tearsheet" at bounding box center [208, 240] width 41 height 8
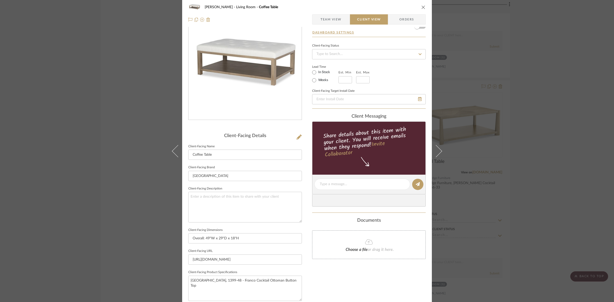
scroll to position [0, 0]
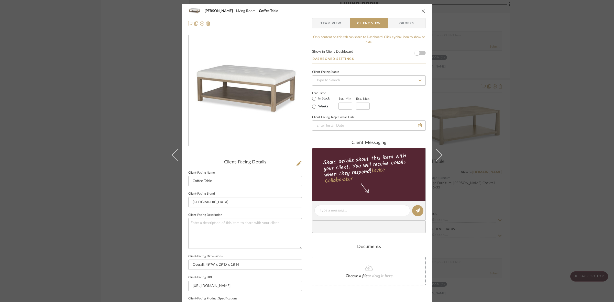
click at [59, 89] on div "DOOLEY Living Room Coffee Table Team View Client View Orders Client-Facing Deta…" at bounding box center [307, 151] width 614 height 302
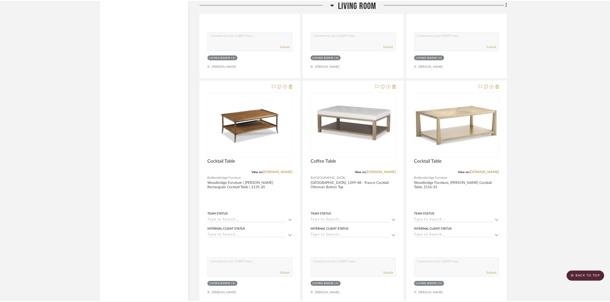
scroll to position [3709, 0]
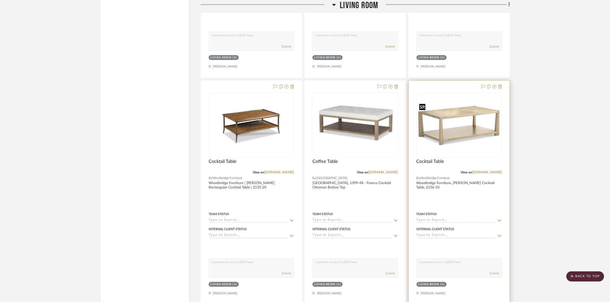
click at [488, 125] on img "0" at bounding box center [459, 125] width 84 height 49
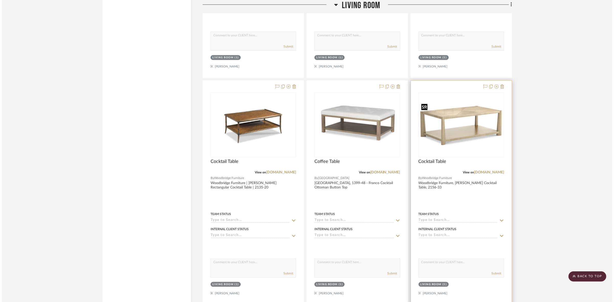
scroll to position [0, 0]
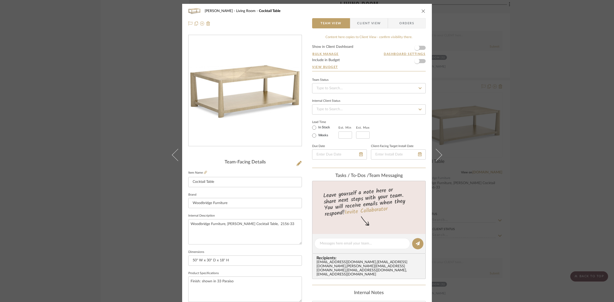
click at [371, 21] on span "Client View" at bounding box center [369, 23] width 24 height 10
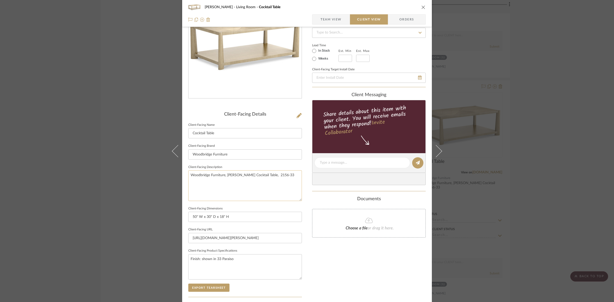
scroll to position [118, 0]
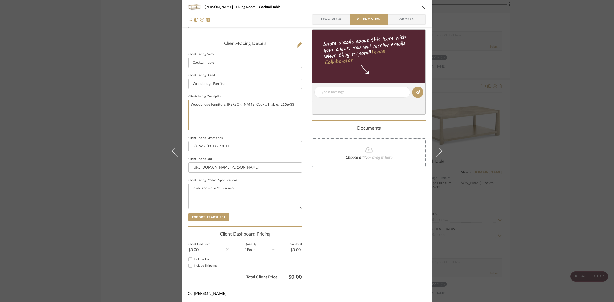
drag, startPoint x: 292, startPoint y: 107, endPoint x: 114, endPoint y: 117, distance: 178.5
click at [114, 117] on div "DOOLEY Living Room Cocktail Table Team View Client View Orders Client-Facing De…" at bounding box center [307, 151] width 614 height 302
click at [229, 81] on input "Woodbridge Furniture" at bounding box center [245, 84] width 114 height 10
click at [208, 216] on button "Export Tearsheet" at bounding box center [208, 217] width 41 height 8
click at [132, 109] on div "DOOLEY Living Room Cocktail Table Team View Client View Orders Client-Facing De…" at bounding box center [307, 151] width 614 height 302
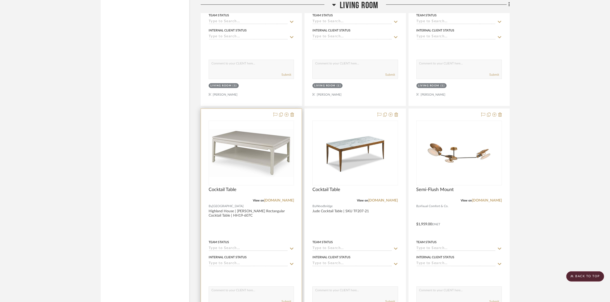
scroll to position [3932, 0]
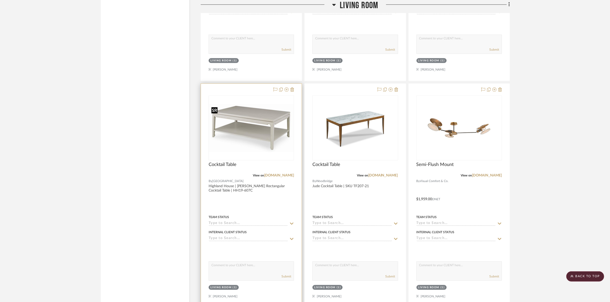
click at [245, 148] on div at bounding box center [251, 127] width 85 height 65
click at [243, 142] on img "0" at bounding box center [251, 128] width 84 height 48
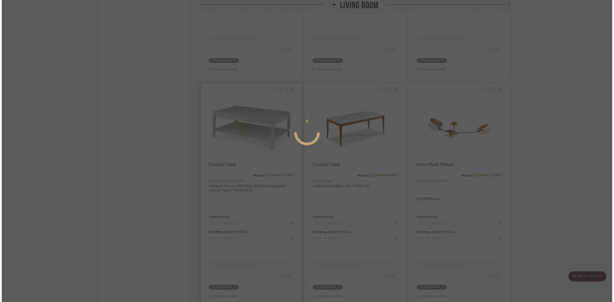
scroll to position [0, 0]
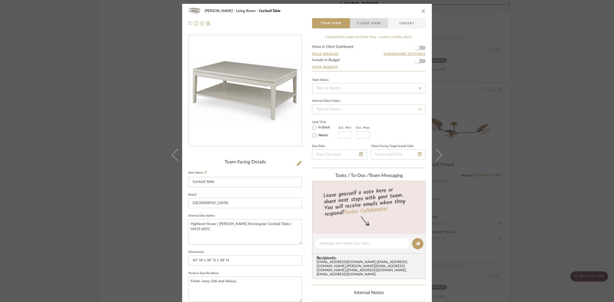
click at [360, 25] on span "Client View" at bounding box center [369, 23] width 24 height 10
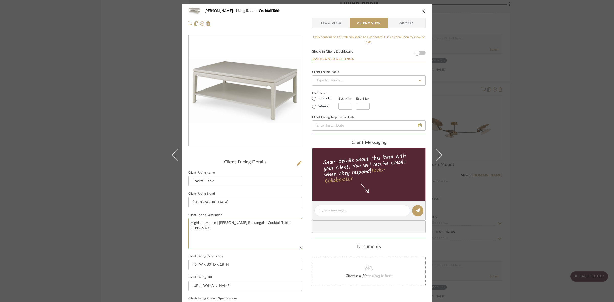
drag, startPoint x: 292, startPoint y: 224, endPoint x: 90, endPoint y: 231, distance: 201.7
click at [90, 231] on div "DOOLEY Living Room Cocktail Table Team View Client View Orders Client-Facing De…" at bounding box center [307, 151] width 614 height 302
click at [216, 203] on input "[GEOGRAPHIC_DATA]" at bounding box center [245, 202] width 114 height 10
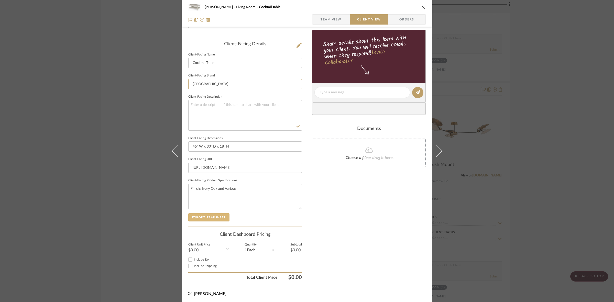
scroll to position [118, 0]
click at [216, 218] on button "Export Tearsheet" at bounding box center [208, 217] width 41 height 8
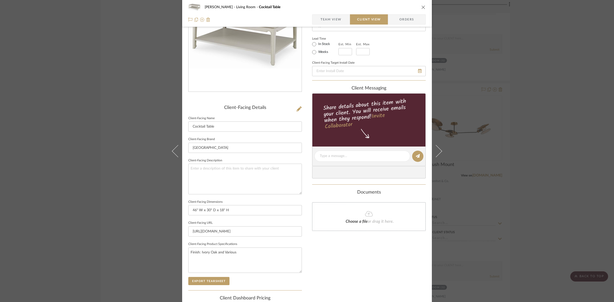
click at [125, 144] on div "DOOLEY Living Room Cocktail Table Team View Client View Orders Client-Facing De…" at bounding box center [307, 151] width 614 height 302
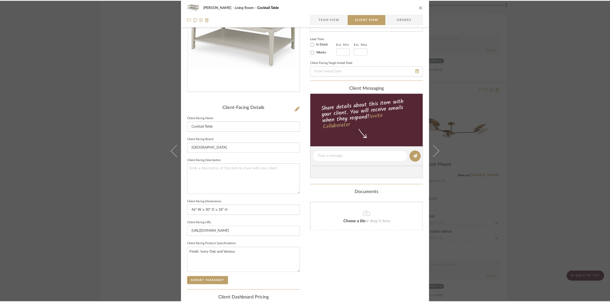
scroll to position [3932, 0]
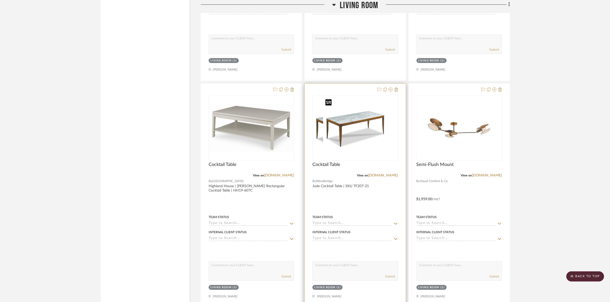
click at [378, 143] on img at bounding box center [355, 128] width 64 height 64
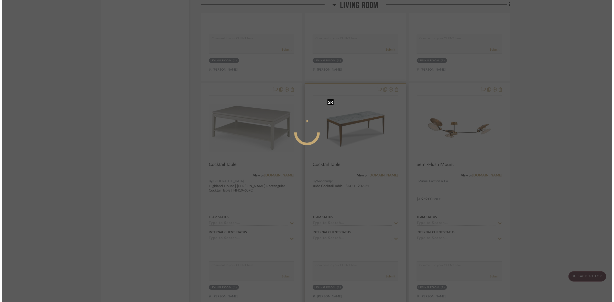
scroll to position [0, 0]
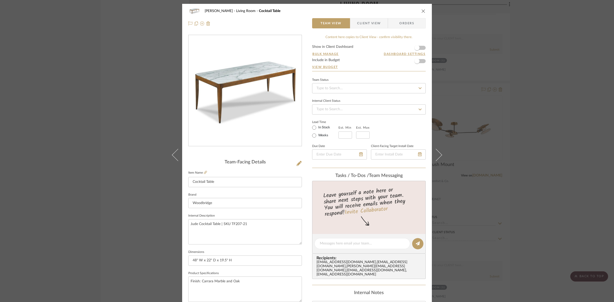
click at [362, 20] on span "Client View" at bounding box center [369, 23] width 24 height 10
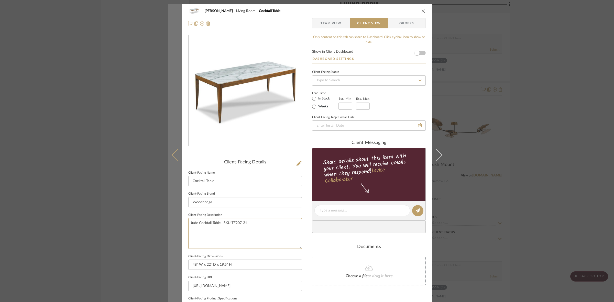
drag, startPoint x: 269, startPoint y: 223, endPoint x: 166, endPoint y: 226, distance: 103.1
click at [168, 226] on mat-dialog-content "DOOLEY Living Room Cocktail Table Team View Client View Orders Client-Facing De…" at bounding box center [307, 212] width 278 height 417
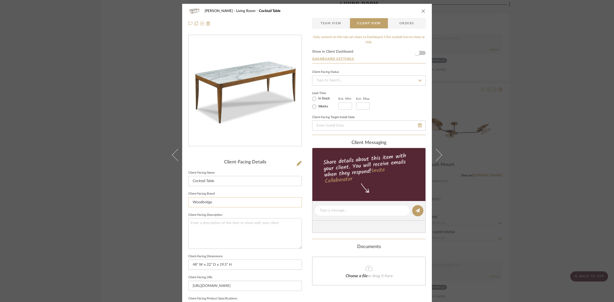
click at [218, 201] on input "Woodbridge" at bounding box center [245, 202] width 114 height 10
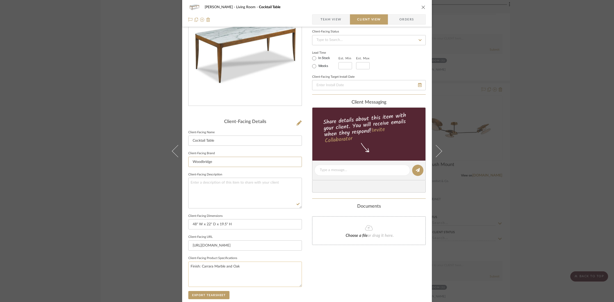
scroll to position [96, 0]
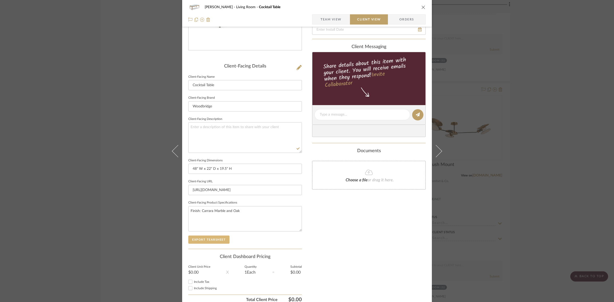
click at [209, 242] on button "Export Tearsheet" at bounding box center [208, 240] width 41 height 8
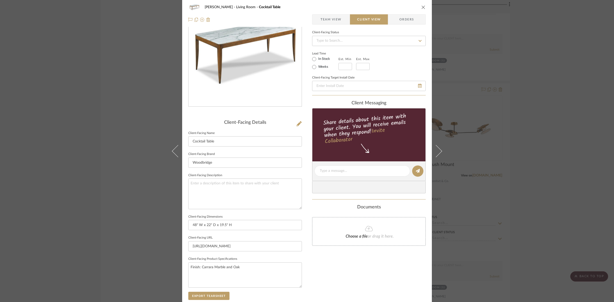
scroll to position [0, 0]
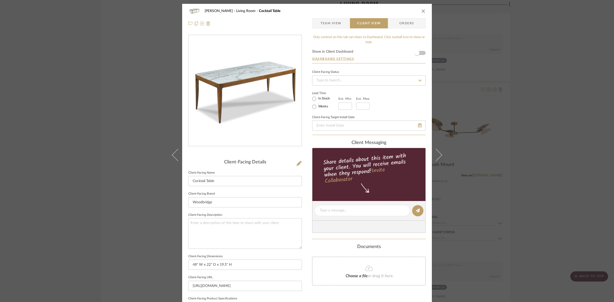
click at [135, 168] on div "DOOLEY Living Room Cocktail Table Team View Client View Orders Client-Facing De…" at bounding box center [307, 151] width 614 height 302
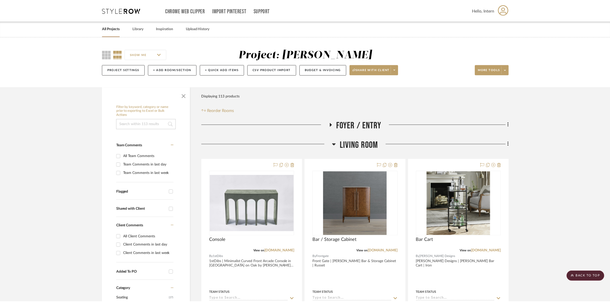
scroll to position [3932, 0]
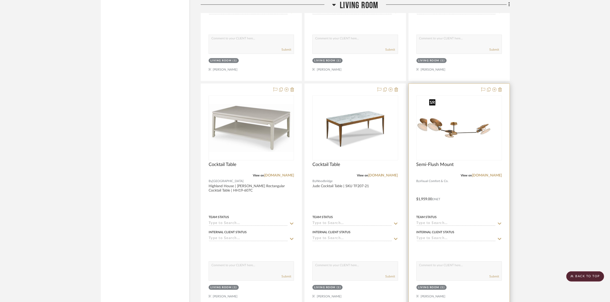
click at [466, 139] on img at bounding box center [459, 128] width 64 height 64
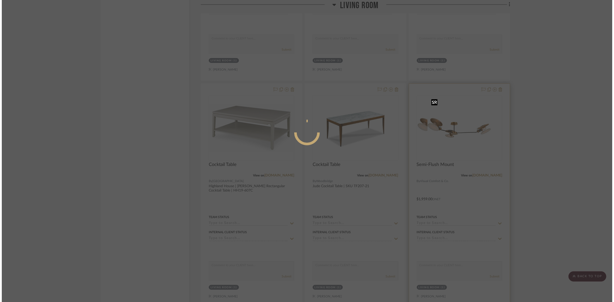
scroll to position [0, 0]
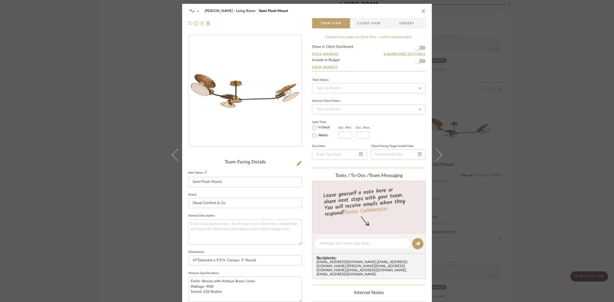
click at [364, 17] on div "DOOLEY Living Room Semi-Flush Mount Team View Client View Orders" at bounding box center [307, 17] width 250 height 27
click at [364, 21] on span "Client View" at bounding box center [369, 23] width 24 height 10
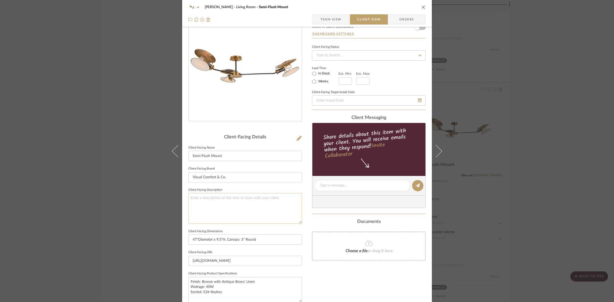
scroll to position [64, 0]
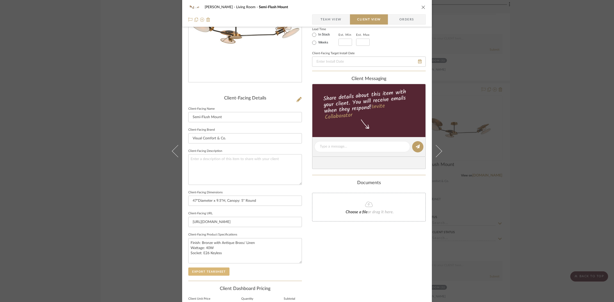
click at [220, 271] on button "Export Tearsheet" at bounding box center [208, 272] width 41 height 8
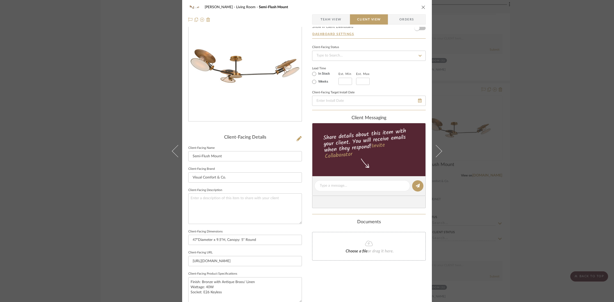
scroll to position [0, 0]
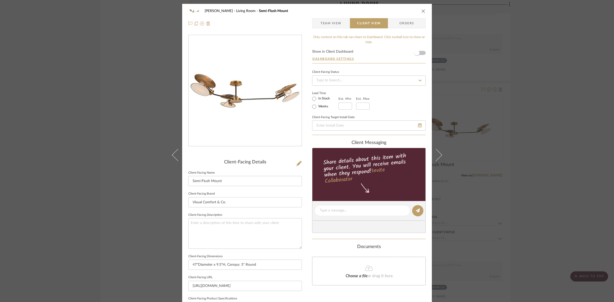
click at [90, 138] on div "DOOLEY Living Room Semi-Flush Mount Team View Client View Orders Client-Facing …" at bounding box center [307, 151] width 614 height 302
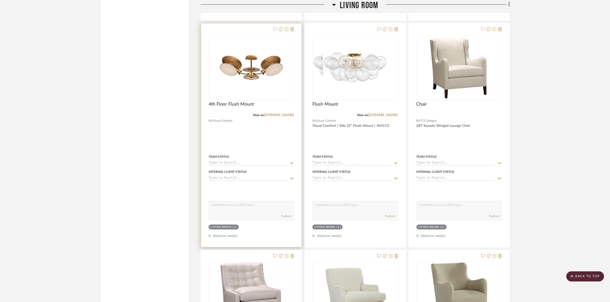
scroll to position [4220, 0]
click at [259, 61] on img at bounding box center [251, 67] width 64 height 64
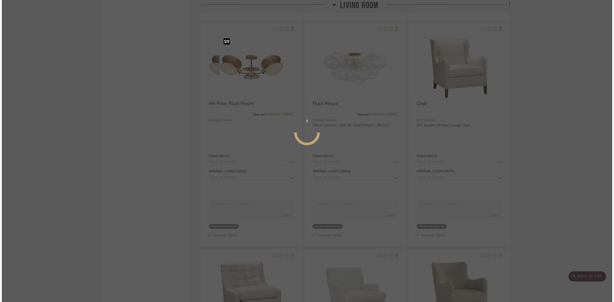
scroll to position [0, 0]
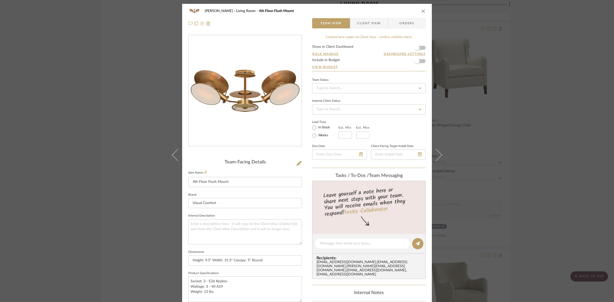
click at [363, 20] on span "Client View" at bounding box center [369, 23] width 24 height 10
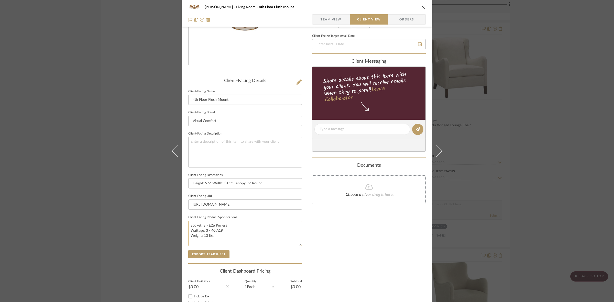
scroll to position [96, 0]
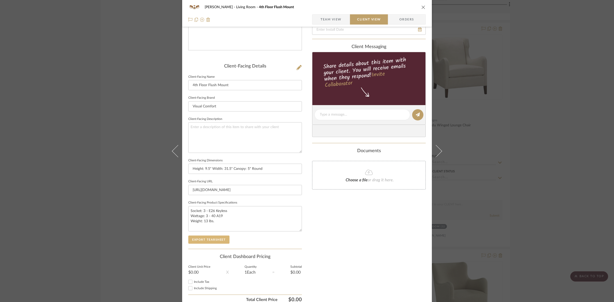
click at [214, 241] on button "Export Tearsheet" at bounding box center [208, 240] width 41 height 8
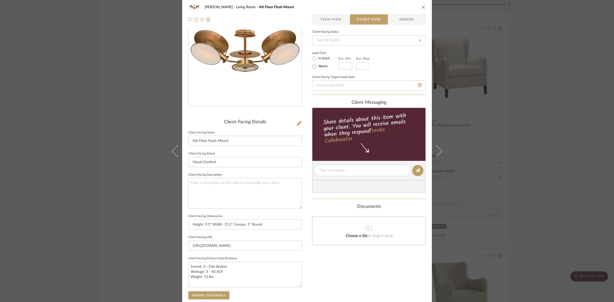
scroll to position [0, 0]
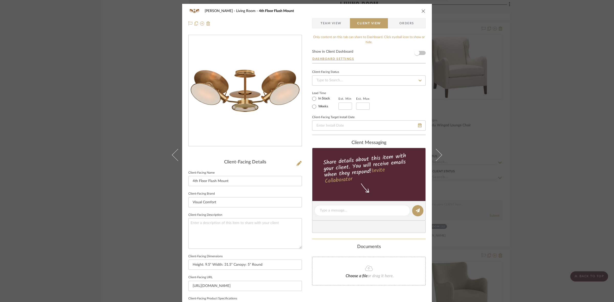
click at [91, 103] on div "DOOLEY Living Room 4th Floor Flush Mount Team View Client View Orders Client-Fa…" at bounding box center [307, 151] width 614 height 302
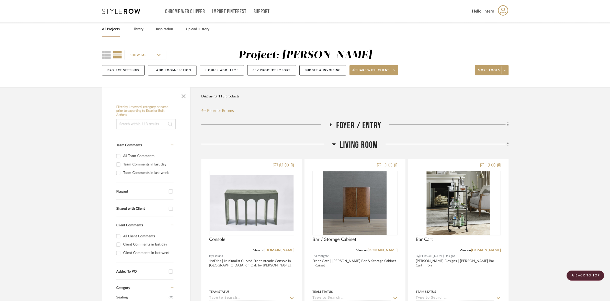
scroll to position [4220, 0]
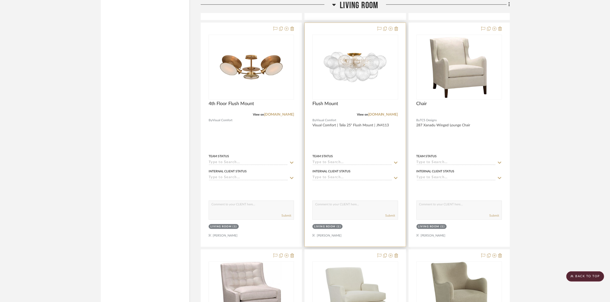
click at [399, 84] on div at bounding box center [355, 135] width 101 height 224
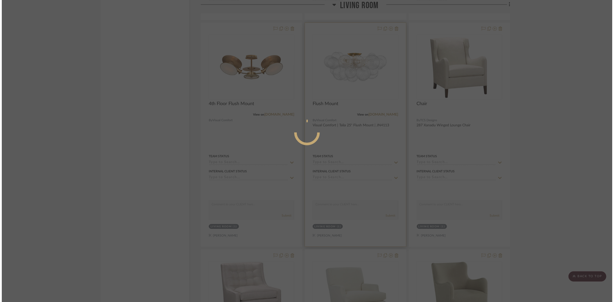
scroll to position [0, 0]
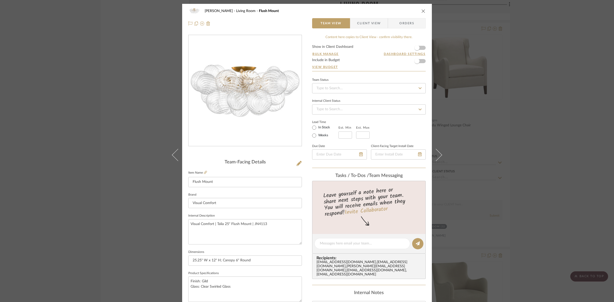
click at [370, 21] on span "Client View" at bounding box center [369, 23] width 24 height 10
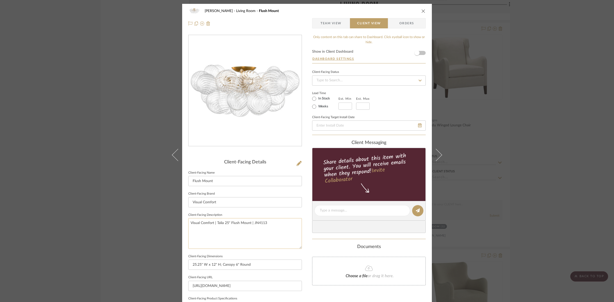
scroll to position [64, 0]
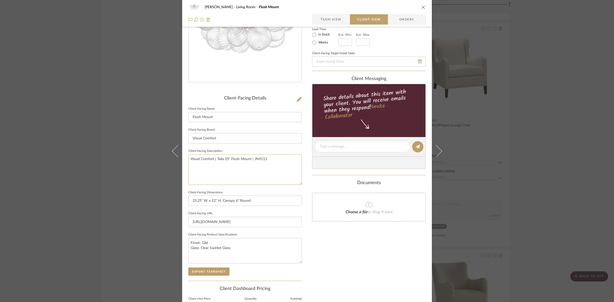
drag, startPoint x: 274, startPoint y: 160, endPoint x: 104, endPoint y: 148, distance: 170.8
click at [104, 148] on div "DOOLEY Living Room Flush Mount Team View Client View Orders Client-Facing Detai…" at bounding box center [307, 151] width 614 height 302
click at [217, 135] on input "Visual Comfort" at bounding box center [245, 138] width 114 height 10
click at [213, 272] on button "Export Tearsheet" at bounding box center [208, 272] width 41 height 8
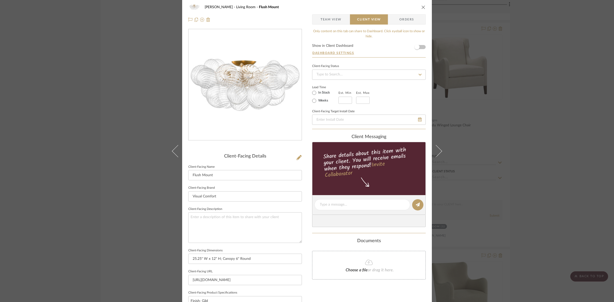
scroll to position [0, 0]
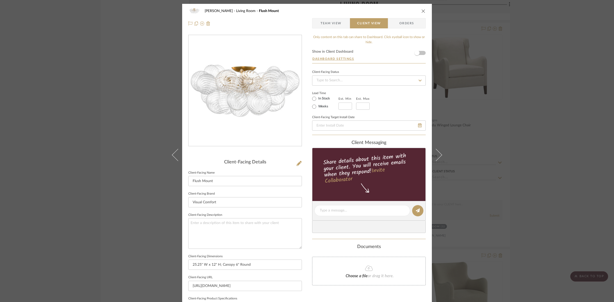
click at [132, 125] on div "DOOLEY Living Room Flush Mount Team View Client View Orders Client-Facing Detai…" at bounding box center [307, 151] width 614 height 302
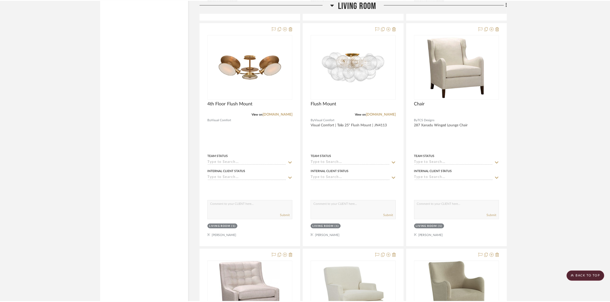
scroll to position [4220, 0]
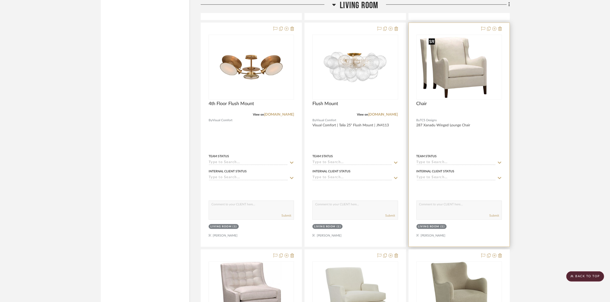
click at [451, 76] on img at bounding box center [459, 67] width 65 height 64
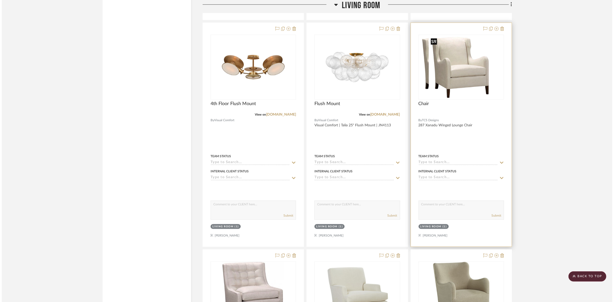
scroll to position [0, 0]
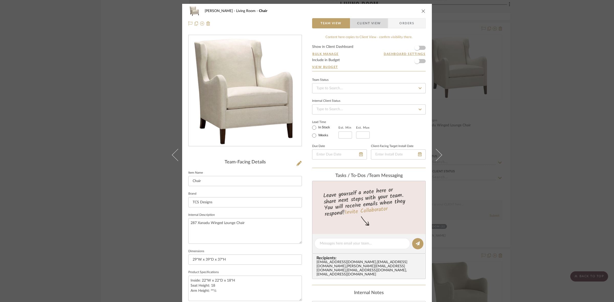
click at [368, 25] on span "Client View" at bounding box center [369, 23] width 24 height 10
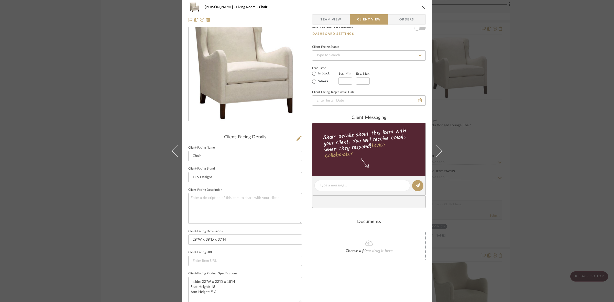
scroll to position [96, 0]
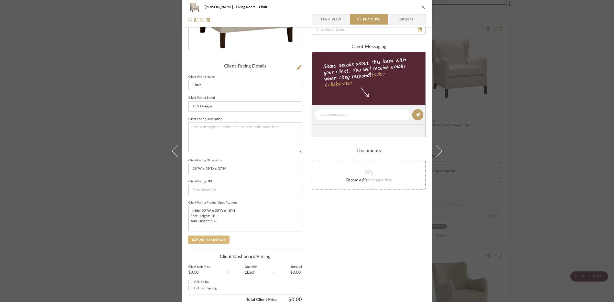
click at [209, 241] on button "Export Tearsheet" at bounding box center [208, 240] width 41 height 8
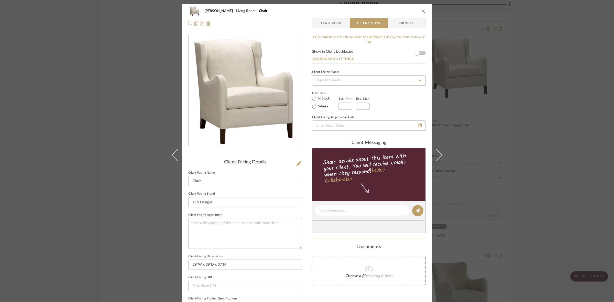
click at [131, 112] on div "DOOLEY Living Room Chair Team View Client View Orders Client-Facing Details Cli…" at bounding box center [307, 151] width 614 height 302
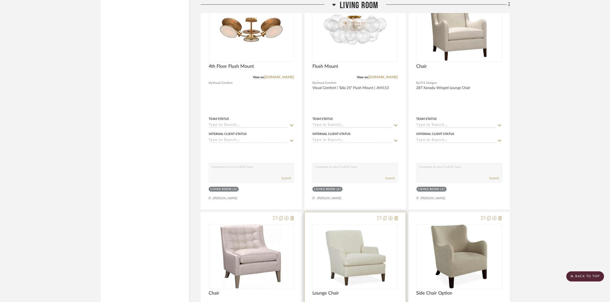
scroll to position [4412, 0]
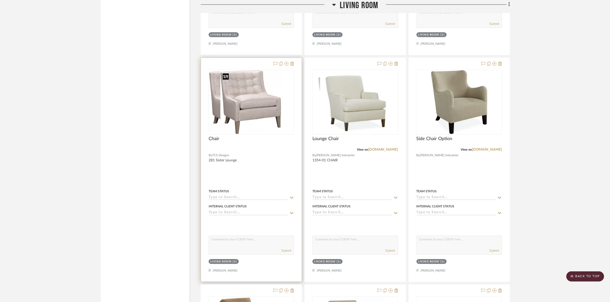
click at [265, 110] on img at bounding box center [251, 102] width 62 height 64
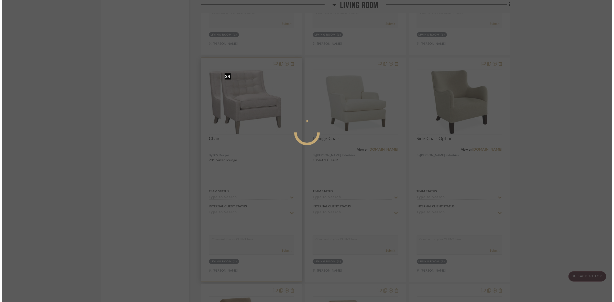
scroll to position [0, 0]
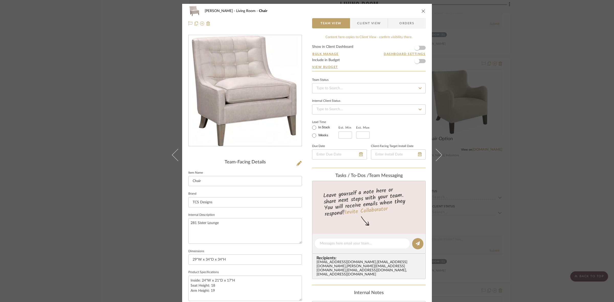
click at [372, 23] on span "Client View" at bounding box center [369, 23] width 24 height 10
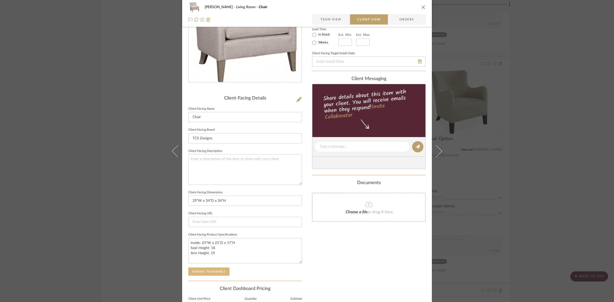
click at [217, 268] on button "Export Tearsheet" at bounding box center [208, 272] width 41 height 8
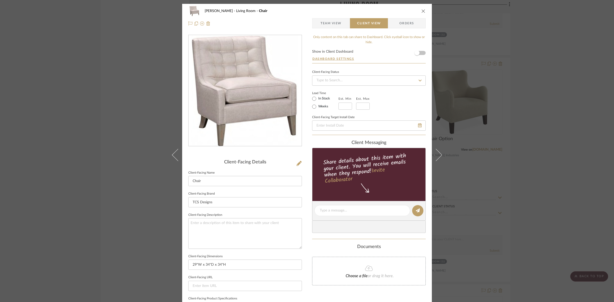
click at [149, 104] on div "DOOLEY Living Room Chair Team View Client View Orders Client-Facing Details Cli…" at bounding box center [307, 151] width 614 height 302
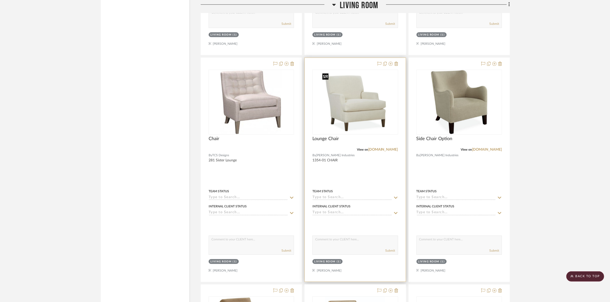
click at [339, 113] on img "0" at bounding box center [355, 102] width 70 height 64
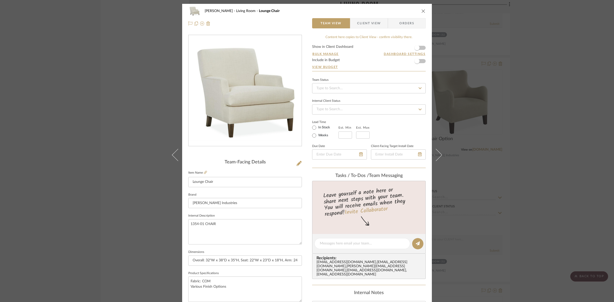
click at [360, 21] on span "Client View" at bounding box center [369, 23] width 24 height 10
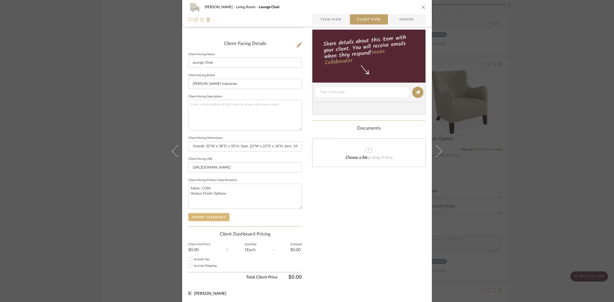
click at [218, 214] on button "Export Tearsheet" at bounding box center [208, 217] width 41 height 8
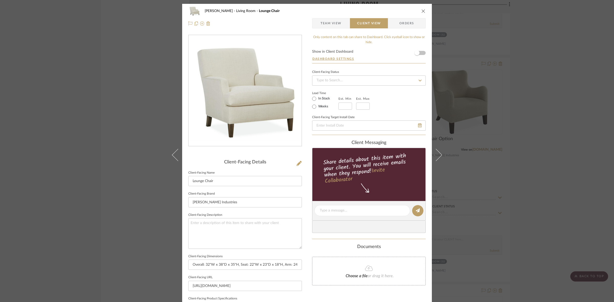
click at [123, 146] on div "DOOLEY Living Room Lounge Chair Team View Client View Orders Client-Facing Deta…" at bounding box center [307, 151] width 614 height 302
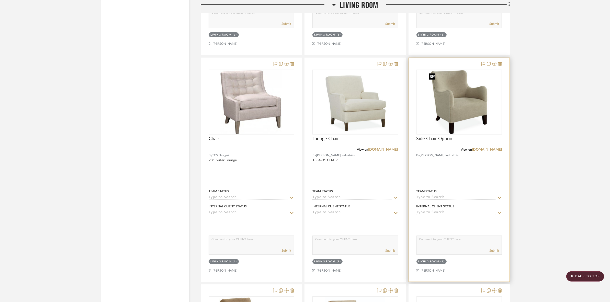
click at [451, 113] on img "0" at bounding box center [459, 102] width 64 height 64
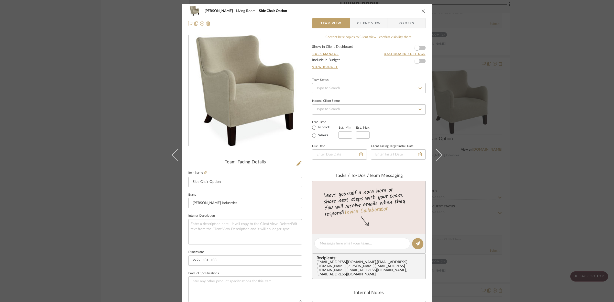
drag, startPoint x: 370, startPoint y: 25, endPoint x: 365, endPoint y: 31, distance: 7.8
click at [370, 25] on span "Client View" at bounding box center [369, 23] width 24 height 10
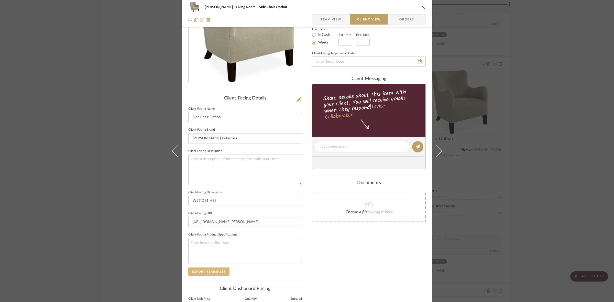
click at [219, 268] on button "Export Tearsheet" at bounding box center [208, 272] width 41 height 8
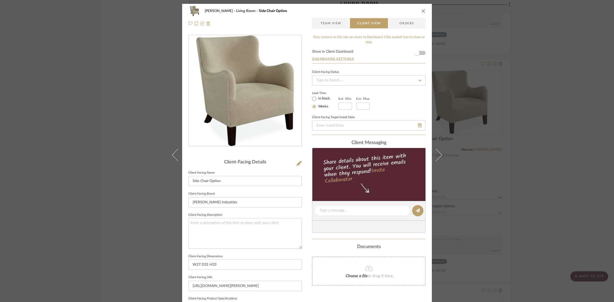
click at [103, 126] on div "[PERSON_NAME] Living Room Side Chair Option Team View Client View Orders Client…" at bounding box center [307, 151] width 614 height 302
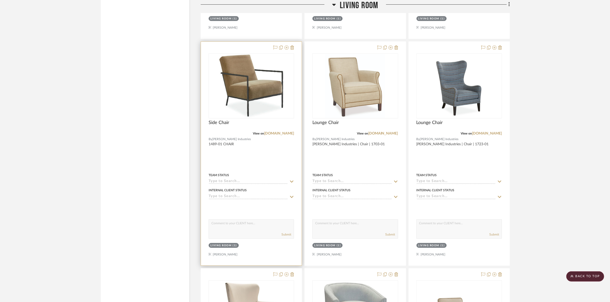
scroll to position [4668, 0]
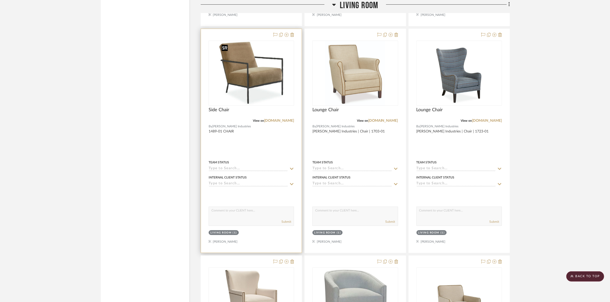
click at [0, 0] on img at bounding box center [0, 0] width 0 height 0
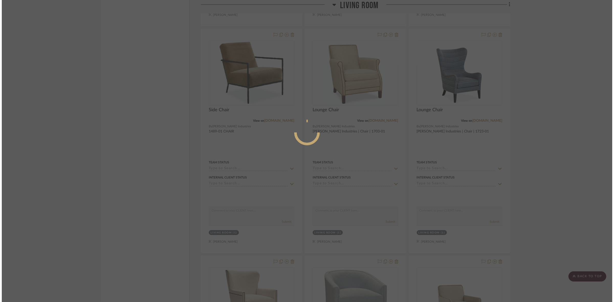
scroll to position [0, 0]
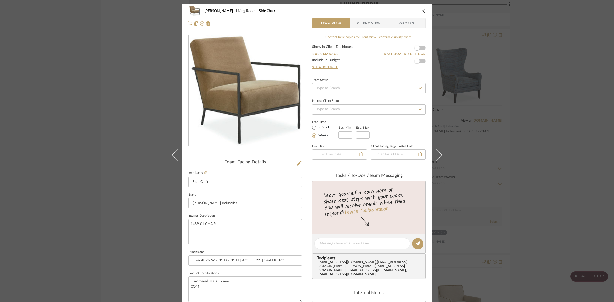
click at [362, 22] on span "Client View" at bounding box center [369, 23] width 24 height 10
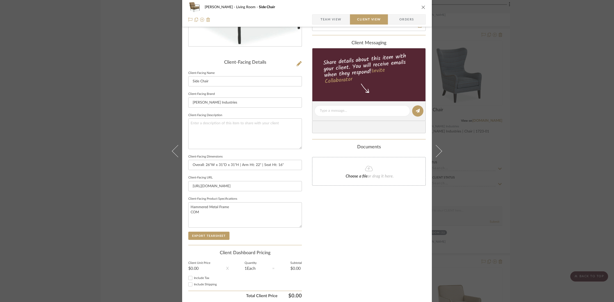
scroll to position [118, 0]
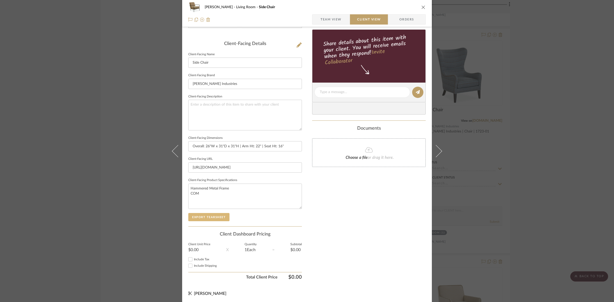
click at [211, 216] on button "Export Tearsheet" at bounding box center [208, 217] width 41 height 8
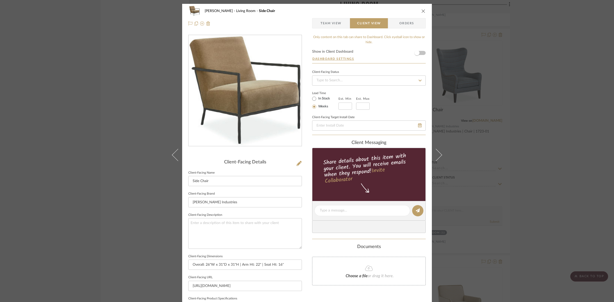
click at [137, 125] on div "[PERSON_NAME] Living Room Side Chair Team View Client View Orders Client-Facing…" at bounding box center [307, 151] width 614 height 302
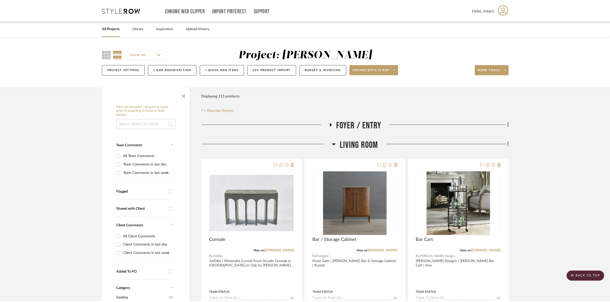
scroll to position [4668, 0]
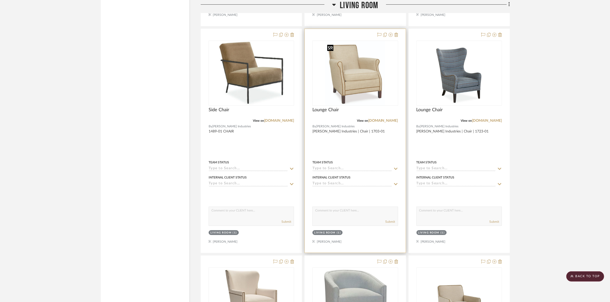
click at [0, 0] on img at bounding box center [0, 0] width 0 height 0
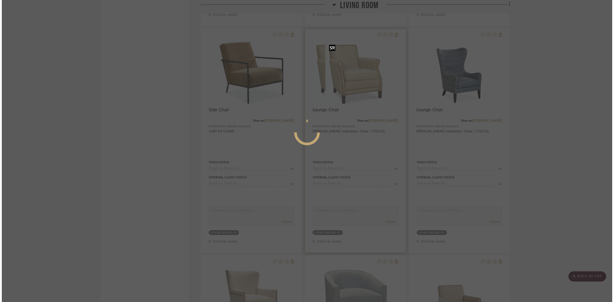
scroll to position [0, 0]
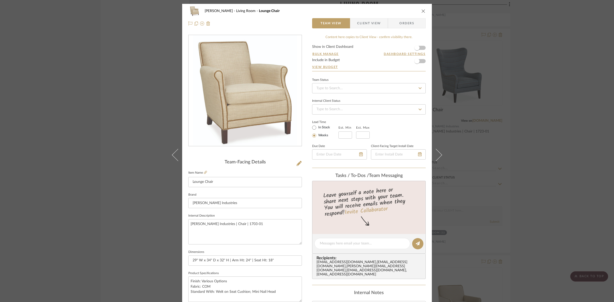
click at [363, 25] on span "Client View" at bounding box center [369, 23] width 24 height 10
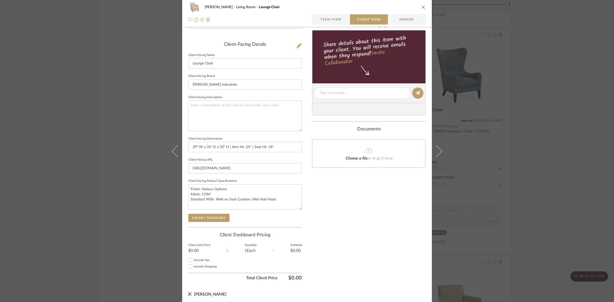
scroll to position [118, 0]
click at [212, 215] on button "Export Tearsheet" at bounding box center [208, 217] width 41 height 8
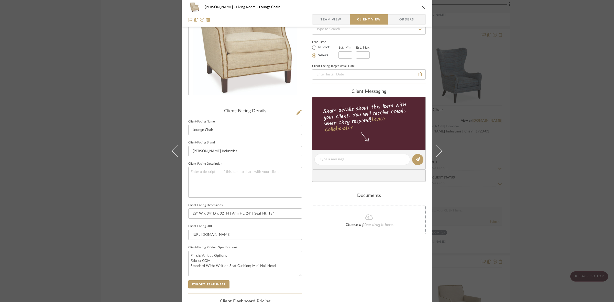
scroll to position [0, 0]
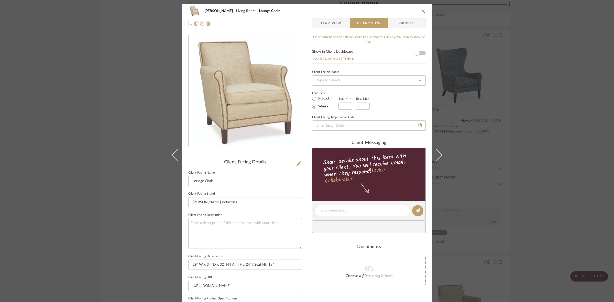
click at [131, 119] on div "[PERSON_NAME] Living Room Lounge Chair Team View Client View Orders Client-Faci…" at bounding box center [307, 151] width 614 height 302
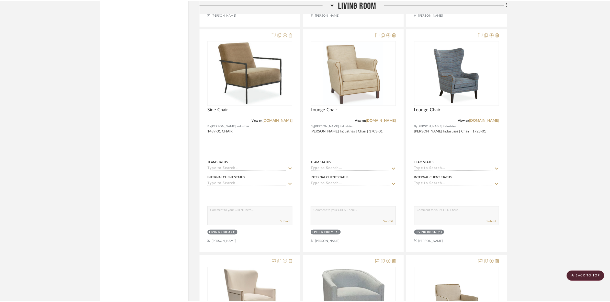
scroll to position [4668, 0]
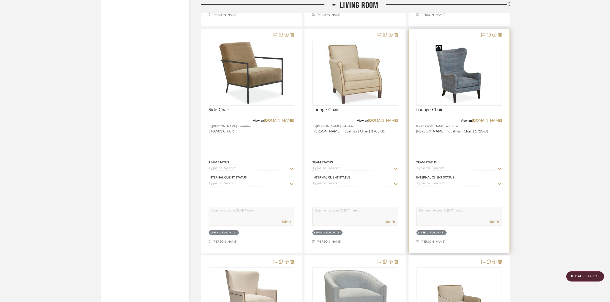
click at [0, 0] on img at bounding box center [0, 0] width 0 height 0
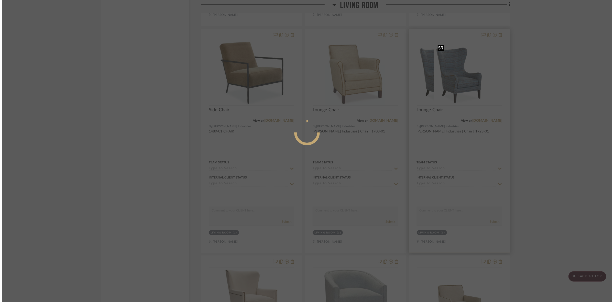
scroll to position [0, 0]
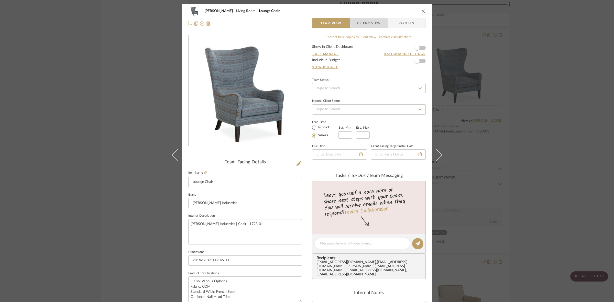
click at [365, 25] on span "Client View" at bounding box center [369, 23] width 24 height 10
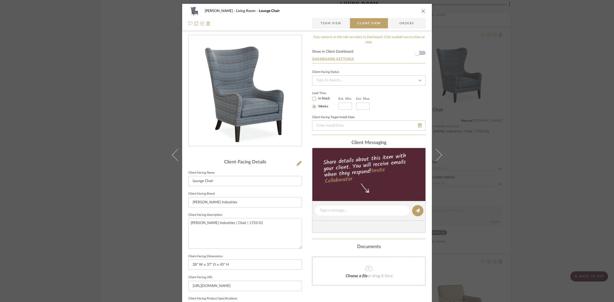
scroll to position [118, 0]
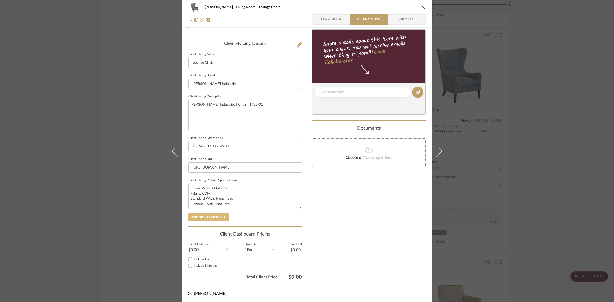
click at [216, 215] on button "Export Tearsheet" at bounding box center [208, 217] width 41 height 8
drag, startPoint x: 173, startPoint y: 104, endPoint x: 116, endPoint y: 108, distance: 56.4
click at [116, 108] on div "[PERSON_NAME] Living Room Lounge Chair Team View Client View Orders Client-Faci…" at bounding box center [307, 151] width 614 height 302
click at [220, 84] on input "[PERSON_NAME] Industries" at bounding box center [245, 84] width 114 height 10
click at [215, 219] on button "Export Tearsheet" at bounding box center [208, 217] width 41 height 8
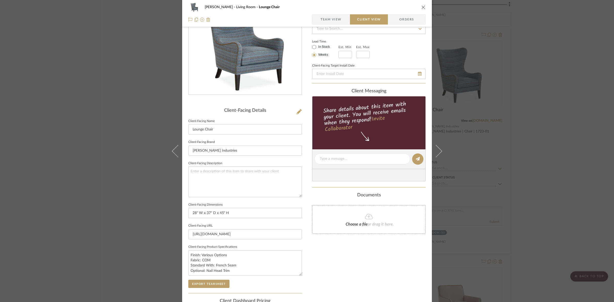
scroll to position [0, 0]
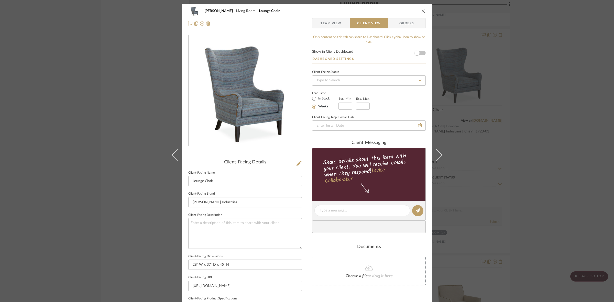
click at [136, 150] on div "[PERSON_NAME] Living Room Lounge Chair Team View Client View Orders Client-Faci…" at bounding box center [307, 151] width 614 height 302
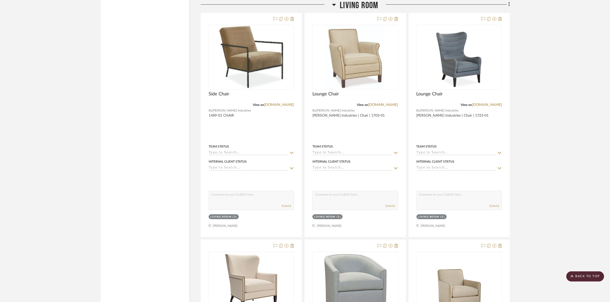
scroll to position [4827, 0]
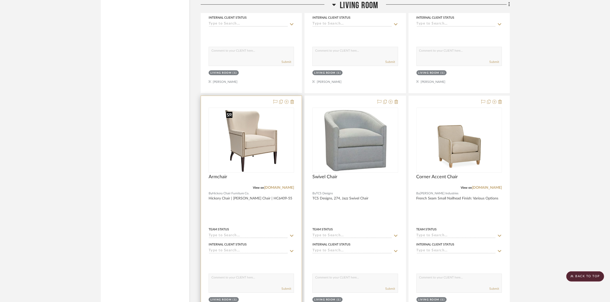
click at [248, 152] on img "0" at bounding box center [251, 140] width 54 height 64
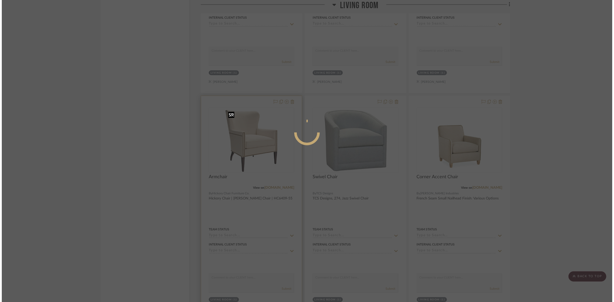
scroll to position [0, 0]
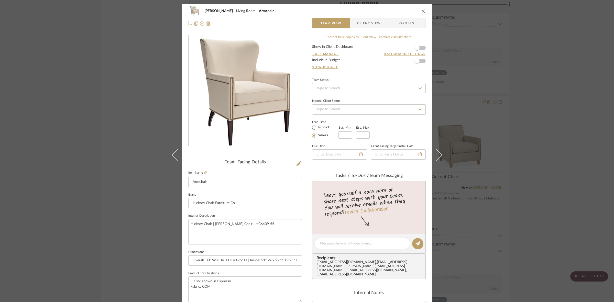
click at [361, 25] on span "Client View" at bounding box center [369, 23] width 24 height 10
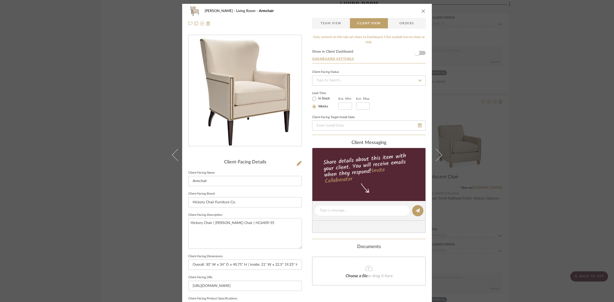
scroll to position [96, 0]
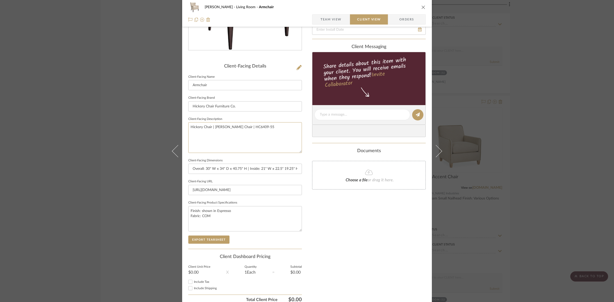
drag, startPoint x: 262, startPoint y: 126, endPoint x: 84, endPoint y: 151, distance: 180.0
click at [84, 151] on div "[PERSON_NAME] Living Room Armchair Team View Client View Orders Client-Facing D…" at bounding box center [307, 151] width 614 height 302
click at [254, 103] on input "Hickory Chair Furniture Co." at bounding box center [245, 106] width 114 height 10
click at [207, 242] on button "Export Tearsheet" at bounding box center [208, 240] width 41 height 8
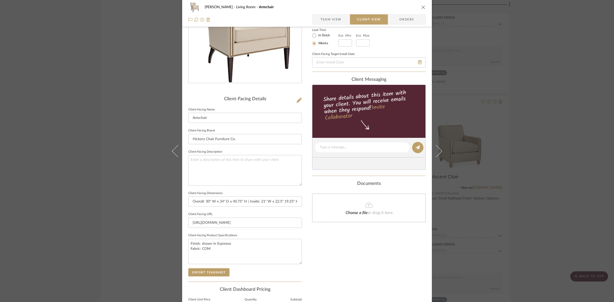
scroll to position [0, 0]
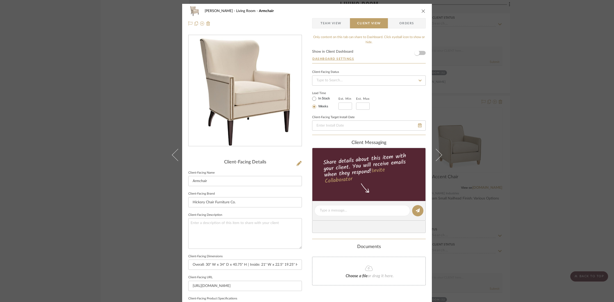
click at [125, 112] on div "[PERSON_NAME] Living Room Armchair Team View Client View Orders Client-Facing D…" at bounding box center [307, 151] width 614 height 302
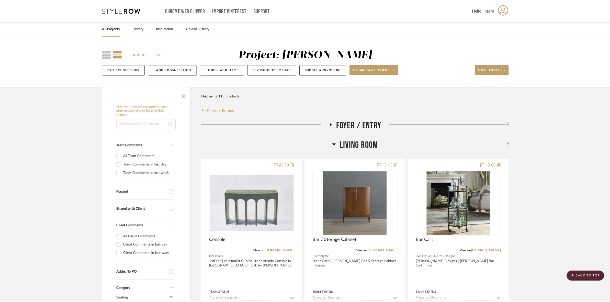
scroll to position [4827, 0]
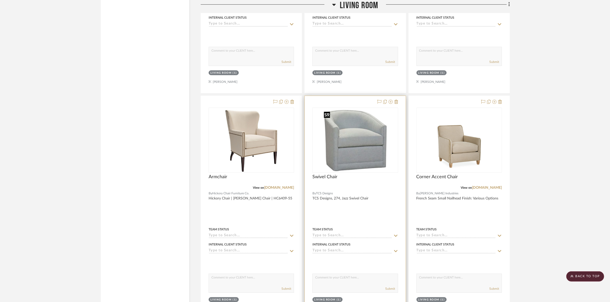
click at [0, 0] on img at bounding box center [0, 0] width 0 height 0
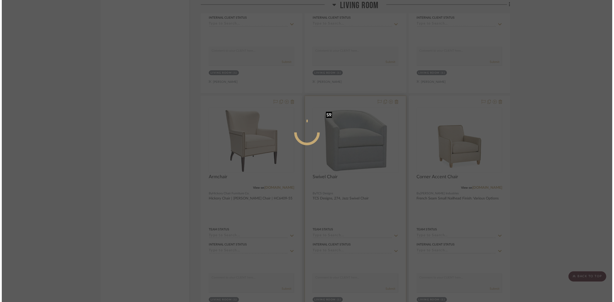
scroll to position [0, 0]
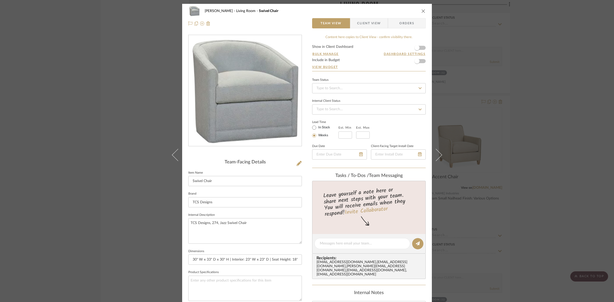
click at [360, 22] on span "Client View" at bounding box center [369, 23] width 24 height 10
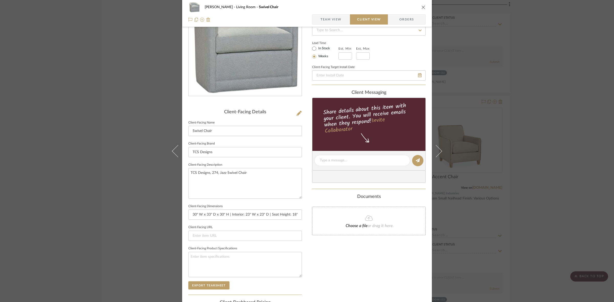
scroll to position [118, 0]
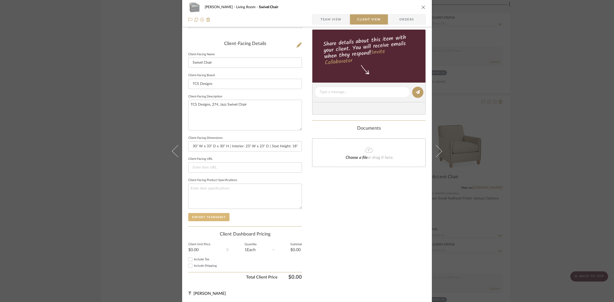
click at [217, 215] on button "Export Tearsheet" at bounding box center [208, 217] width 41 height 8
drag, startPoint x: 269, startPoint y: 111, endPoint x: 125, endPoint y: 102, distance: 144.8
click at [125, 102] on div "[PERSON_NAME] Living Room Swivel Chair Team View Client View Orders Client-Faci…" at bounding box center [307, 151] width 614 height 302
click at [251, 83] on input "TCS Designs" at bounding box center [245, 84] width 114 height 10
click at [204, 217] on button "Export Tearsheet" at bounding box center [208, 217] width 41 height 8
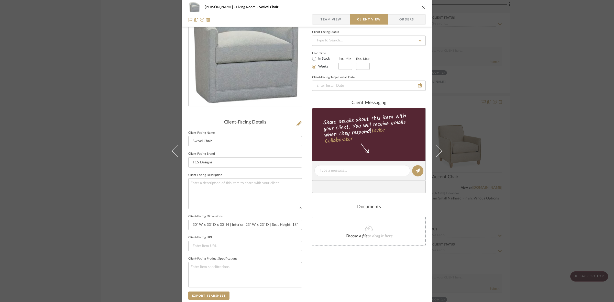
scroll to position [0, 0]
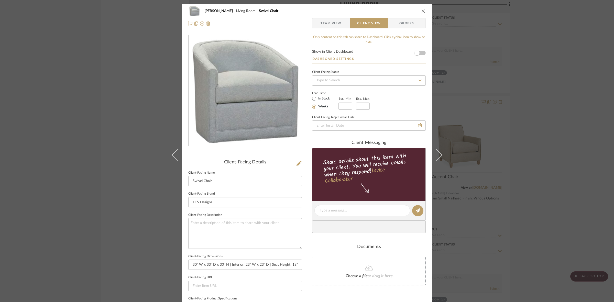
click at [153, 110] on div "[PERSON_NAME] Living Room Swivel Chair Team View Client View Orders Client-Faci…" at bounding box center [307, 151] width 614 height 302
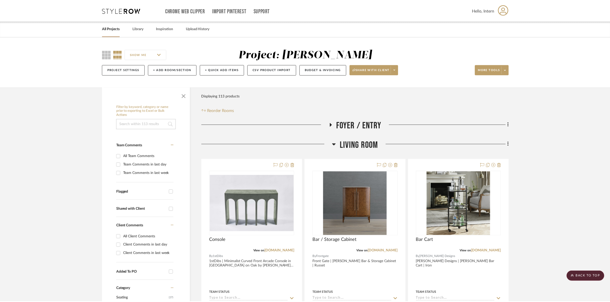
scroll to position [4827, 0]
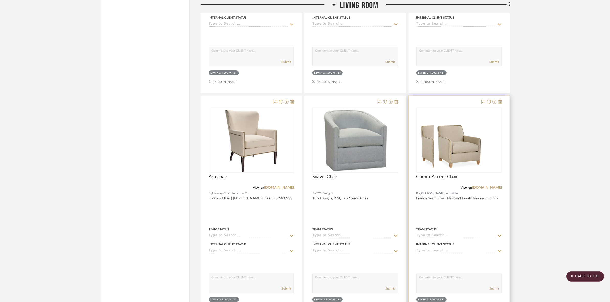
click at [469, 150] on div "0" at bounding box center [443, 140] width 52 height 64
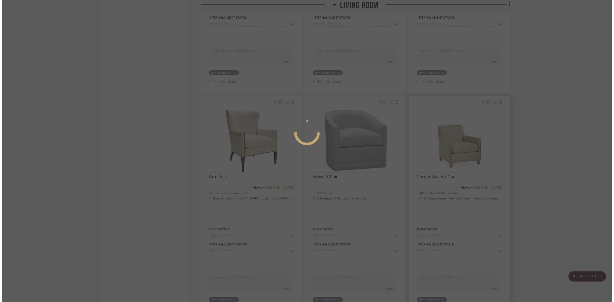
scroll to position [0, 0]
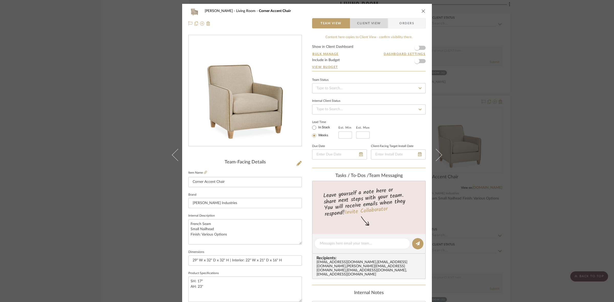
click at [362, 27] on span "Client View" at bounding box center [369, 23] width 24 height 10
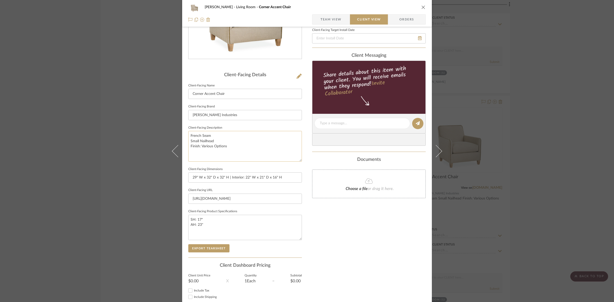
scroll to position [96, 0]
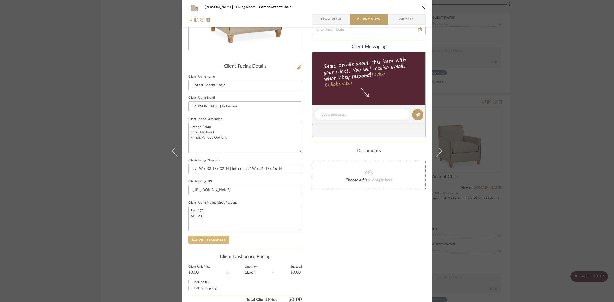
click at [218, 237] on button "Export Tearsheet" at bounding box center [208, 240] width 41 height 8
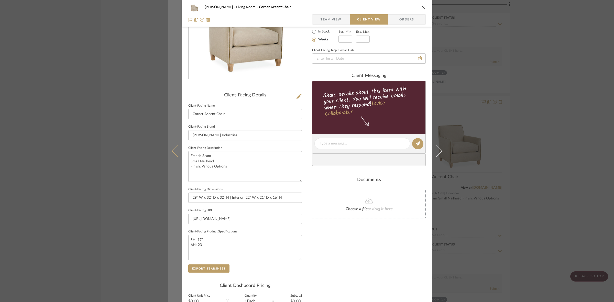
scroll to position [0, 0]
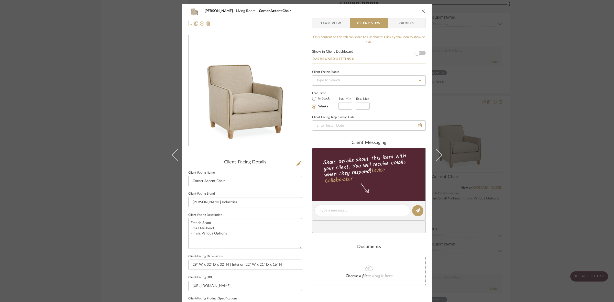
click at [134, 138] on div "[PERSON_NAME] Living Room Corner Accent Chair Team View Client View Orders Clie…" at bounding box center [307, 151] width 614 height 302
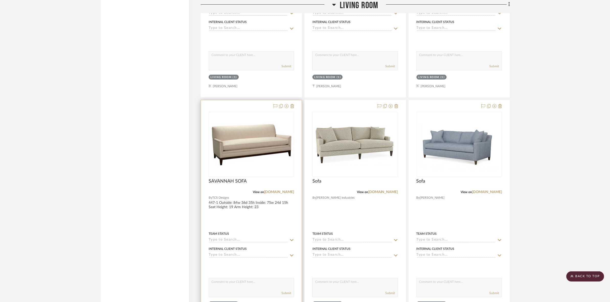
scroll to position [5051, 0]
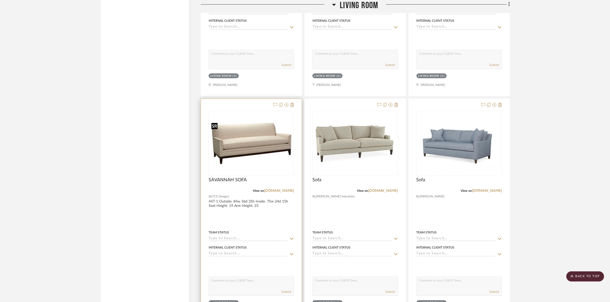
click at [269, 154] on img "0" at bounding box center [251, 143] width 84 height 48
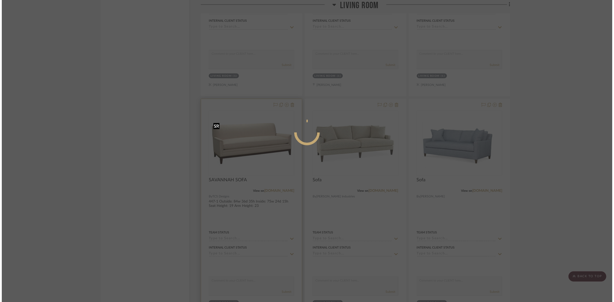
scroll to position [0, 0]
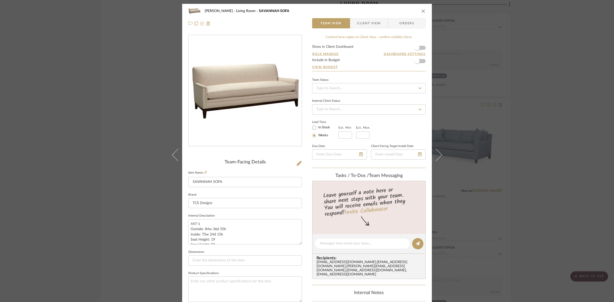
click at [368, 19] on span "Client View" at bounding box center [369, 23] width 24 height 10
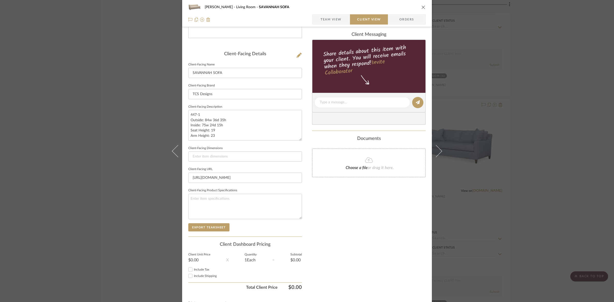
scroll to position [118, 0]
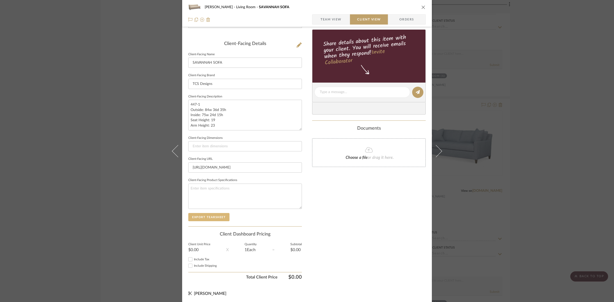
click at [217, 217] on button "Export Tearsheet" at bounding box center [208, 217] width 41 height 8
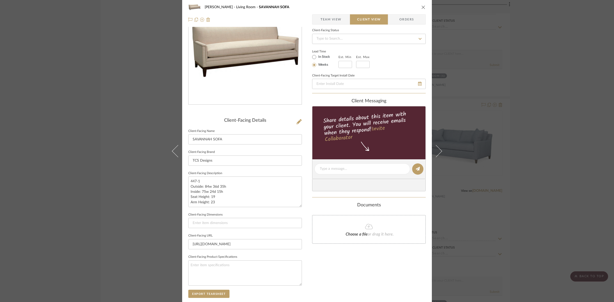
scroll to position [0, 0]
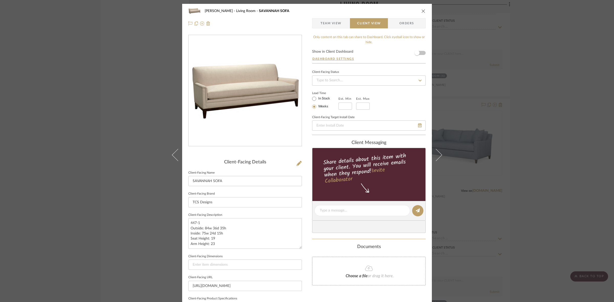
click at [109, 116] on div "[PERSON_NAME] Living Room SAVANNAH SOFA Team View Client View Orders Client-Fac…" at bounding box center [307, 151] width 614 height 302
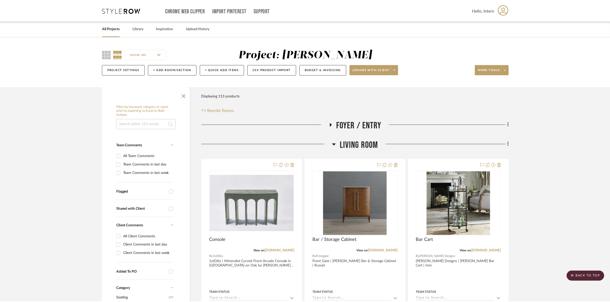
scroll to position [5051, 0]
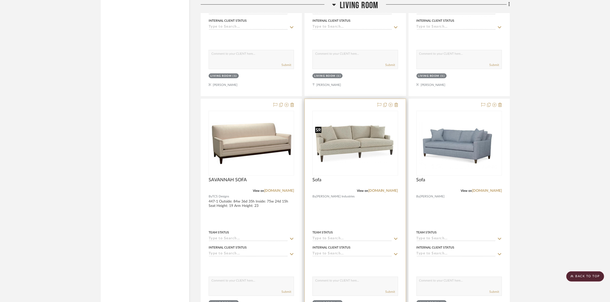
click at [0, 0] on img at bounding box center [0, 0] width 0 height 0
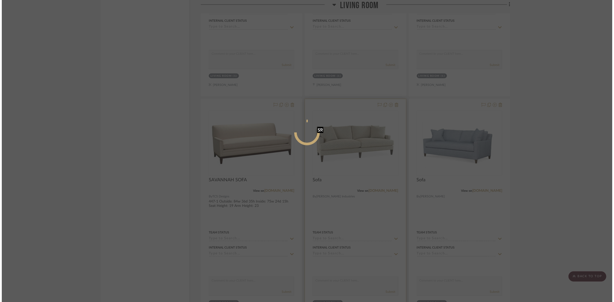
scroll to position [0, 0]
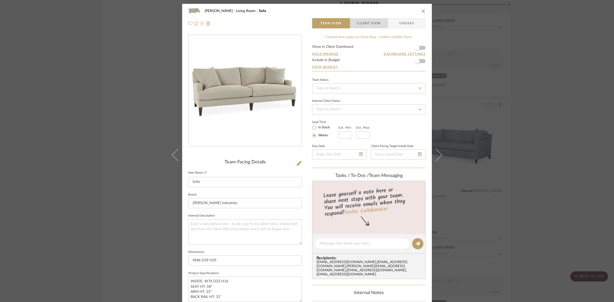
click at [358, 23] on span "Client View" at bounding box center [369, 23] width 24 height 10
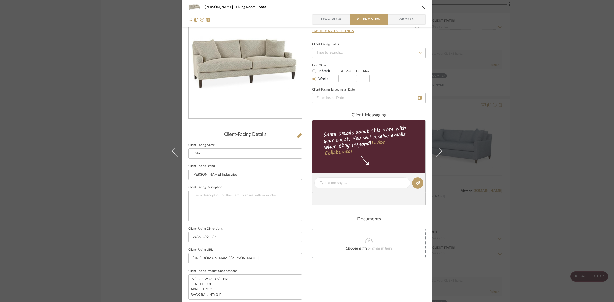
scroll to position [96, 0]
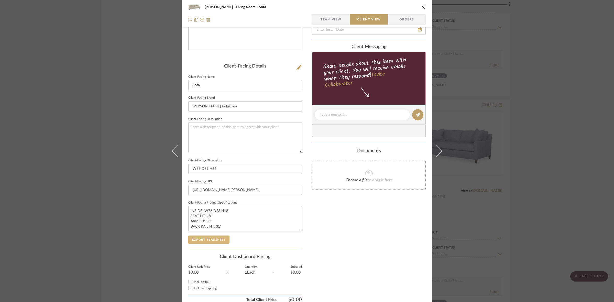
click at [218, 241] on button "Export Tearsheet" at bounding box center [208, 240] width 41 height 8
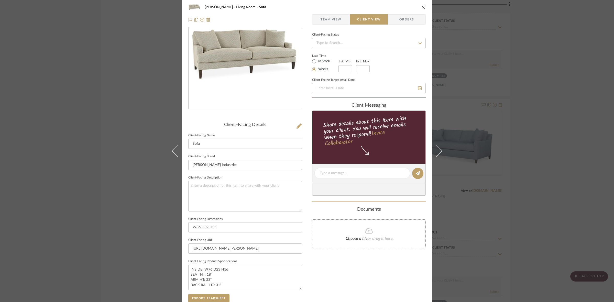
scroll to position [0, 0]
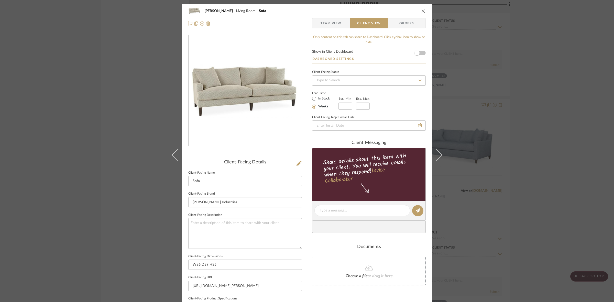
click at [134, 148] on div "[PERSON_NAME] Living Room Sofa Team View Client View Orders Client-Facing Detai…" at bounding box center [307, 151] width 614 height 302
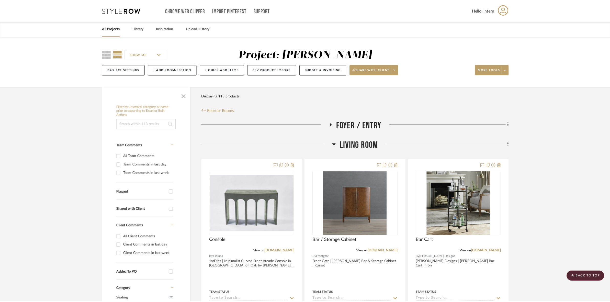
scroll to position [5051, 0]
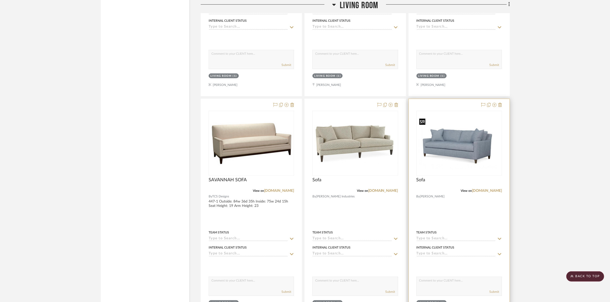
click at [0, 0] on img at bounding box center [0, 0] width 0 height 0
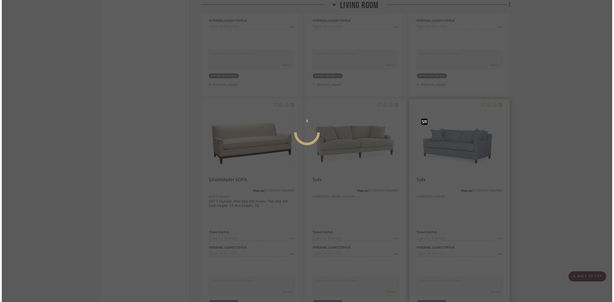
scroll to position [0, 0]
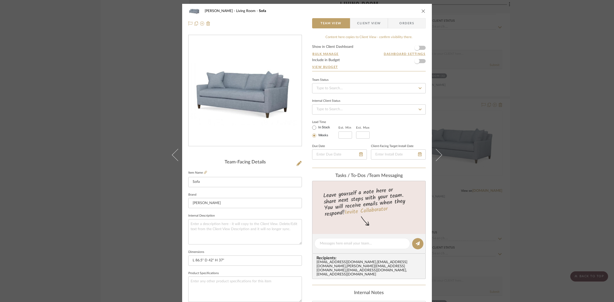
click at [361, 22] on span "Client View" at bounding box center [369, 23] width 24 height 10
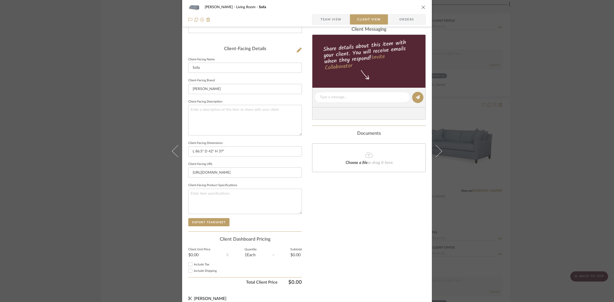
scroll to position [118, 0]
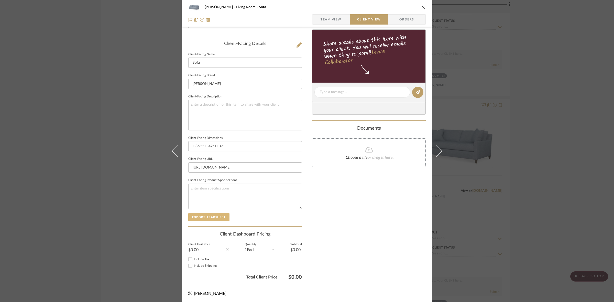
click at [216, 214] on button "Export Tearsheet" at bounding box center [208, 217] width 41 height 8
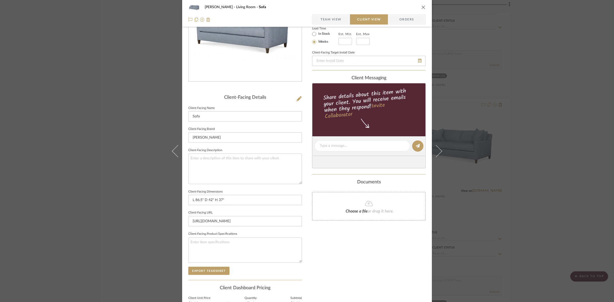
scroll to position [0, 0]
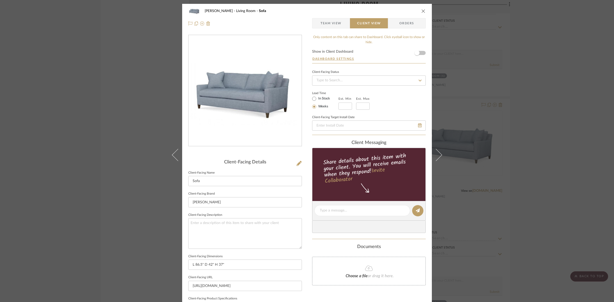
click at [88, 81] on div "[PERSON_NAME] Living Room Sofa Team View Client View Orders Client-Facing Detai…" at bounding box center [307, 151] width 614 height 302
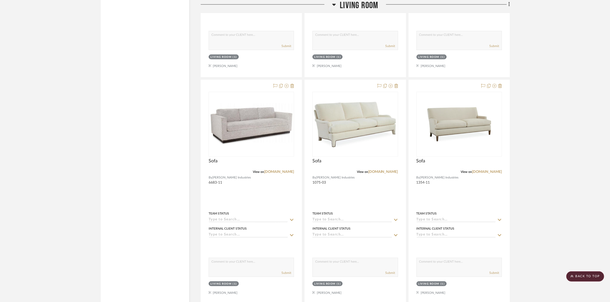
scroll to position [5307, 0]
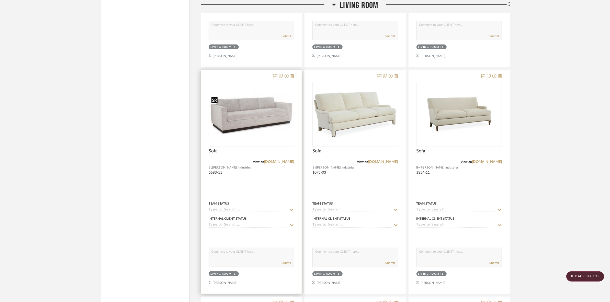
click at [251, 116] on img "0" at bounding box center [251, 114] width 84 height 42
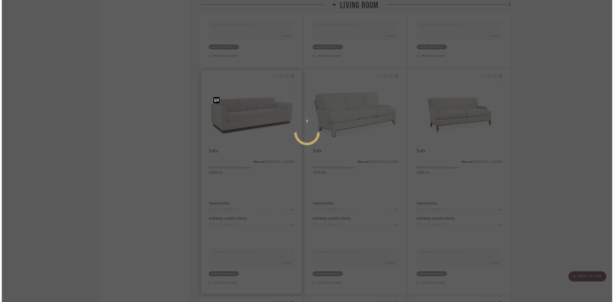
scroll to position [0, 0]
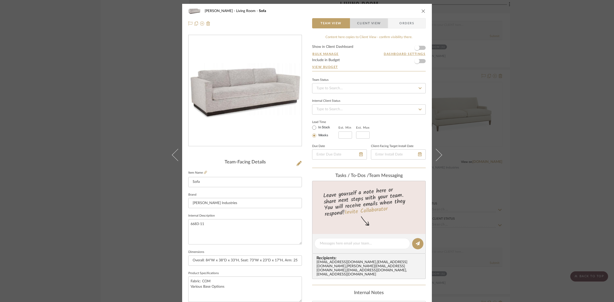
click at [377, 22] on span "Client View" at bounding box center [369, 23] width 24 height 10
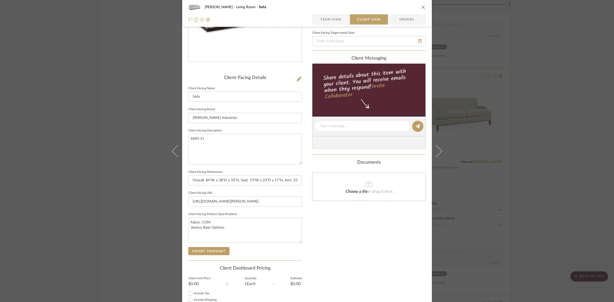
scroll to position [96, 0]
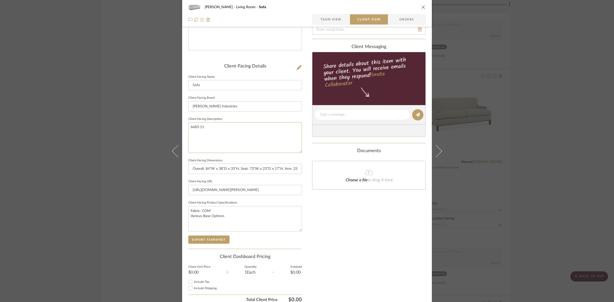
drag, startPoint x: 201, startPoint y: 141, endPoint x: 160, endPoint y: 136, distance: 41.0
click at [160, 136] on div "[PERSON_NAME] Living Room Sofa Team View Client View Orders Client-Facing Detai…" at bounding box center [307, 151] width 614 height 302
click at [227, 104] on input "[PERSON_NAME] Industries" at bounding box center [245, 106] width 114 height 10
click at [212, 239] on button "Export Tearsheet" at bounding box center [208, 240] width 41 height 8
click at [0, 187] on div "[PERSON_NAME] Living Room Sofa Team View Client View Orders Client-Facing Detai…" at bounding box center [307, 151] width 614 height 302
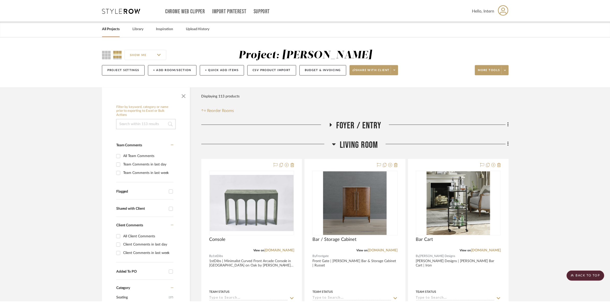
scroll to position [5307, 0]
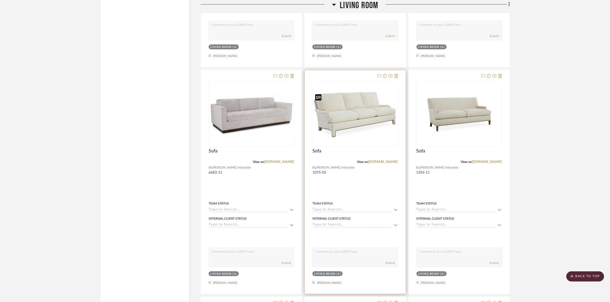
click at [348, 126] on img at bounding box center [355, 114] width 84 height 47
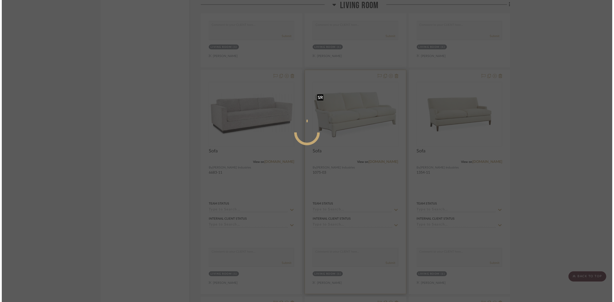
scroll to position [0, 0]
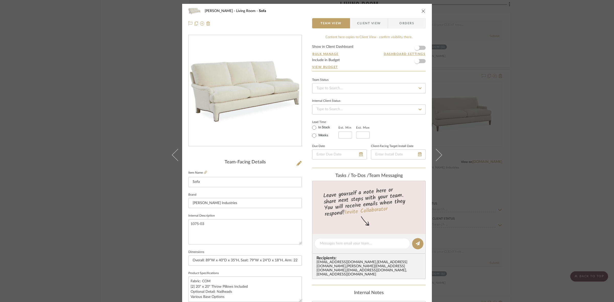
click at [380, 26] on span "Client View" at bounding box center [368, 23] width 37 height 10
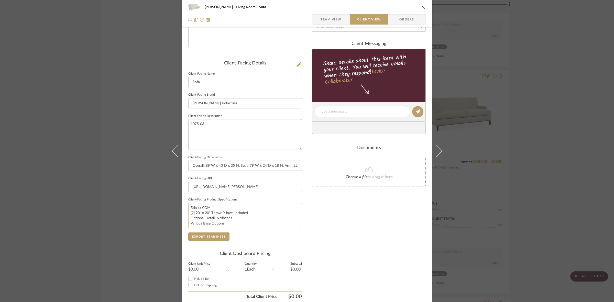
scroll to position [118, 0]
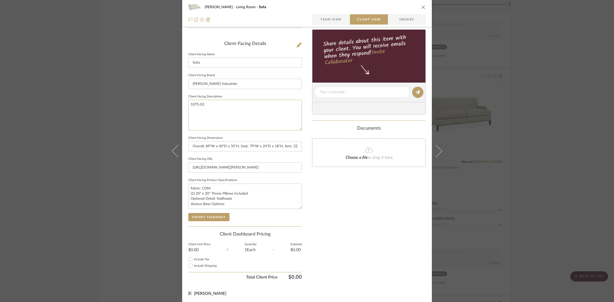
drag, startPoint x: 237, startPoint y: 102, endPoint x: 150, endPoint y: 115, distance: 88.2
click at [150, 115] on div "[PERSON_NAME] Living Room Sofa Team View Client View Orders Client-Facing Detai…" at bounding box center [307, 151] width 614 height 302
click at [219, 82] on input "[PERSON_NAME] Industries" at bounding box center [245, 84] width 114 height 10
click at [204, 216] on button "Export Tearsheet" at bounding box center [208, 217] width 41 height 8
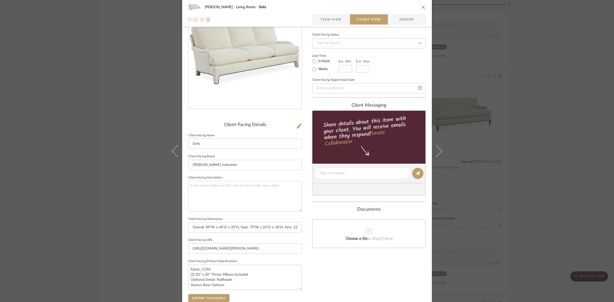
scroll to position [0, 0]
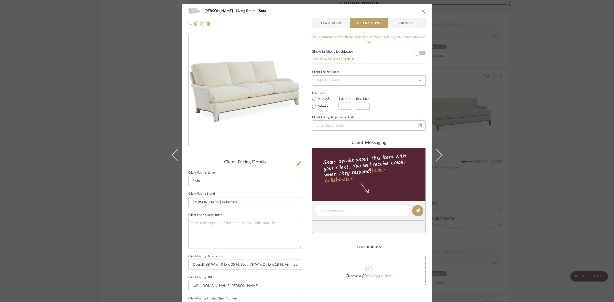
drag, startPoint x: 109, startPoint y: 136, endPoint x: 134, endPoint y: 138, distance: 24.3
click at [110, 136] on div "[PERSON_NAME] Living Room Sofa Team View Client View Orders Client-Facing Detai…" at bounding box center [307, 151] width 614 height 302
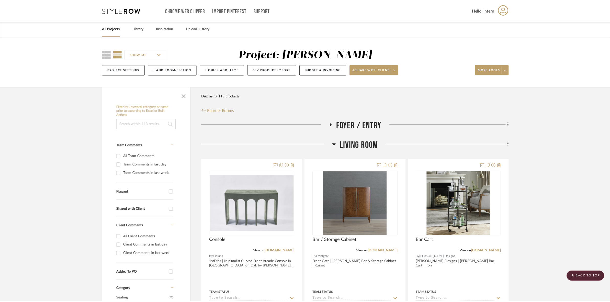
scroll to position [5307, 0]
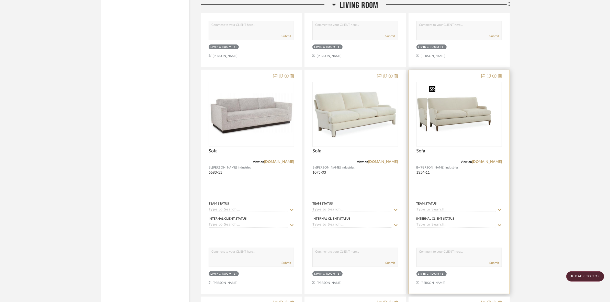
click at [435, 128] on img at bounding box center [459, 114] width 64 height 64
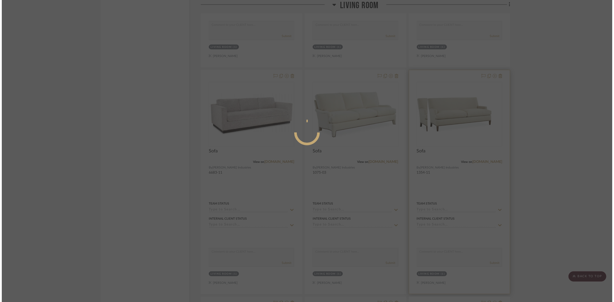
scroll to position [0, 0]
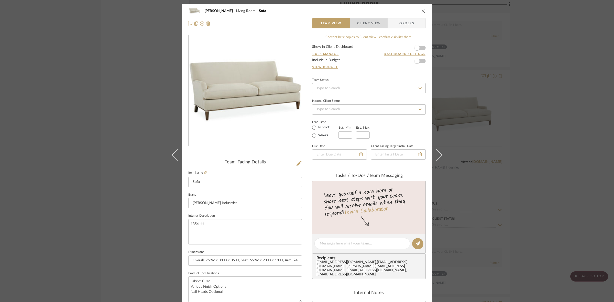
click at [369, 25] on span "Client View" at bounding box center [369, 23] width 24 height 10
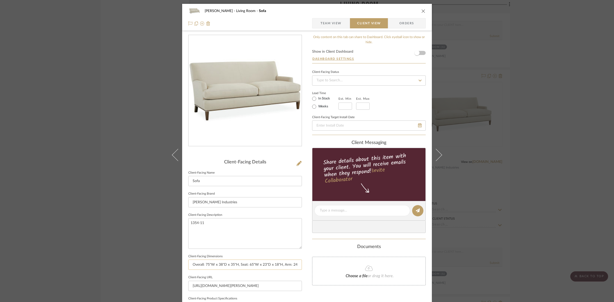
scroll to position [32, 0]
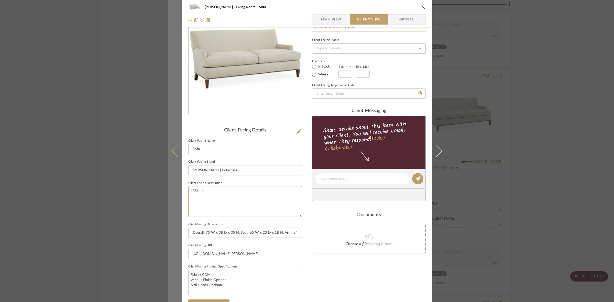
drag, startPoint x: 230, startPoint y: 191, endPoint x: 173, endPoint y: 175, distance: 58.6
click at [168, 180] on mat-dialog-content "[PERSON_NAME] Living Room Sofa Team View Client View Orders Client-Facing Detai…" at bounding box center [307, 180] width 278 height 417
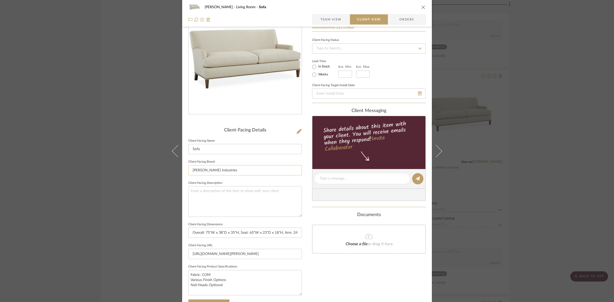
click at [227, 168] on input "[PERSON_NAME] Industries" at bounding box center [245, 170] width 114 height 10
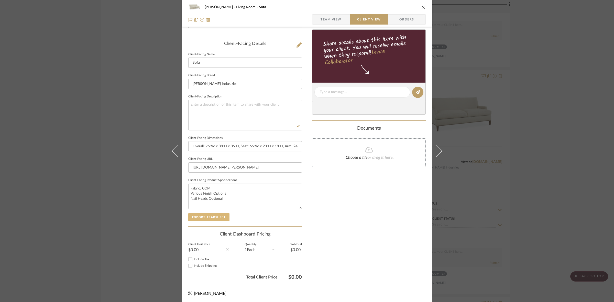
click at [212, 214] on button "Export Tearsheet" at bounding box center [208, 217] width 41 height 8
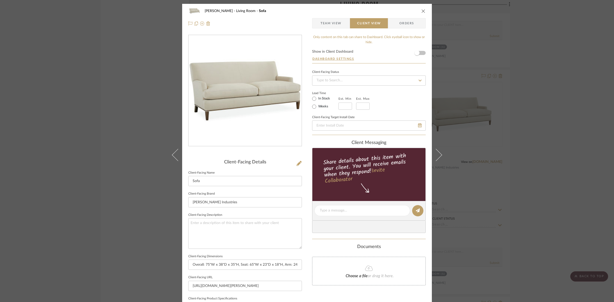
click at [470, 120] on div "[PERSON_NAME] Living Room Sofa Team View Client View Orders Client-Facing Detai…" at bounding box center [307, 151] width 614 height 302
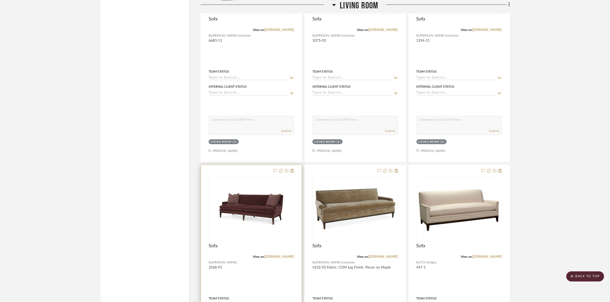
scroll to position [5499, 0]
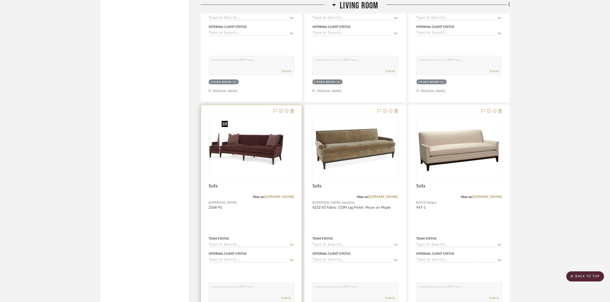
click at [262, 158] on img at bounding box center [251, 149] width 64 height 64
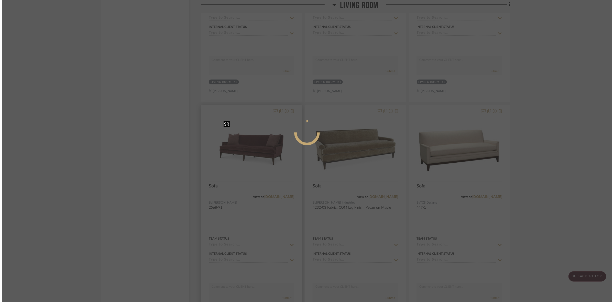
scroll to position [0, 0]
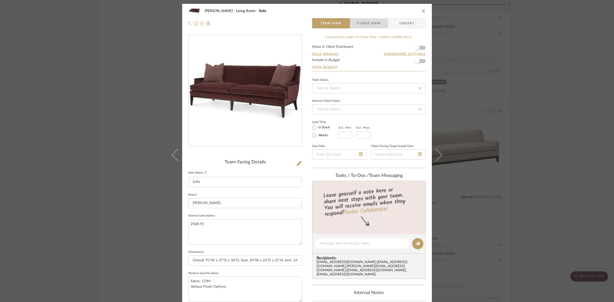
drag, startPoint x: 369, startPoint y: 20, endPoint x: 366, endPoint y: 22, distance: 3.4
click at [369, 20] on span "Client View" at bounding box center [369, 23] width 24 height 10
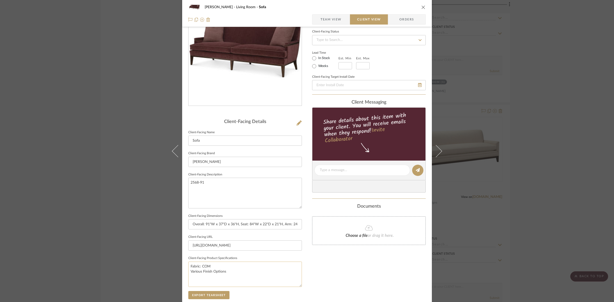
scroll to position [118, 0]
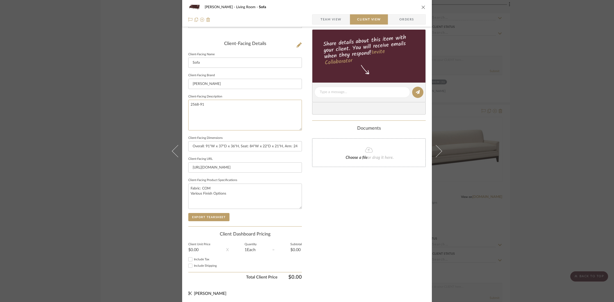
drag, startPoint x: 203, startPoint y: 100, endPoint x: 143, endPoint y: 105, distance: 59.6
click at [143, 105] on div "[PERSON_NAME] Living Room Sofa Team View Client View Orders Client-Facing Detai…" at bounding box center [307, 151] width 614 height 302
click at [228, 81] on input "[PERSON_NAME]" at bounding box center [245, 84] width 114 height 10
click at [215, 216] on button "Export Tearsheet" at bounding box center [208, 217] width 41 height 8
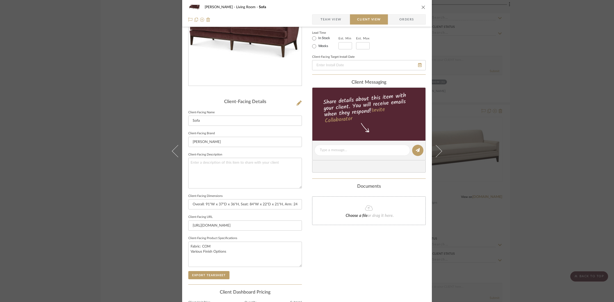
scroll to position [0, 0]
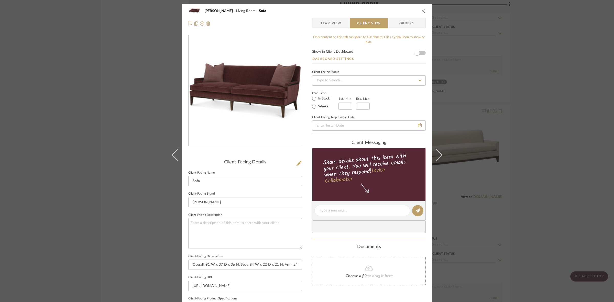
click at [550, 64] on div "[PERSON_NAME] Living Room Sofa Team View Client View Orders Client-Facing Detai…" at bounding box center [307, 151] width 614 height 302
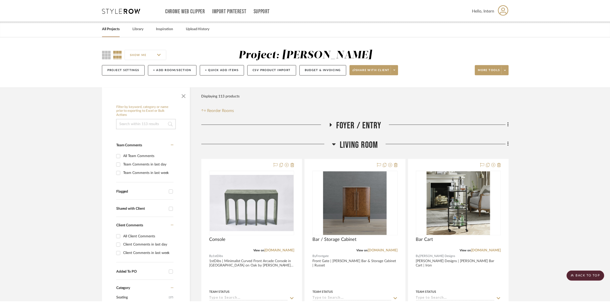
scroll to position [5499, 0]
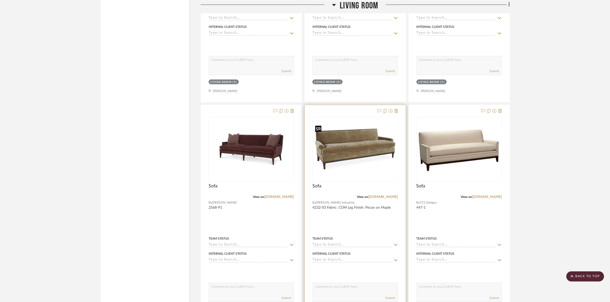
click at [347, 163] on img at bounding box center [355, 149] width 84 height 54
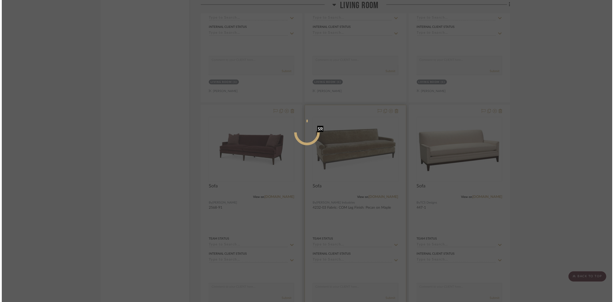
scroll to position [0, 0]
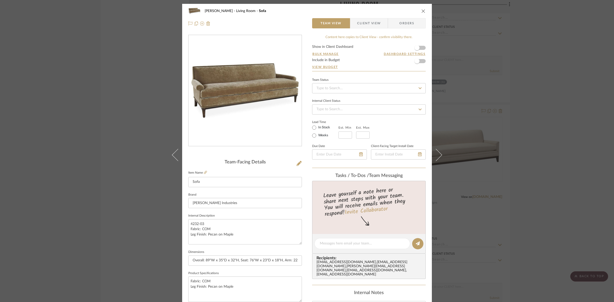
drag, startPoint x: 362, startPoint y: 21, endPoint x: 351, endPoint y: 41, distance: 22.6
click at [362, 21] on span "Client View" at bounding box center [369, 23] width 24 height 10
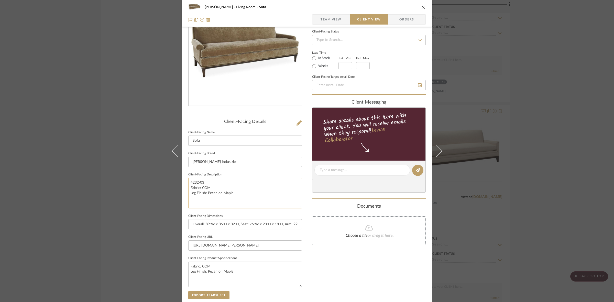
scroll to position [96, 0]
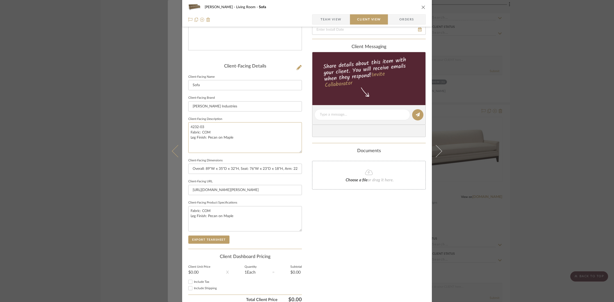
drag, startPoint x: 248, startPoint y: 139, endPoint x: 171, endPoint y: 132, distance: 77.0
click at [171, 130] on mat-dialog-content "[PERSON_NAME] Living Room Sofa Team View Client View Orders Client-Facing Detai…" at bounding box center [307, 116] width 278 height 417
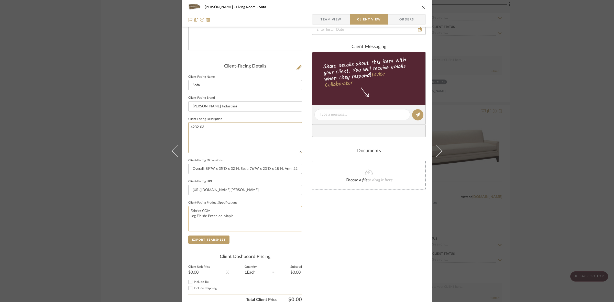
type textarea "4232-03"
click at [222, 225] on textarea "Fabric: COM Leg Finish: Pecan on Maple" at bounding box center [245, 218] width 114 height 25
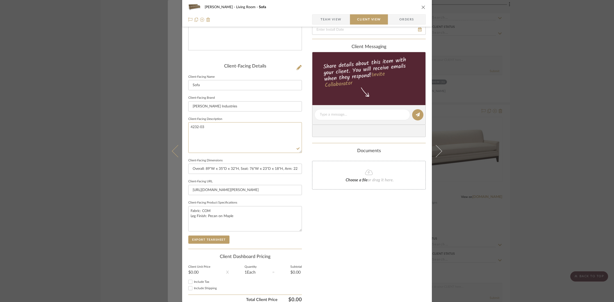
drag, startPoint x: 178, startPoint y: 118, endPoint x: 168, endPoint y: 116, distance: 9.9
click at [168, 116] on mat-dialog-content "[PERSON_NAME] Living Room Sofa Team View Client View Orders Client-Facing Detai…" at bounding box center [307, 116] width 278 height 417
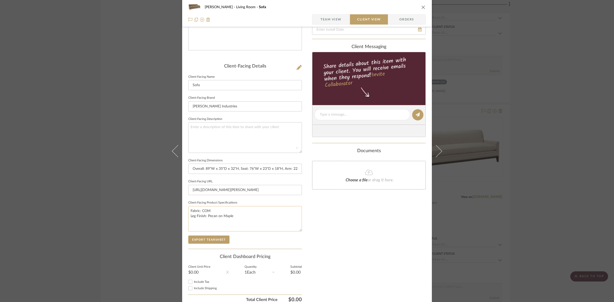
click at [220, 210] on textarea "Fabric: COM Leg Finish: Pecan on Maple" at bounding box center [245, 218] width 114 height 25
click at [214, 238] on button "Export Tearsheet" at bounding box center [208, 240] width 41 height 8
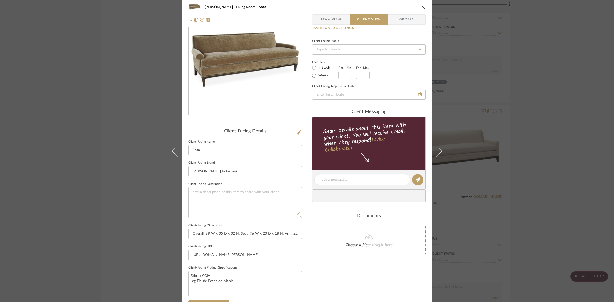
scroll to position [0, 0]
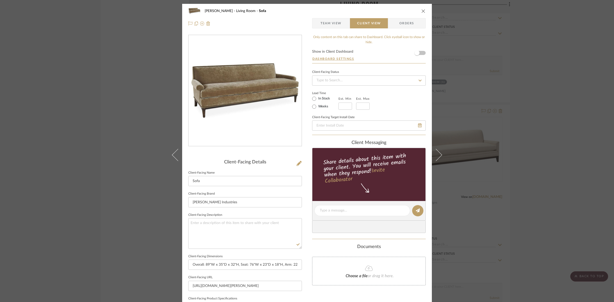
click at [104, 107] on div "[PERSON_NAME] Living Room Sofa Team View Client View Orders Client-Facing Detai…" at bounding box center [307, 151] width 614 height 302
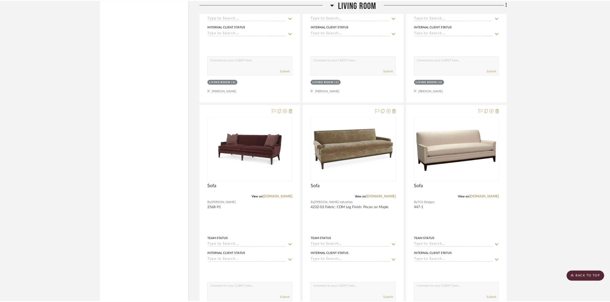
scroll to position [5499, 0]
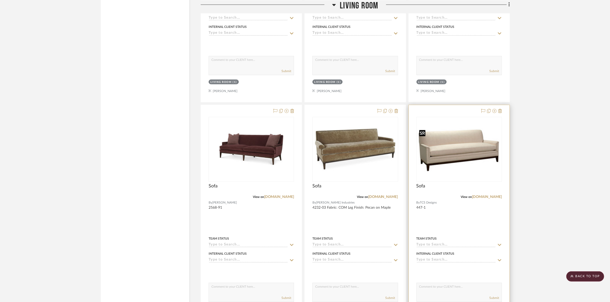
click at [454, 156] on img "0" at bounding box center [459, 149] width 84 height 46
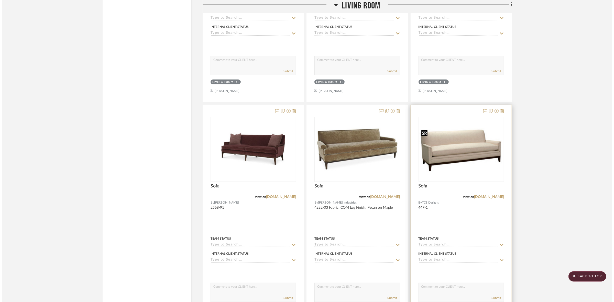
scroll to position [0, 0]
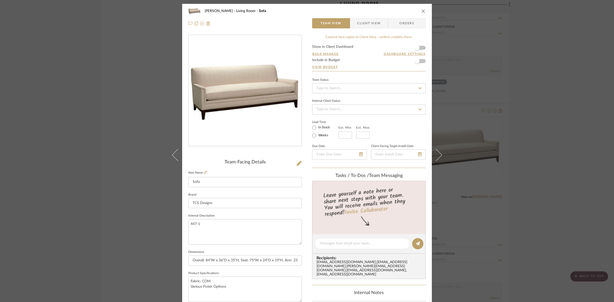
click at [364, 27] on span "Client View" at bounding box center [369, 23] width 24 height 10
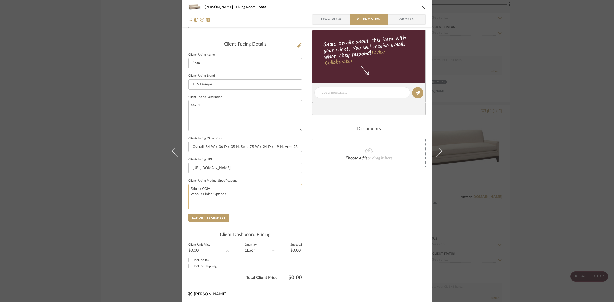
scroll to position [118, 0]
drag, startPoint x: 221, startPoint y: 104, endPoint x: 141, endPoint y: 103, distance: 79.3
click at [140, 104] on div "[PERSON_NAME] Living Room Sofa Team View Client View Orders Client-Facing Detai…" at bounding box center [307, 151] width 614 height 302
click at [225, 82] on input "TCS Designs" at bounding box center [245, 84] width 114 height 10
click at [214, 214] on button "Export Tearsheet" at bounding box center [208, 217] width 41 height 8
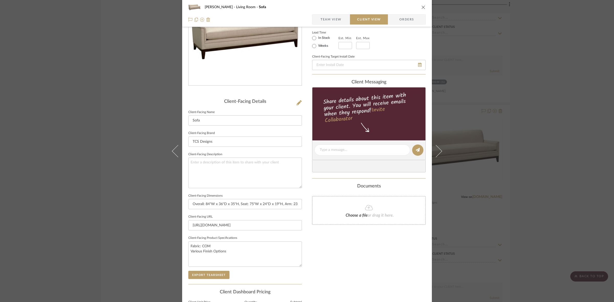
scroll to position [0, 0]
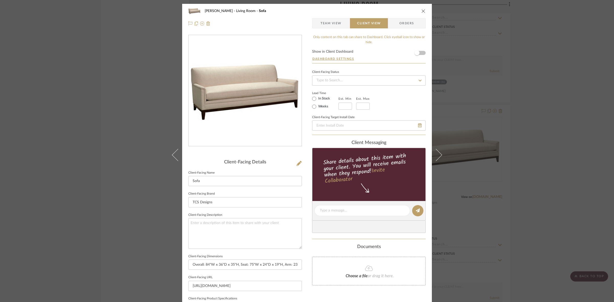
click at [108, 118] on div "[PERSON_NAME] Living Room Sofa Team View Client View Orders Client-Facing Detai…" at bounding box center [307, 151] width 614 height 302
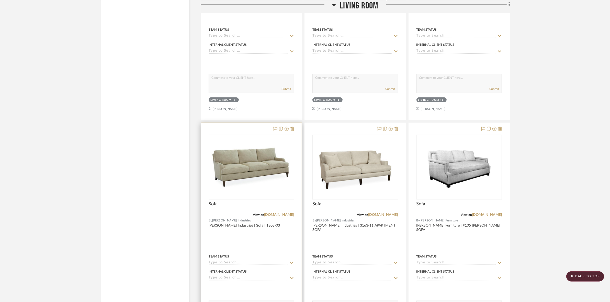
scroll to position [5723, 0]
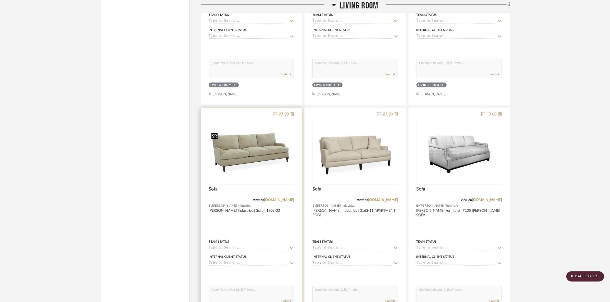
click at [270, 159] on img at bounding box center [251, 152] width 84 height 46
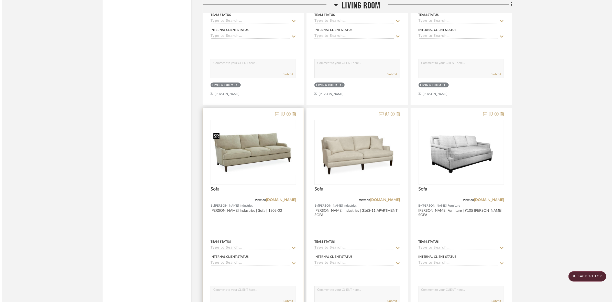
scroll to position [0, 0]
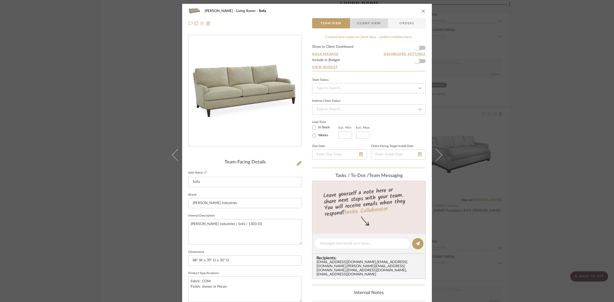
click at [366, 21] on span "Client View" at bounding box center [369, 23] width 24 height 10
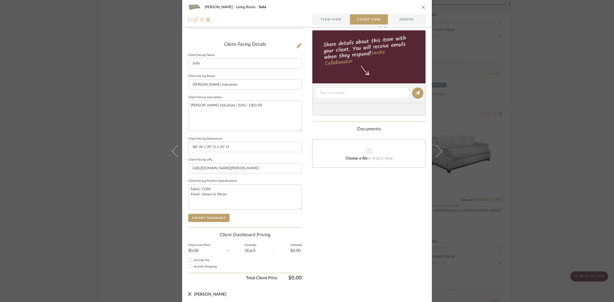
scroll to position [118, 0]
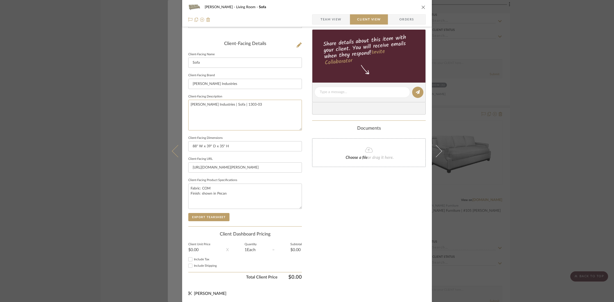
drag, startPoint x: 258, startPoint y: 113, endPoint x: 166, endPoint y: 108, distance: 92.7
click at [168, 108] on mat-dialog-content "[PERSON_NAME] Living Room Sofa Team View Client View Orders Client-Facing Detai…" at bounding box center [307, 93] width 278 height 417
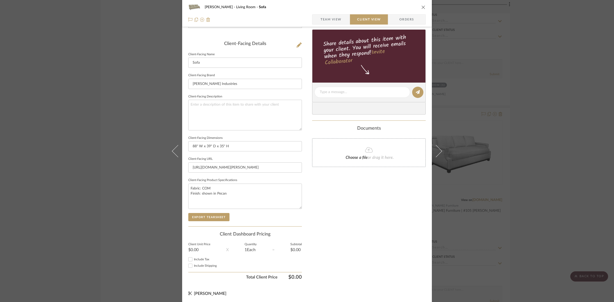
click at [260, 77] on fieldset "Client-Facing Brand [PERSON_NAME] Industries" at bounding box center [245, 80] width 114 height 17
click at [254, 77] on fieldset "Client-Facing Brand [PERSON_NAME] Industries" at bounding box center [245, 80] width 114 height 17
click at [253, 79] on input "[PERSON_NAME] Industries" at bounding box center [245, 84] width 114 height 10
click at [219, 217] on button "Export Tearsheet" at bounding box center [208, 217] width 41 height 8
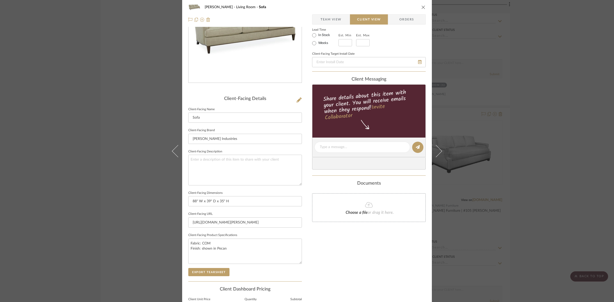
scroll to position [0, 0]
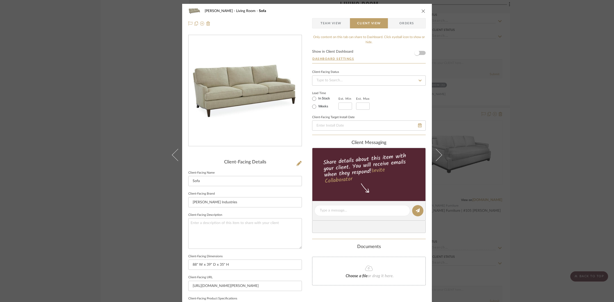
click at [124, 123] on div "[PERSON_NAME] Living Room Sofa Team View Client View Orders Client-Facing Detai…" at bounding box center [307, 151] width 614 height 302
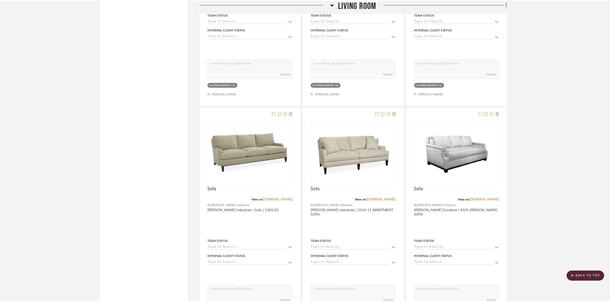
scroll to position [5723, 0]
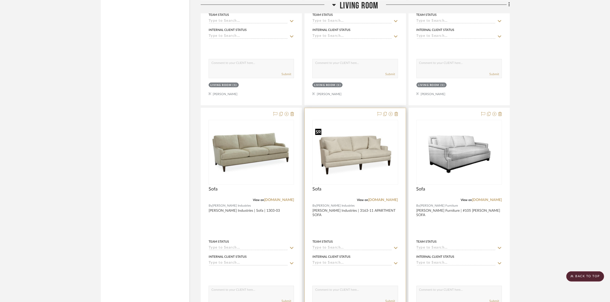
click at [361, 162] on img "0" at bounding box center [355, 152] width 84 height 54
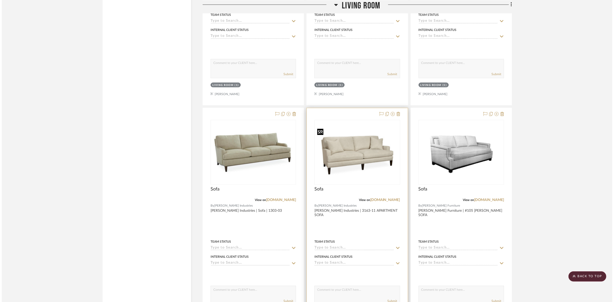
scroll to position [0, 0]
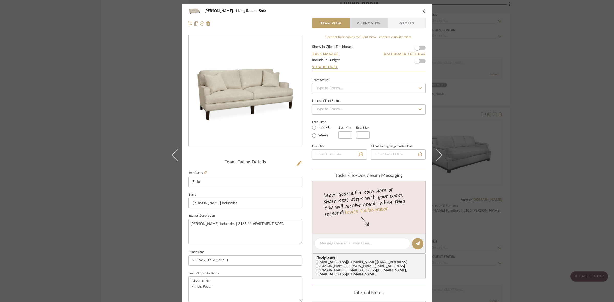
click at [363, 21] on span "Client View" at bounding box center [369, 23] width 24 height 10
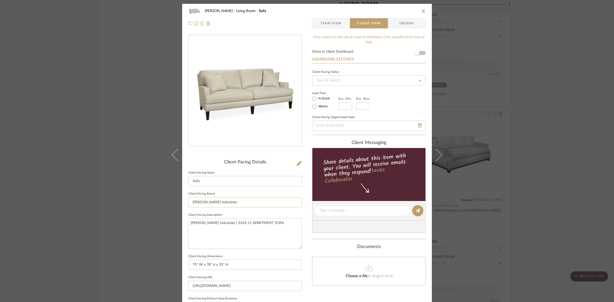
scroll to position [64, 0]
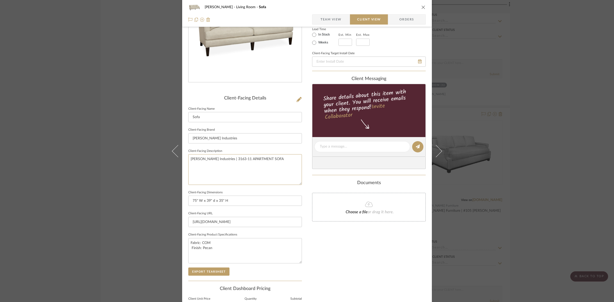
drag, startPoint x: 271, startPoint y: 161, endPoint x: 139, endPoint y: 161, distance: 131.7
click at [139, 161] on div "[PERSON_NAME] Living Room Sofa Team View Client View Orders Client-Facing Detai…" at bounding box center [307, 151] width 614 height 302
click at [215, 134] on input "[PERSON_NAME] Industries" at bounding box center [245, 138] width 114 height 10
click at [210, 269] on button "Export Tearsheet" at bounding box center [208, 272] width 41 height 8
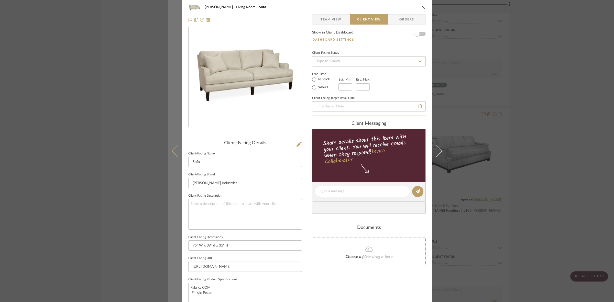
scroll to position [0, 0]
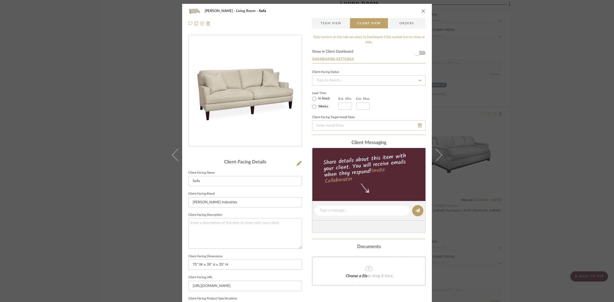
click at [143, 114] on div "[PERSON_NAME] Living Room Sofa Team View Client View Orders Client-Facing Detai…" at bounding box center [307, 151] width 614 height 302
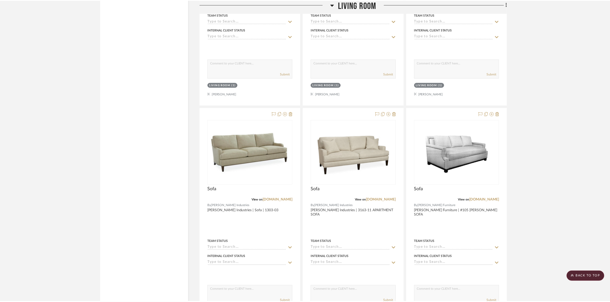
scroll to position [5723, 0]
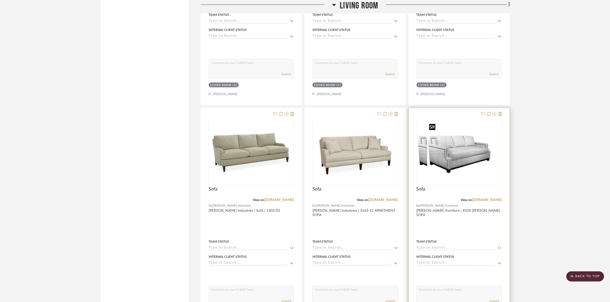
click at [456, 146] on img at bounding box center [459, 152] width 64 height 64
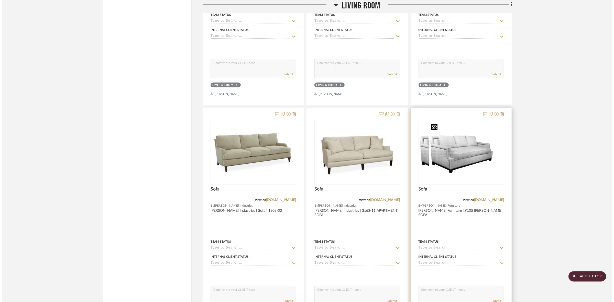
scroll to position [0, 0]
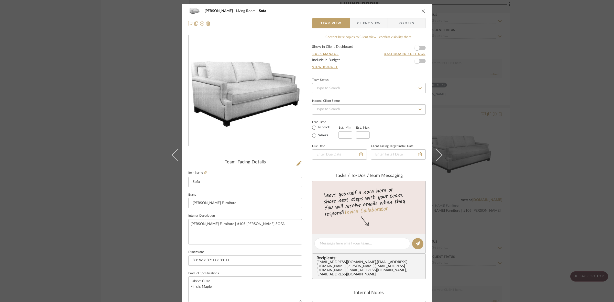
click at [370, 22] on span "Client View" at bounding box center [369, 23] width 24 height 10
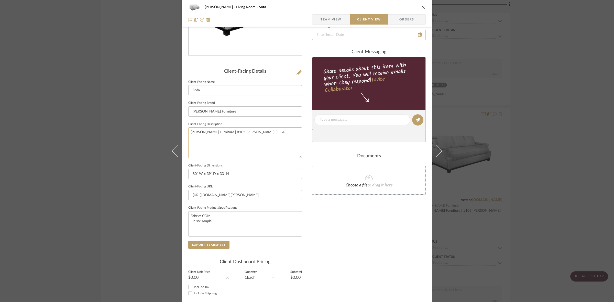
scroll to position [96, 0]
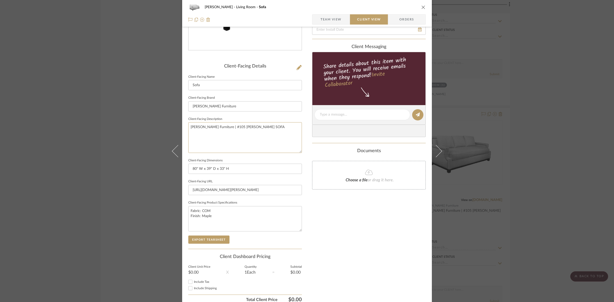
drag, startPoint x: 272, startPoint y: 127, endPoint x: 156, endPoint y: 130, distance: 116.2
click at [156, 130] on div "[PERSON_NAME] Living Room Sofa Team View Client View Orders Client-Facing Detai…" at bounding box center [307, 151] width 614 height 302
click at [250, 106] on input "[PERSON_NAME] Furniture" at bounding box center [245, 106] width 114 height 10
click at [219, 239] on button "Export Tearsheet" at bounding box center [208, 240] width 41 height 8
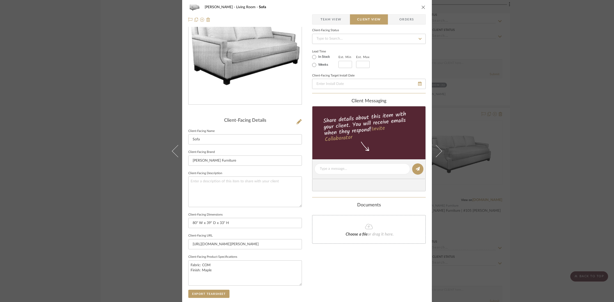
scroll to position [0, 0]
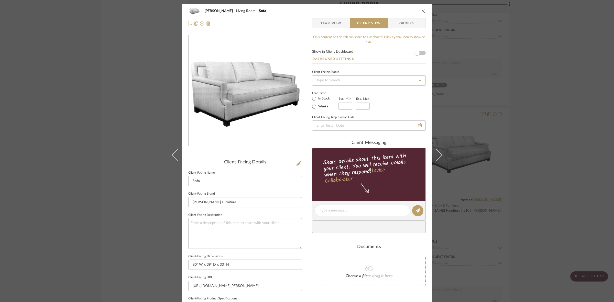
click at [142, 138] on div "[PERSON_NAME] Living Room Sofa Team View Client View Orders Client-Facing Detai…" at bounding box center [307, 151] width 614 height 302
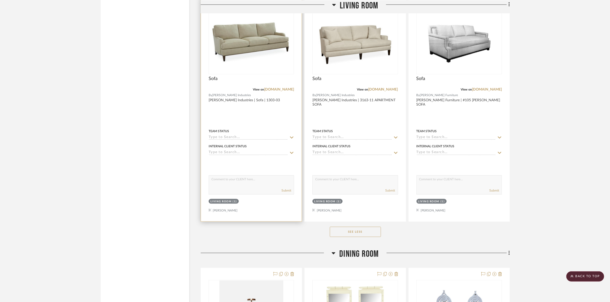
scroll to position [5787, 0]
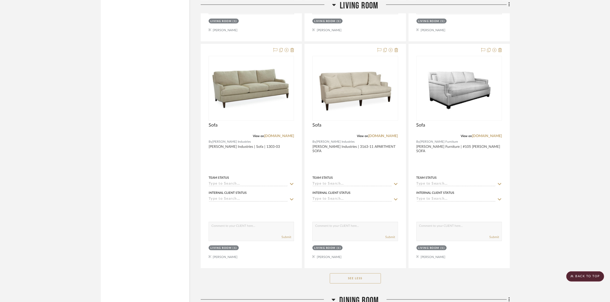
click at [341, 5] on span "Living Room" at bounding box center [359, 5] width 38 height 11
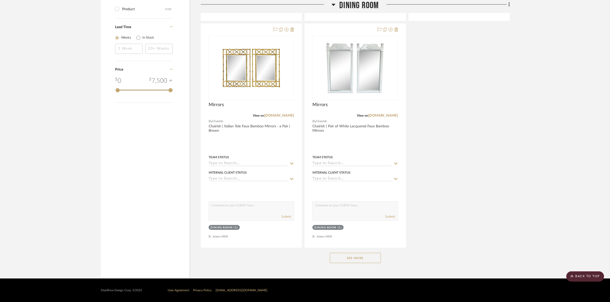
scroll to position [609, 0]
click at [374, 261] on button "See More" at bounding box center [355, 258] width 51 height 10
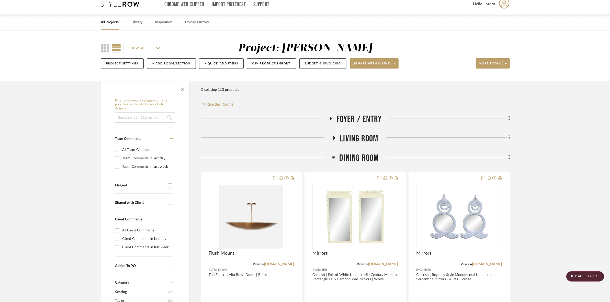
scroll to position [0, 0]
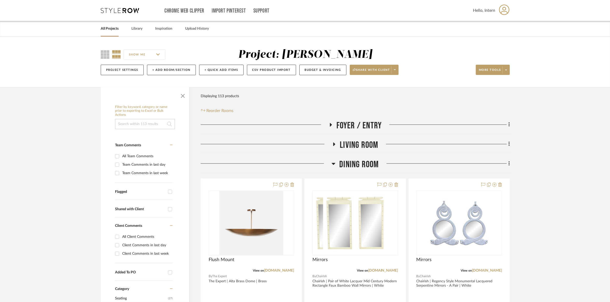
click at [358, 165] on span "Dining Room" at bounding box center [358, 164] width 39 height 11
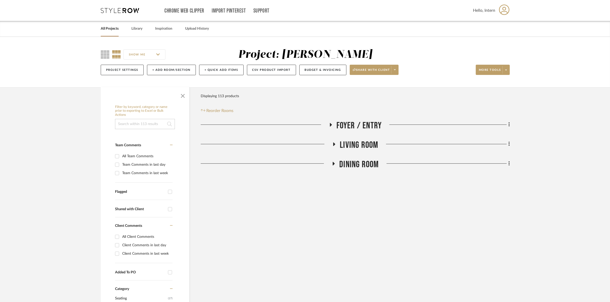
click at [358, 165] on span "Dining Room" at bounding box center [358, 164] width 39 height 11
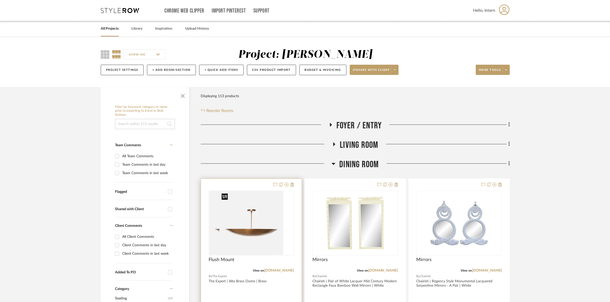
click at [248, 232] on img at bounding box center [251, 223] width 64 height 64
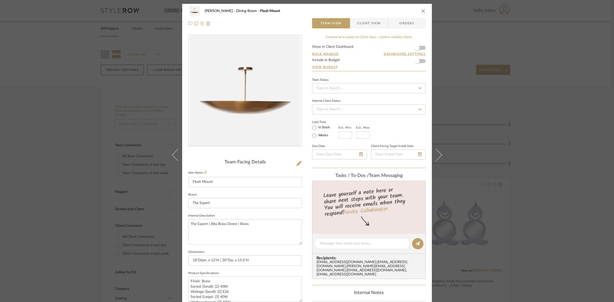
drag, startPoint x: 365, startPoint y: 25, endPoint x: 363, endPoint y: 29, distance: 4.4
click at [365, 25] on span "Client View" at bounding box center [369, 23] width 24 height 10
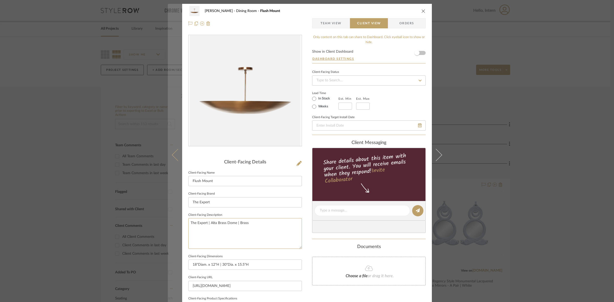
drag, startPoint x: 272, startPoint y: 231, endPoint x: 170, endPoint y: 224, distance: 102.3
click at [169, 225] on mat-dialog-content "[PERSON_NAME] Dining Room Flush Mount Team View Client View Orders Client-Facin…" at bounding box center [307, 212] width 278 height 417
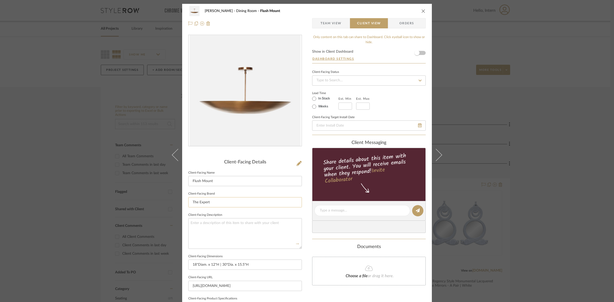
click at [241, 201] on input "The Expert" at bounding box center [245, 202] width 114 height 10
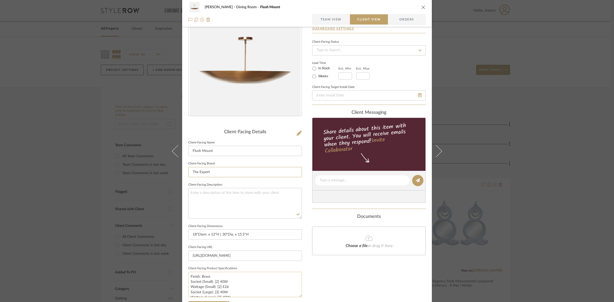
scroll to position [64, 0]
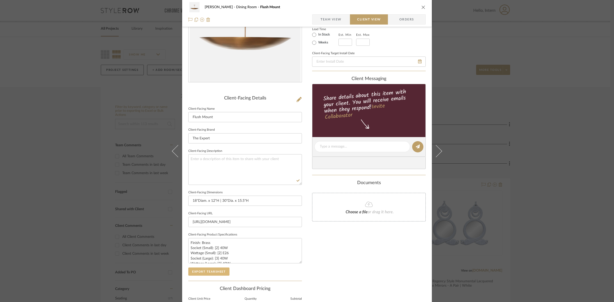
click at [213, 274] on button "Export Tearsheet" at bounding box center [208, 272] width 41 height 8
click at [513, 115] on div "[PERSON_NAME] Dining Room Flush Mount Team View Client View Orders Client-Facin…" at bounding box center [307, 151] width 614 height 302
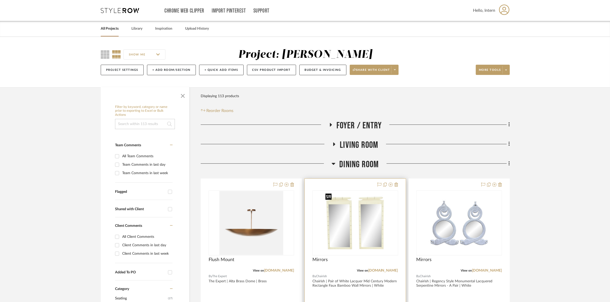
click at [338, 228] on img "0" at bounding box center [355, 223] width 64 height 64
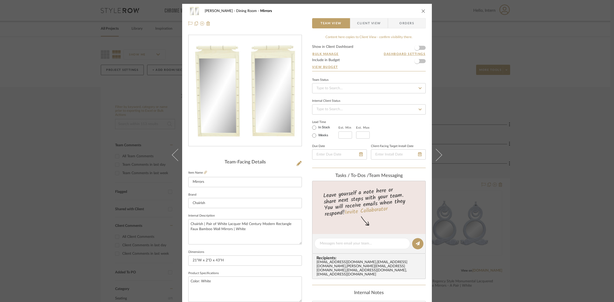
drag, startPoint x: 373, startPoint y: 24, endPoint x: 369, endPoint y: 32, distance: 9.2
click at [373, 24] on span "Client View" at bounding box center [369, 23] width 24 height 10
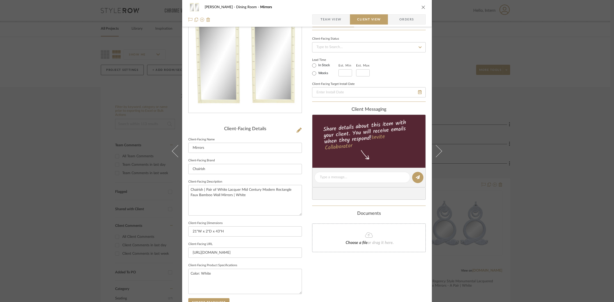
scroll to position [96, 0]
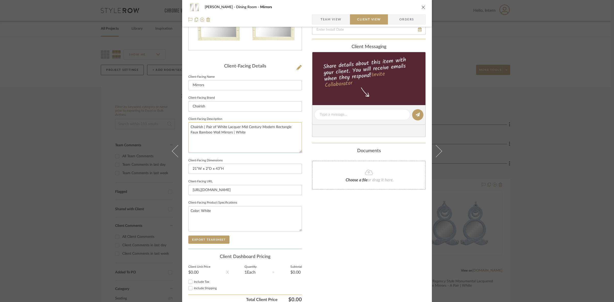
drag, startPoint x: 255, startPoint y: 137, endPoint x: 160, endPoint y: 127, distance: 94.9
click at [160, 127] on div "[PERSON_NAME] Dining Room Mirrors Team View Client View Orders Client-Facing De…" at bounding box center [307, 151] width 614 height 302
click at [248, 103] on input "Chairish" at bounding box center [245, 106] width 114 height 10
click at [213, 239] on button "Export Tearsheet" at bounding box center [208, 240] width 41 height 8
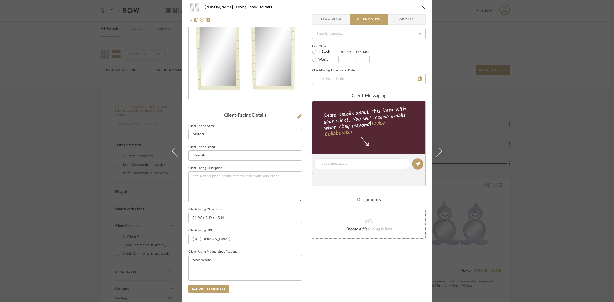
scroll to position [0, 0]
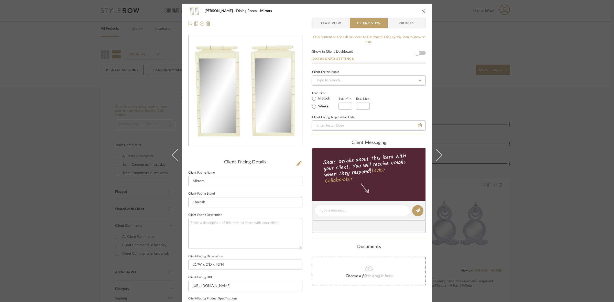
click at [49, 154] on div "[PERSON_NAME] Dining Room Mirrors Team View Client View Orders Client-Facing De…" at bounding box center [307, 151] width 614 height 302
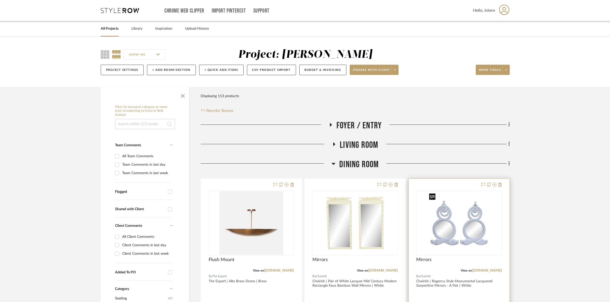
click at [468, 234] on img "0" at bounding box center [459, 223] width 64 height 64
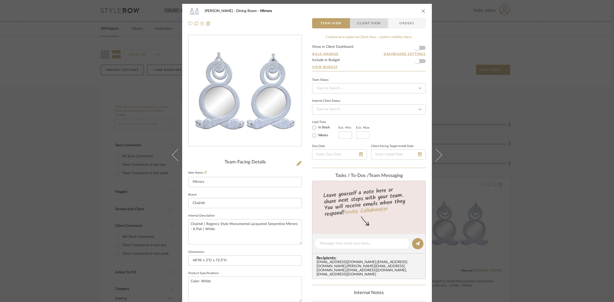
click at [370, 22] on span "Client View" at bounding box center [369, 23] width 24 height 10
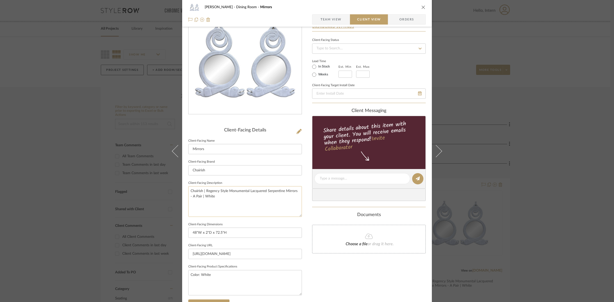
scroll to position [118, 0]
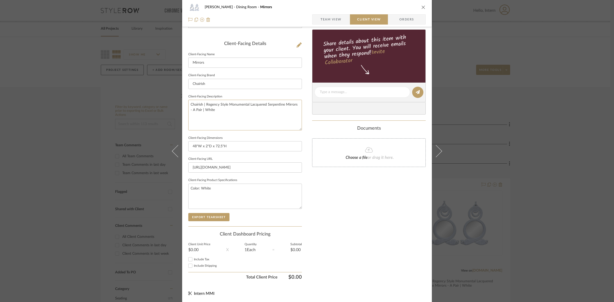
drag, startPoint x: 237, startPoint y: 116, endPoint x: 164, endPoint y: 90, distance: 77.3
click at [164, 90] on div "[PERSON_NAME] Dining Room Mirrors Team View Client View Orders Client-Facing De…" at bounding box center [307, 151] width 614 height 302
click at [220, 82] on input "Chairish" at bounding box center [245, 84] width 114 height 10
click at [209, 220] on button "Export Tearsheet" at bounding box center [208, 217] width 41 height 8
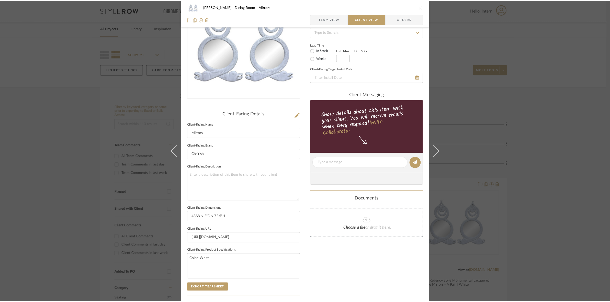
scroll to position [0, 0]
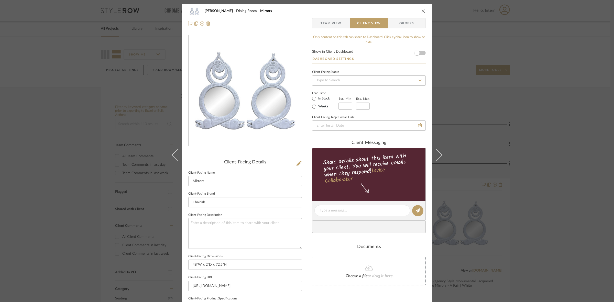
click at [0, 122] on div "[PERSON_NAME] Dining Room Mirrors Team View Client View Orders Client-Facing De…" at bounding box center [307, 151] width 614 height 302
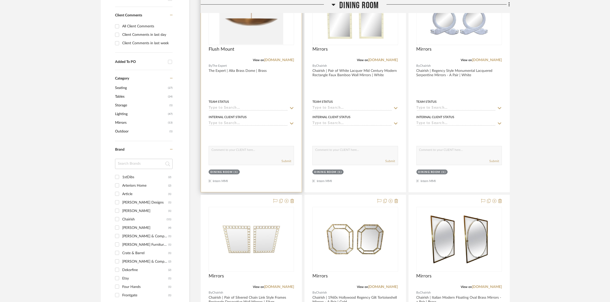
scroll to position [256, 0]
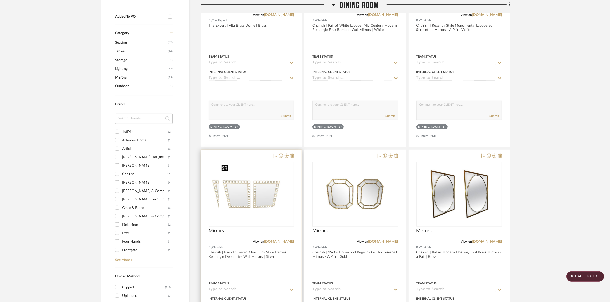
click at [262, 191] on img at bounding box center [251, 194] width 64 height 64
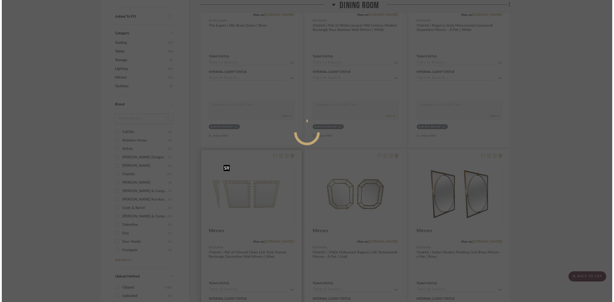
scroll to position [0, 0]
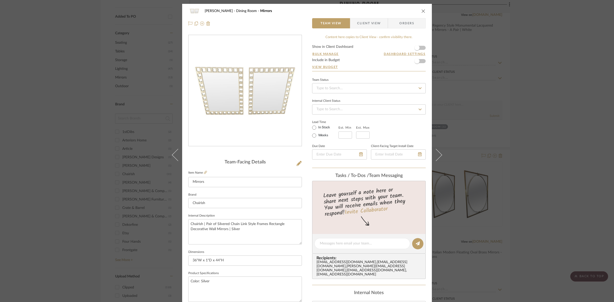
click at [364, 24] on span "Client View" at bounding box center [369, 23] width 24 height 10
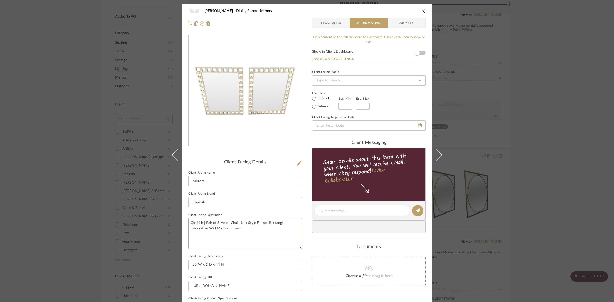
drag, startPoint x: 255, startPoint y: 233, endPoint x: 146, endPoint y: 217, distance: 110.1
click at [145, 218] on div "[PERSON_NAME] Dining Room Mirrors Team View Client View Orders Client-Facing De…" at bounding box center [307, 151] width 614 height 302
click at [246, 197] on input "Chairish" at bounding box center [245, 202] width 114 height 10
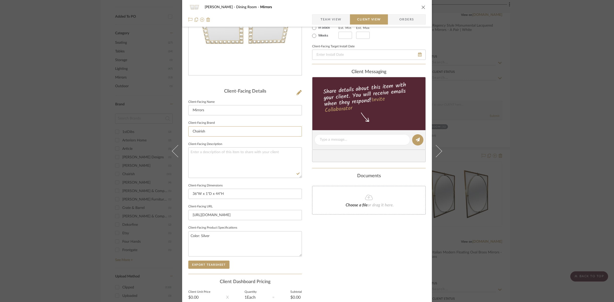
scroll to position [118, 0]
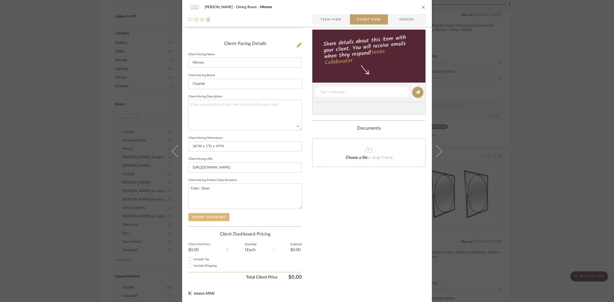
click at [212, 220] on button "Export Tearsheet" at bounding box center [208, 217] width 41 height 8
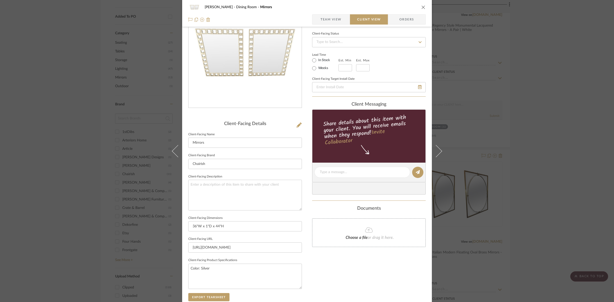
scroll to position [0, 0]
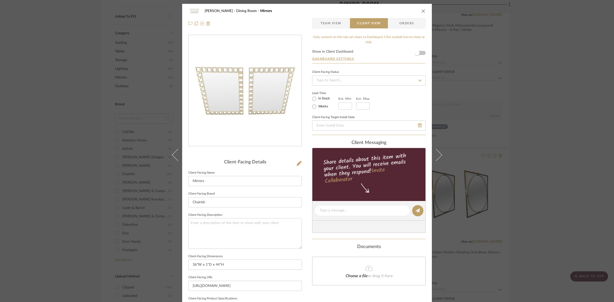
click at [552, 91] on div "[PERSON_NAME] Dining Room Mirrors Team View Client View Orders Client-Facing De…" at bounding box center [307, 151] width 614 height 302
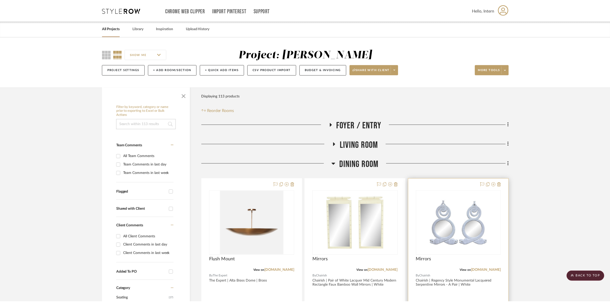
scroll to position [256, 0]
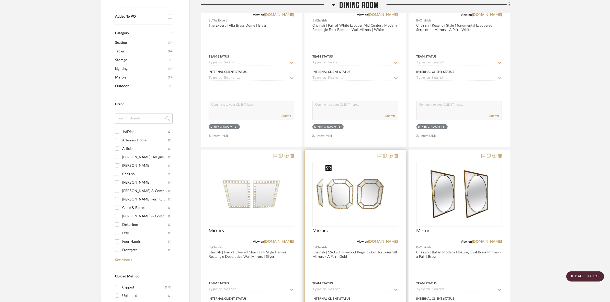
click at [373, 210] on img at bounding box center [355, 194] width 64 height 64
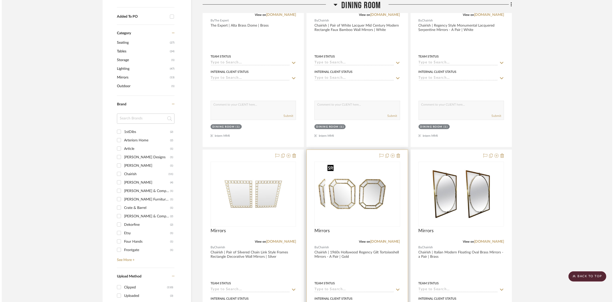
scroll to position [0, 0]
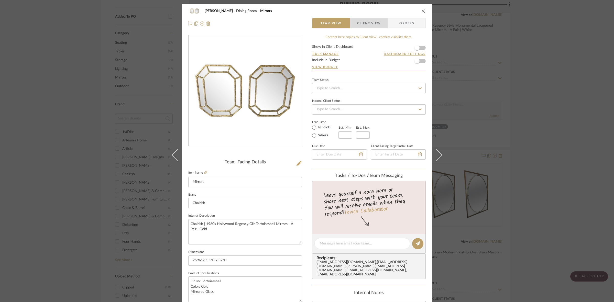
click at [367, 24] on span "Client View" at bounding box center [369, 23] width 24 height 10
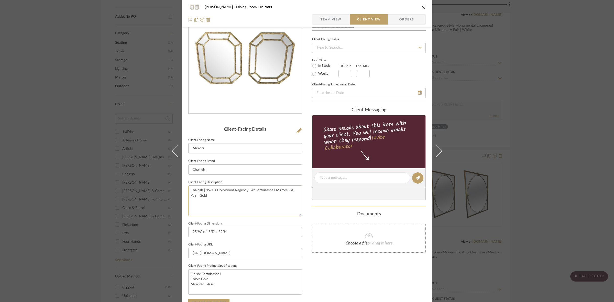
scroll to position [64, 0]
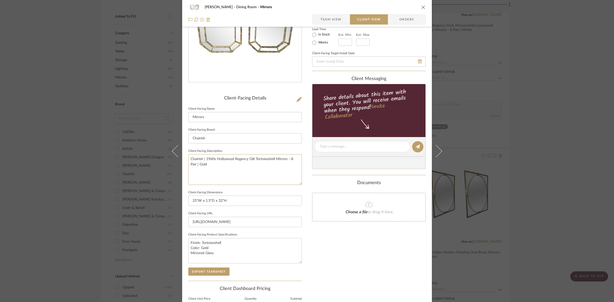
drag, startPoint x: 228, startPoint y: 167, endPoint x: 158, endPoint y: 145, distance: 73.7
click at [158, 145] on div "[PERSON_NAME] Dining Room Mirrors Team View Client View Orders Client-Facing De…" at bounding box center [307, 151] width 614 height 302
drag, startPoint x: 214, startPoint y: 136, endPoint x: 209, endPoint y: 146, distance: 11.9
click at [214, 136] on input "Chairish" at bounding box center [245, 138] width 114 height 10
click at [204, 274] on button "Export Tearsheet" at bounding box center [208, 272] width 41 height 8
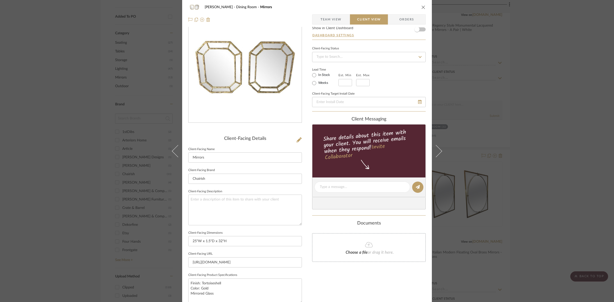
scroll to position [0, 0]
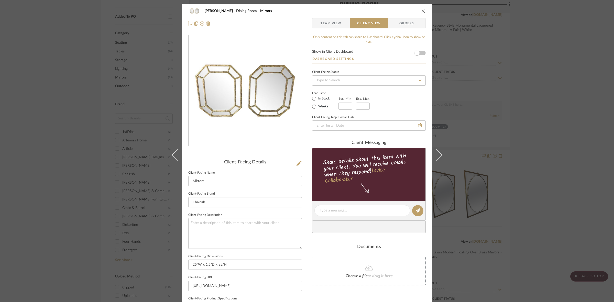
click at [518, 92] on div "[PERSON_NAME] Dining Room Mirrors Team View Client View Orders Client-Facing De…" at bounding box center [307, 151] width 614 height 302
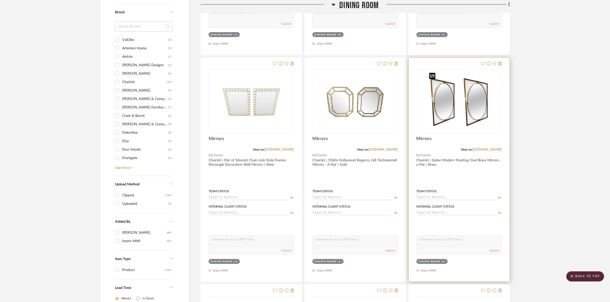
scroll to position [352, 0]
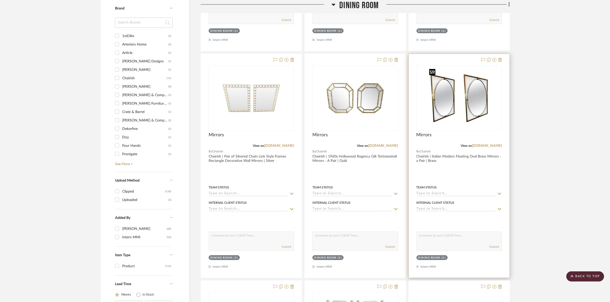
click at [468, 100] on img "0" at bounding box center [459, 98] width 64 height 64
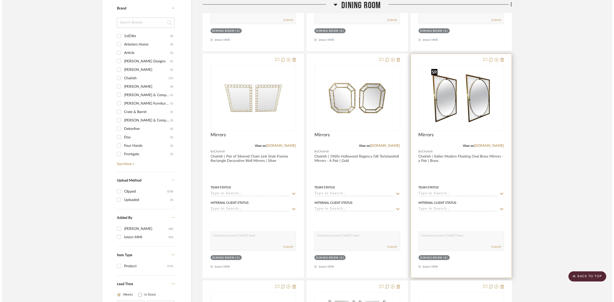
scroll to position [0, 0]
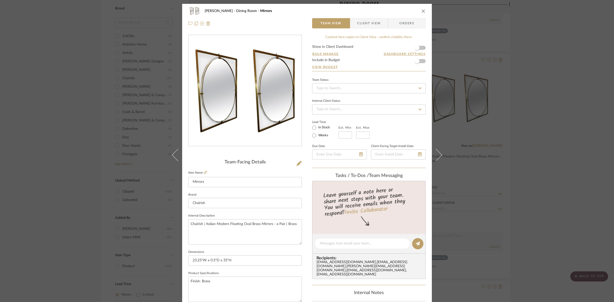
click at [368, 22] on span "Client View" at bounding box center [369, 23] width 24 height 10
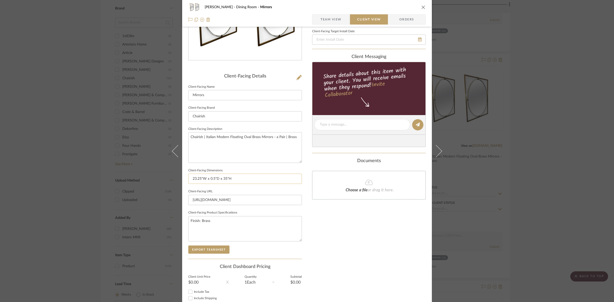
scroll to position [96, 0]
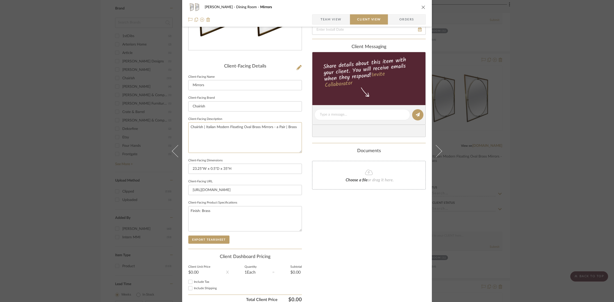
drag, startPoint x: 296, startPoint y: 129, endPoint x: 107, endPoint y: 124, distance: 188.8
click at [107, 124] on div "[PERSON_NAME] Dining Room Mirrors Team View Client View Orders Client-Facing De…" at bounding box center [307, 151] width 614 height 302
click at [227, 107] on input "Chairish" at bounding box center [245, 106] width 114 height 10
click at [207, 239] on button "Export Tearsheet" at bounding box center [208, 240] width 41 height 8
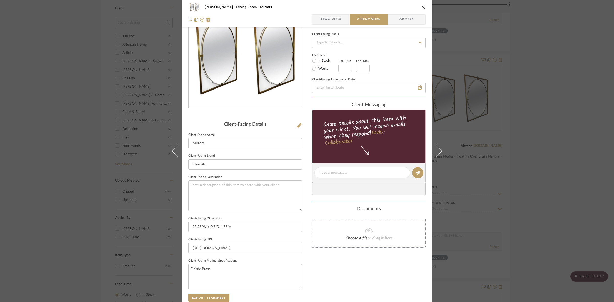
scroll to position [0, 0]
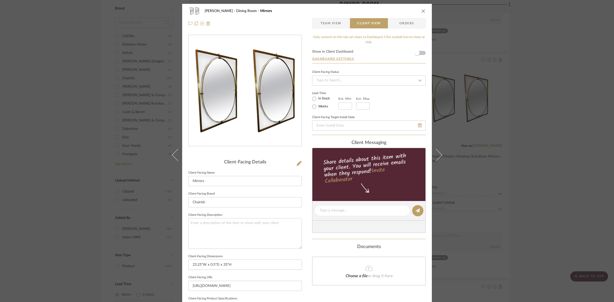
click at [549, 117] on div "[PERSON_NAME] Dining Room Mirrors Team View Client View Orders Client-Facing De…" at bounding box center [307, 151] width 614 height 302
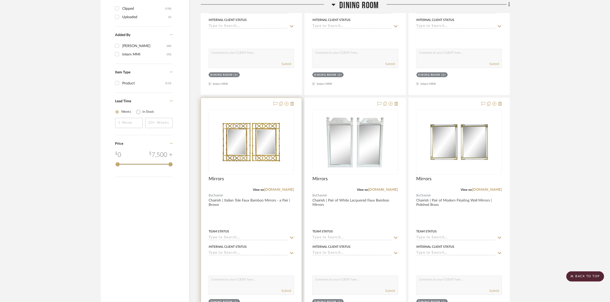
scroll to position [575, 0]
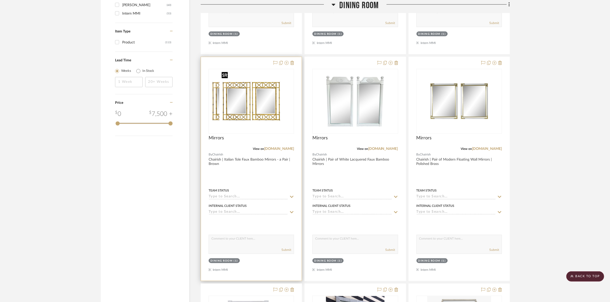
click at [252, 104] on img at bounding box center [251, 101] width 64 height 64
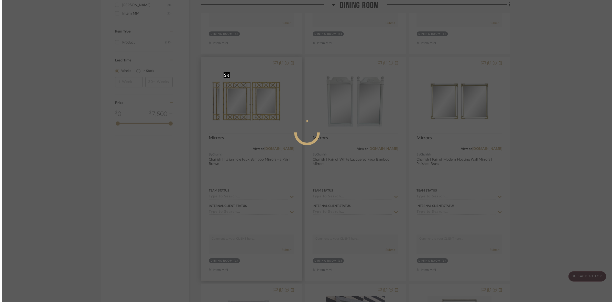
scroll to position [0, 0]
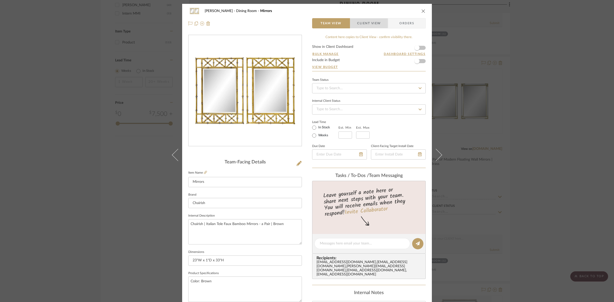
click at [365, 23] on span "Client View" at bounding box center [369, 23] width 24 height 10
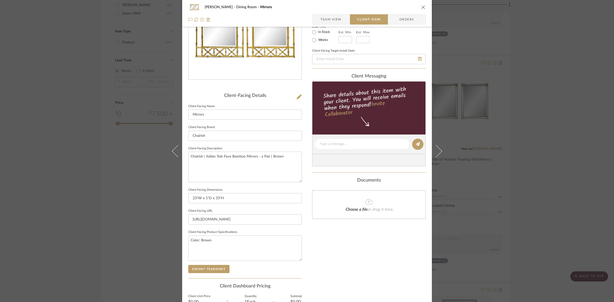
scroll to position [118, 0]
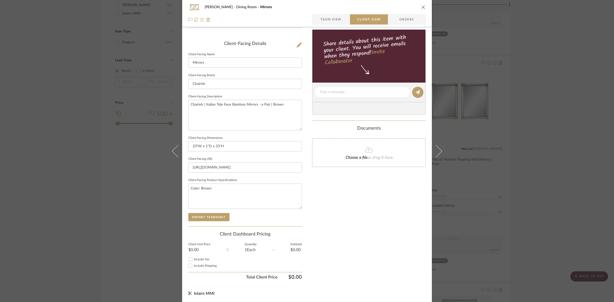
drag, startPoint x: 290, startPoint y: 98, endPoint x: 137, endPoint y: 109, distance: 153.3
click at [137, 109] on div "[PERSON_NAME] Dining Room Mirrors Team View Client View Orders Client-Facing De…" at bounding box center [307, 151] width 614 height 302
click at [259, 109] on textarea "Chairish | Italian Tole Faux Bamboo Mirrors - a Pair | Brown" at bounding box center [245, 115] width 114 height 30
drag, startPoint x: 285, startPoint y: 104, endPoint x: 119, endPoint y: 114, distance: 166.3
click at [119, 114] on div "[PERSON_NAME] Dining Room Mirrors Team View Client View Orders Client-Facing De…" at bounding box center [307, 151] width 614 height 302
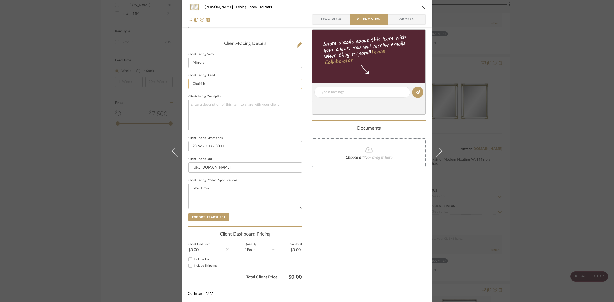
click at [216, 86] on input "Chairish" at bounding box center [245, 84] width 114 height 10
click at [213, 218] on button "Export Tearsheet" at bounding box center [208, 217] width 41 height 8
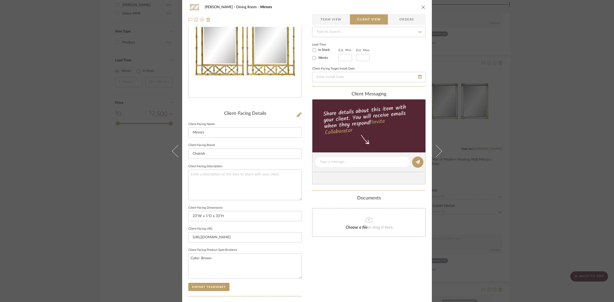
scroll to position [0, 0]
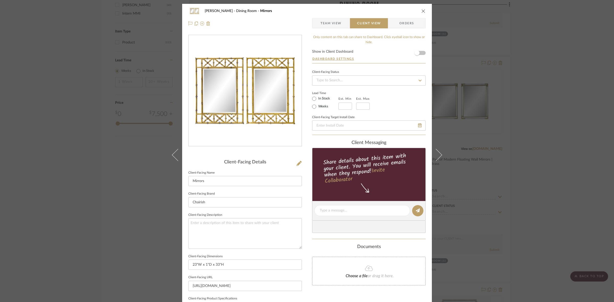
click at [531, 119] on div "[PERSON_NAME] Dining Room Mirrors Team View Client View Orders Client-Facing De…" at bounding box center [307, 151] width 614 height 302
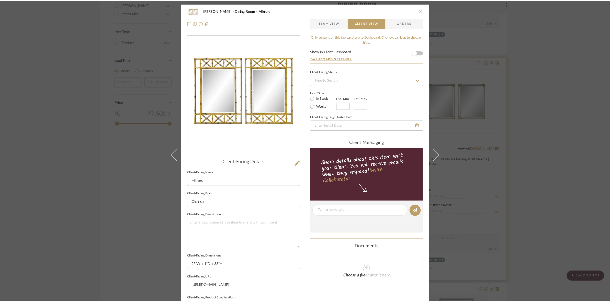
scroll to position [575, 0]
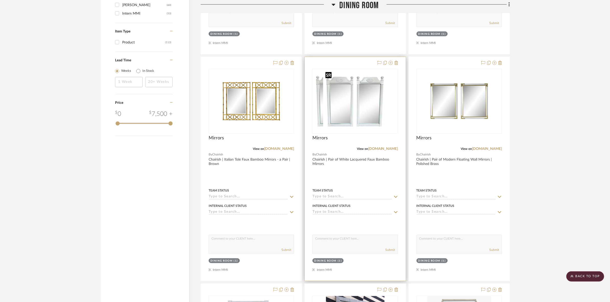
click at [371, 112] on img at bounding box center [355, 101] width 64 height 64
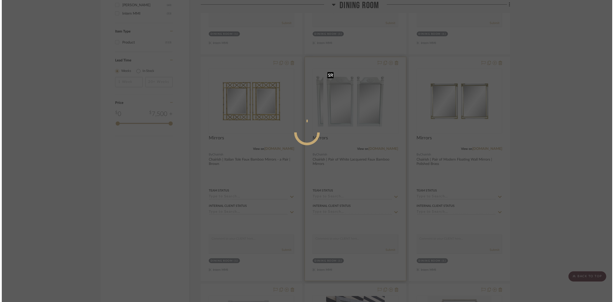
scroll to position [0, 0]
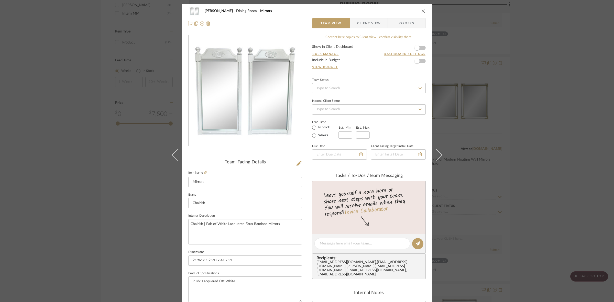
click at [370, 24] on span "Client View" at bounding box center [369, 23] width 24 height 10
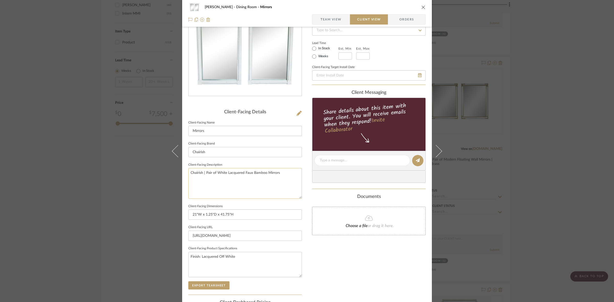
scroll to position [64, 0]
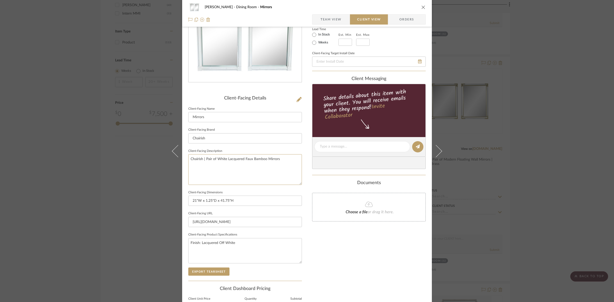
drag, startPoint x: 239, startPoint y: 152, endPoint x: 157, endPoint y: 156, distance: 82.2
click at [157, 156] on div "[PERSON_NAME] Dining Room Mirrors Team View Client View Orders Client-Facing De…" at bounding box center [307, 151] width 614 height 302
click at [218, 138] on input "Chairish" at bounding box center [245, 138] width 114 height 10
drag, startPoint x: 213, startPoint y: 271, endPoint x: 213, endPoint y: 268, distance: 3.1
click at [213, 271] on button "Export Tearsheet" at bounding box center [208, 272] width 41 height 8
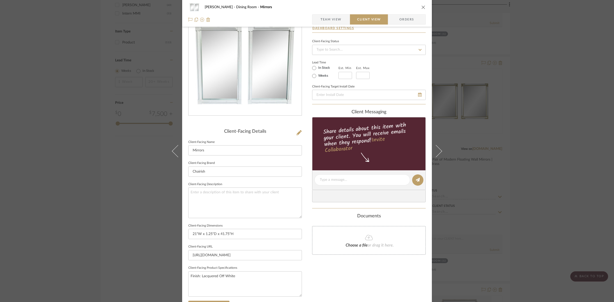
scroll to position [0, 0]
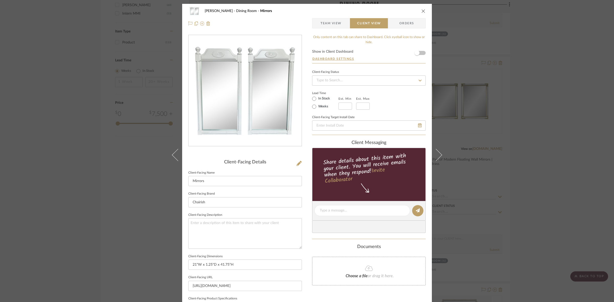
click at [466, 86] on div "[PERSON_NAME] Dining Room Mirrors Team View Client View Orders Client-Facing De…" at bounding box center [307, 151] width 614 height 302
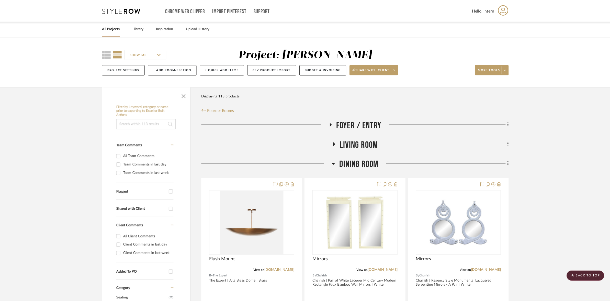
scroll to position [575, 0]
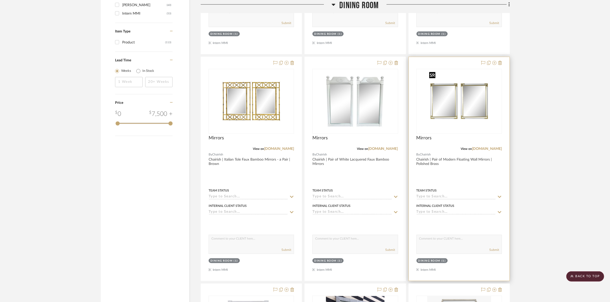
click at [453, 104] on img "0" at bounding box center [459, 101] width 64 height 64
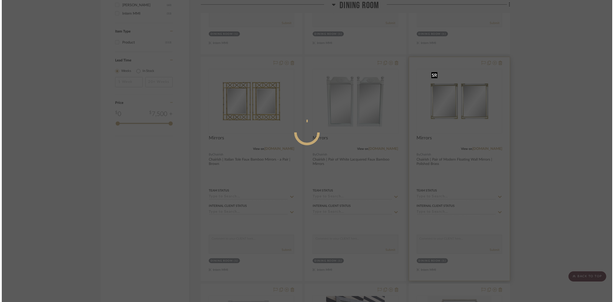
scroll to position [0, 0]
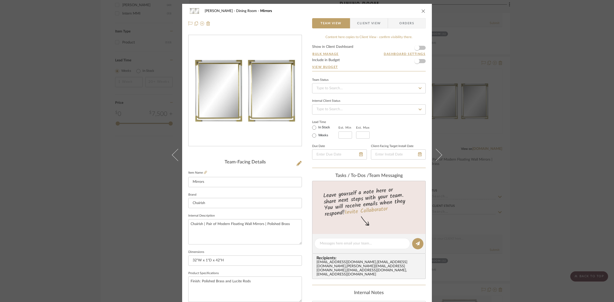
click at [357, 23] on span "Client View" at bounding box center [369, 23] width 24 height 10
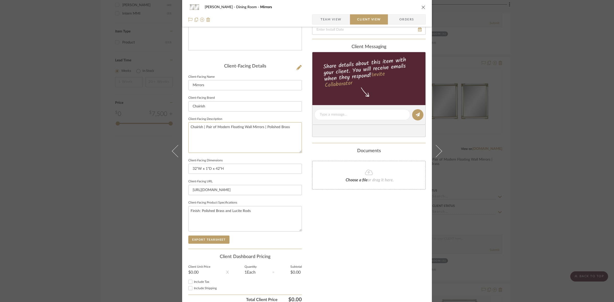
drag, startPoint x: 212, startPoint y: 127, endPoint x: 71, endPoint y: 129, distance: 140.4
click at [71, 129] on div "[PERSON_NAME] Dining Room Mirrors Team View Client View Orders Client-Facing De…" at bounding box center [307, 151] width 614 height 302
click at [232, 107] on input "Chairish" at bounding box center [245, 106] width 114 height 10
click at [224, 236] on button "Export Tearsheet" at bounding box center [208, 240] width 41 height 8
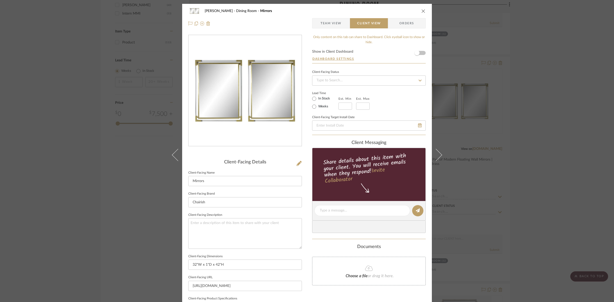
click at [519, 113] on div "[PERSON_NAME] Dining Room Mirrors Team View Client View Orders Client-Facing De…" at bounding box center [307, 151] width 614 height 302
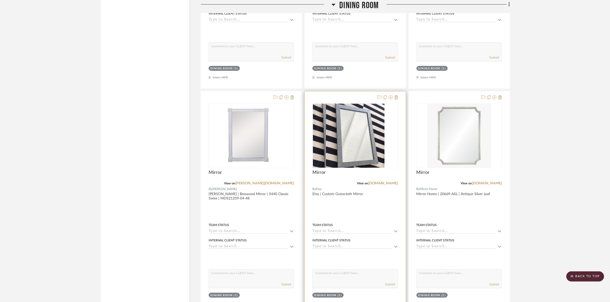
scroll to position [799, 0]
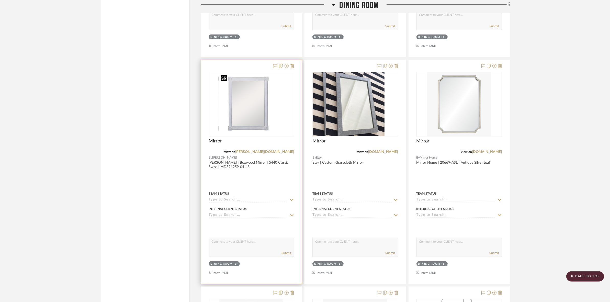
click at [274, 112] on img at bounding box center [251, 104] width 65 height 64
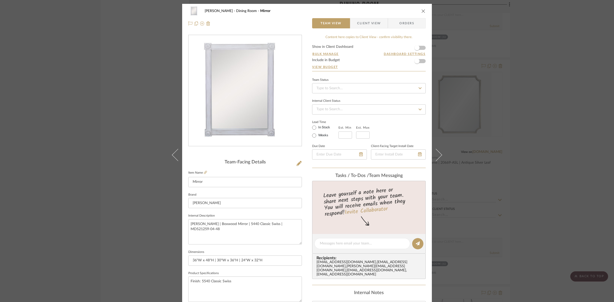
click at [370, 26] on span "Client View" at bounding box center [369, 23] width 24 height 10
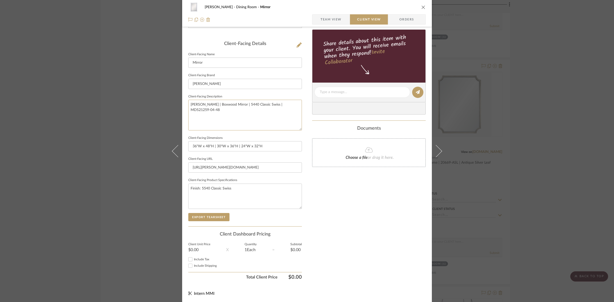
drag, startPoint x: 298, startPoint y: 104, endPoint x: 158, endPoint y: 110, distance: 140.6
click at [158, 110] on div "[PERSON_NAME] Dining Room Mirror Team View Client View Orders Client-Facing Det…" at bounding box center [307, 151] width 614 height 302
click at [234, 81] on input "[PERSON_NAME]" at bounding box center [245, 84] width 114 height 10
click at [216, 217] on button "Export Tearsheet" at bounding box center [208, 217] width 41 height 8
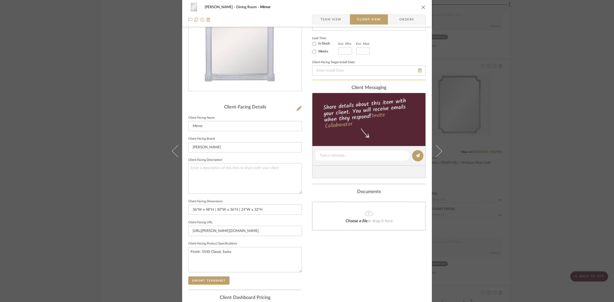
scroll to position [1, 0]
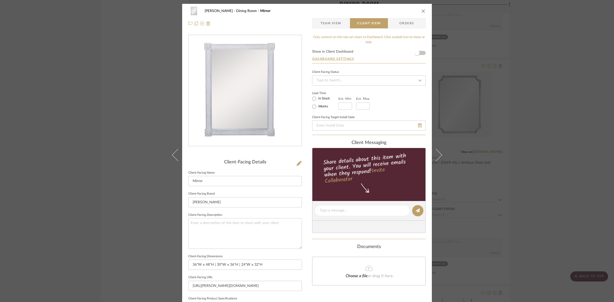
click at [489, 106] on div "[PERSON_NAME] Dining Room Mirror Team View Client View Orders Client-Facing Det…" at bounding box center [307, 151] width 614 height 302
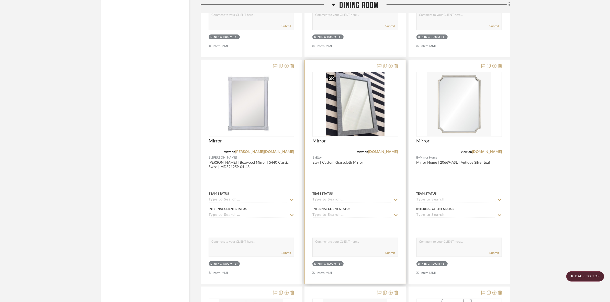
click at [344, 117] on img "0" at bounding box center [355, 104] width 59 height 64
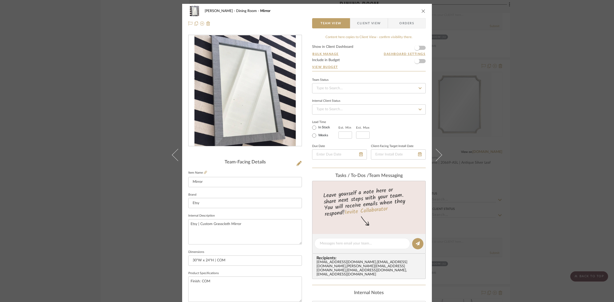
click at [372, 20] on span "Client View" at bounding box center [369, 23] width 24 height 10
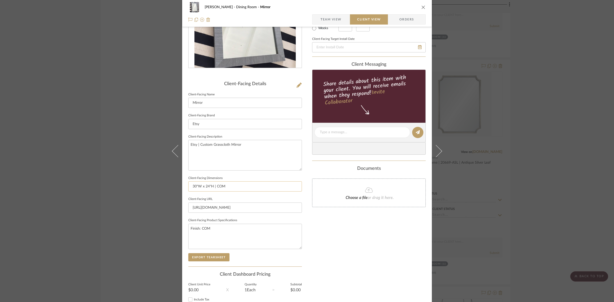
scroll to position [96, 0]
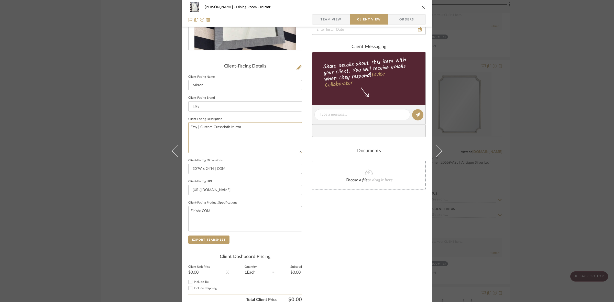
drag, startPoint x: 264, startPoint y: 131, endPoint x: 161, endPoint y: 129, distance: 103.3
click at [161, 129] on div "[PERSON_NAME] Dining Room Mirror Team View Client View Orders Client-Facing Det…" at bounding box center [307, 151] width 614 height 302
click at [217, 104] on input "Etsy" at bounding box center [245, 106] width 114 height 10
click at [217, 242] on button "Export Tearsheet" at bounding box center [208, 240] width 41 height 8
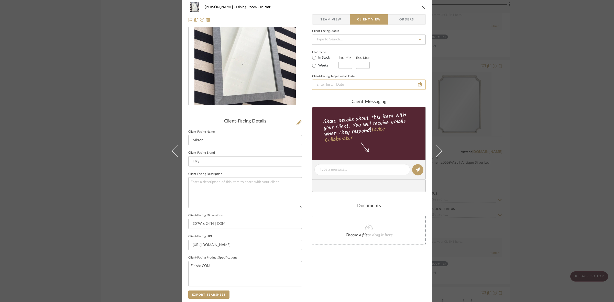
scroll to position [0, 0]
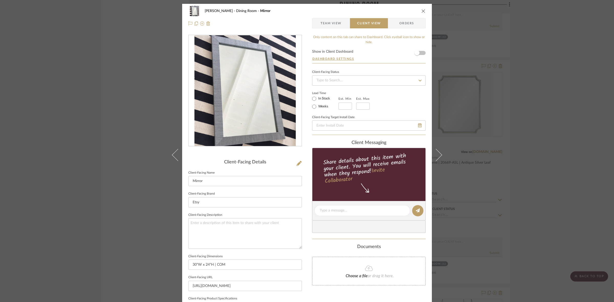
click at [482, 129] on div "[PERSON_NAME] Dining Room Mirror Team View Client View Orders Client-Facing Det…" at bounding box center [307, 151] width 614 height 302
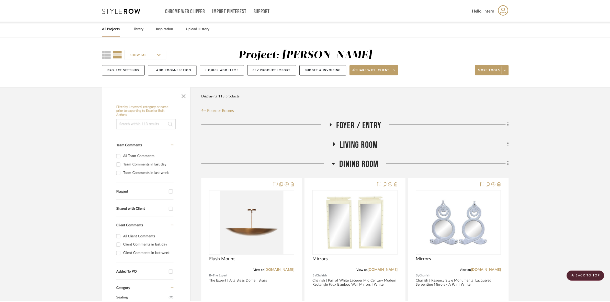
scroll to position [799, 0]
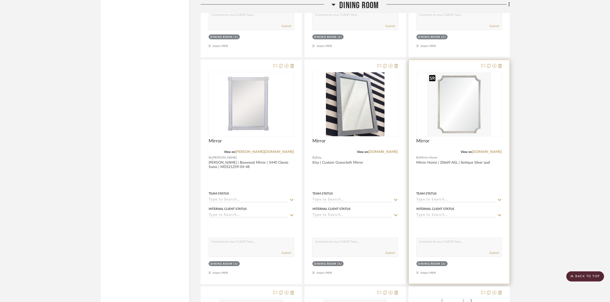
click at [446, 104] on img "0" at bounding box center [459, 104] width 64 height 64
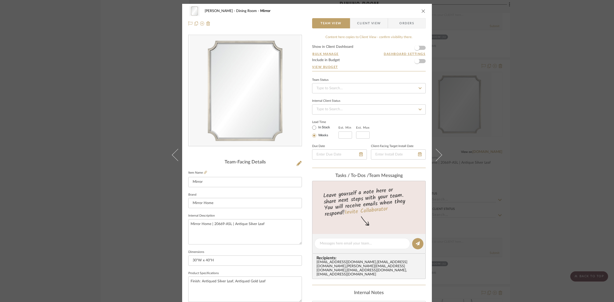
drag, startPoint x: 367, startPoint y: 23, endPoint x: 354, endPoint y: 39, distance: 21.0
click at [367, 23] on span "Client View" at bounding box center [369, 23] width 24 height 10
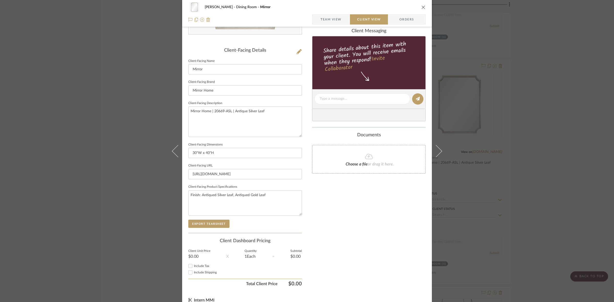
scroll to position [118, 0]
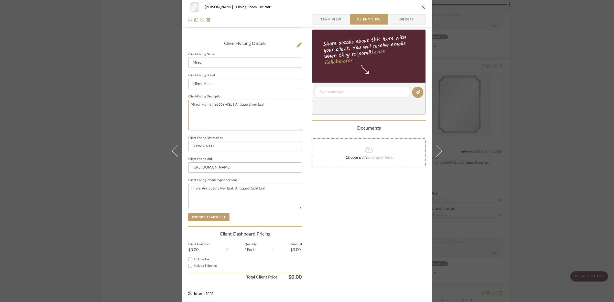
drag, startPoint x: 285, startPoint y: 103, endPoint x: 141, endPoint y: 106, distance: 144.5
click at [141, 106] on div "DOOLEY Dining Room Mirror Team View Client View Orders Client-Facing Details Cl…" at bounding box center [307, 151] width 614 height 302
click at [227, 81] on input "Mirror Home" at bounding box center [245, 84] width 114 height 10
click at [211, 217] on button "Export Tearsheet" at bounding box center [208, 217] width 41 height 8
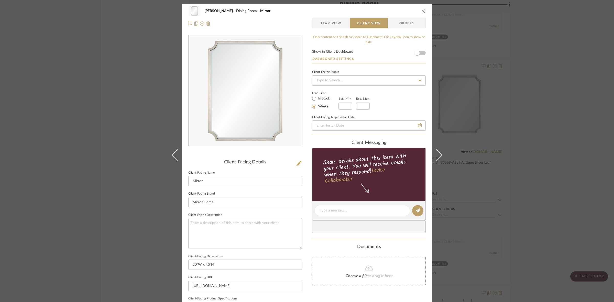
click at [519, 106] on div "DOOLEY Dining Room Mirror Team View Client View Orders Client-Facing Details Cl…" at bounding box center [307, 151] width 614 height 302
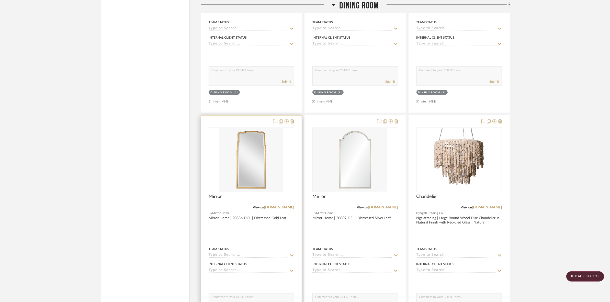
scroll to position [991, 0]
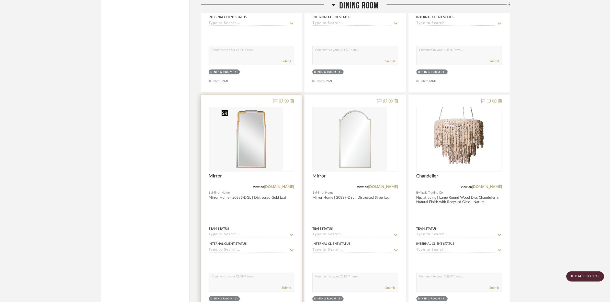
click at [279, 143] on img at bounding box center [251, 139] width 64 height 64
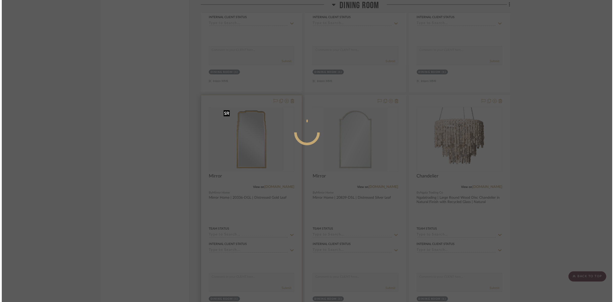
scroll to position [0, 0]
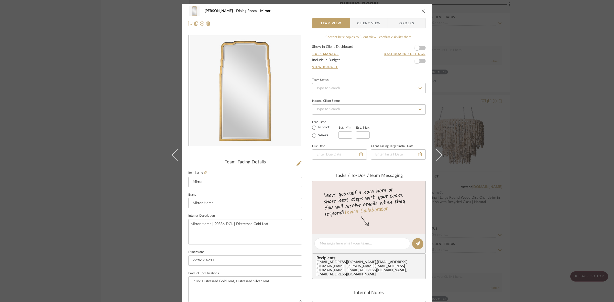
click at [366, 20] on span "Client View" at bounding box center [369, 23] width 24 height 10
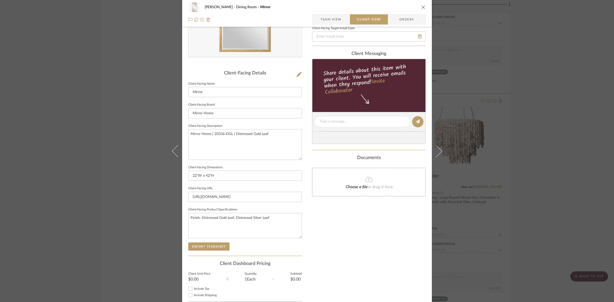
scroll to position [96, 0]
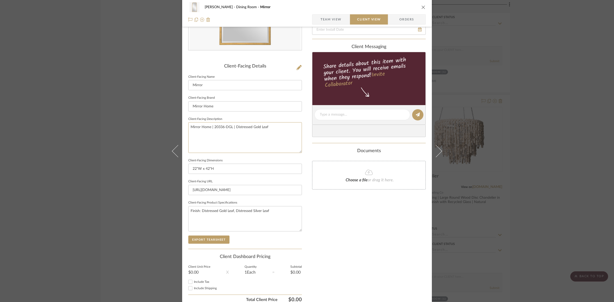
drag, startPoint x: 281, startPoint y: 127, endPoint x: 109, endPoint y: 135, distance: 171.5
click at [109, 135] on div "DOOLEY Dining Room Mirror Team View Client View Orders Client-Facing Details Cl…" at bounding box center [307, 151] width 614 height 302
click at [214, 107] on input "Mirror Home" at bounding box center [245, 106] width 114 height 10
click at [215, 238] on button "Export Tearsheet" at bounding box center [208, 240] width 41 height 8
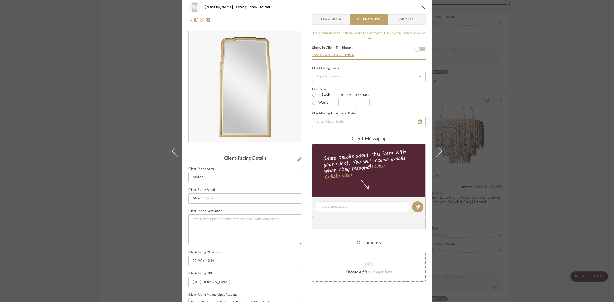
scroll to position [0, 0]
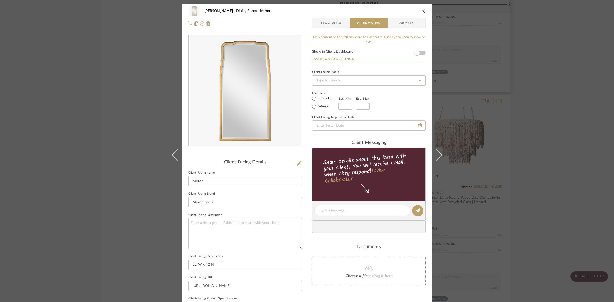
drag, startPoint x: 490, startPoint y: 84, endPoint x: 484, endPoint y: 82, distance: 6.6
click at [490, 84] on div "DOOLEY Dining Room Mirror Team View Client View Orders Client-Facing Details Cl…" at bounding box center [307, 151] width 614 height 302
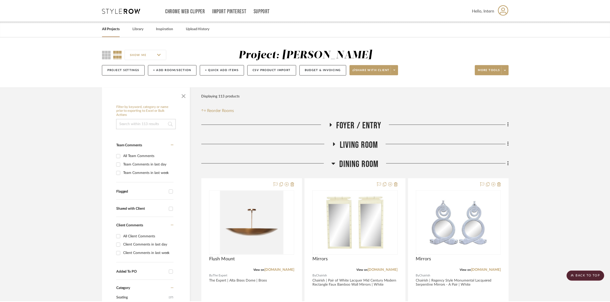
scroll to position [991, 0]
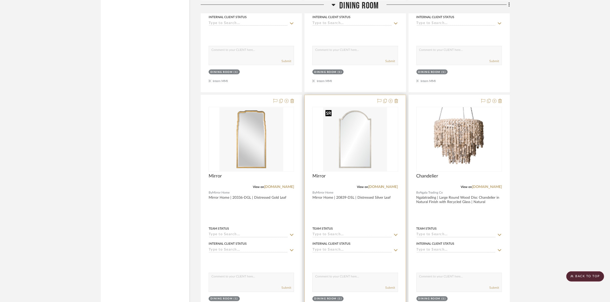
click at [381, 132] on img "0" at bounding box center [355, 139] width 64 height 64
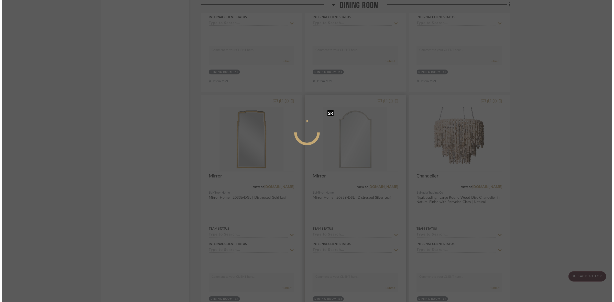
scroll to position [0, 0]
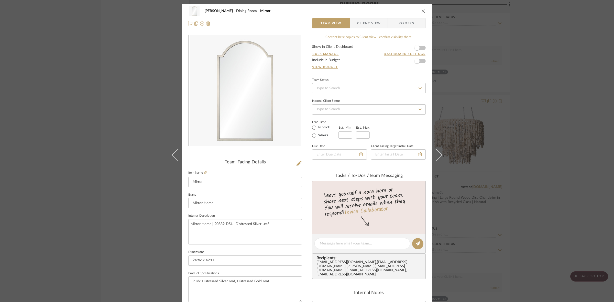
click at [364, 27] on span "Client View" at bounding box center [369, 23] width 24 height 10
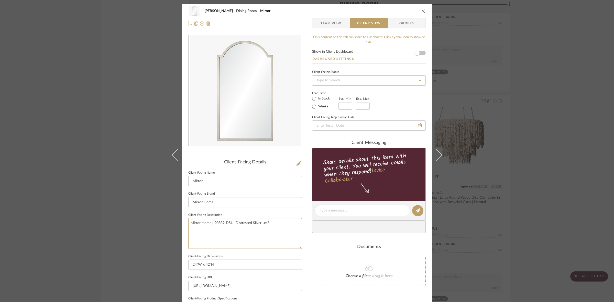
drag, startPoint x: 150, startPoint y: 226, endPoint x: 135, endPoint y: 222, distance: 15.6
click at [116, 225] on div "DOOLEY Dining Room Mirror Team View Client View Orders Client-Facing Details Cl…" at bounding box center [307, 151] width 614 height 302
click at [224, 203] on input "Mirror Home" at bounding box center [245, 202] width 114 height 10
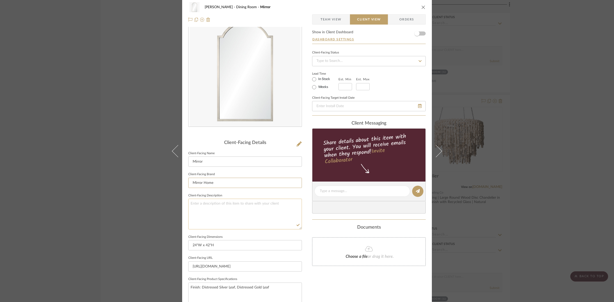
scroll to position [96, 0]
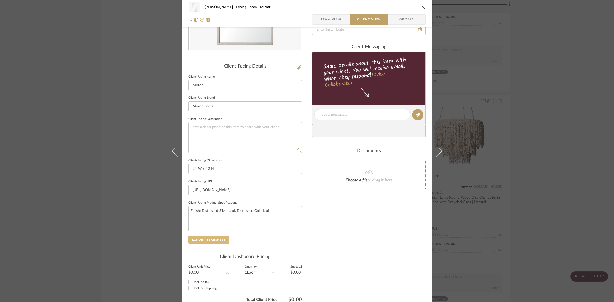
click at [216, 237] on button "Export Tearsheet" at bounding box center [208, 240] width 41 height 8
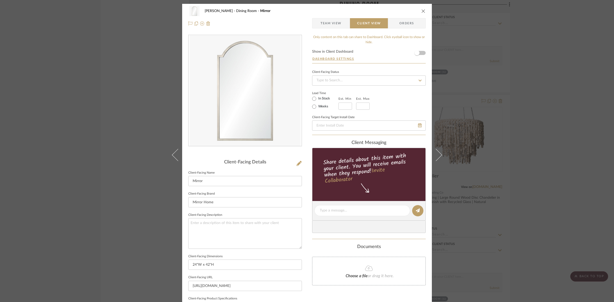
click at [527, 90] on div "DOOLEY Dining Room Mirror Team View Client View Orders Client-Facing Details Cl…" at bounding box center [307, 151] width 614 height 302
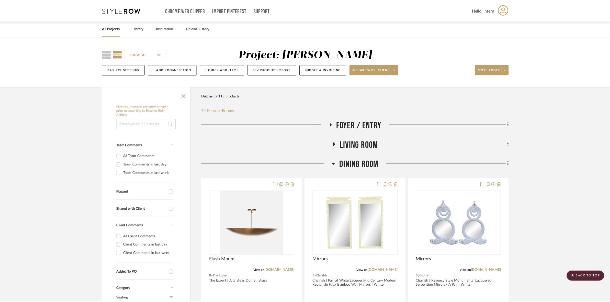
scroll to position [991, 0]
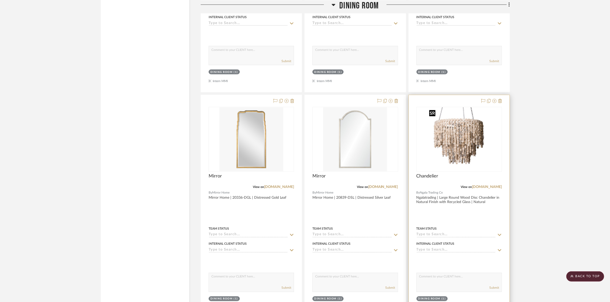
click at [486, 149] on img "0" at bounding box center [459, 139] width 64 height 64
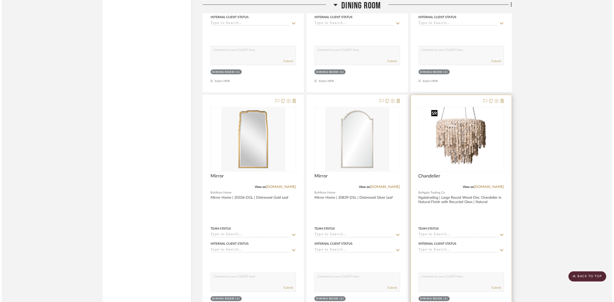
scroll to position [0, 0]
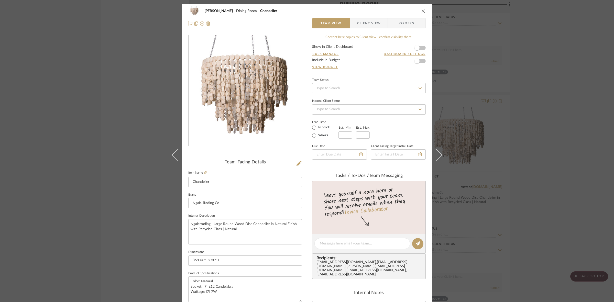
click at [367, 24] on span "Client View" at bounding box center [369, 23] width 24 height 10
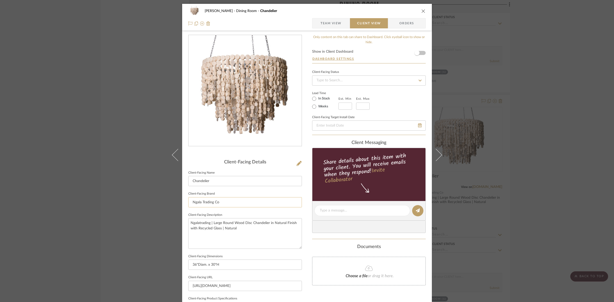
scroll to position [96, 0]
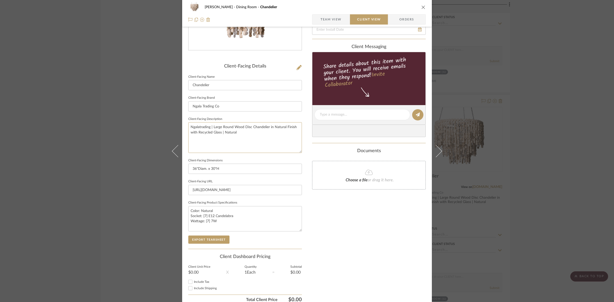
drag, startPoint x: 265, startPoint y: 144, endPoint x: 162, endPoint y: 130, distance: 104.6
click at [162, 130] on div "DOOLEY Dining Room Chandelier Team View Client View Orders Client-Facing Detail…" at bounding box center [307, 151] width 614 height 302
click at [255, 132] on textarea "Ngalatrading | Large Round Wood Disc Chandelier in Natural Finish with Recycled…" at bounding box center [245, 137] width 114 height 30
drag, startPoint x: 256, startPoint y: 135, endPoint x: 162, endPoint y: 126, distance: 94.6
click at [162, 126] on div "DOOLEY Dining Room Chandelier Team View Client View Orders Client-Facing Detail…" at bounding box center [307, 151] width 614 height 302
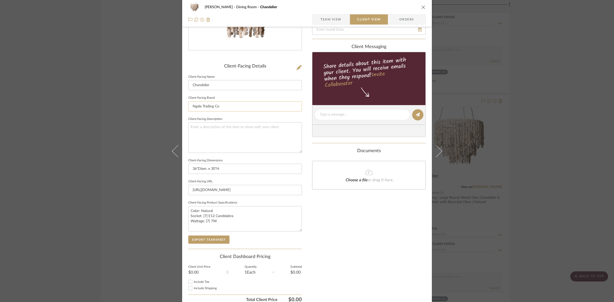
click at [231, 104] on input "Ngala Trading Co" at bounding box center [245, 106] width 114 height 10
click at [206, 237] on button "Export Tearsheet" at bounding box center [208, 240] width 41 height 8
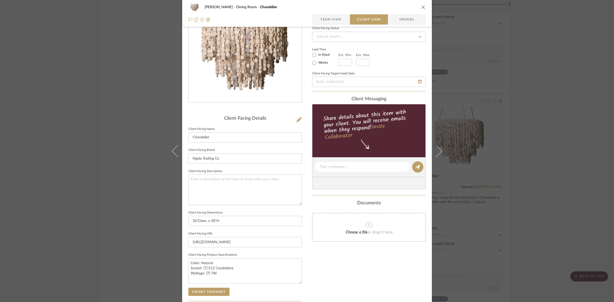
scroll to position [0, 0]
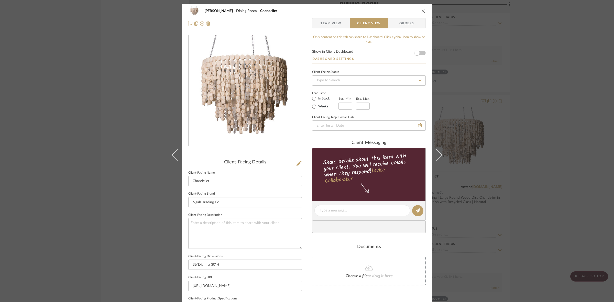
click at [159, 104] on div "DOOLEY Dining Room Chandelier Team View Client View Orders Client-Facing Detail…" at bounding box center [307, 151] width 614 height 302
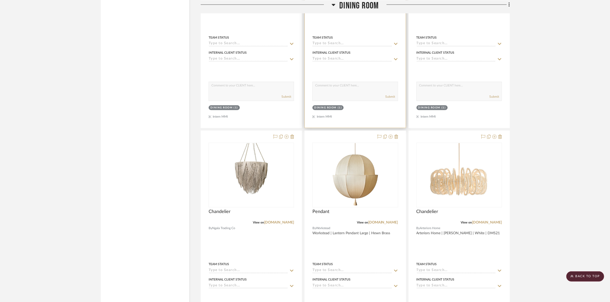
scroll to position [1183, 0]
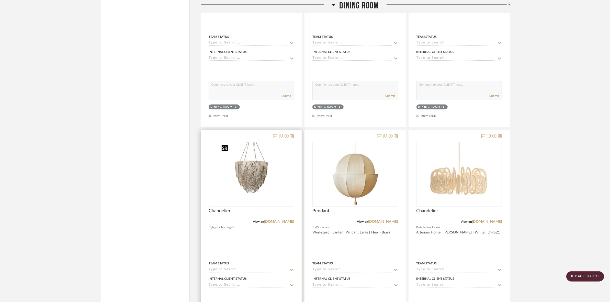
click at [273, 182] on img "0" at bounding box center [241, 174] width 64 height 64
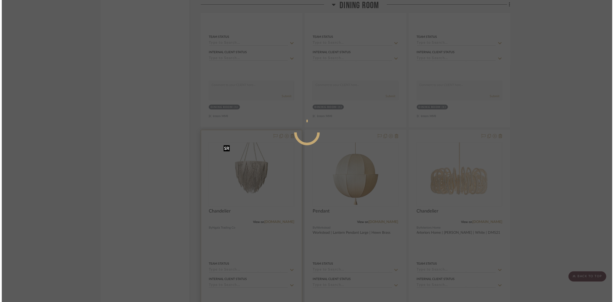
scroll to position [0, 0]
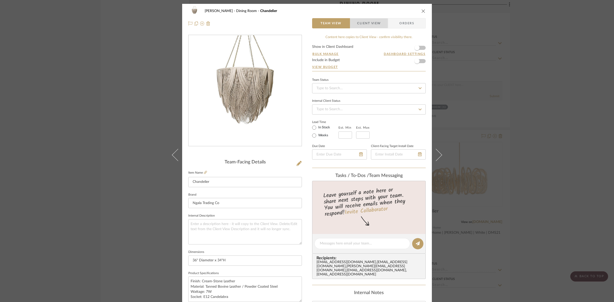
click at [364, 20] on span "Client View" at bounding box center [369, 23] width 24 height 10
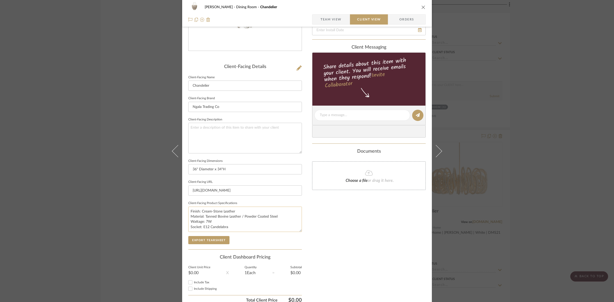
scroll to position [118, 0]
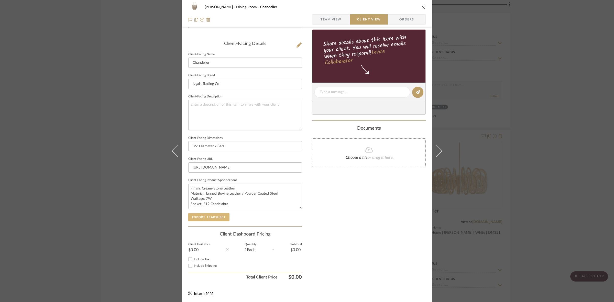
click at [223, 214] on button "Export Tearsheet" at bounding box center [208, 217] width 41 height 8
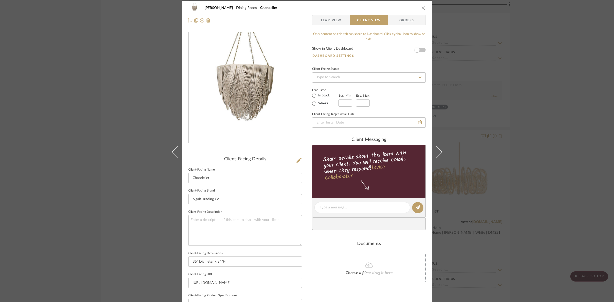
scroll to position [0, 0]
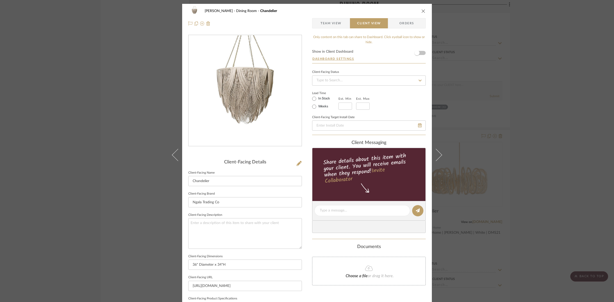
click at [141, 138] on div "DOOLEY Dining Room Chandelier Team View Client View Orders Client-Facing Detail…" at bounding box center [307, 151] width 614 height 302
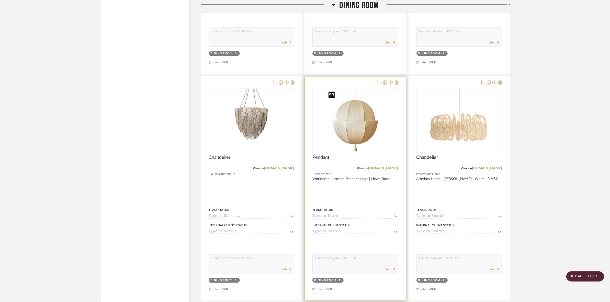
scroll to position [1247, 0]
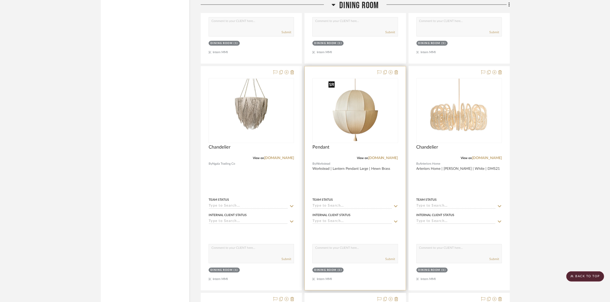
click at [372, 125] on img "0" at bounding box center [356, 111] width 58 height 64
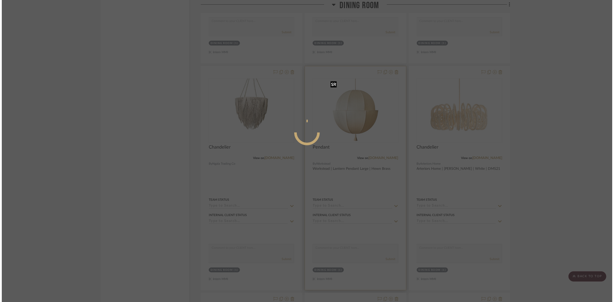
scroll to position [0, 0]
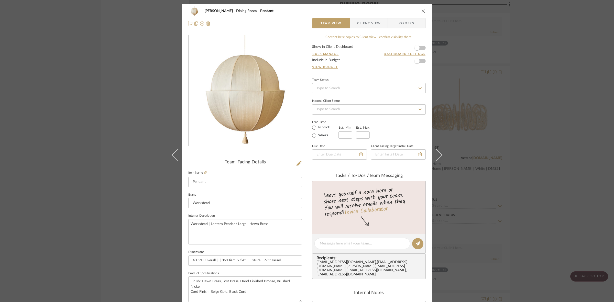
click at [364, 22] on span "Client View" at bounding box center [369, 23] width 24 height 10
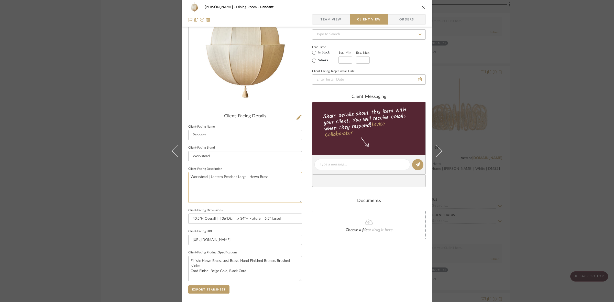
scroll to position [64, 0]
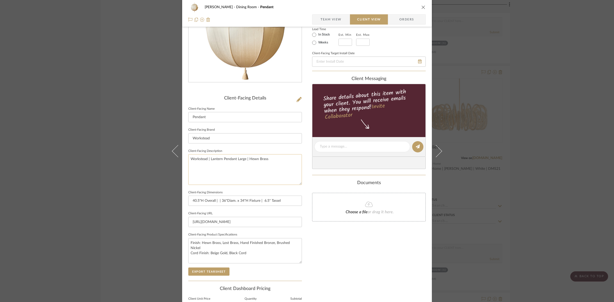
drag, startPoint x: 287, startPoint y: 155, endPoint x: 283, endPoint y: 157, distance: 4.5
click at [284, 156] on textarea "Workstead | Lantern Pendant Large | Hewn Brass" at bounding box center [245, 169] width 114 height 30
drag, startPoint x: 282, startPoint y: 160, endPoint x: 135, endPoint y: 164, distance: 147.1
click at [135, 164] on div "DOOLEY Dining Room Pendant Team View Client View Orders Client-Facing Details C…" at bounding box center [307, 151] width 614 height 302
click at [242, 136] on input "Workstead" at bounding box center [245, 138] width 114 height 10
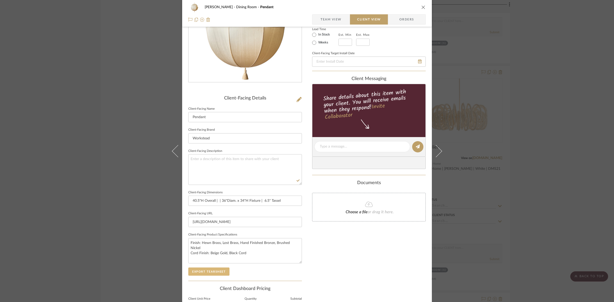
click at [218, 269] on button "Export Tearsheet" at bounding box center [208, 272] width 41 height 8
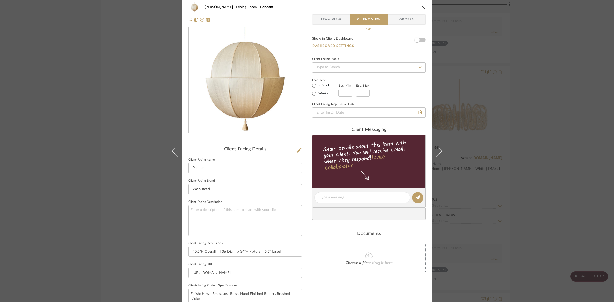
scroll to position [0, 0]
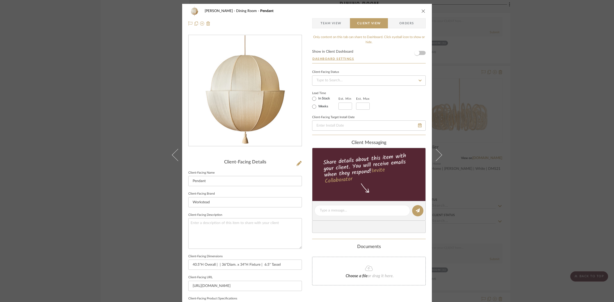
click at [483, 150] on div "DOOLEY Dining Room Pendant Team View Client View Orders Client-Facing Details C…" at bounding box center [307, 151] width 614 height 302
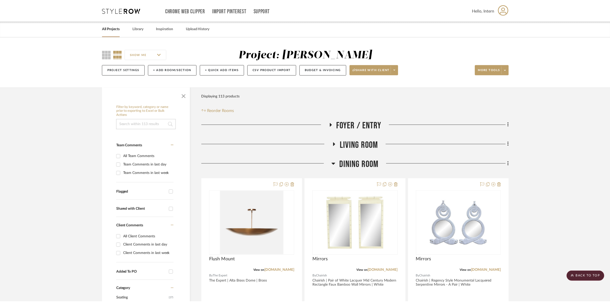
scroll to position [1247, 0]
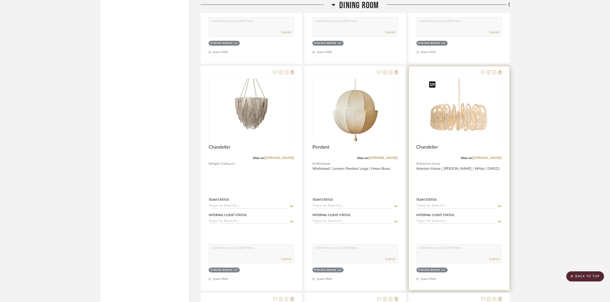
click at [456, 117] on img "0" at bounding box center [459, 111] width 64 height 64
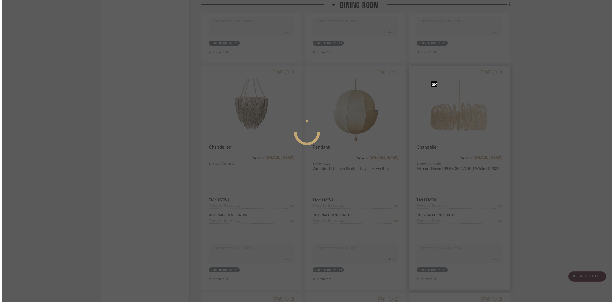
scroll to position [0, 0]
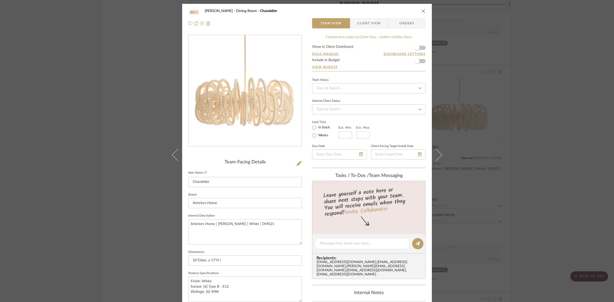
click at [365, 24] on span "Client View" at bounding box center [369, 23] width 24 height 10
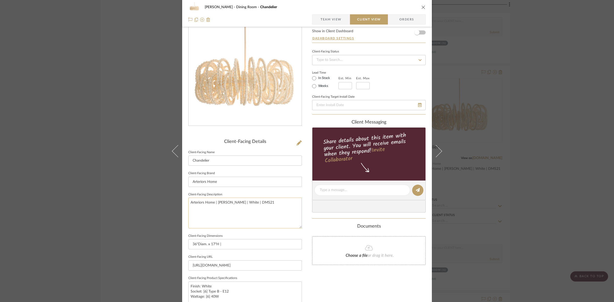
scroll to position [32, 0]
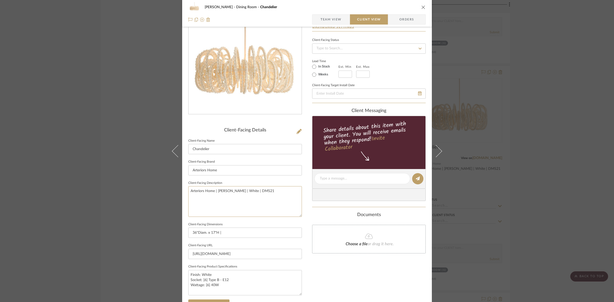
drag, startPoint x: 281, startPoint y: 190, endPoint x: 136, endPoint y: 189, distance: 144.2
click at [136, 189] on div "DOOLEY Dining Room Chandelier Team View Client View Orders Client-Facing Detail…" at bounding box center [307, 151] width 614 height 302
click at [231, 171] on input "Arteriors Home" at bounding box center [245, 170] width 114 height 10
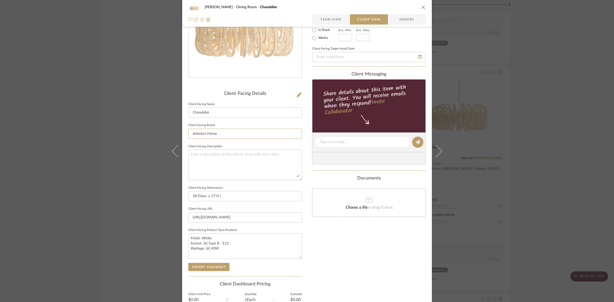
scroll to position [118, 0]
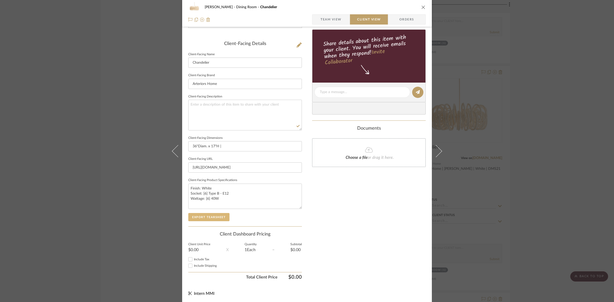
click at [213, 214] on button "Export Tearsheet" at bounding box center [208, 217] width 41 height 8
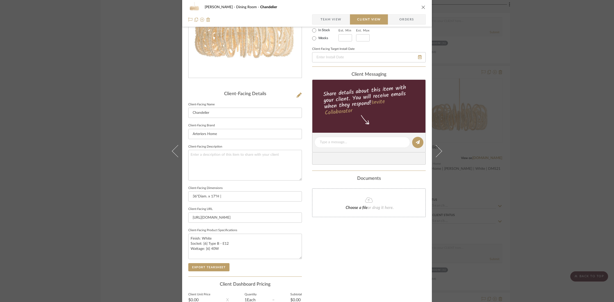
scroll to position [0, 0]
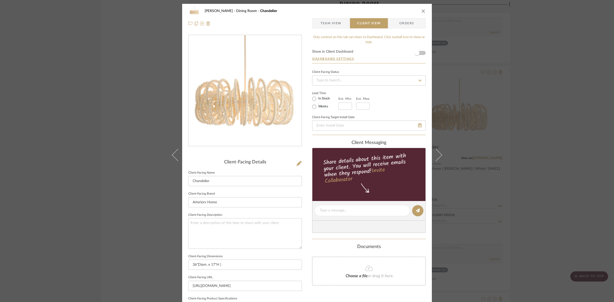
click at [508, 126] on div "DOOLEY Dining Room Chandelier Team View Client View Orders Client-Facing Detail…" at bounding box center [307, 151] width 614 height 302
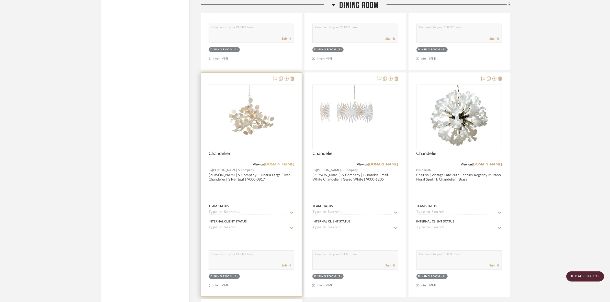
scroll to position [1471, 0]
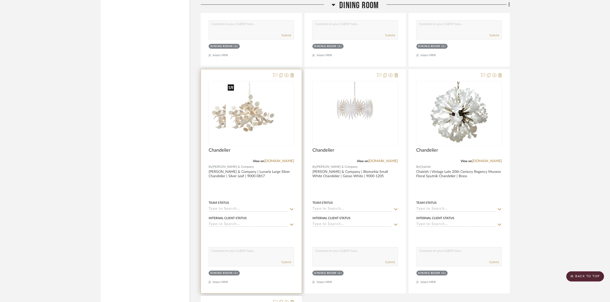
click at [268, 127] on img at bounding box center [251, 114] width 51 height 64
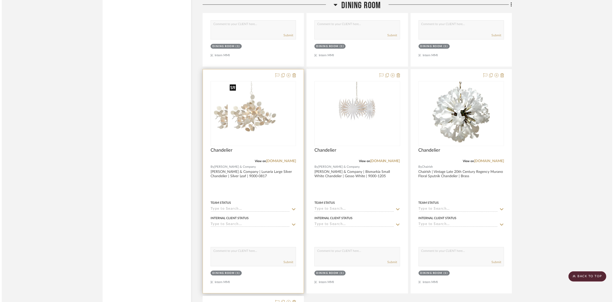
scroll to position [0, 0]
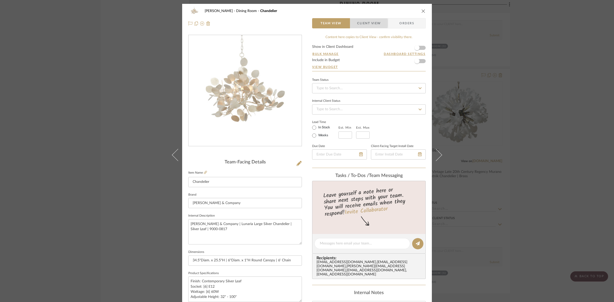
click at [363, 23] on span "Client View" at bounding box center [369, 23] width 24 height 10
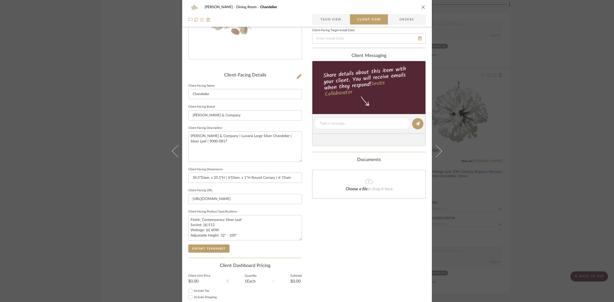
scroll to position [96, 0]
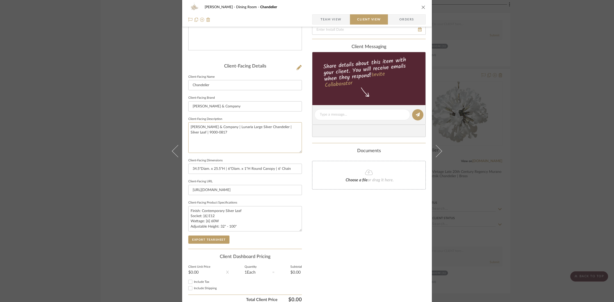
drag, startPoint x: 243, startPoint y: 149, endPoint x: 142, endPoint y: 108, distance: 108.3
click at [142, 108] on div "DOOLEY Dining Room Chandelier Team View Client View Orders Client-Facing Detail…" at bounding box center [307, 151] width 614 height 302
click at [234, 104] on input "[PERSON_NAME] & Company" at bounding box center [245, 106] width 114 height 10
click at [210, 240] on button "Export Tearsheet" at bounding box center [208, 240] width 41 height 8
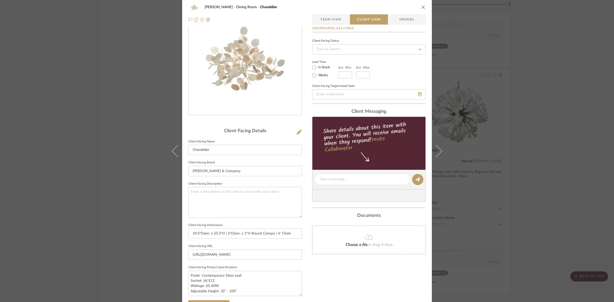
scroll to position [0, 0]
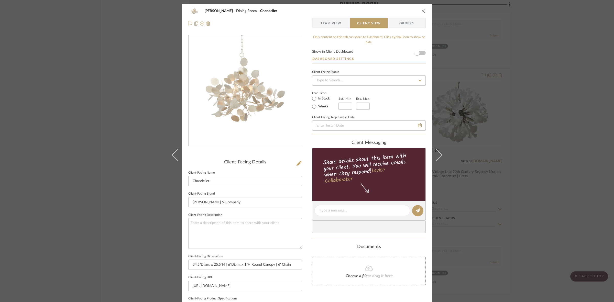
click at [118, 163] on div "DOOLEY Dining Room Chandelier Team View Client View Orders Client-Facing Detail…" at bounding box center [307, 151] width 614 height 302
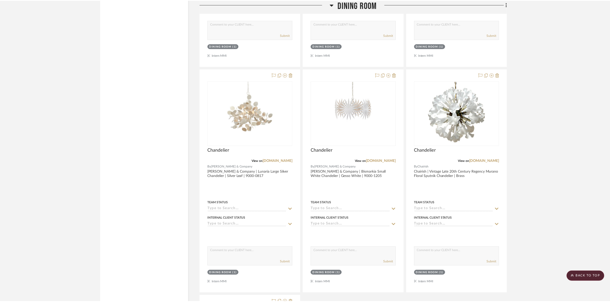
scroll to position [1471, 0]
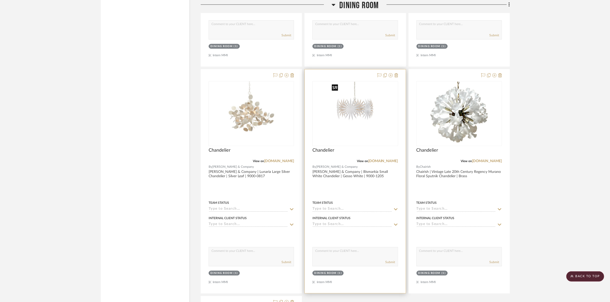
click at [346, 116] on img "0" at bounding box center [355, 114] width 51 height 64
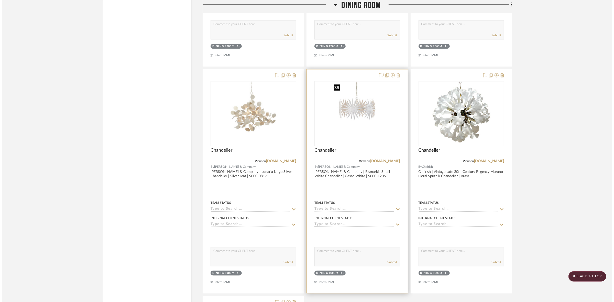
scroll to position [0, 0]
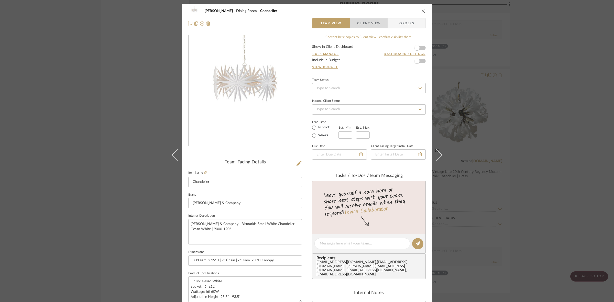
click at [359, 19] on span "Client View" at bounding box center [369, 23] width 24 height 10
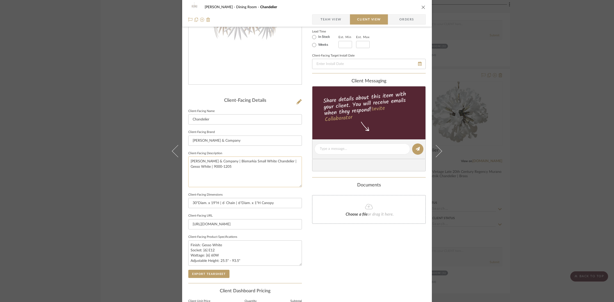
scroll to position [64, 0]
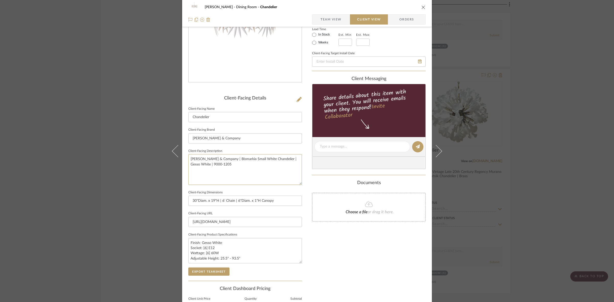
drag, startPoint x: 229, startPoint y: 165, endPoint x: 150, endPoint y: 142, distance: 82.8
click at [150, 142] on div "DOOLEY Dining Room Chandelier Team View Client View Orders Client-Facing Detail…" at bounding box center [307, 151] width 614 height 302
click at [232, 139] on input "[PERSON_NAME] & Company" at bounding box center [245, 138] width 114 height 10
click at [213, 272] on button "Export Tearsheet" at bounding box center [208, 272] width 41 height 8
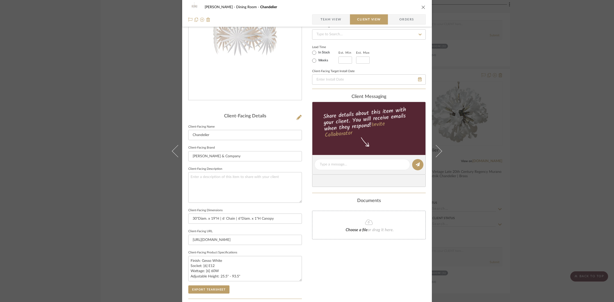
scroll to position [0, 0]
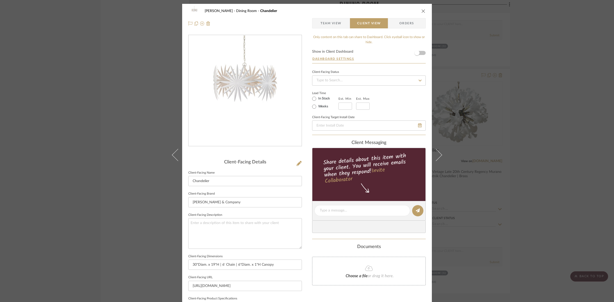
click at [136, 124] on div "DOOLEY Dining Room Chandelier Team View Client View Orders Client-Facing Detail…" at bounding box center [307, 151] width 614 height 302
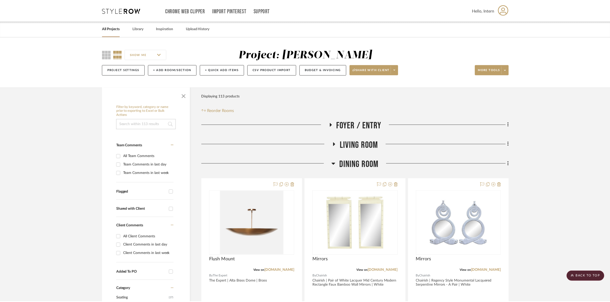
scroll to position [1471, 0]
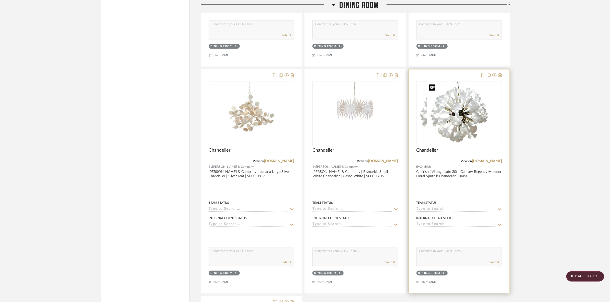
click at [462, 100] on img at bounding box center [459, 114] width 64 height 64
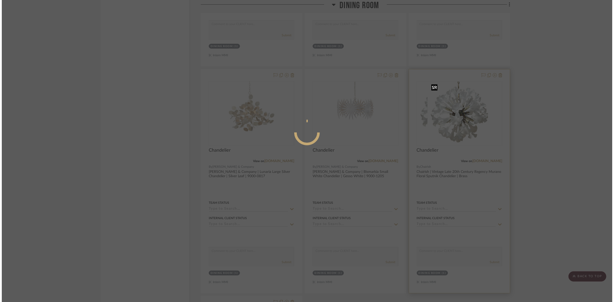
scroll to position [0, 0]
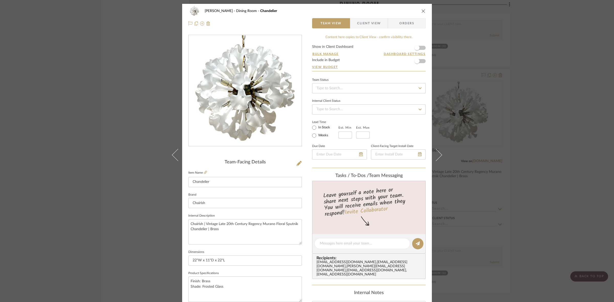
click at [372, 19] on span "Client View" at bounding box center [369, 23] width 24 height 10
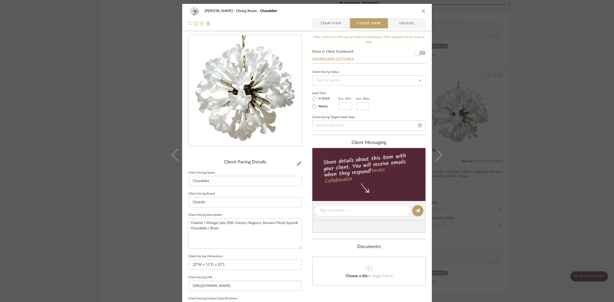
scroll to position [118, 0]
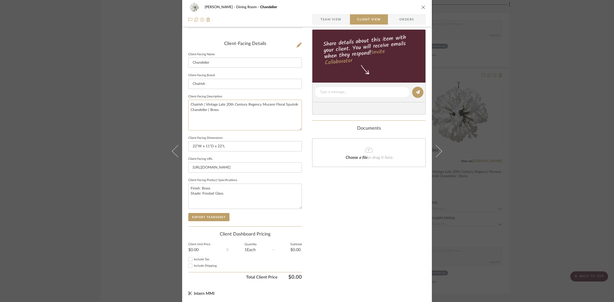
drag, startPoint x: 238, startPoint y: 119, endPoint x: 144, endPoint y: 95, distance: 97.3
click at [144, 95] on div "DOOLEY Dining Room Chandelier Team View Client View Orders Client-Facing Detail…" at bounding box center [307, 151] width 614 height 302
click at [221, 81] on input "Chairish" at bounding box center [245, 84] width 114 height 10
click at [207, 216] on button "Export Tearsheet" at bounding box center [208, 217] width 41 height 8
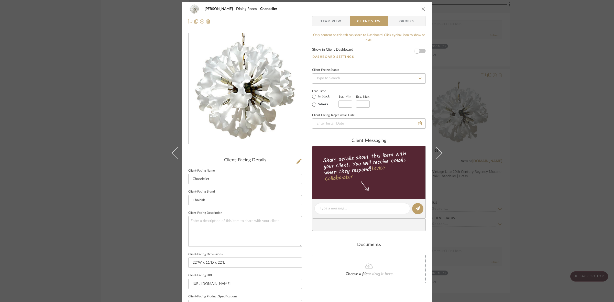
scroll to position [0, 0]
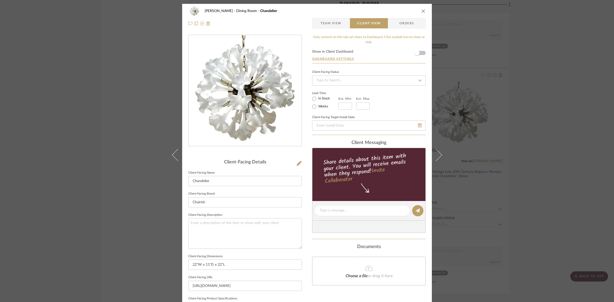
drag, startPoint x: 120, startPoint y: 118, endPoint x: 123, endPoint y: 120, distance: 3.8
click at [120, 118] on div "DOOLEY Dining Room Chandelier Team View Client View Orders Client-Facing Detail…" at bounding box center [307, 151] width 614 height 302
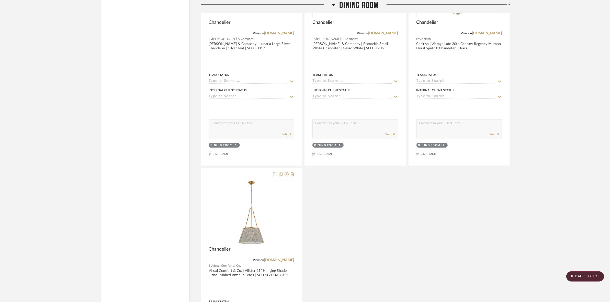
scroll to position [1694, 0]
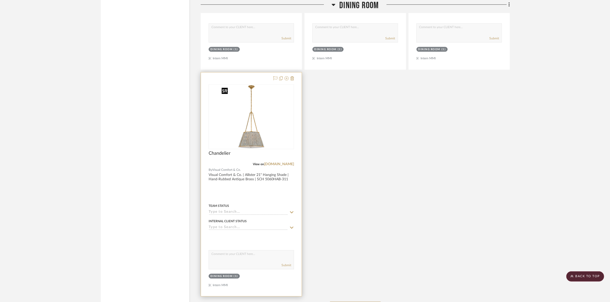
click at [241, 132] on img at bounding box center [251, 117] width 64 height 64
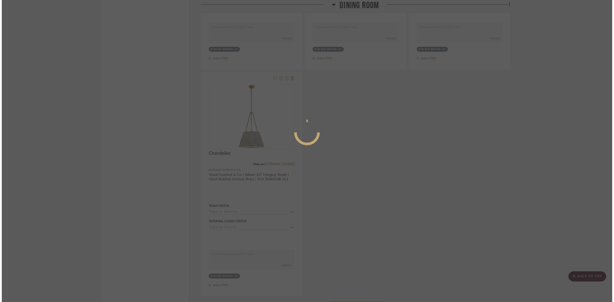
scroll to position [0, 0]
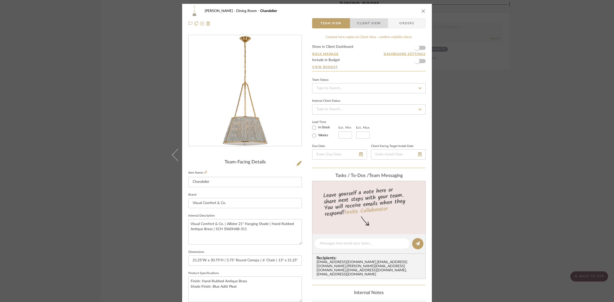
click at [363, 24] on span "Client View" at bounding box center [369, 23] width 24 height 10
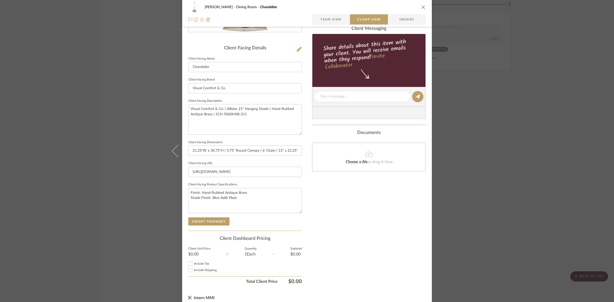
scroll to position [118, 0]
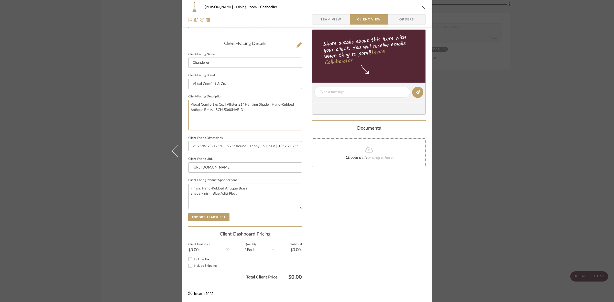
drag, startPoint x: 260, startPoint y: 114, endPoint x: 110, endPoint y: 107, distance: 150.1
click at [110, 107] on div "DOOLEY Dining Room Chandelier Team View Client View Orders Client-Facing Detail…" at bounding box center [307, 151] width 614 height 302
click at [232, 108] on textarea "Visual Comfort & Co. | Allister 21" Hanging Shade | Hand-Rubbed Antique Brass |…" at bounding box center [245, 115] width 114 height 30
click at [258, 111] on textarea "Visual Comfort & Co. | Allister 21" Hanging Shade | Hand-Rubbed Antique Brass |…" at bounding box center [245, 115] width 114 height 30
drag, startPoint x: 257, startPoint y: 109, endPoint x: 161, endPoint y: 94, distance: 97.2
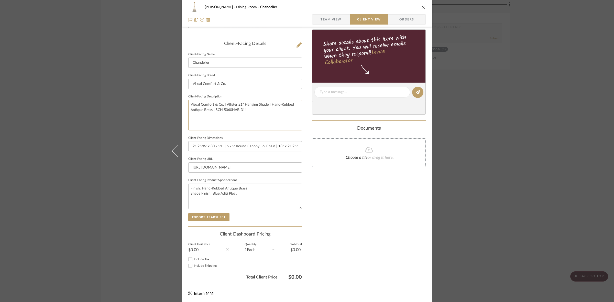
click at [161, 94] on div "DOOLEY Dining Room Chandelier Team View Client View Orders Client-Facing Detail…" at bounding box center [307, 151] width 614 height 302
click at [240, 86] on input "Visual Comfort & Co." at bounding box center [245, 84] width 114 height 10
click at [205, 220] on button "Export Tearsheet" at bounding box center [208, 217] width 41 height 8
click at [75, 132] on div "DOOLEY Dining Room Chandelier Team View Client View Orders Client-Facing Detail…" at bounding box center [307, 151] width 614 height 302
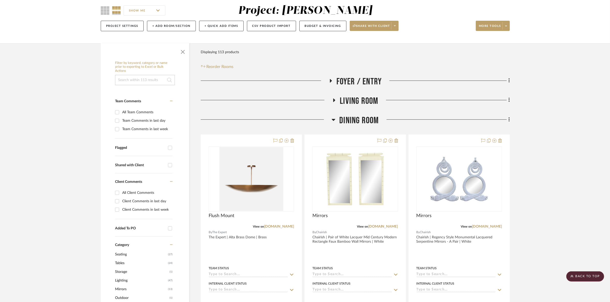
scroll to position [0, 0]
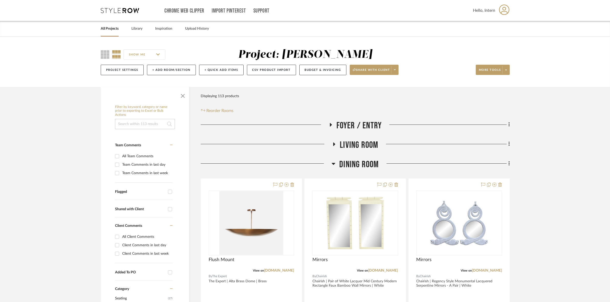
click at [353, 167] on span "Dining Room" at bounding box center [358, 164] width 39 height 11
